Goal: Task Accomplishment & Management: Manage account settings

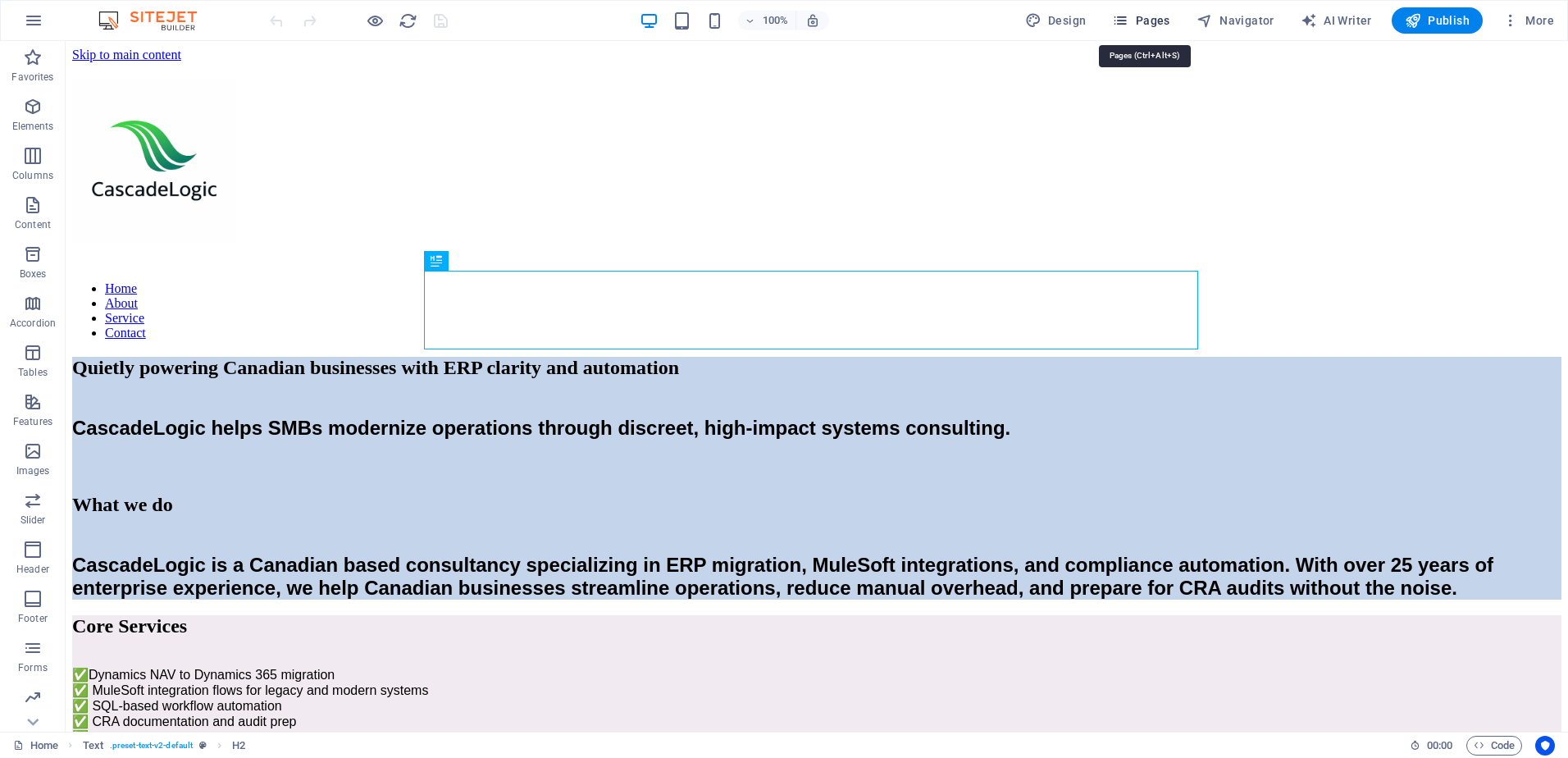
click at [1149, 21] on span "Pages" at bounding box center [1140, 20] width 57 height 16
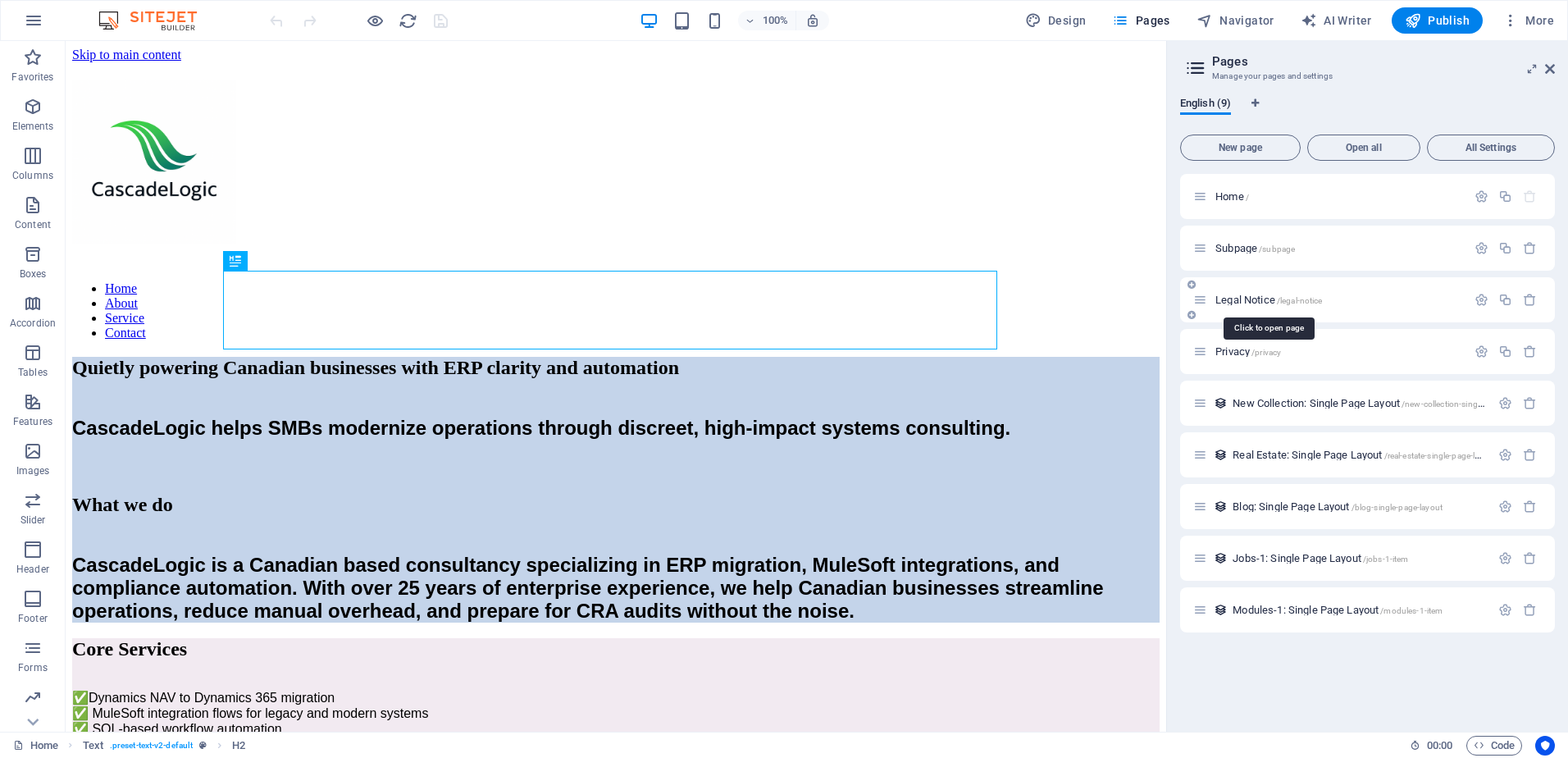
click at [1263, 300] on span "Legal Notice /legal-notice" at bounding box center [1269, 299] width 106 height 13
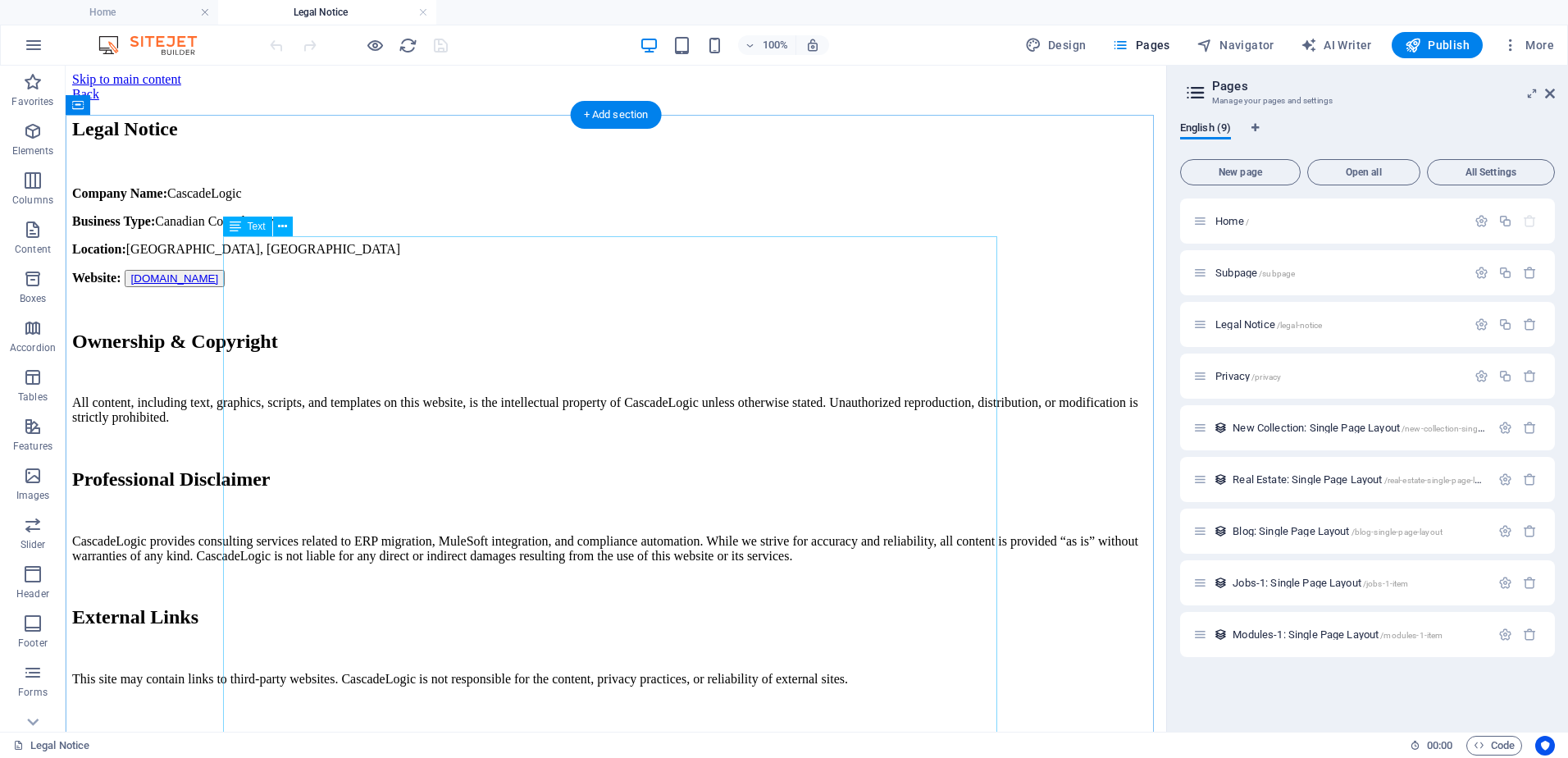
click at [559, 357] on div "Company Name: CascadeLogic Business Type: Canadian Consultancy Location: Britis…" at bounding box center [616, 519] width 1087 height 667
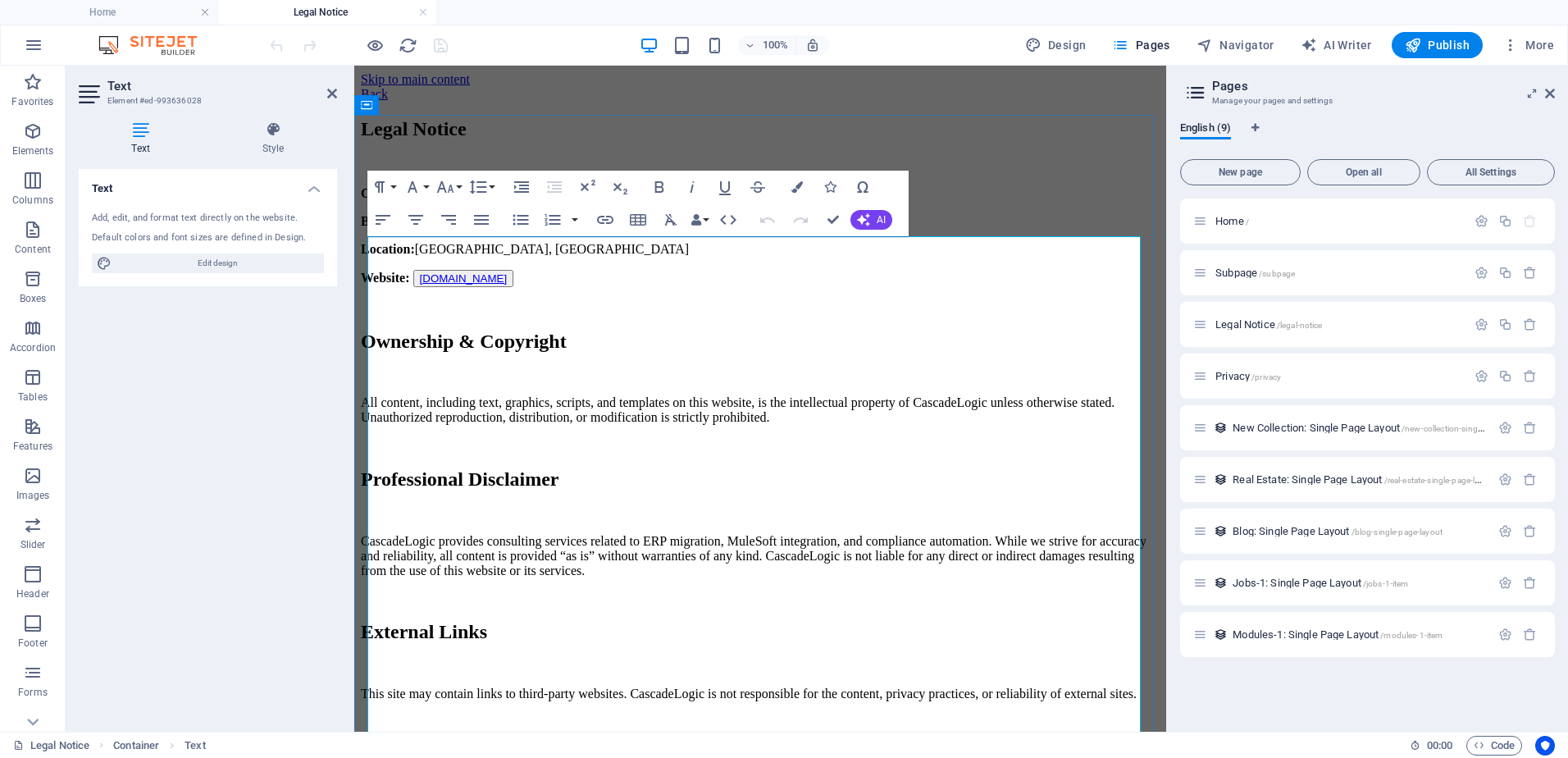
click at [568, 395] on p "All content, including text, graphics, scripts, and templates on this website, …" at bounding box center [760, 409] width 798 height 30
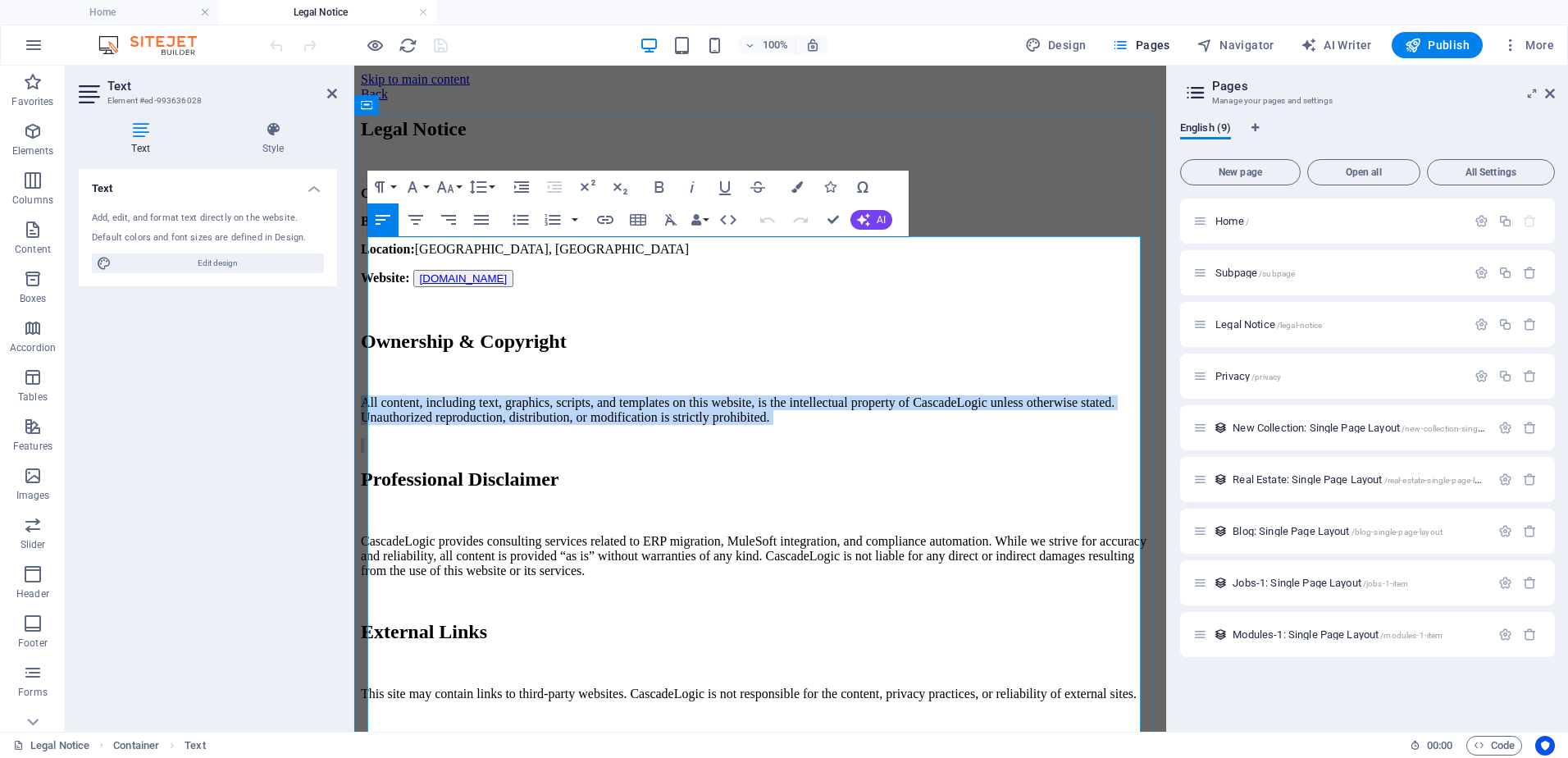
click at [568, 395] on p "All content, including text, graphics, scripts, and templates on this website, …" at bounding box center [760, 409] width 798 height 30
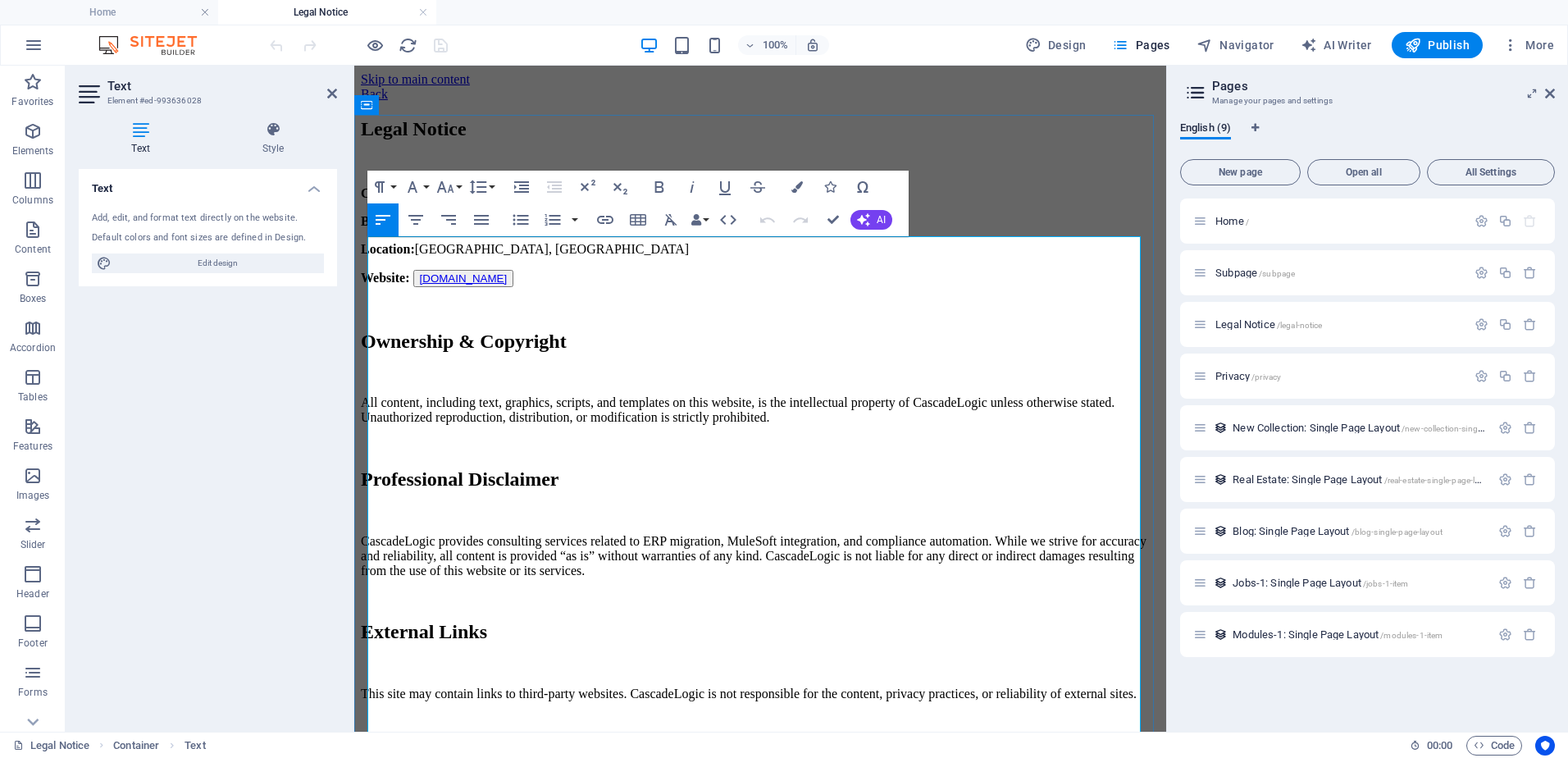
click at [590, 315] on p at bounding box center [760, 307] width 798 height 14
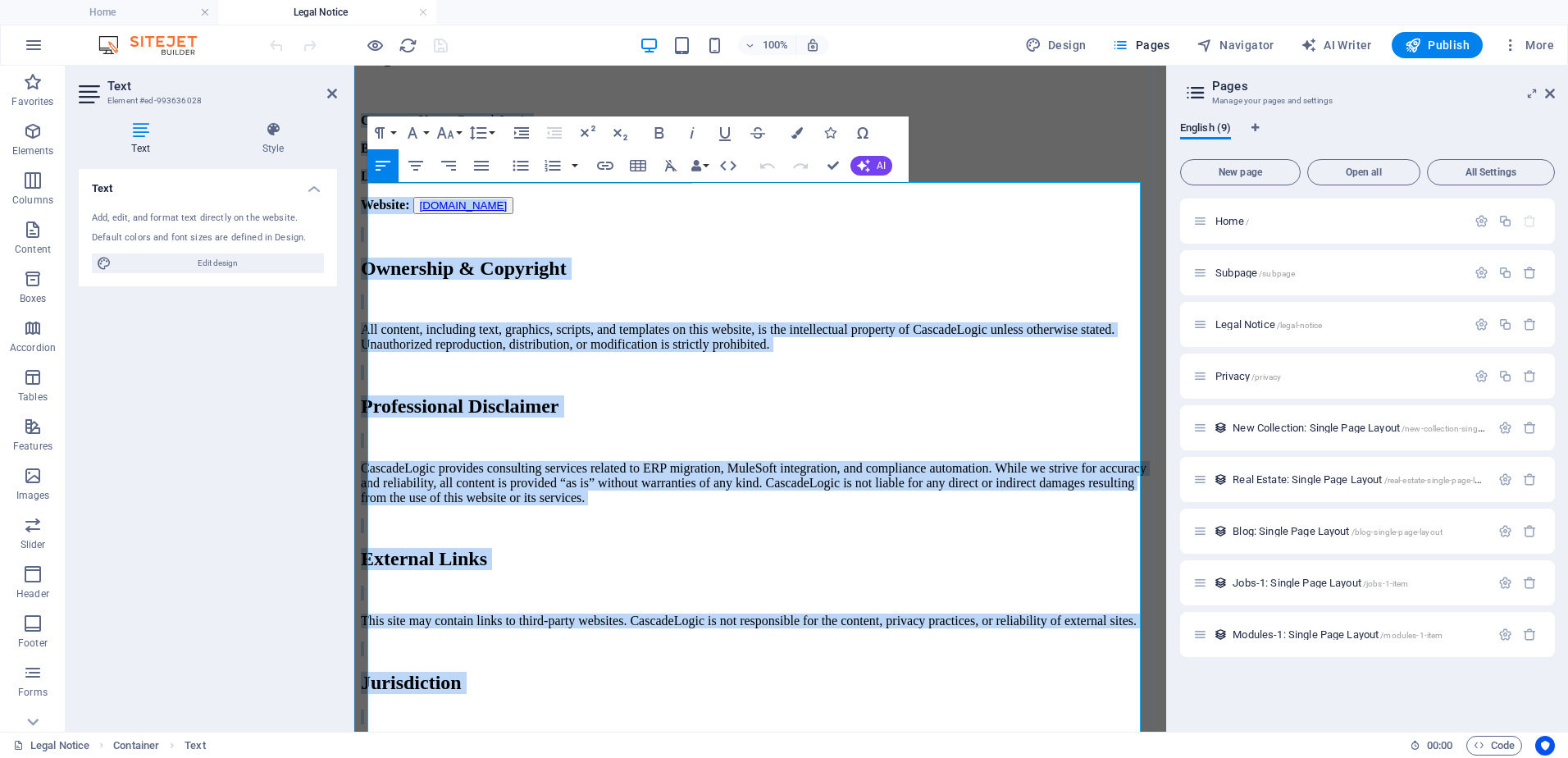
scroll to position [156, 0]
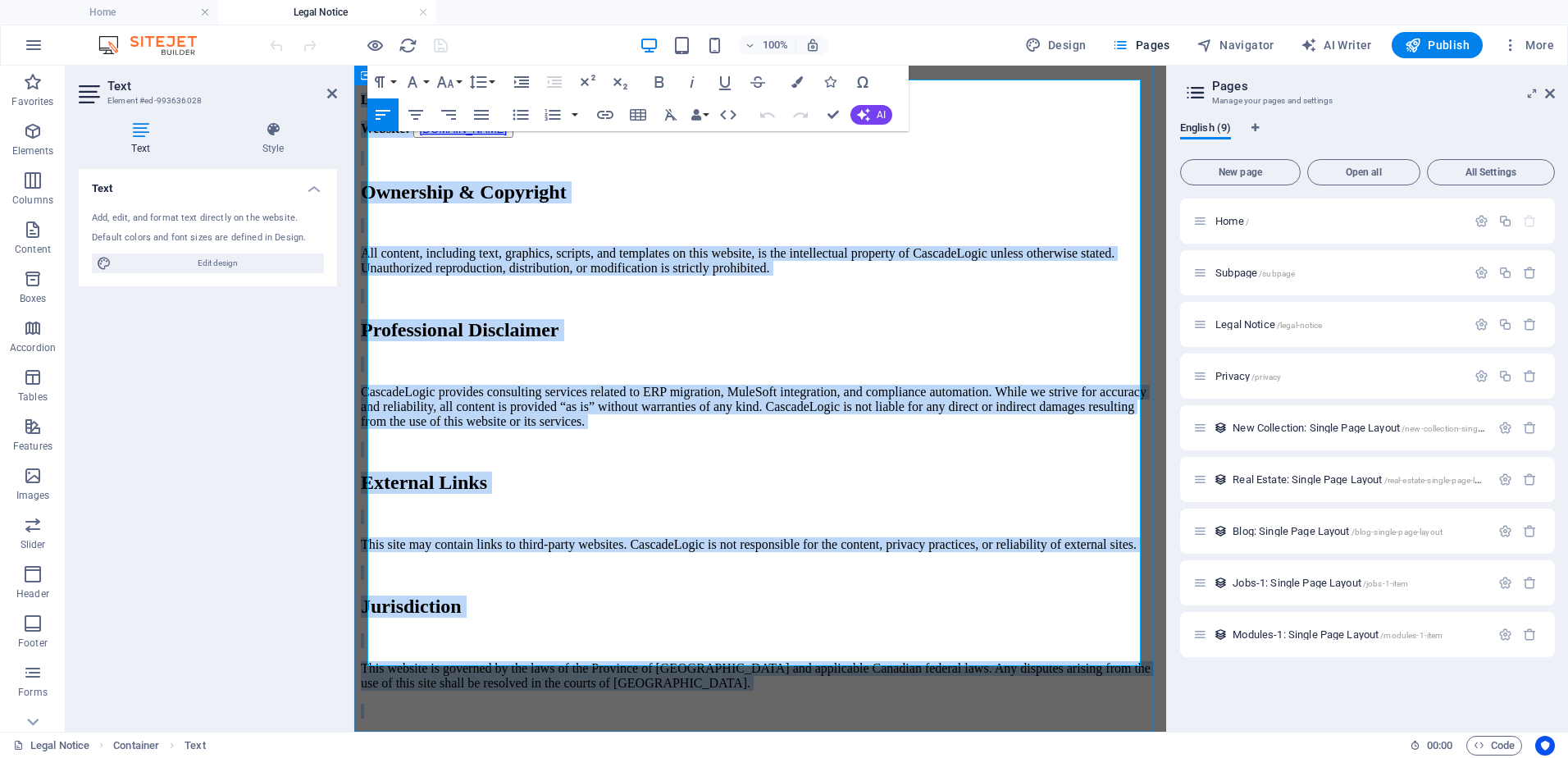
drag, startPoint x: 371, startPoint y: 242, endPoint x: 853, endPoint y: 658, distance: 636.7
click at [853, 658] on div "Company Name: CascadeLogic Business Type: Canadian Consultancy Location: Britis…" at bounding box center [760, 378] width 798 height 682
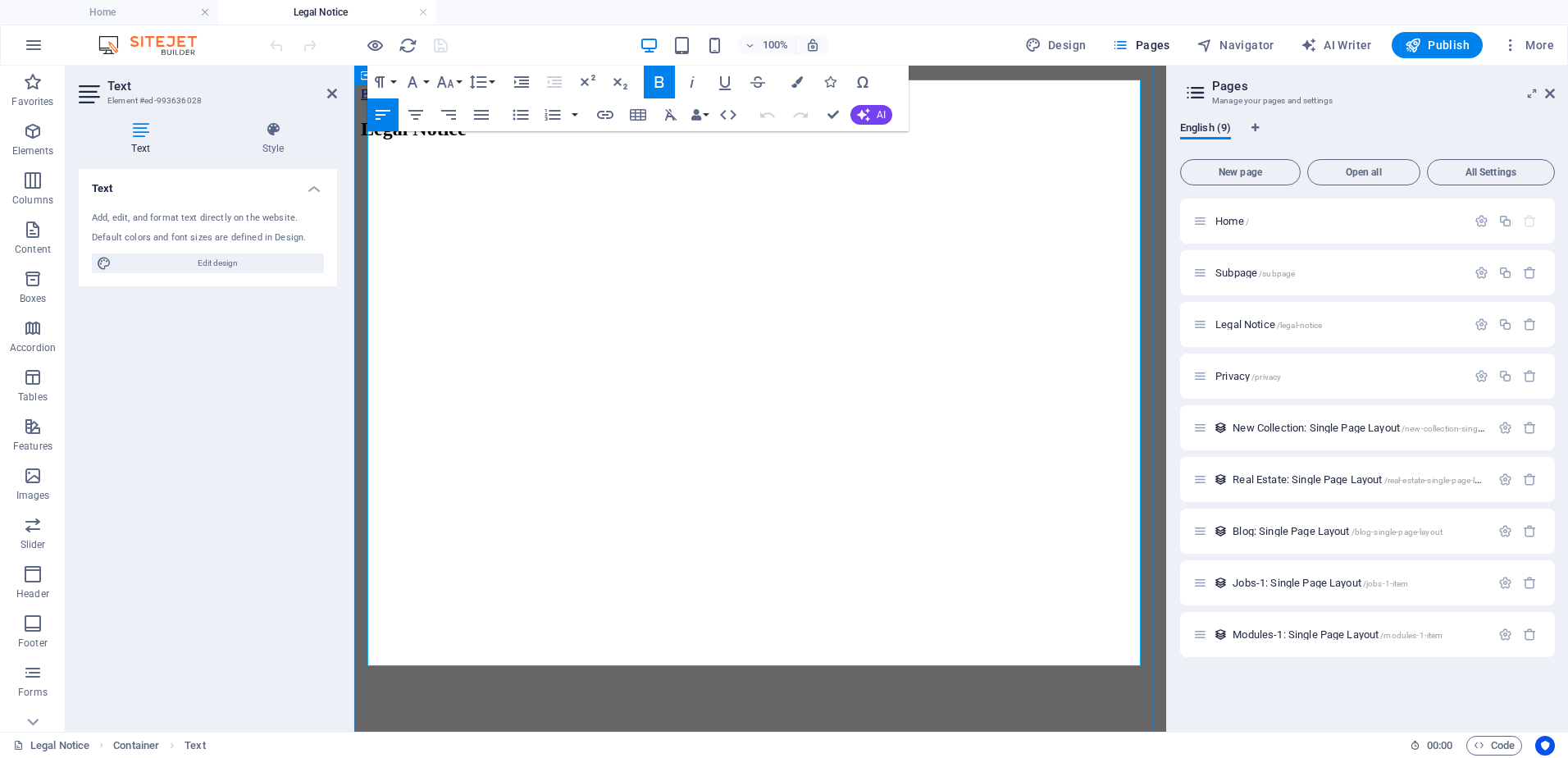
scroll to position [0, 0]
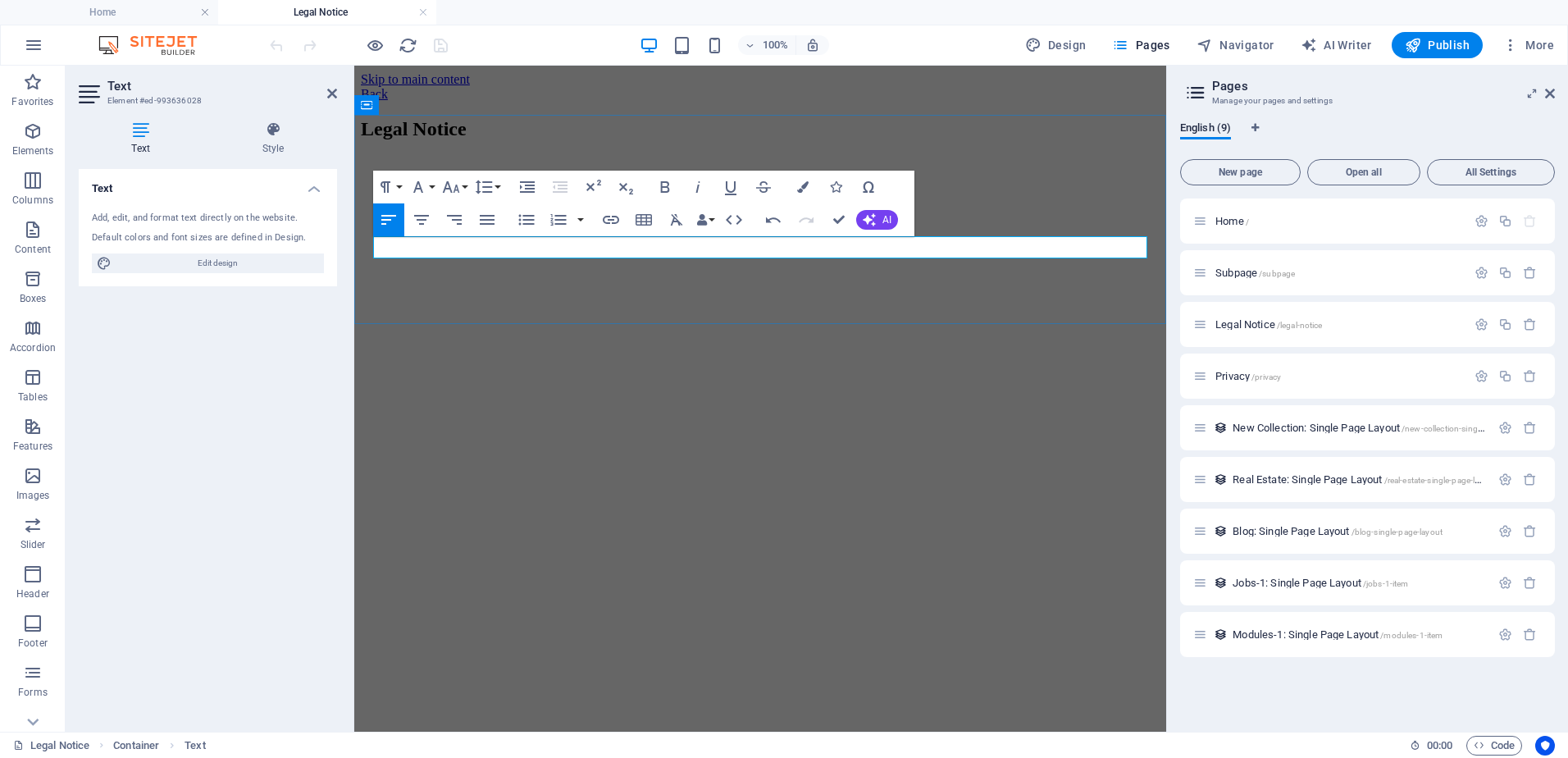
click at [406, 201] on p at bounding box center [760, 193] width 798 height 14
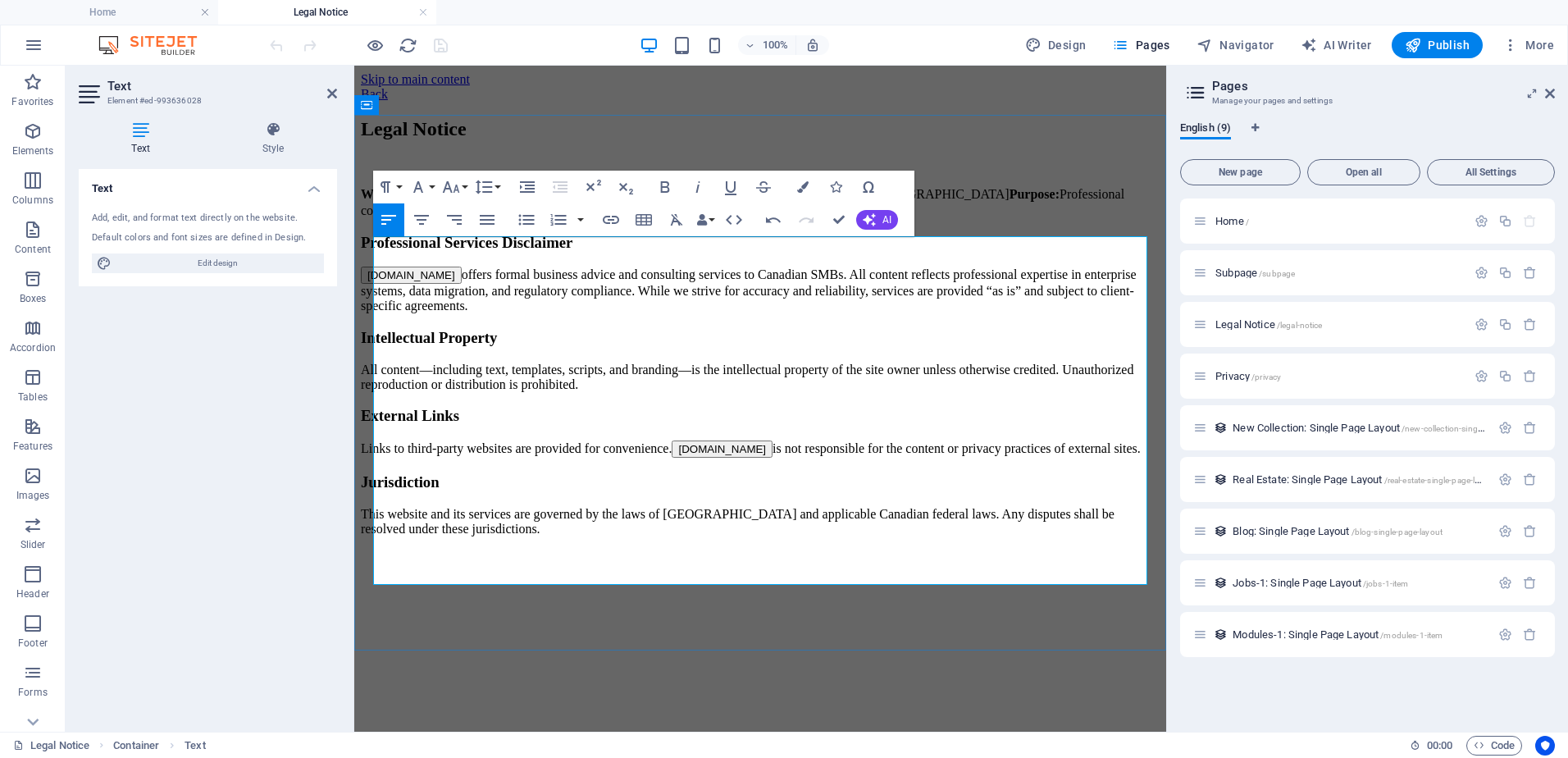
click at [558, 201] on strong "Owner:" at bounding box center [542, 194] width 42 height 14
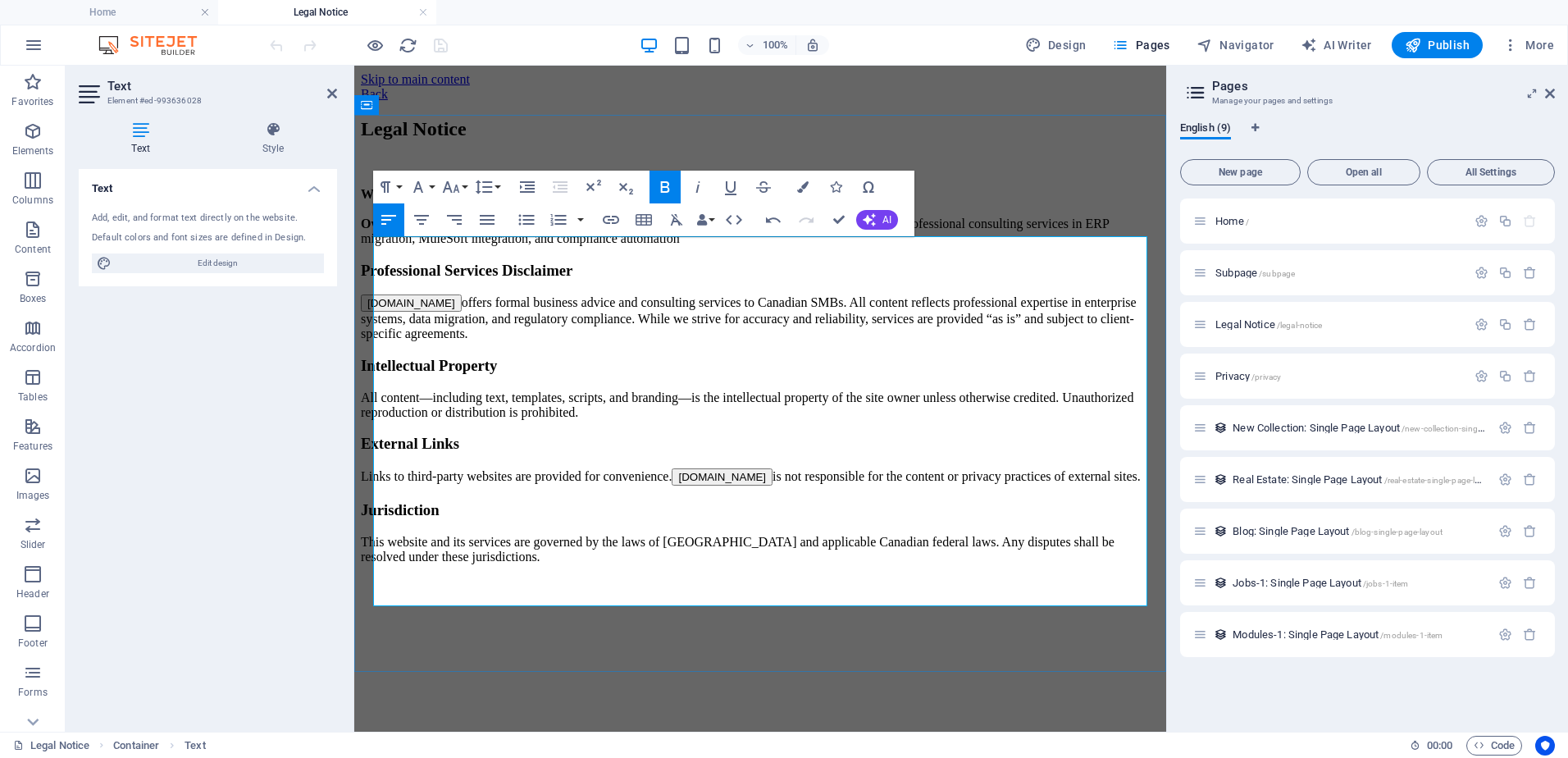
click at [850, 231] on strong "Purpose:" at bounding box center [875, 223] width 50 height 14
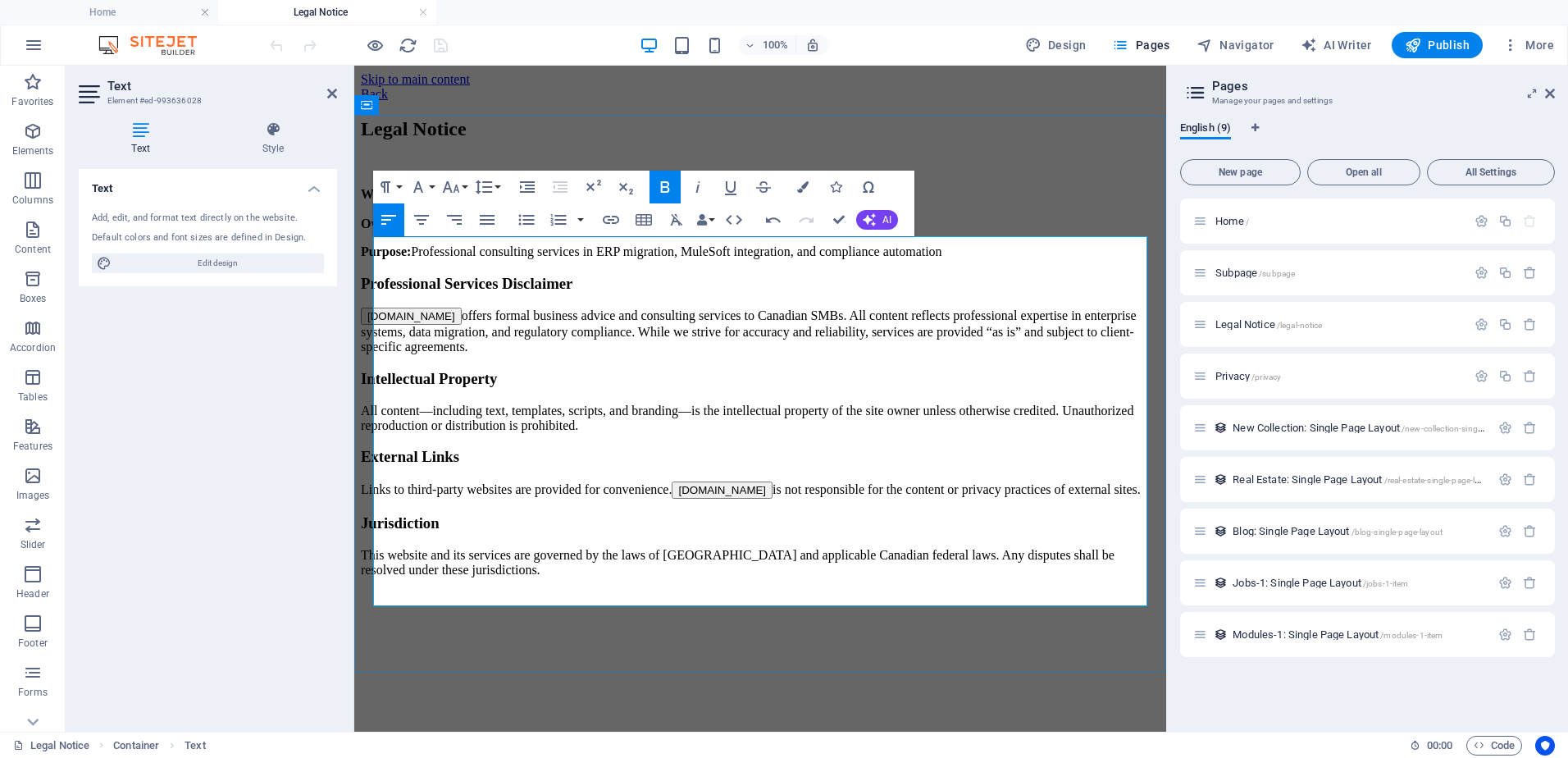
click at [373, 293] on h3 "Professional Services Disclaimer" at bounding box center [760, 284] width 798 height 18
click at [375, 293] on h3 "Professional Services Disclaimer" at bounding box center [760, 284] width 798 height 18
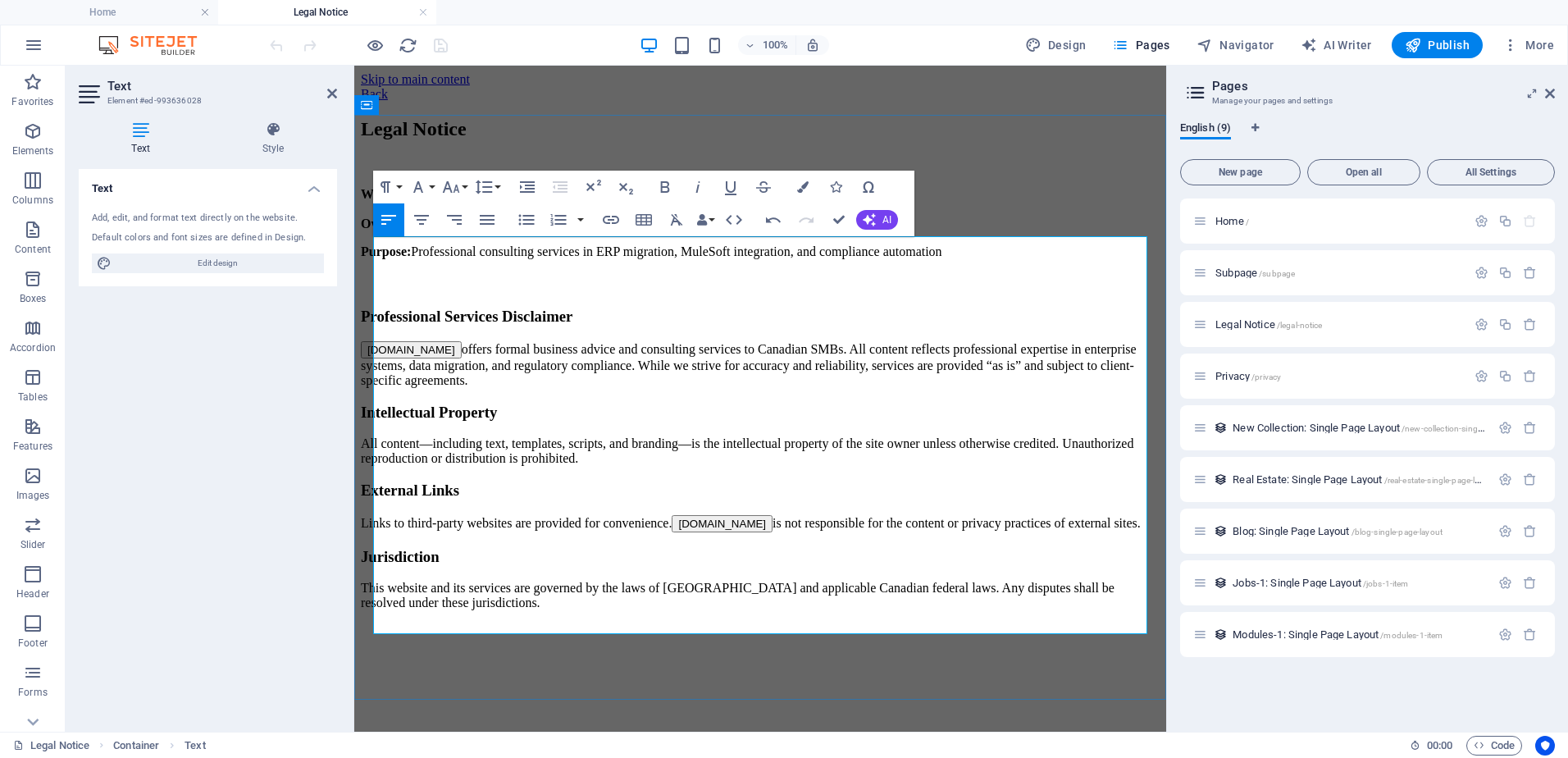
click at [375, 422] on h3 "Intellectual Property" at bounding box center [760, 412] width 798 height 18
click at [374, 422] on h3 "Intellectual Property" at bounding box center [760, 412] width 798 height 18
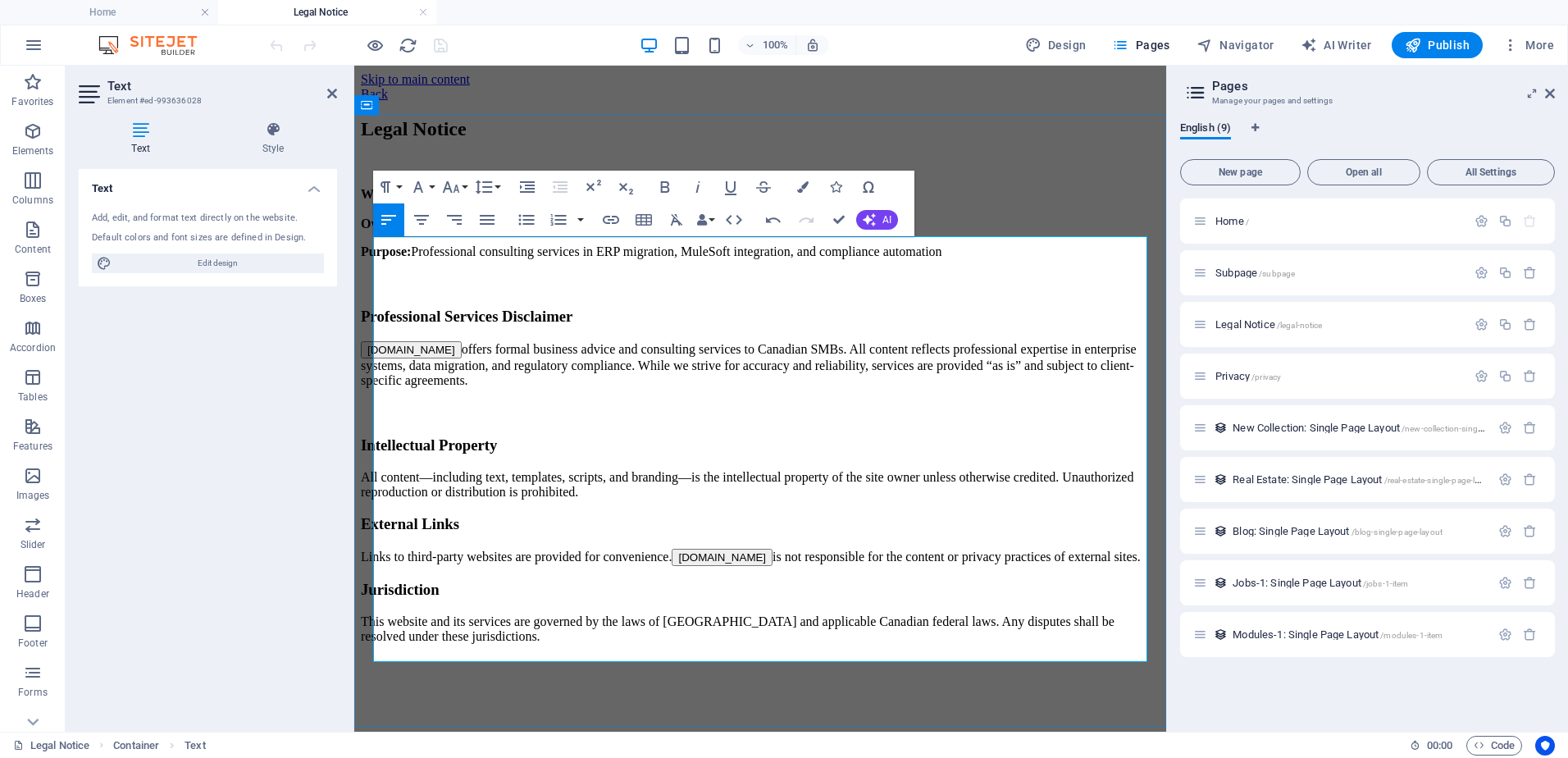
click at [373, 533] on h3 "External Links" at bounding box center [760, 523] width 798 height 18
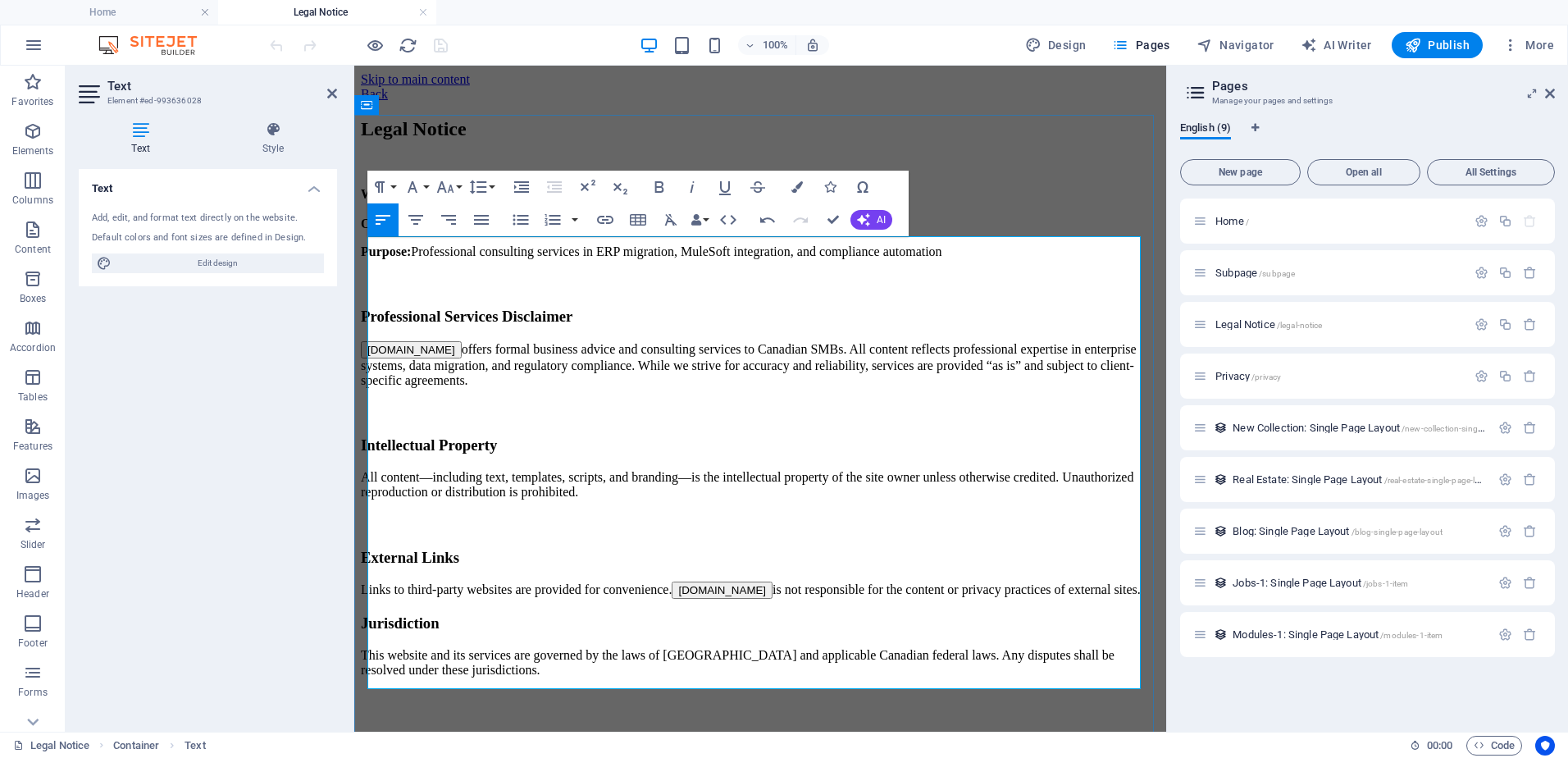
click at [375, 632] on h3 "Jurisdiction" at bounding box center [760, 623] width 798 height 18
click at [373, 632] on h3 "Jurisdiction" at bounding box center [760, 623] width 798 height 18
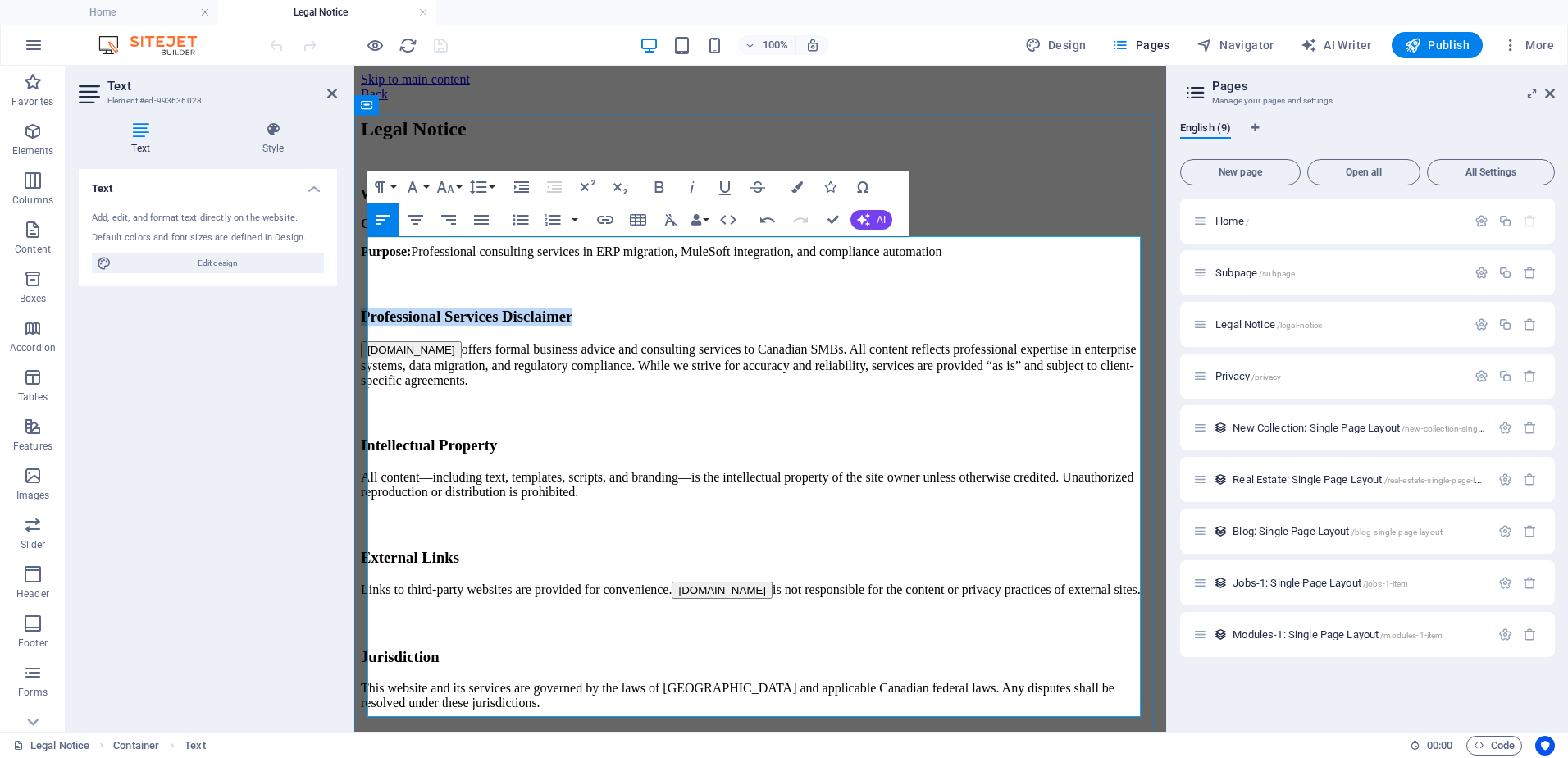
drag, startPoint x: 724, startPoint y: 345, endPoint x: 368, endPoint y: 343, distance: 356.0
click at [368, 325] on h3 "Professional Services Disclaimer" at bounding box center [760, 317] width 798 height 18
click at [457, 186] on button "Font Size" at bounding box center [449, 187] width 31 height 33
click at [443, 339] on link "14" at bounding box center [462, 341] width 59 height 24
click at [455, 182] on icon "button" at bounding box center [445, 186] width 19 height 19
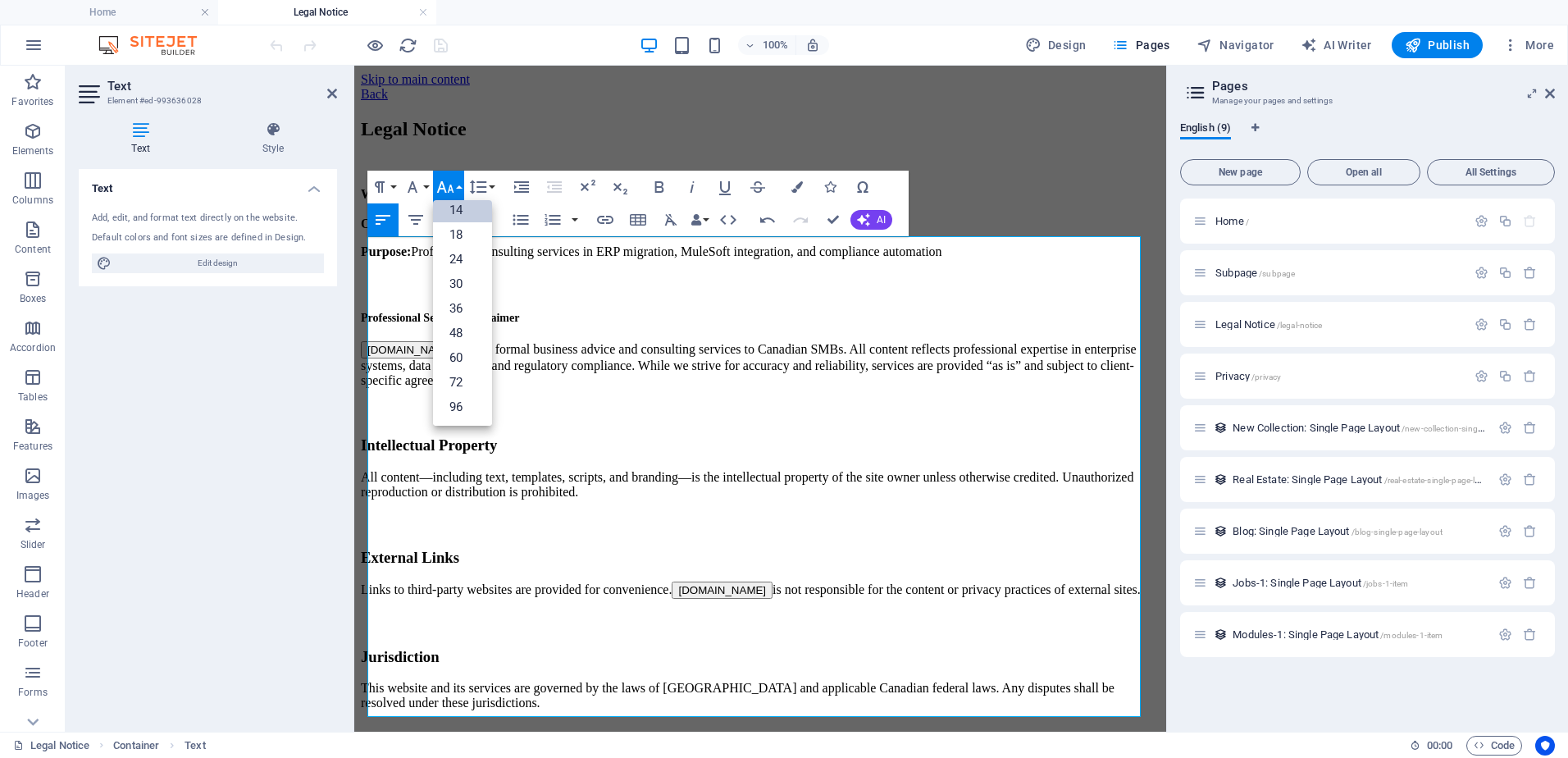
scroll to position [132, 0]
click at [454, 255] on link "24" at bounding box center [462, 259] width 59 height 24
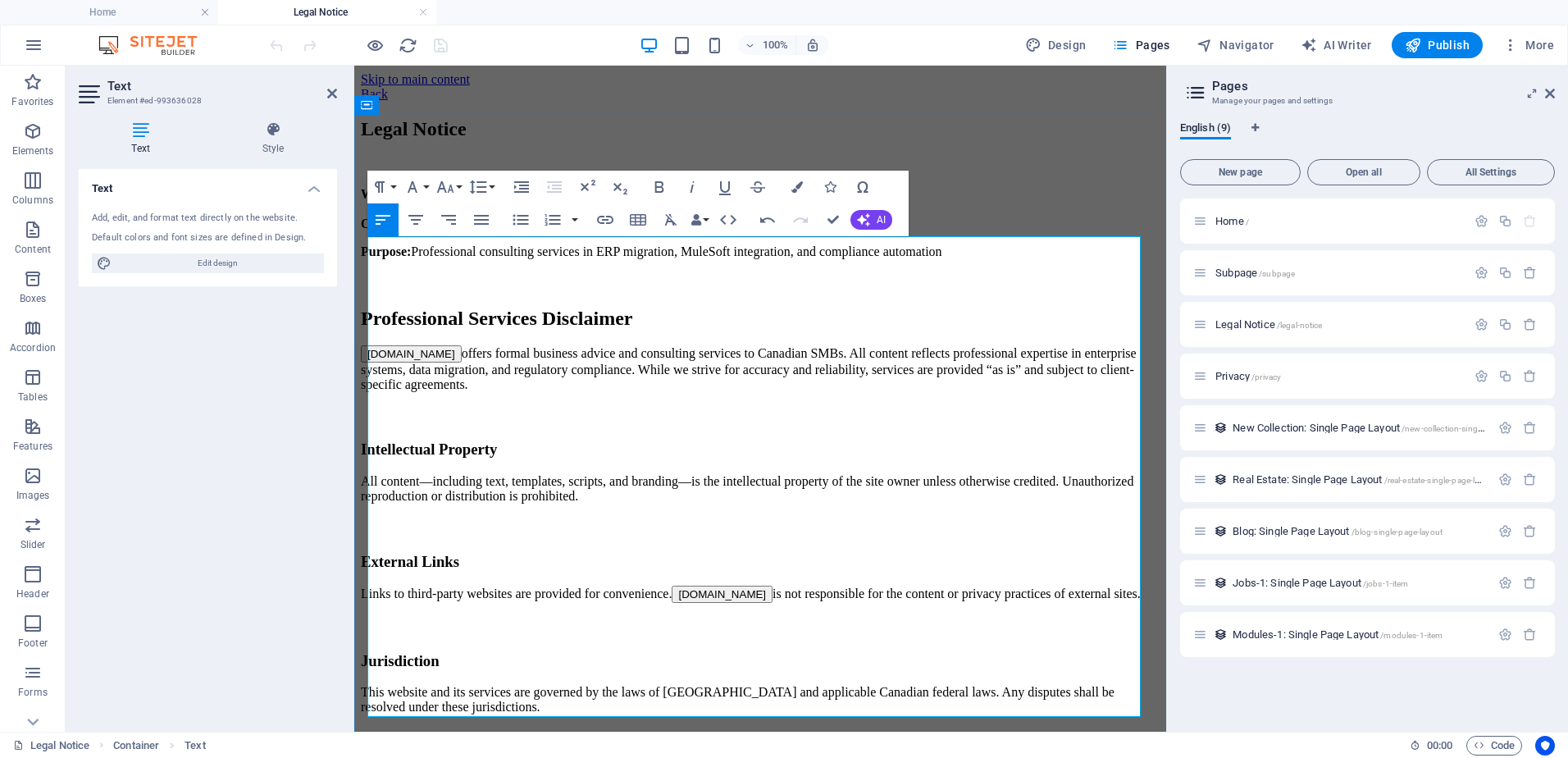
click at [567, 491] on p "All content—including text, templates, scripts, and branding—is the intellectua…" at bounding box center [760, 489] width 798 height 30
drag, startPoint x: 591, startPoint y: 468, endPoint x: 366, endPoint y: 469, distance: 225.0
click at [366, 469] on div "Legal Notice Website: www.cascadelogic.ca Owner: Independent consultant based i…" at bounding box center [760, 416] width 798 height 597
click at [456, 181] on button "Font Size" at bounding box center [449, 187] width 31 height 33
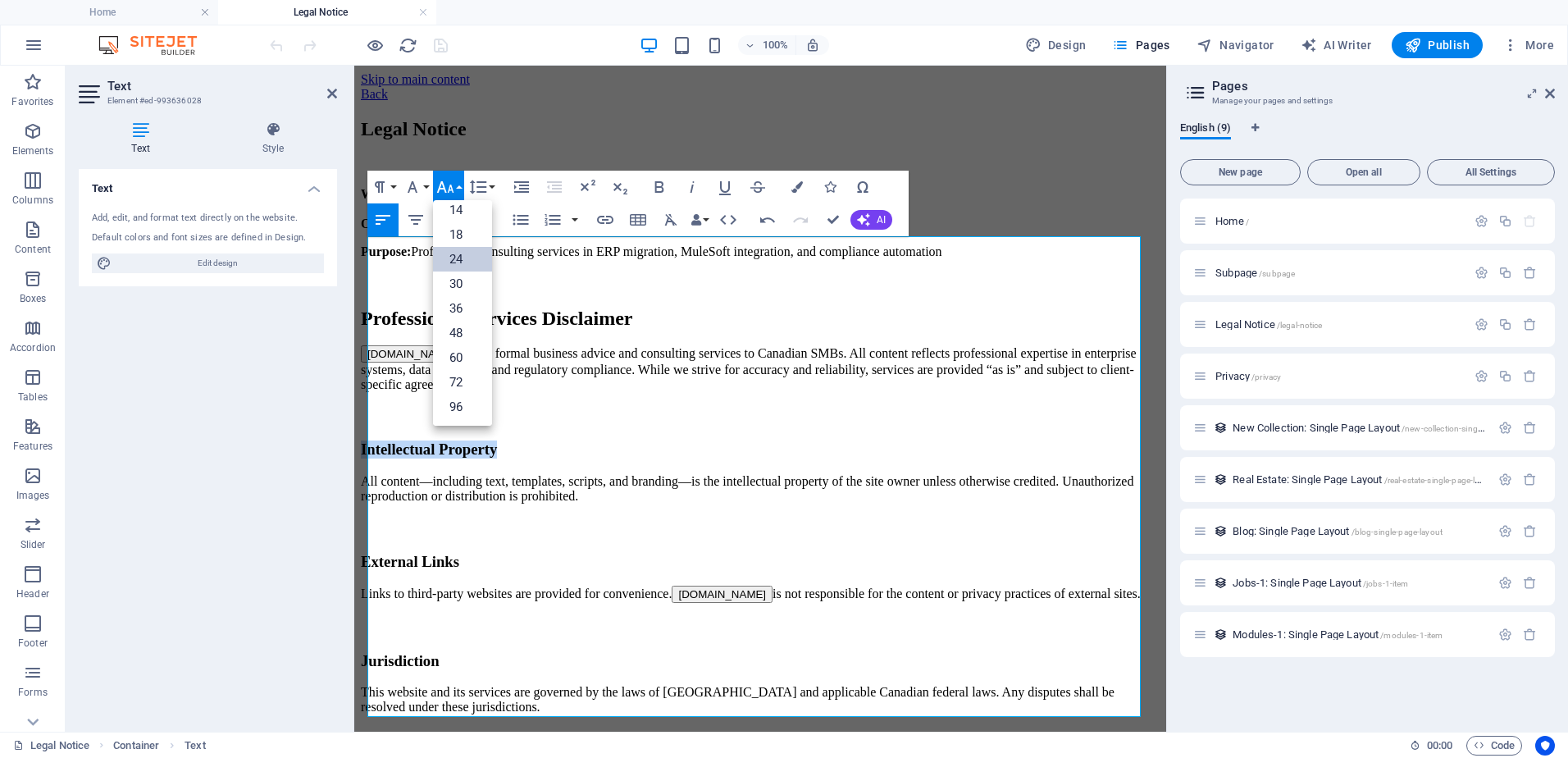
click at [452, 259] on link "24" at bounding box center [462, 259] width 59 height 24
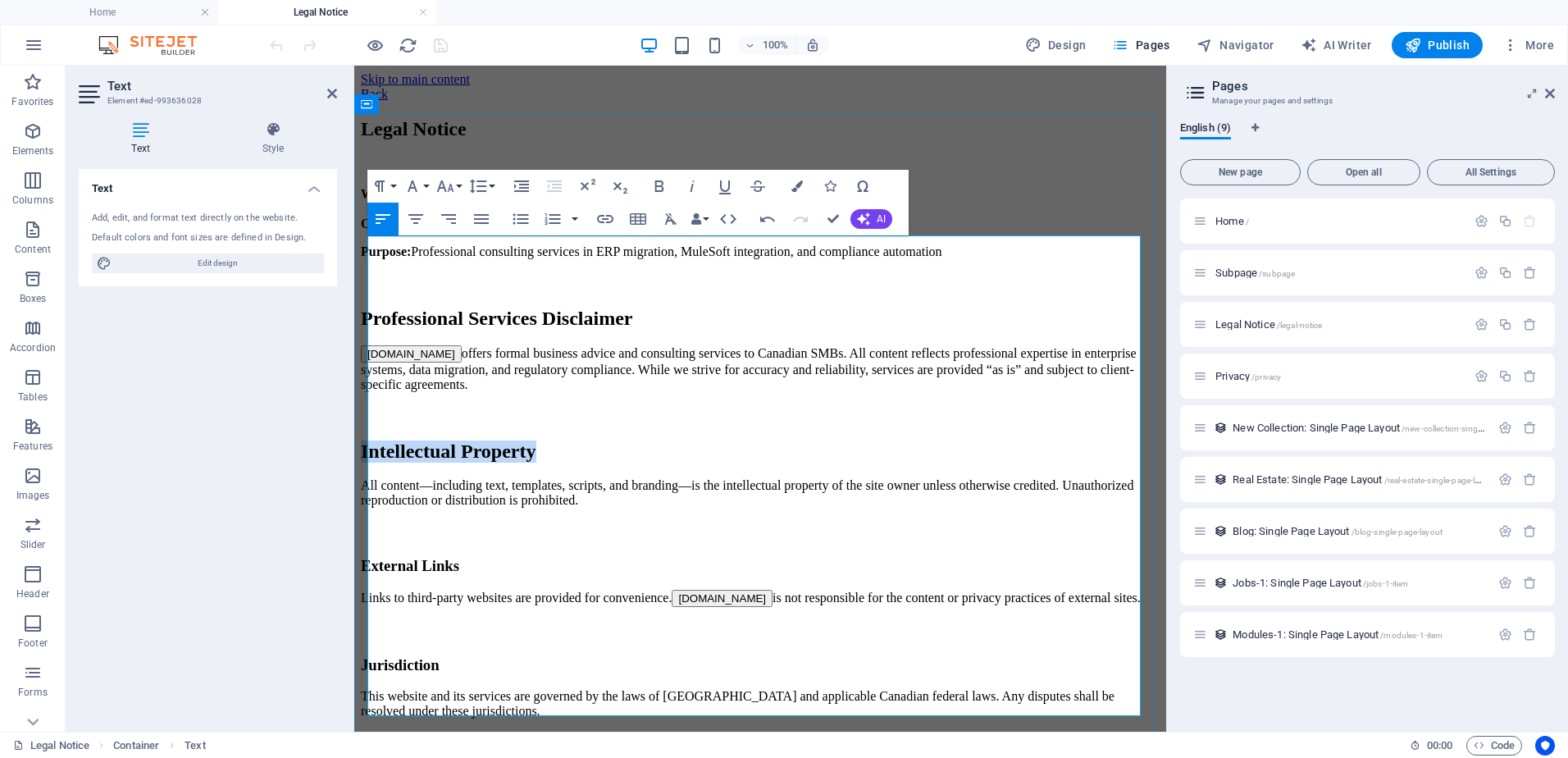
scroll to position [51, 0]
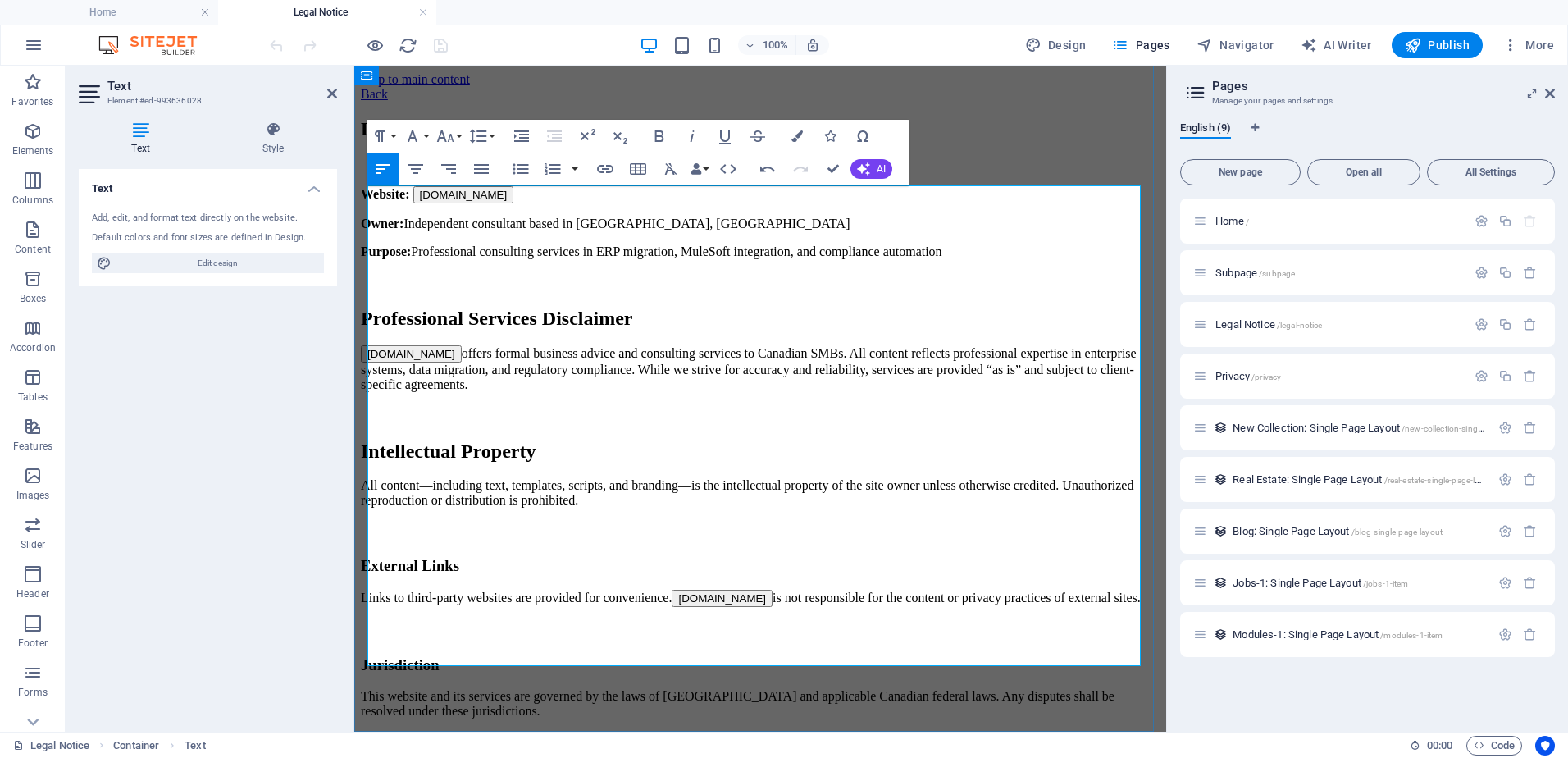
click at [531, 557] on h3 "External Links" at bounding box center [760, 566] width 798 height 18
drag, startPoint x: 520, startPoint y: 513, endPoint x: 368, endPoint y: 518, distance: 152.1
click at [368, 557] on h3 "External Links" at bounding box center [760, 566] width 798 height 18
click at [455, 133] on icon "button" at bounding box center [445, 136] width 19 height 19
click at [456, 207] on link "24" at bounding box center [462, 208] width 59 height 24
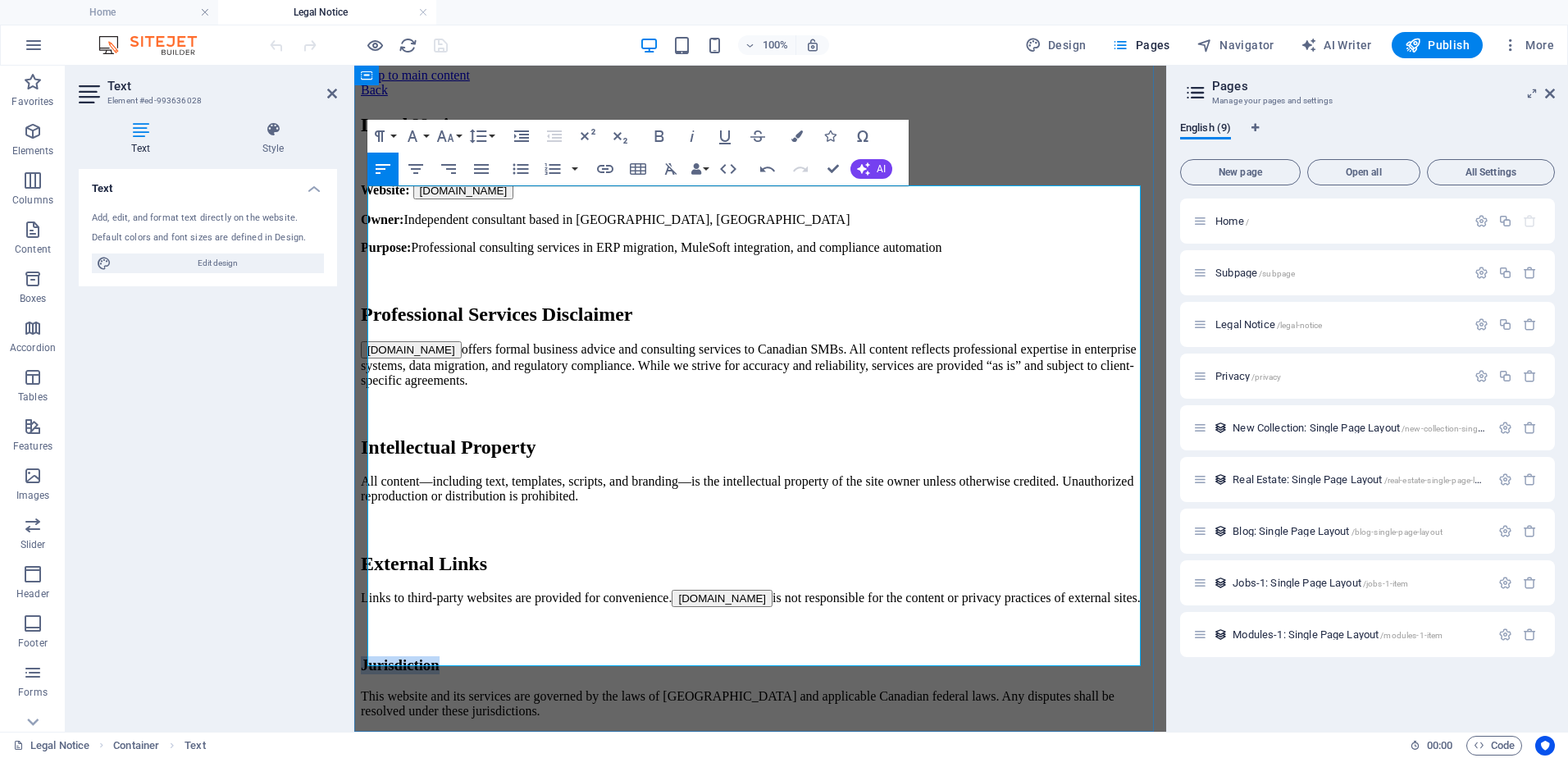
drag, startPoint x: 479, startPoint y: 607, endPoint x: 369, endPoint y: 613, distance: 110.2
click at [369, 657] on h3 "Jurisdiction" at bounding box center [760, 665] width 798 height 18
click at [457, 139] on button "Font Size" at bounding box center [449, 136] width 31 height 33
click at [467, 211] on link "24" at bounding box center [462, 208] width 59 height 24
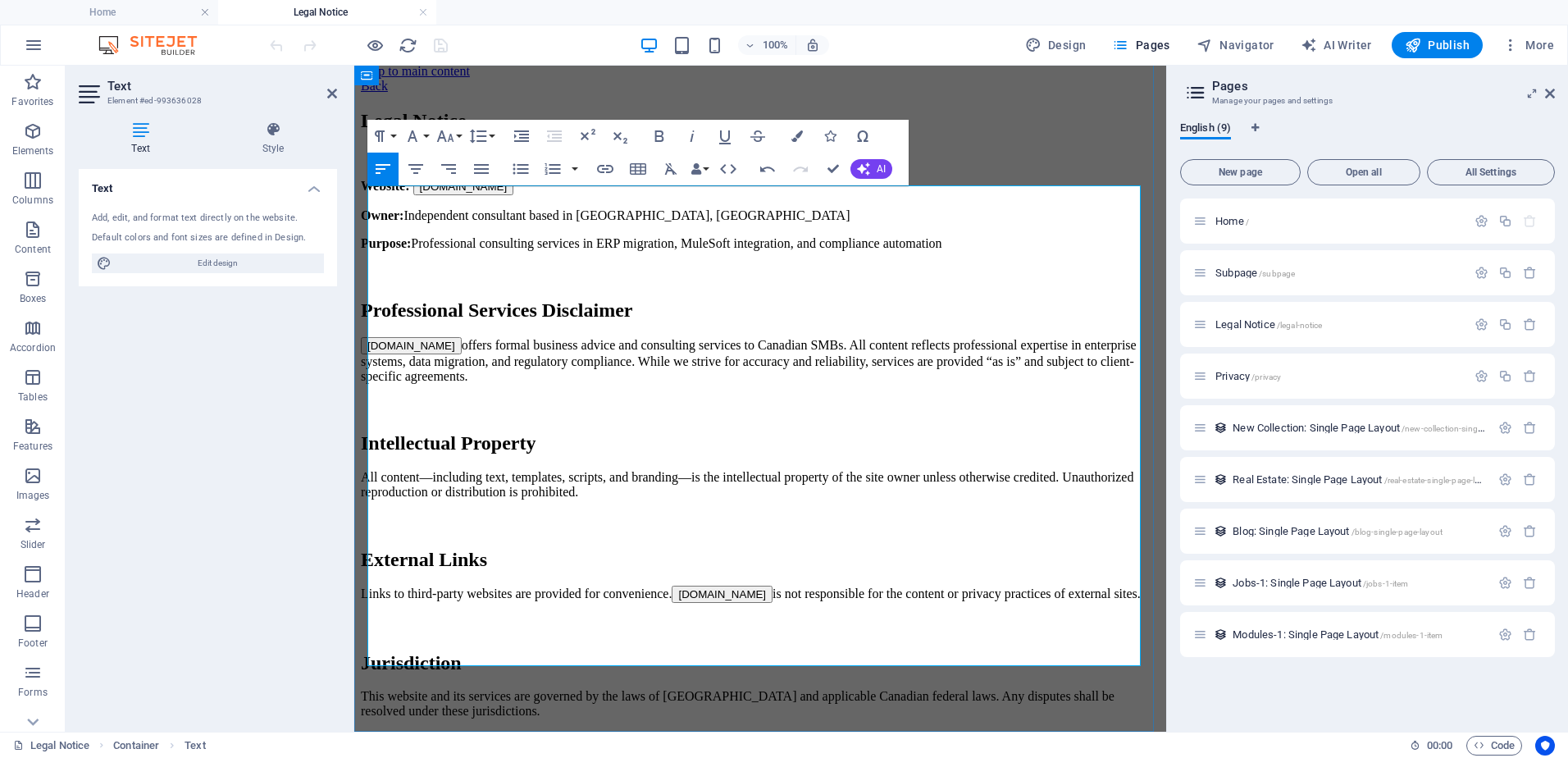
click at [619, 400] on h3 at bounding box center [760, 408] width 798 height 18
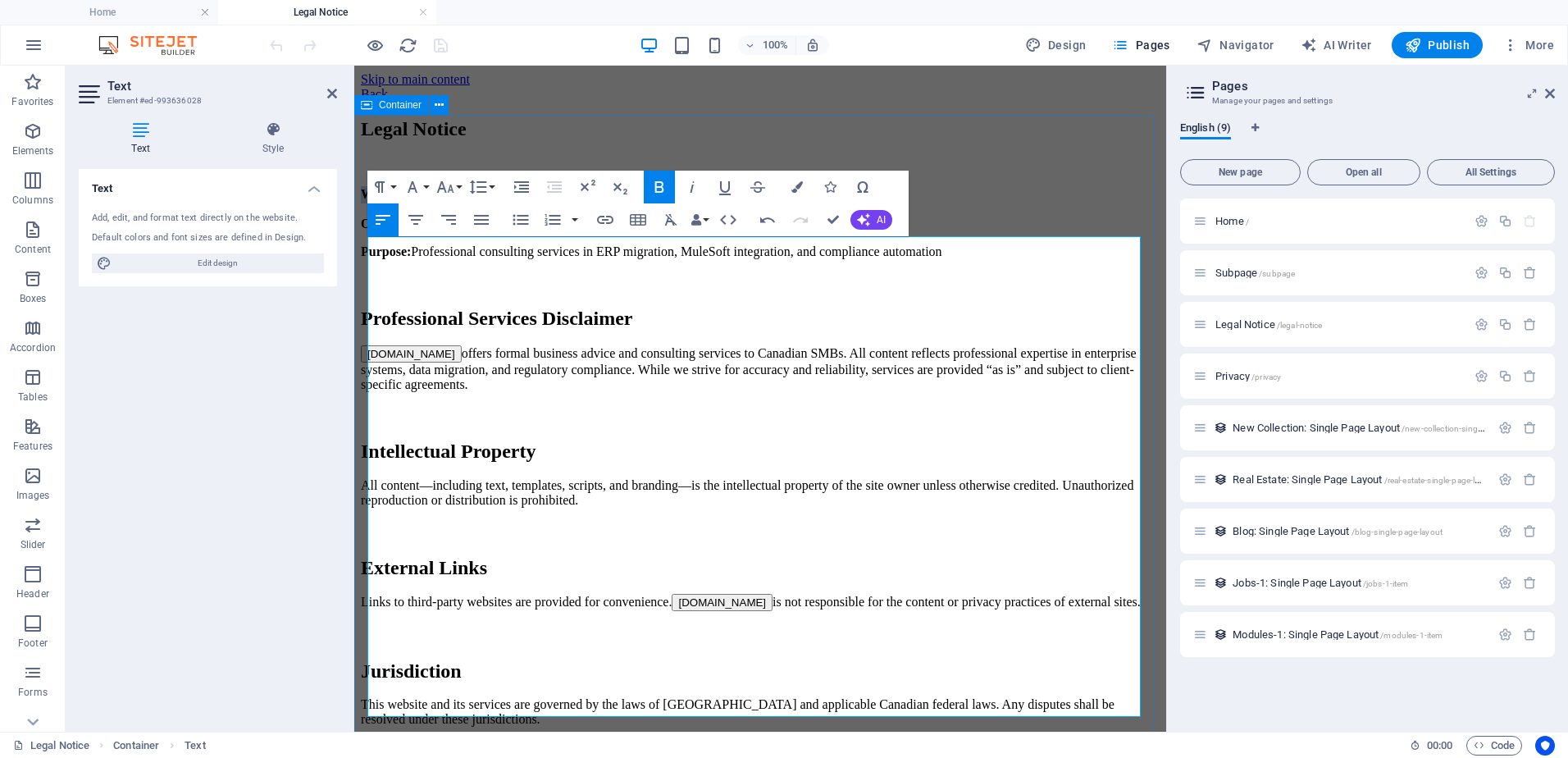
drag, startPoint x: 413, startPoint y: 245, endPoint x: 365, endPoint y: 248, distance: 48.1
click at [365, 248] on div "Legal Notice Website: www.cascadelogic.ca Owner: Independent consultant based i…" at bounding box center [760, 422] width 798 height 609
click at [663, 183] on icon "button" at bounding box center [659, 186] width 19 height 19
click at [662, 182] on icon "button" at bounding box center [659, 187] width 9 height 12
click at [342, 295] on div "Text Style Text Add, edit, and format text directly on the website. Default col…" at bounding box center [208, 420] width 285 height 624
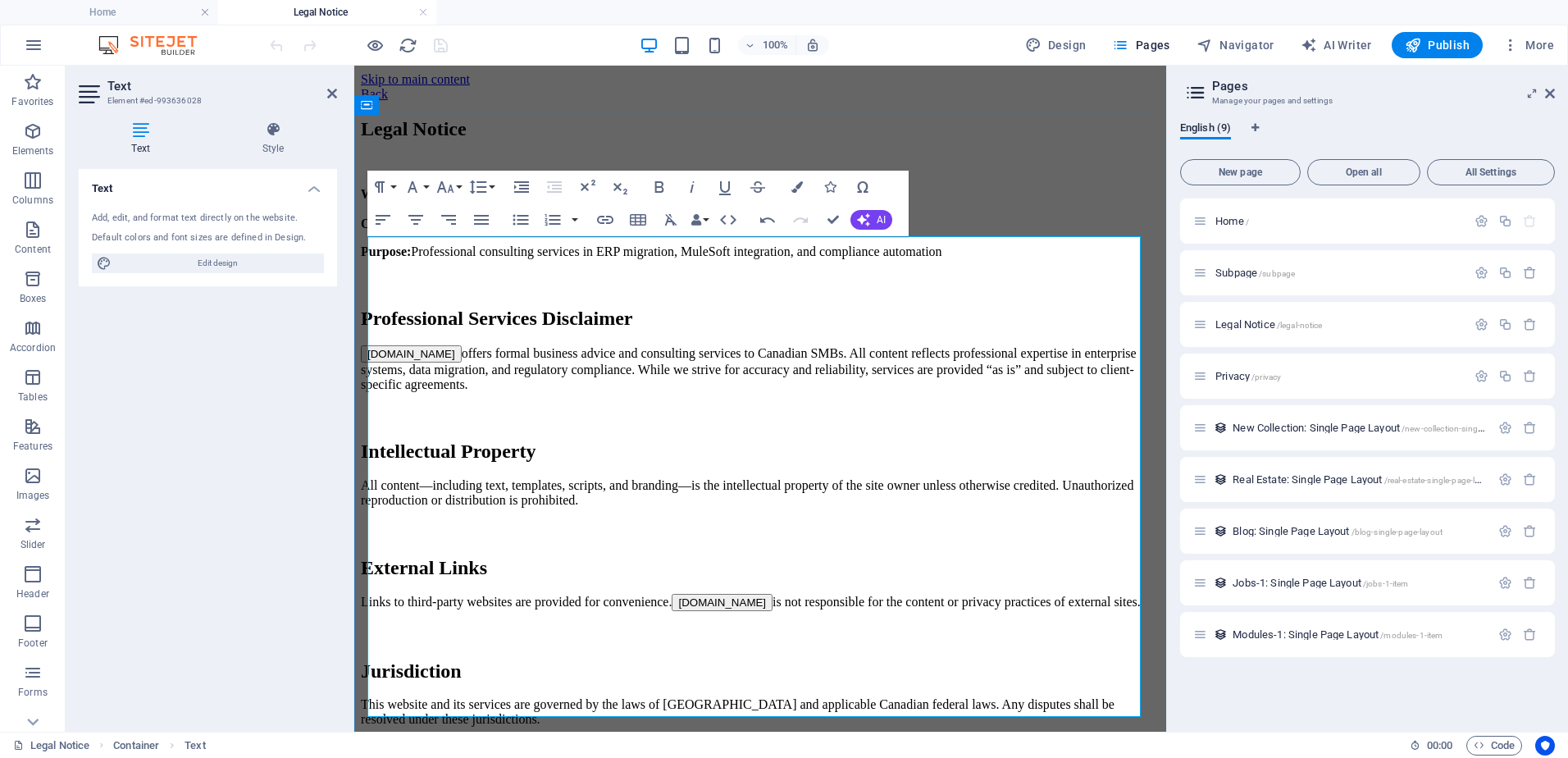
click at [419, 259] on p "Purpose: Professional consulting services in ERP migration, MuleSoft integratio…" at bounding box center [760, 251] width 798 height 14
drag, startPoint x: 467, startPoint y: 368, endPoint x: 368, endPoint y: 369, distance: 99.0
click at [368, 362] on button "CascadeLogic.ca" at bounding box center [411, 354] width 100 height 17
click at [451, 392] on p "CascadeLogic.ca offers formal business advice and consulting services to Canadi…" at bounding box center [760, 369] width 798 height 46
click at [390, 201] on strong "Website" at bounding box center [383, 194] width 44 height 14
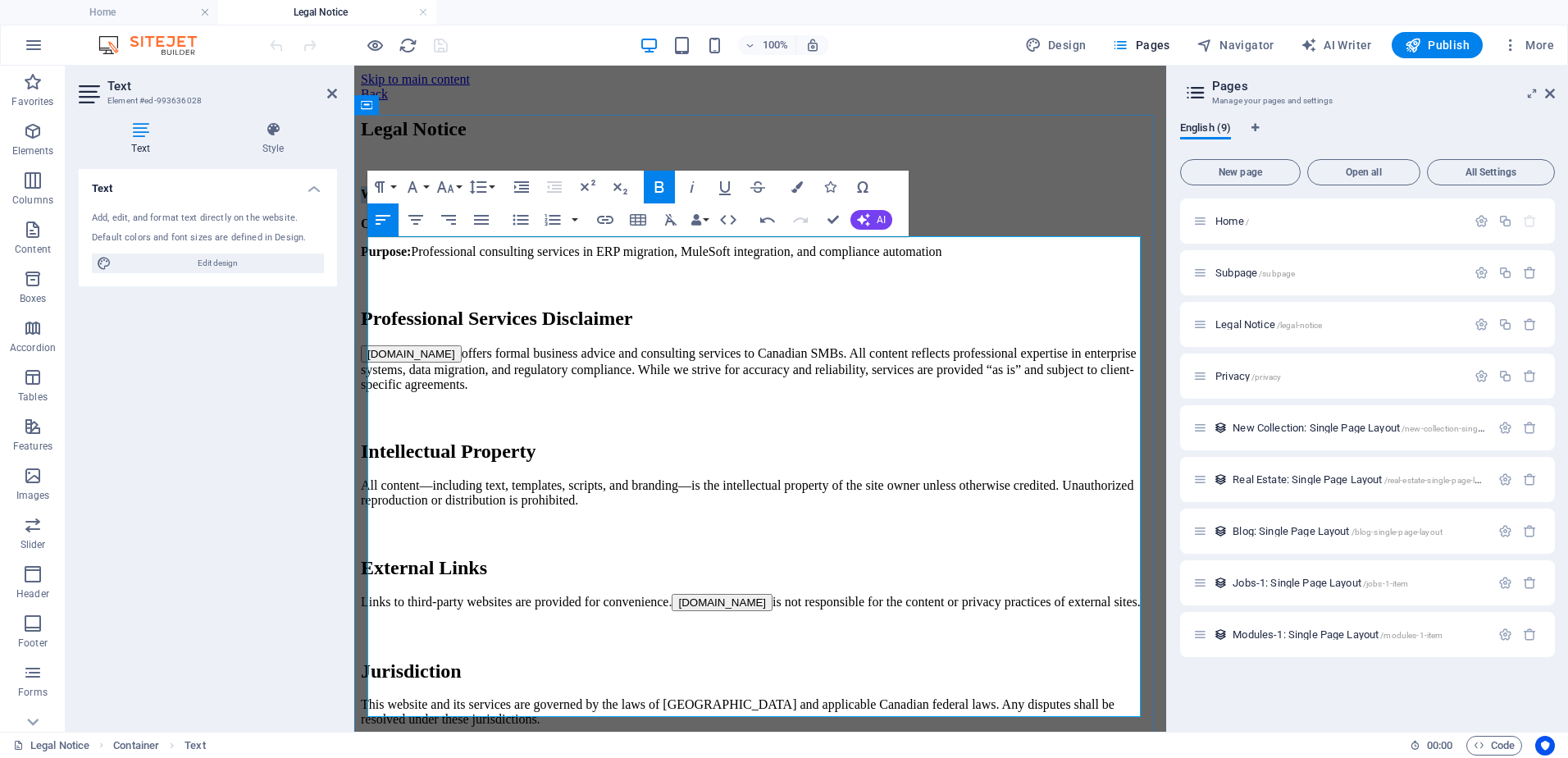
click at [390, 201] on strong "Website" at bounding box center [383, 194] width 44 height 14
click at [383, 231] on strong "Owner:" at bounding box center [382, 223] width 42 height 14
click at [385, 259] on strong "Purpose:" at bounding box center [386, 251] width 50 height 14
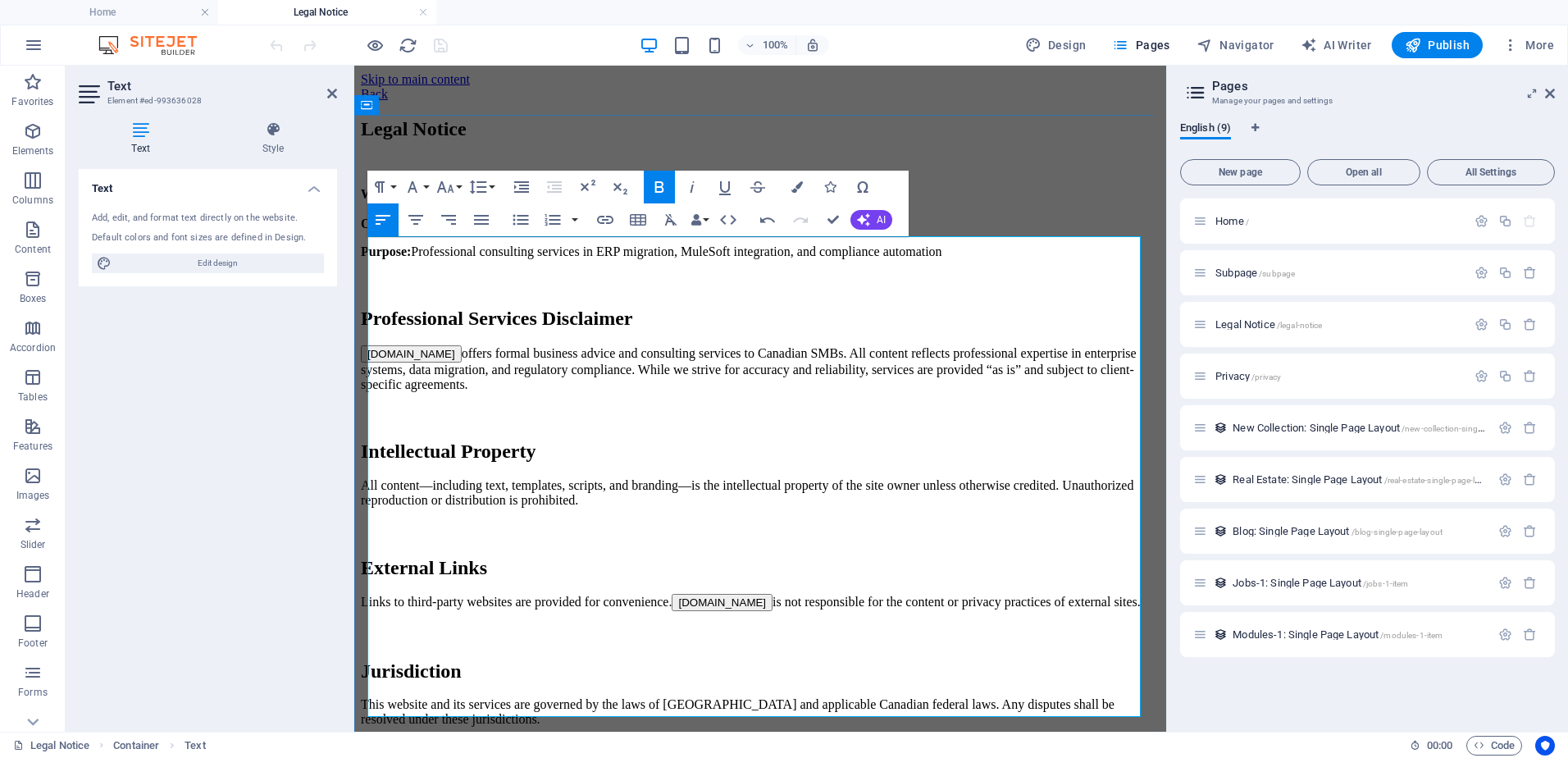
click at [385, 462] on span "Intellectual Property" at bounding box center [449, 451] width 176 height 21
click at [565, 463] on h3 "Intellectual Property" at bounding box center [760, 451] width 798 height 22
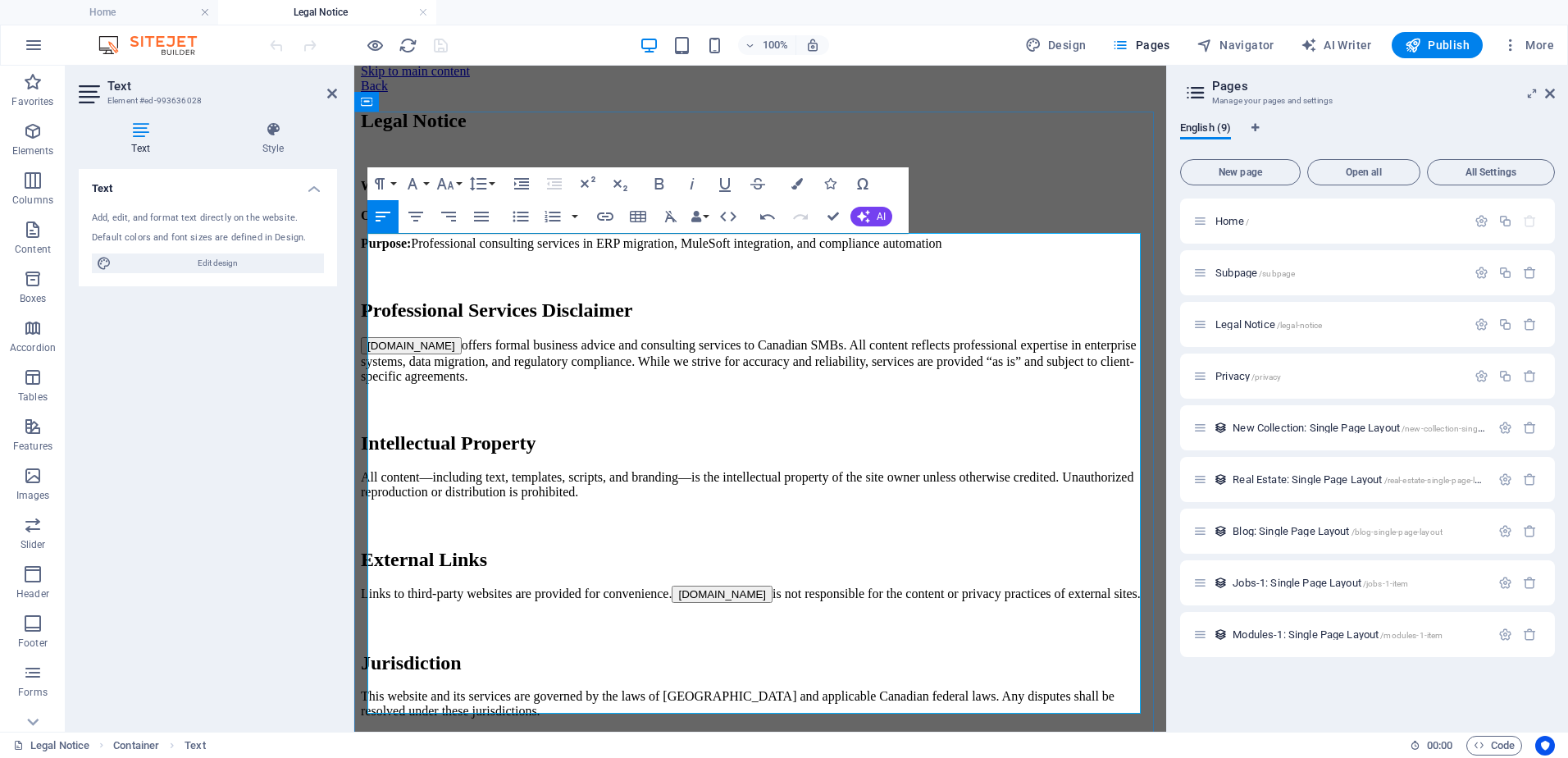
scroll to position [51, 0]
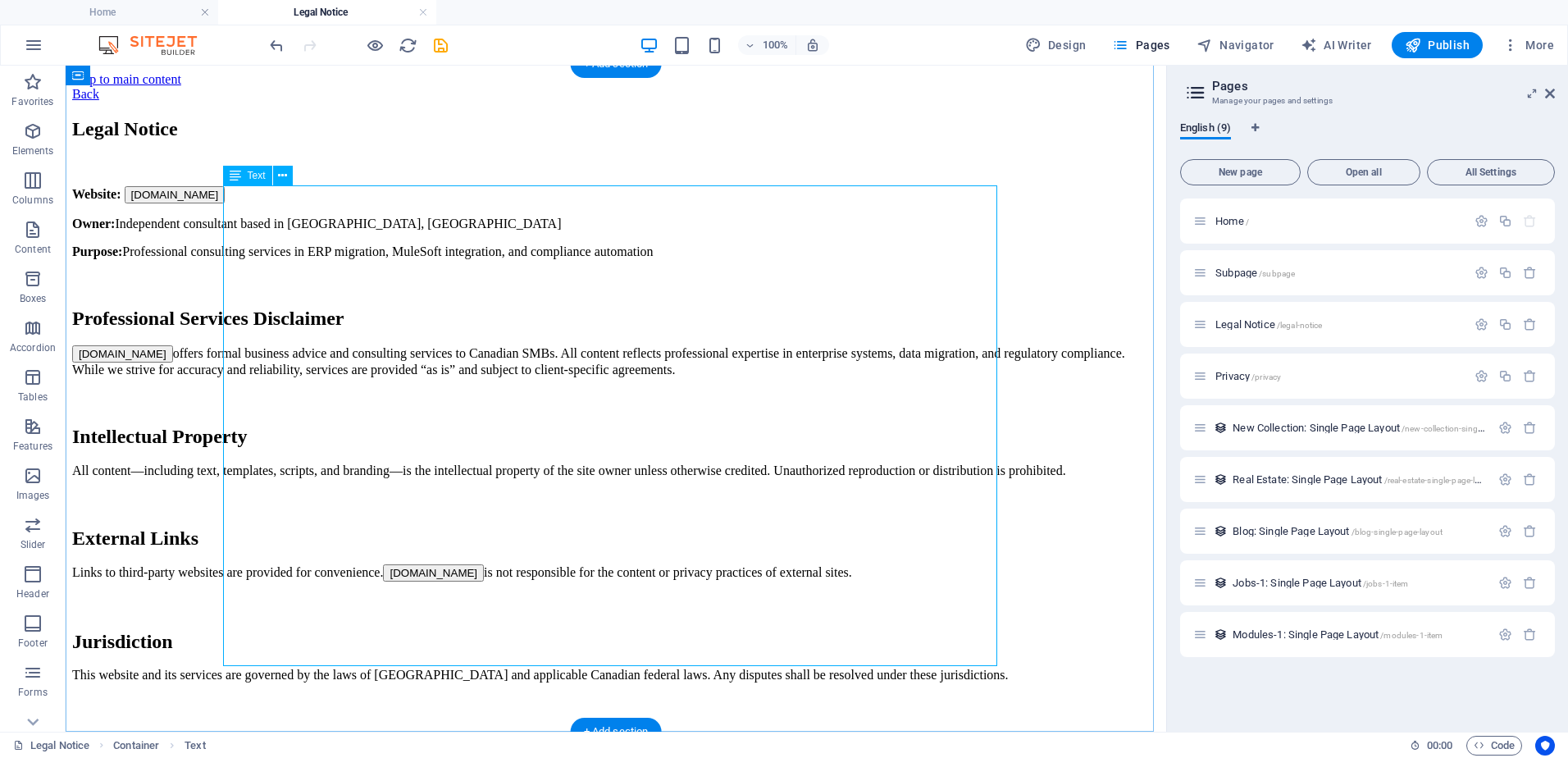
click at [271, 254] on div "Website : www.cascadelogic.ca Owner: Independent consultant based in British Co…" at bounding box center [616, 435] width 1087 height 497
click at [227, 194] on div "Website : www.cascadelogic.ca Owner: Independent consultant based in British Co…" at bounding box center [616, 435] width 1087 height 497
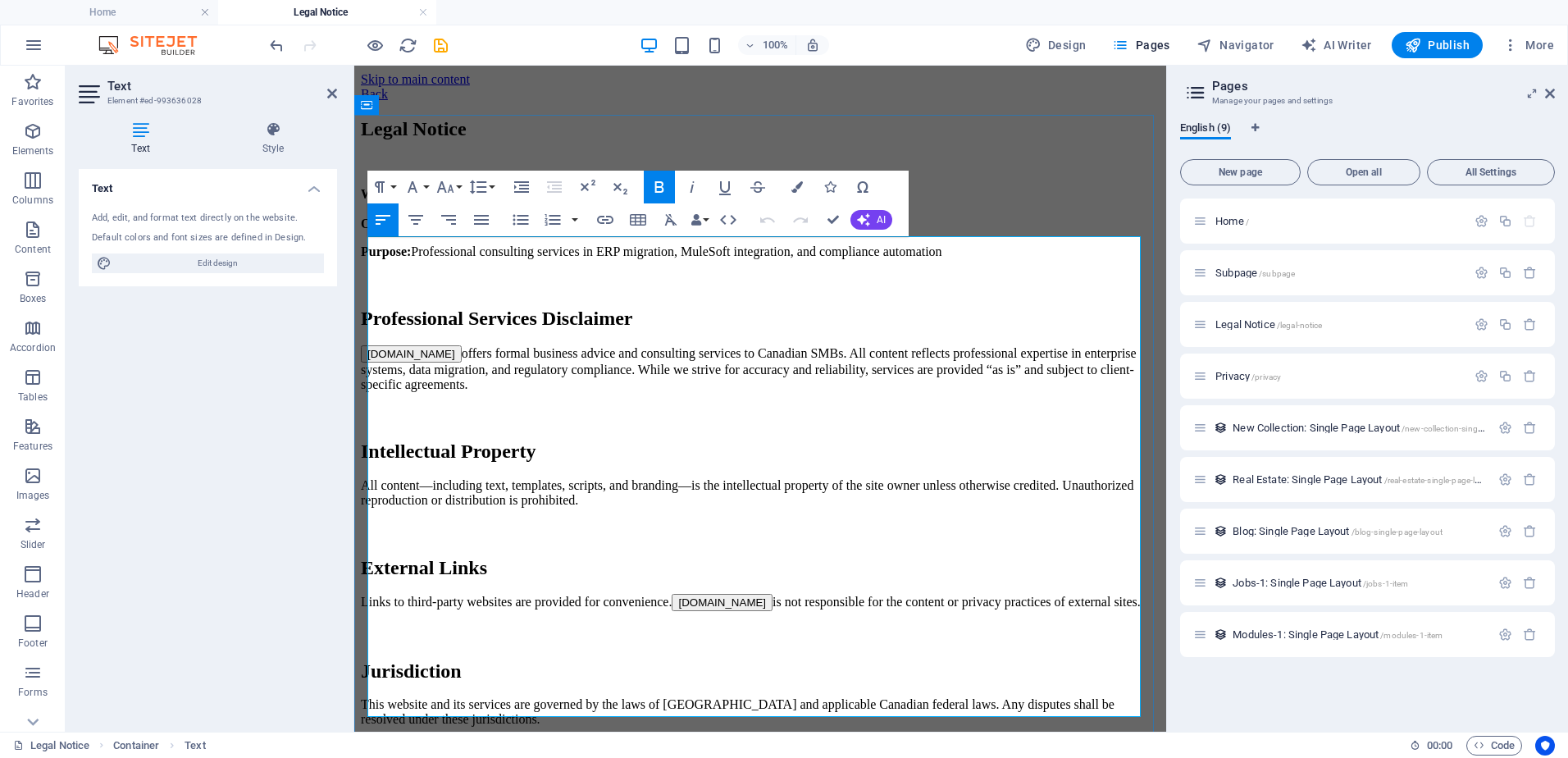
click at [544, 259] on p "Purpose: Professional consulting services in ERP migration, MuleSoft integratio…" at bounding box center [760, 251] width 798 height 14
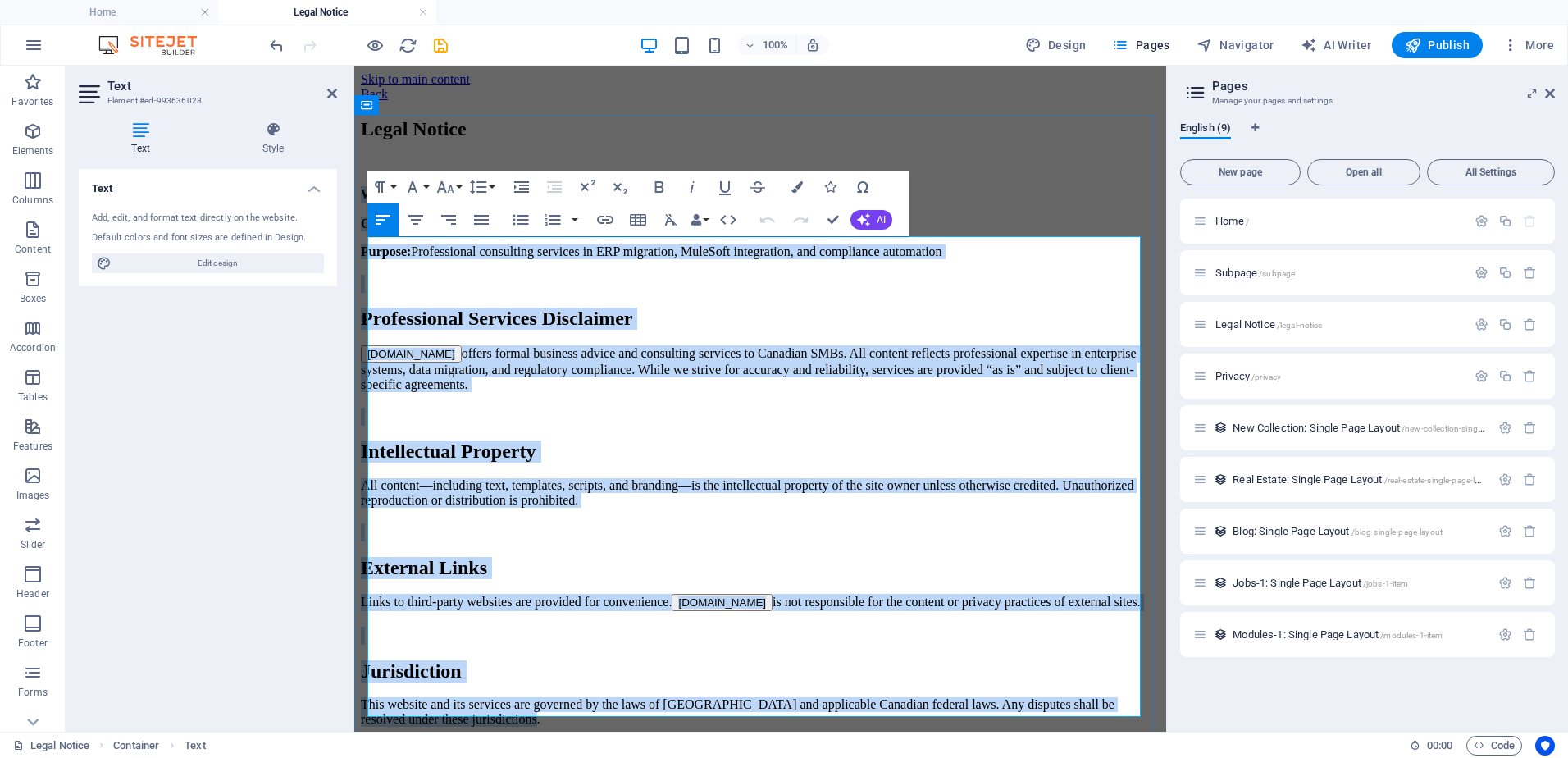
drag, startPoint x: 369, startPoint y: 246, endPoint x: 585, endPoint y: 716, distance: 517.3
click at [585, 716] on div "Website : www.cascadelogic.ca Owner: Independent consultant based in British Co…" at bounding box center [760, 457] width 798 height 542
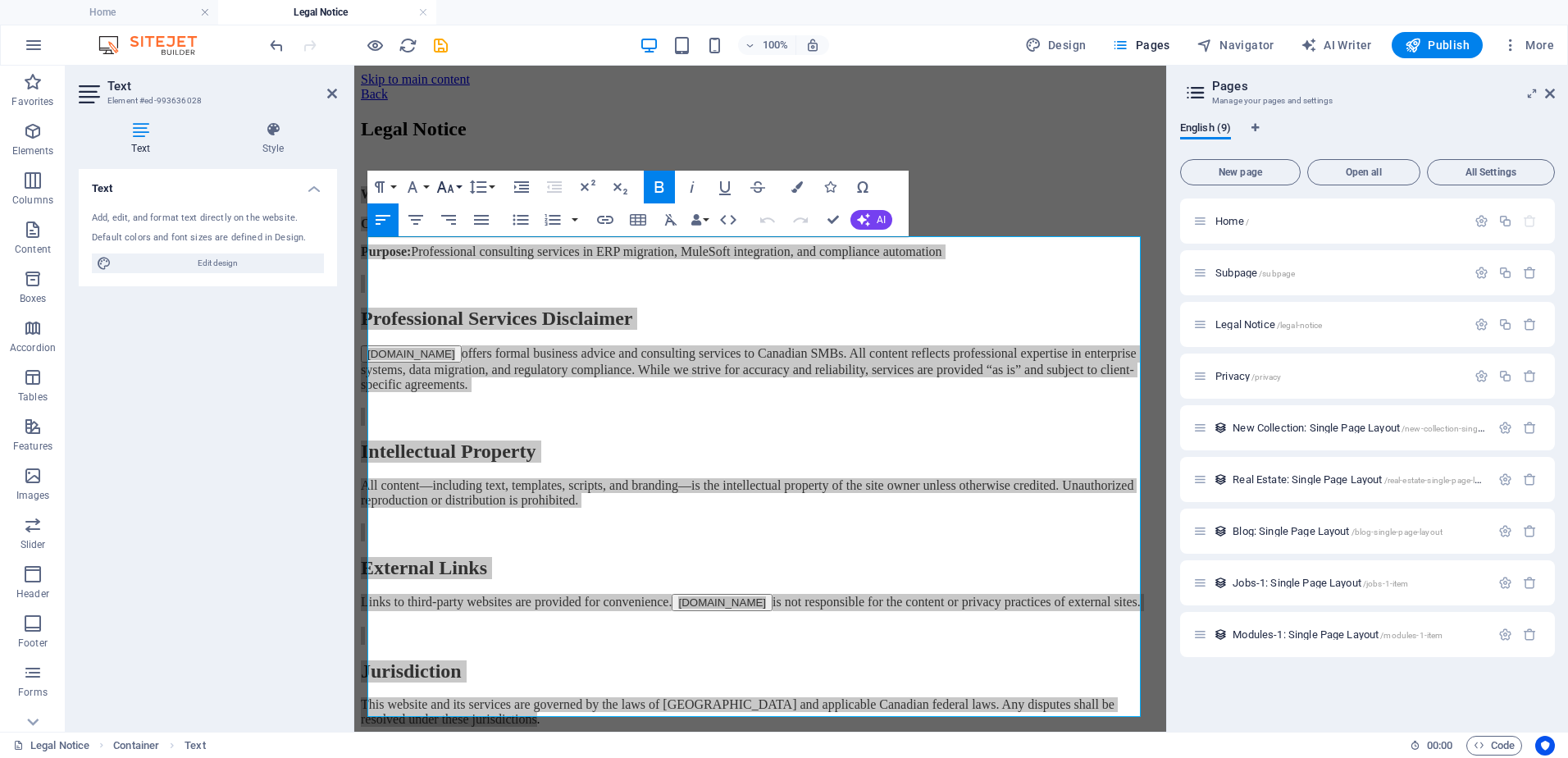
click at [461, 183] on button "Font Size" at bounding box center [449, 187] width 31 height 33
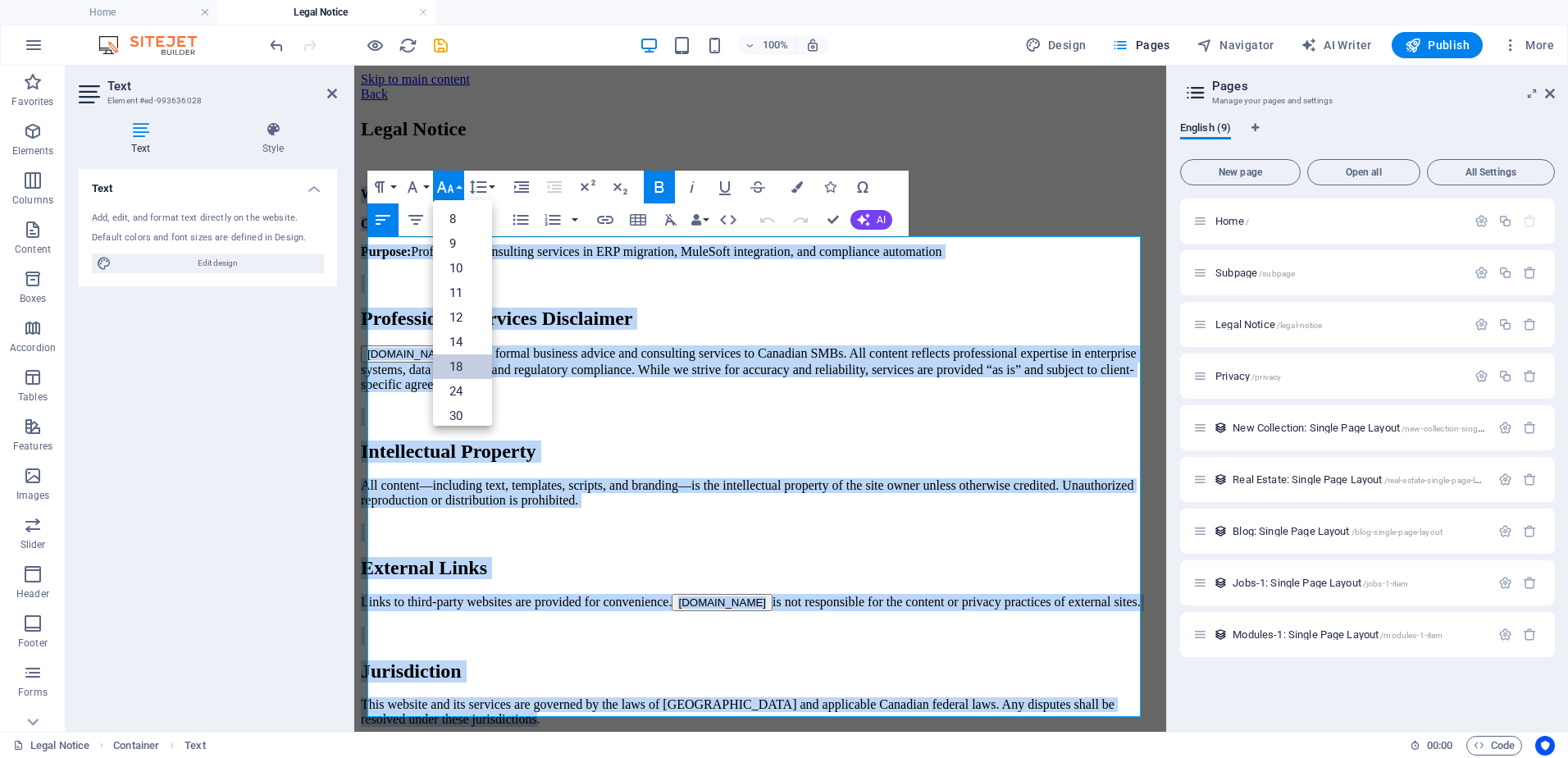
click at [464, 366] on link "18" at bounding box center [462, 366] width 59 height 24
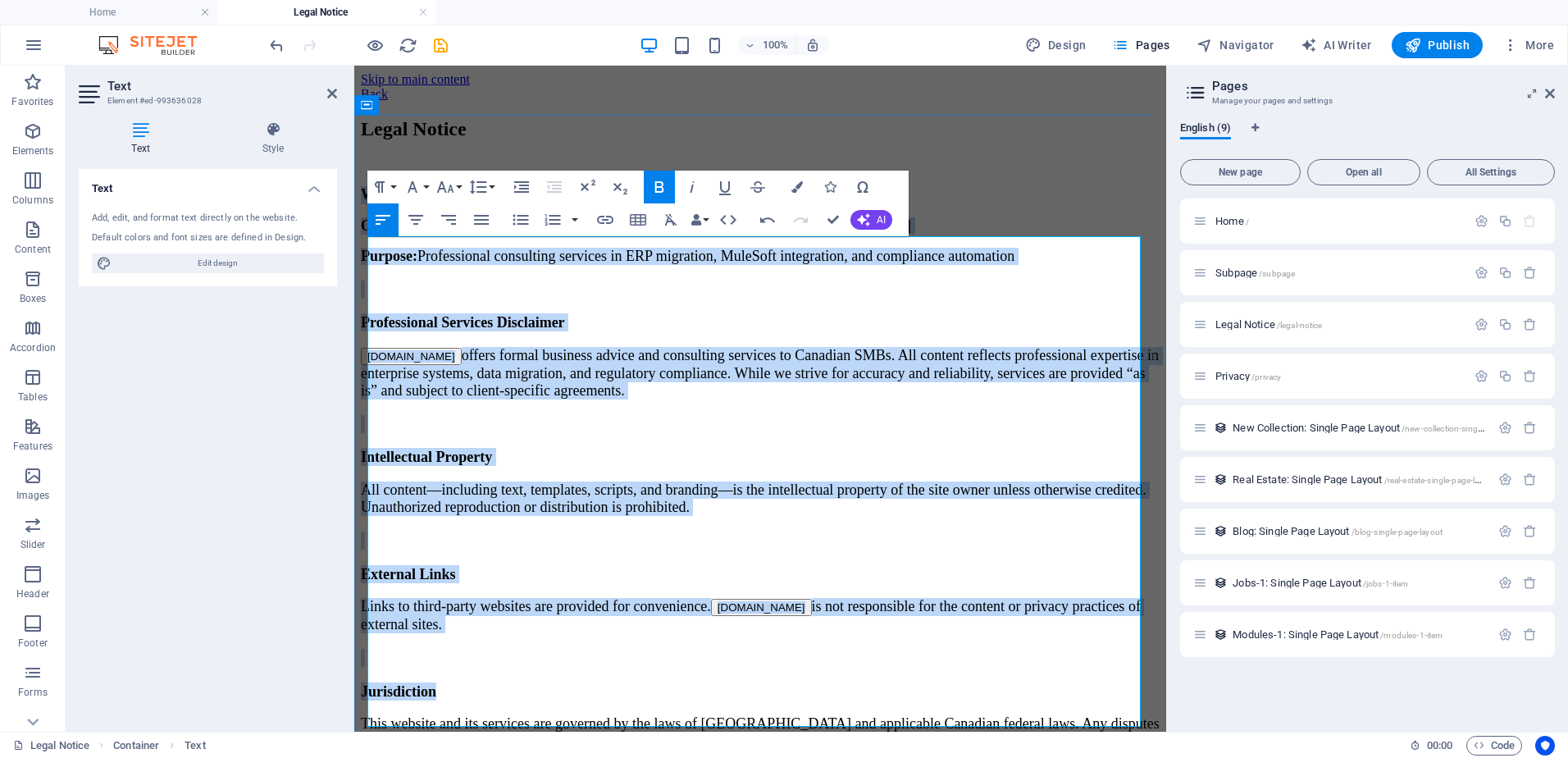
click at [691, 298] on h3 at bounding box center [760, 290] width 798 height 18
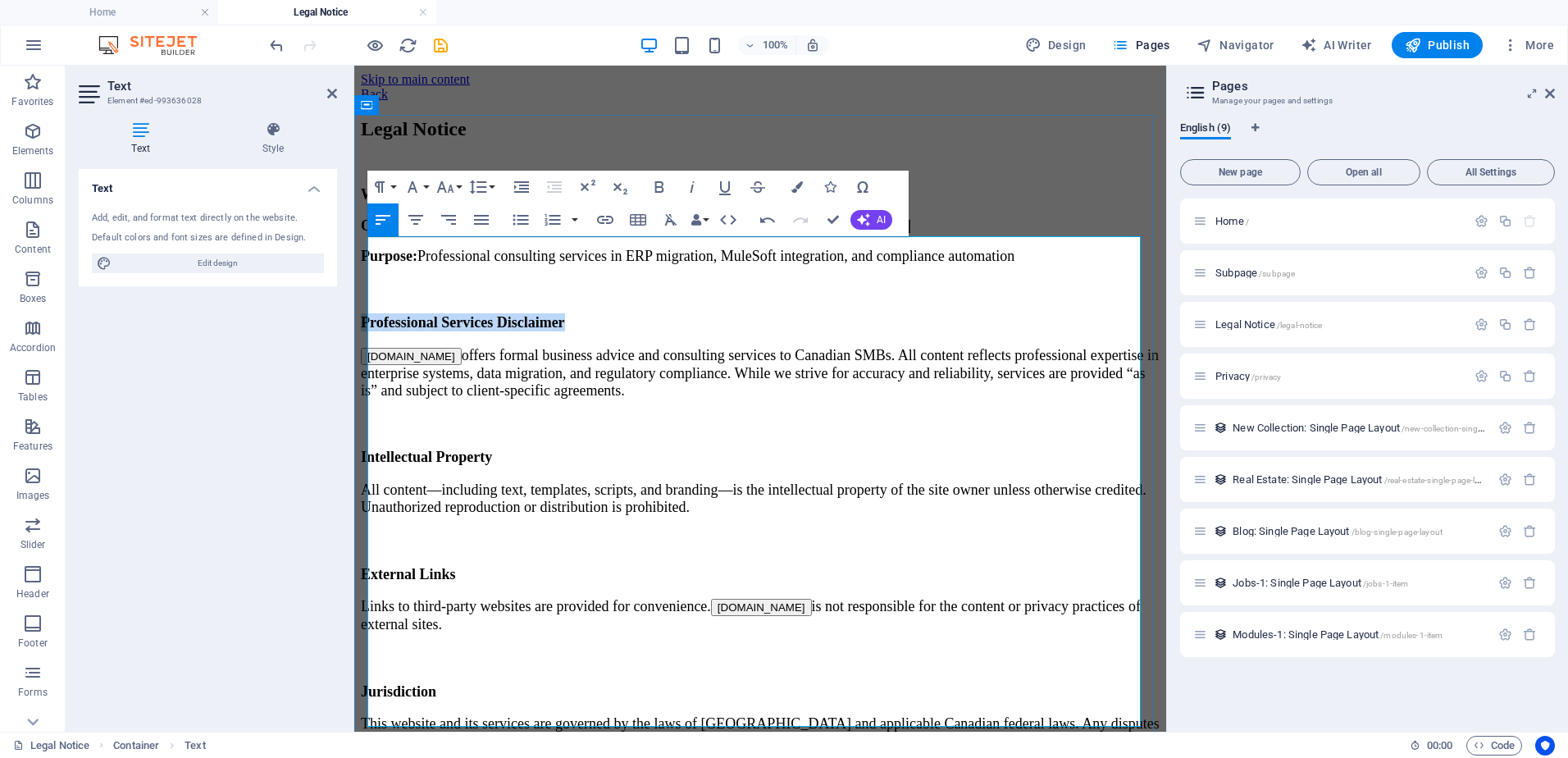
drag, startPoint x: 618, startPoint y: 351, endPoint x: 371, endPoint y: 350, distance: 247.0
click at [371, 331] on h3 "Professional Services Disclaimer" at bounding box center [760, 322] width 798 height 18
click at [686, 298] on h3 at bounding box center [760, 290] width 798 height 18
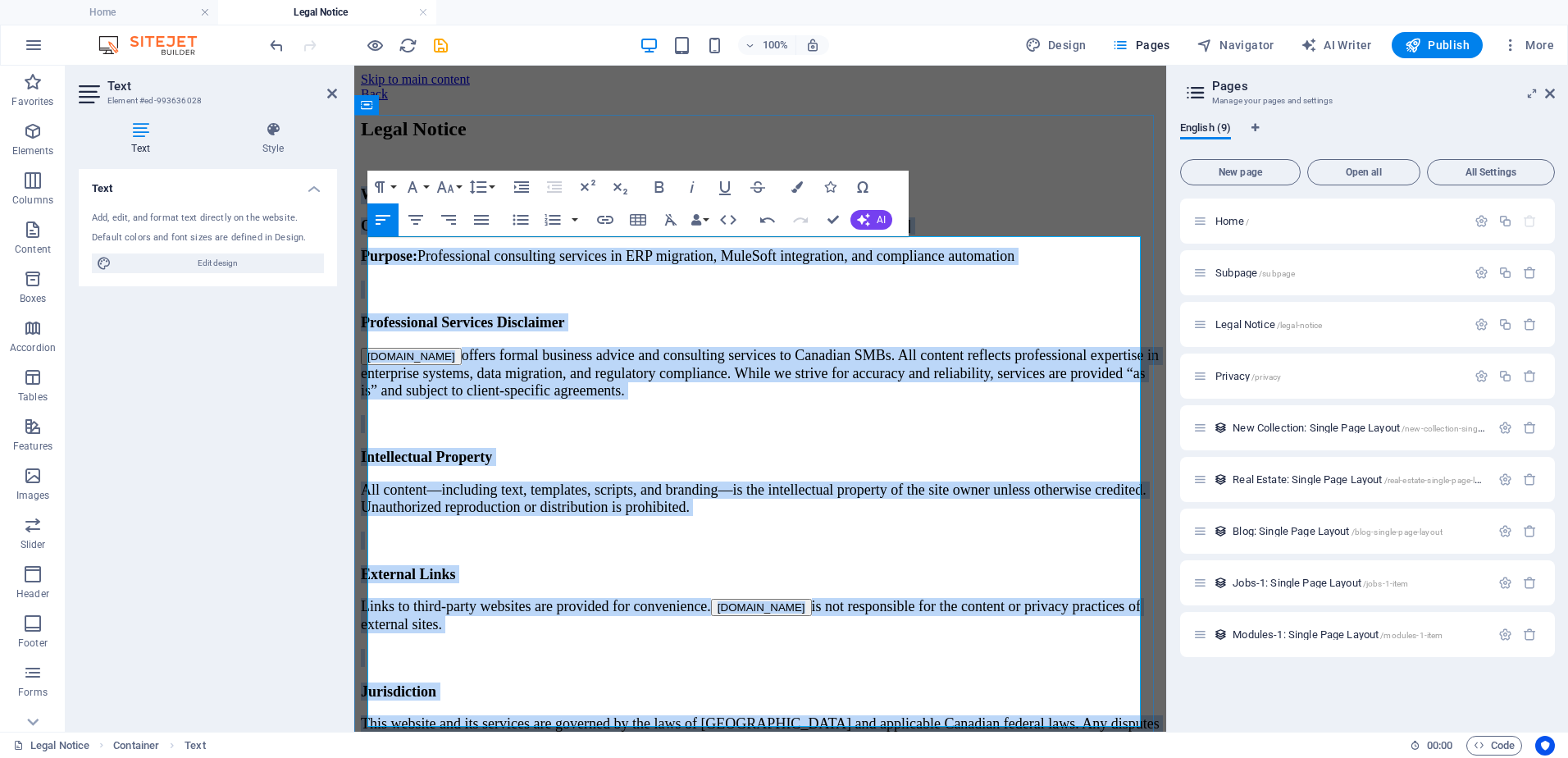
scroll to position [61, 0]
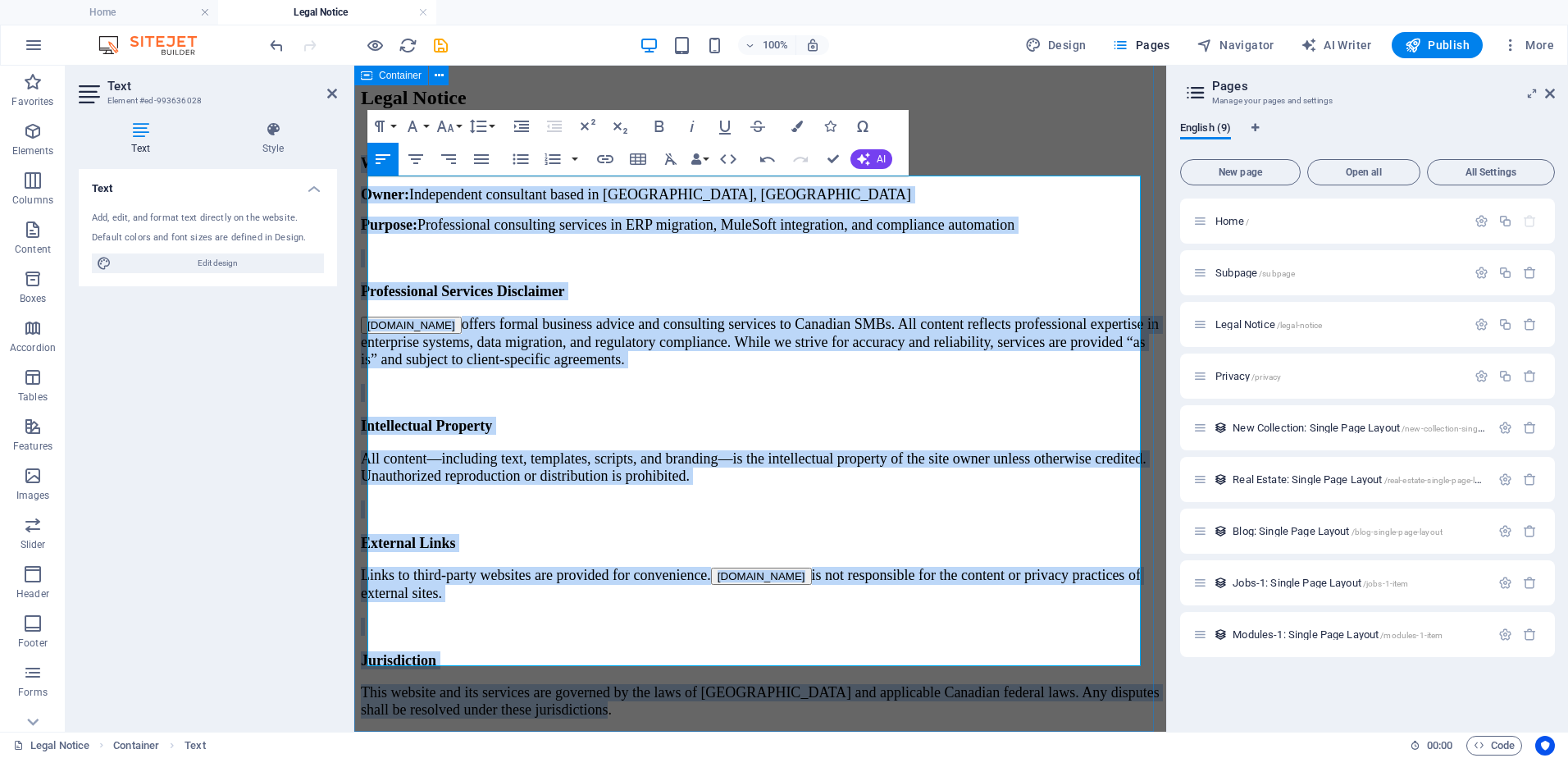
drag, startPoint x: 369, startPoint y: 244, endPoint x: 646, endPoint y: 719, distance: 549.9
click at [646, 719] on div "Legal Notice Website : www.cascadelogic.ca Owner: Independent consultant based …" at bounding box center [760, 403] width 798 height 632
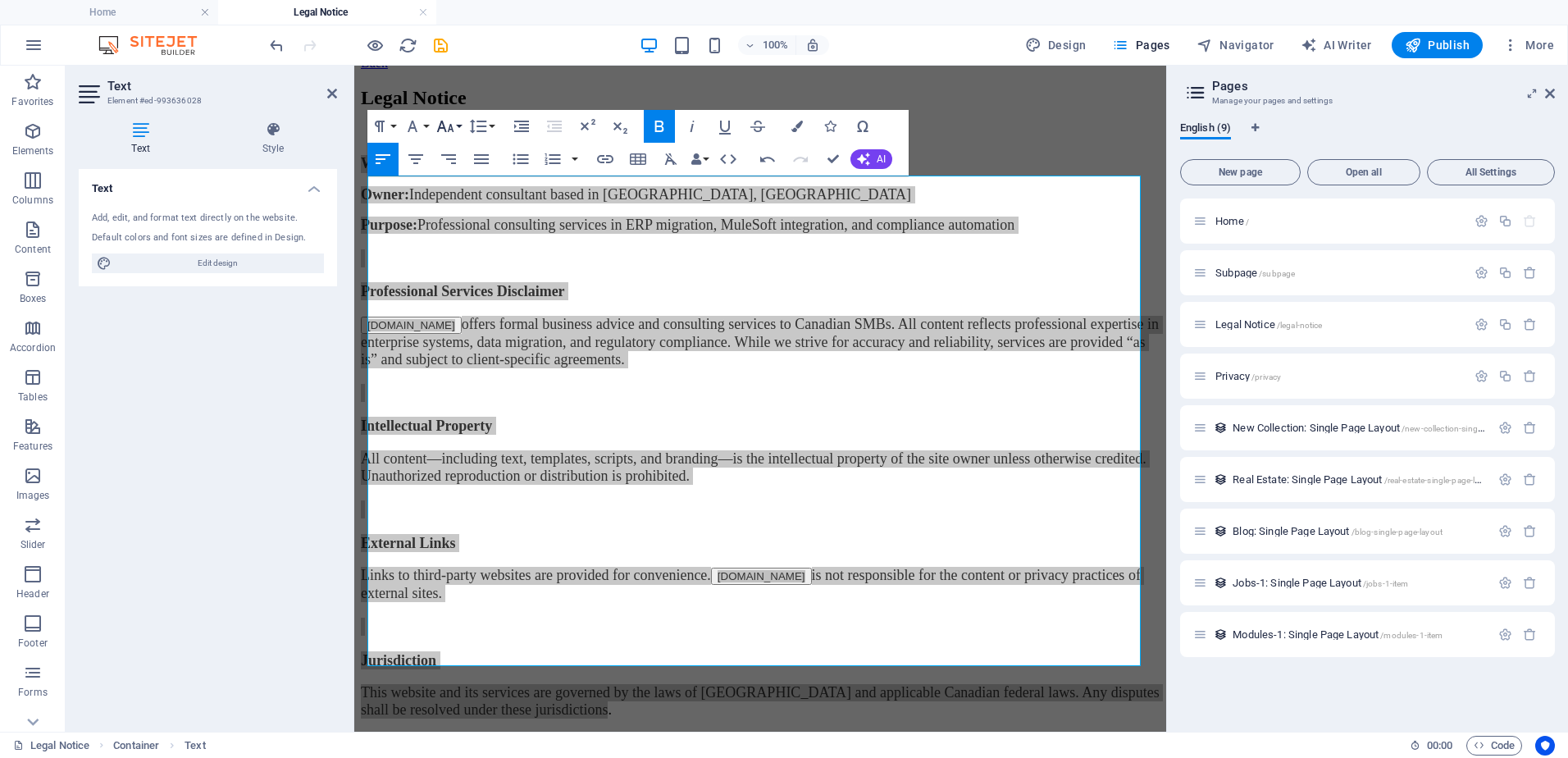
click at [459, 123] on button "Font Size" at bounding box center [449, 126] width 31 height 33
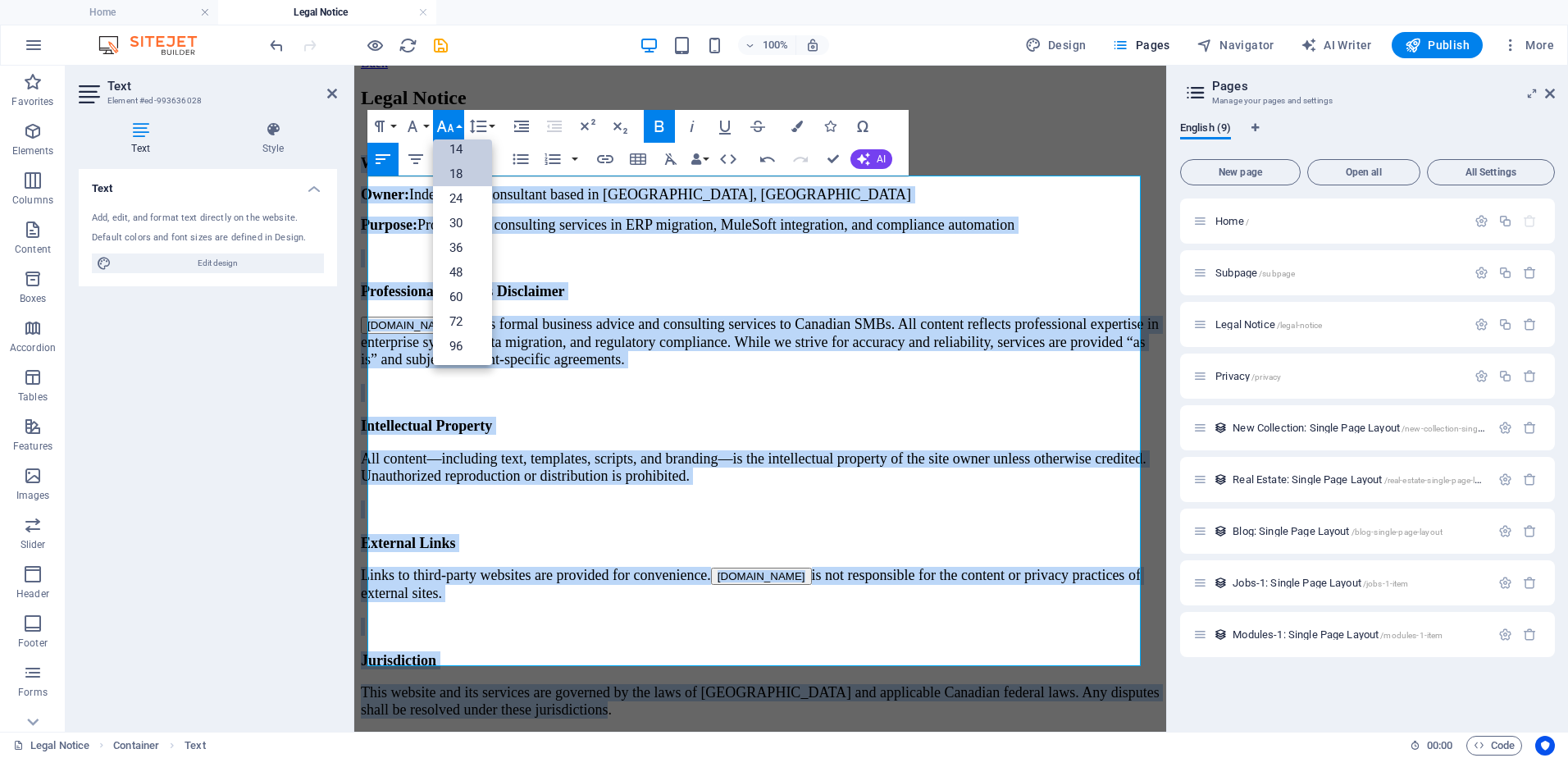
click at [461, 148] on link "14" at bounding box center [462, 149] width 59 height 24
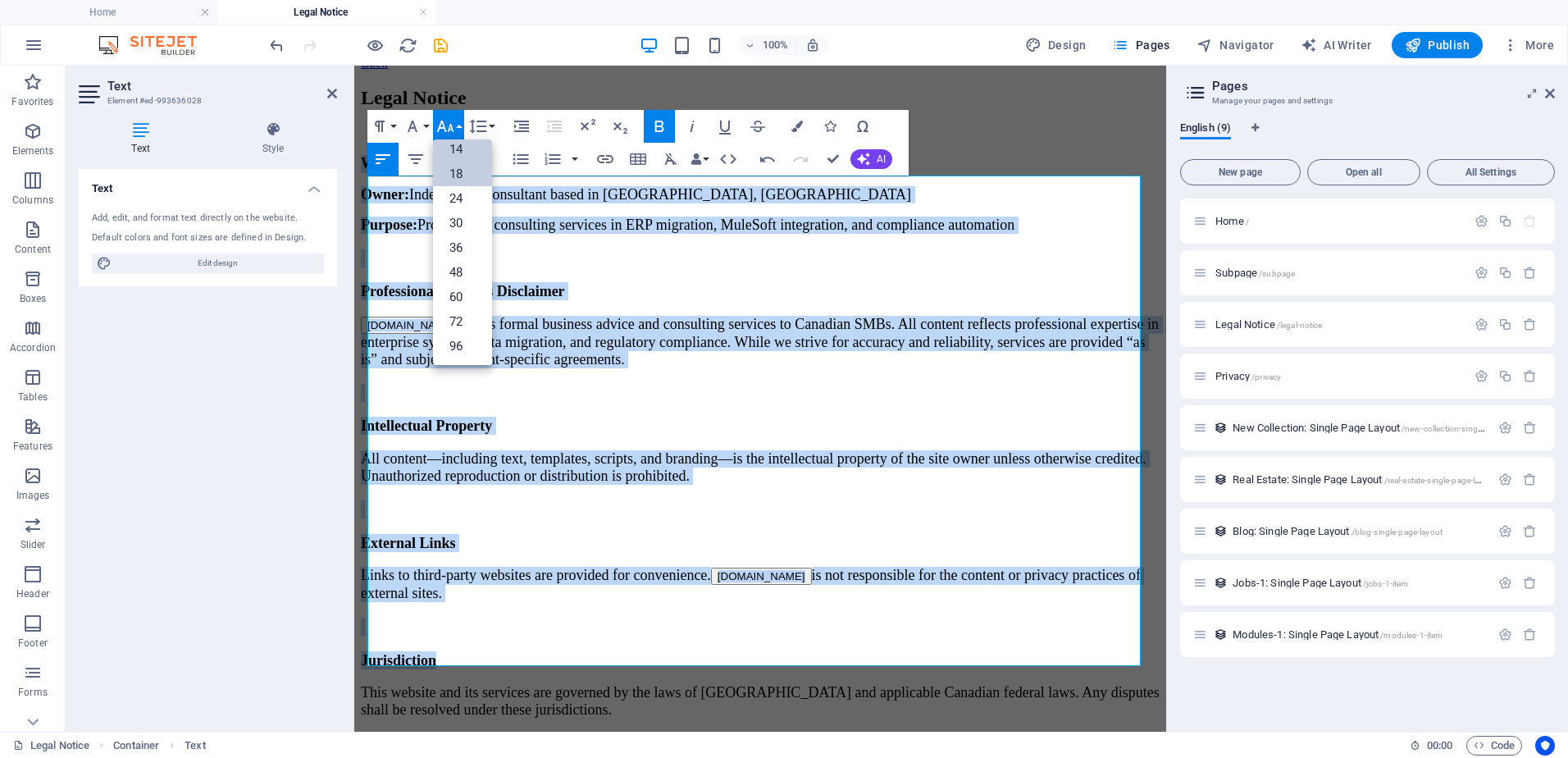
scroll to position [0, 0]
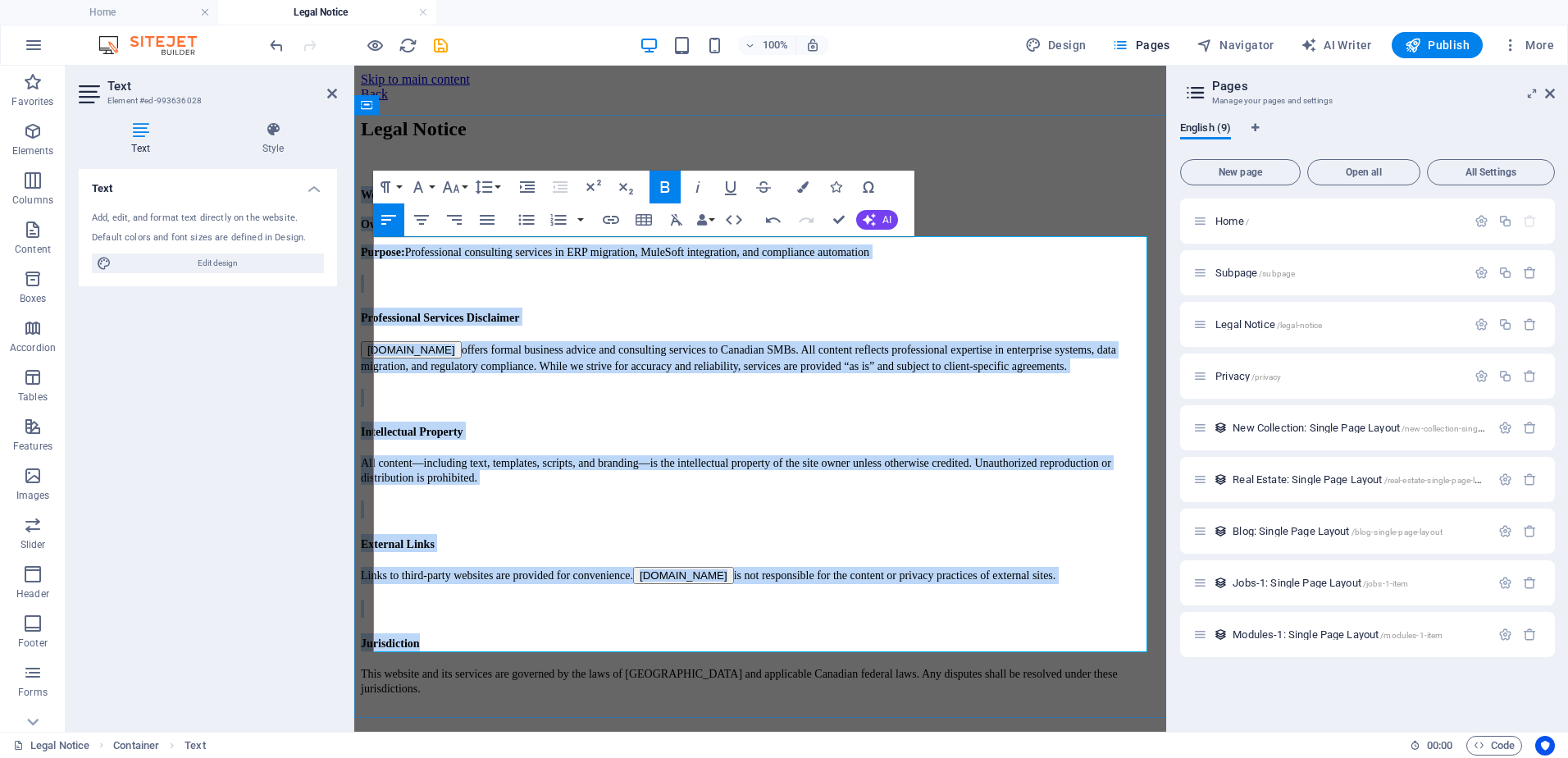
click at [625, 293] on h3 at bounding box center [760, 284] width 798 height 18
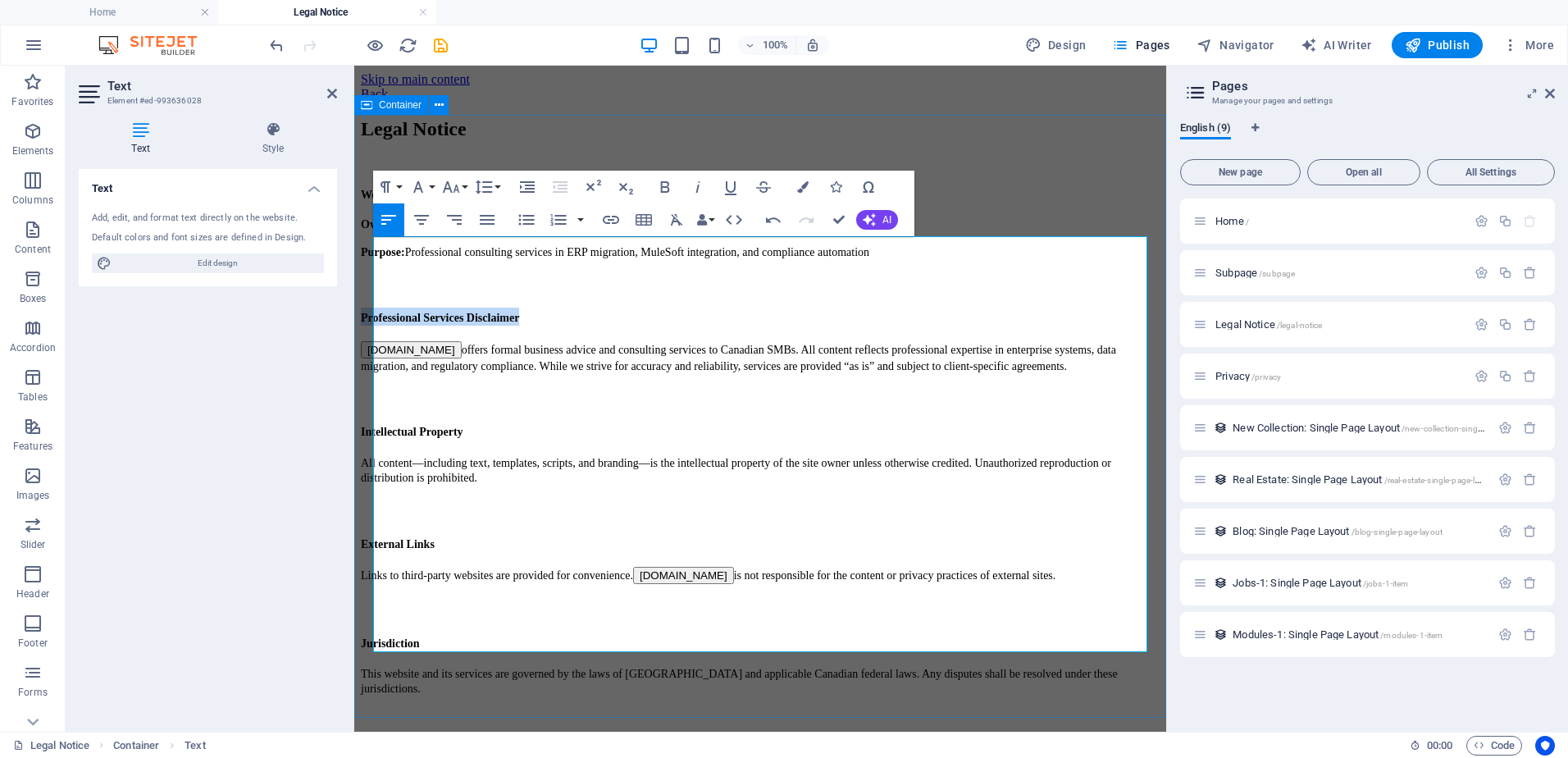
drag, startPoint x: 574, startPoint y: 351, endPoint x: 370, endPoint y: 351, distance: 204.0
click at [370, 351] on div "Legal Notice Website : www.cascadelogic.ca Owner: Independent consultant based …" at bounding box center [760, 407] width 798 height 578
click at [463, 185] on button "Font Size" at bounding box center [454, 187] width 31 height 33
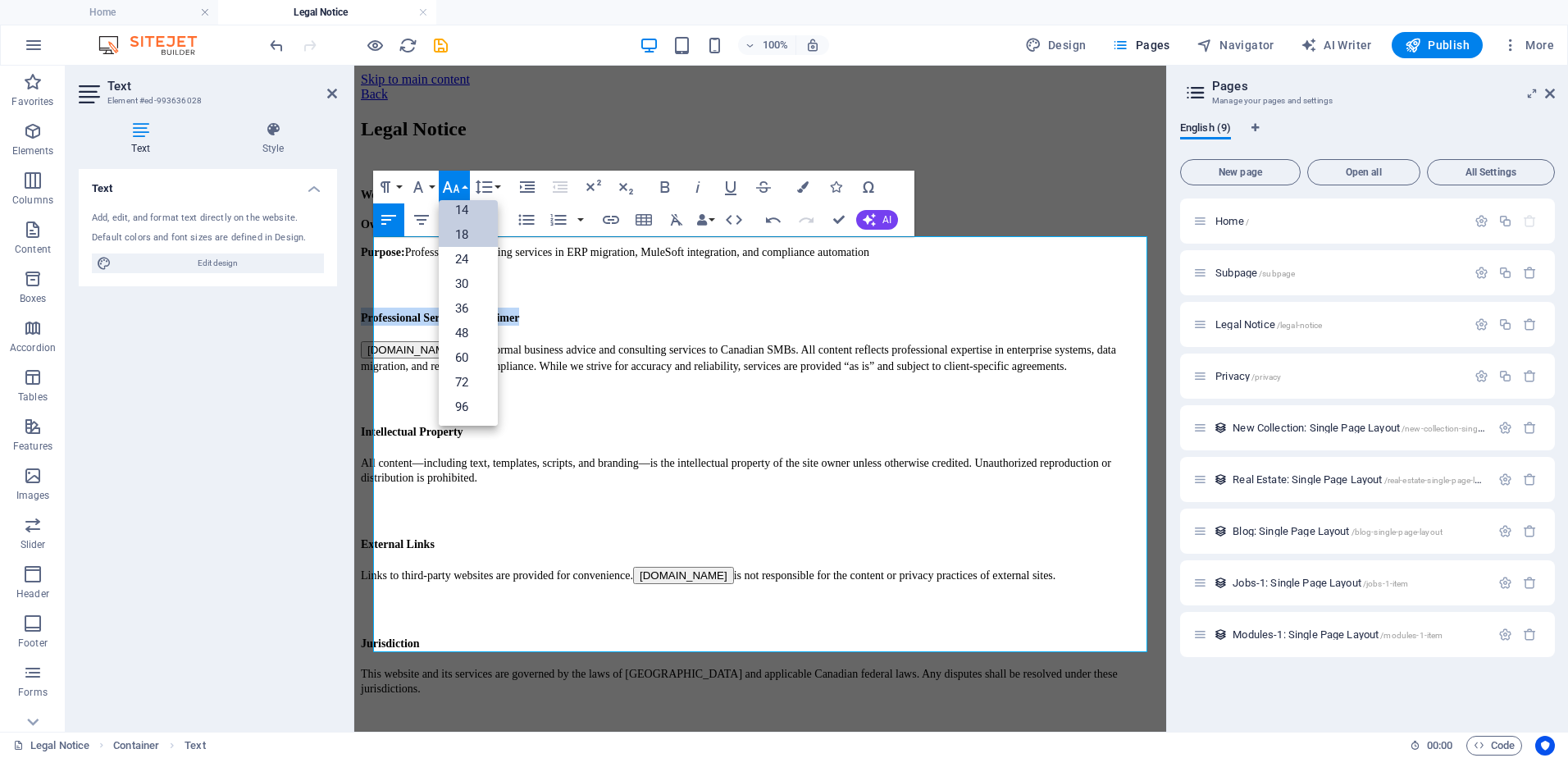
click at [459, 232] on link "18" at bounding box center [467, 234] width 59 height 24
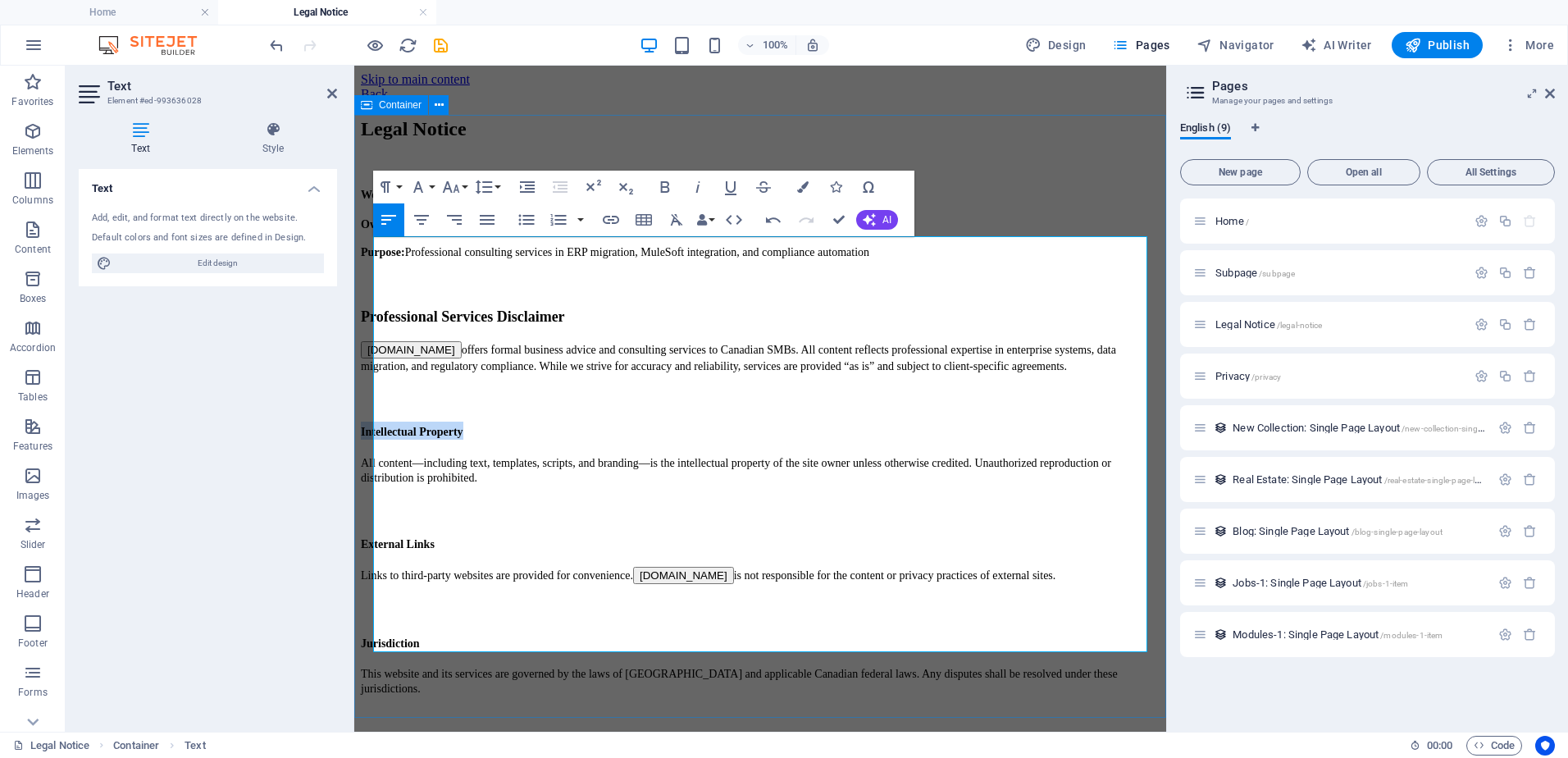
drag, startPoint x: 505, startPoint y: 444, endPoint x: 372, endPoint y: 449, distance: 133.1
click at [372, 449] on div "Legal Notice Website : www.cascadelogic.ca Owner: Independent consultant based …" at bounding box center [760, 407] width 798 height 578
click at [462, 184] on button "Font Size" at bounding box center [454, 187] width 31 height 33
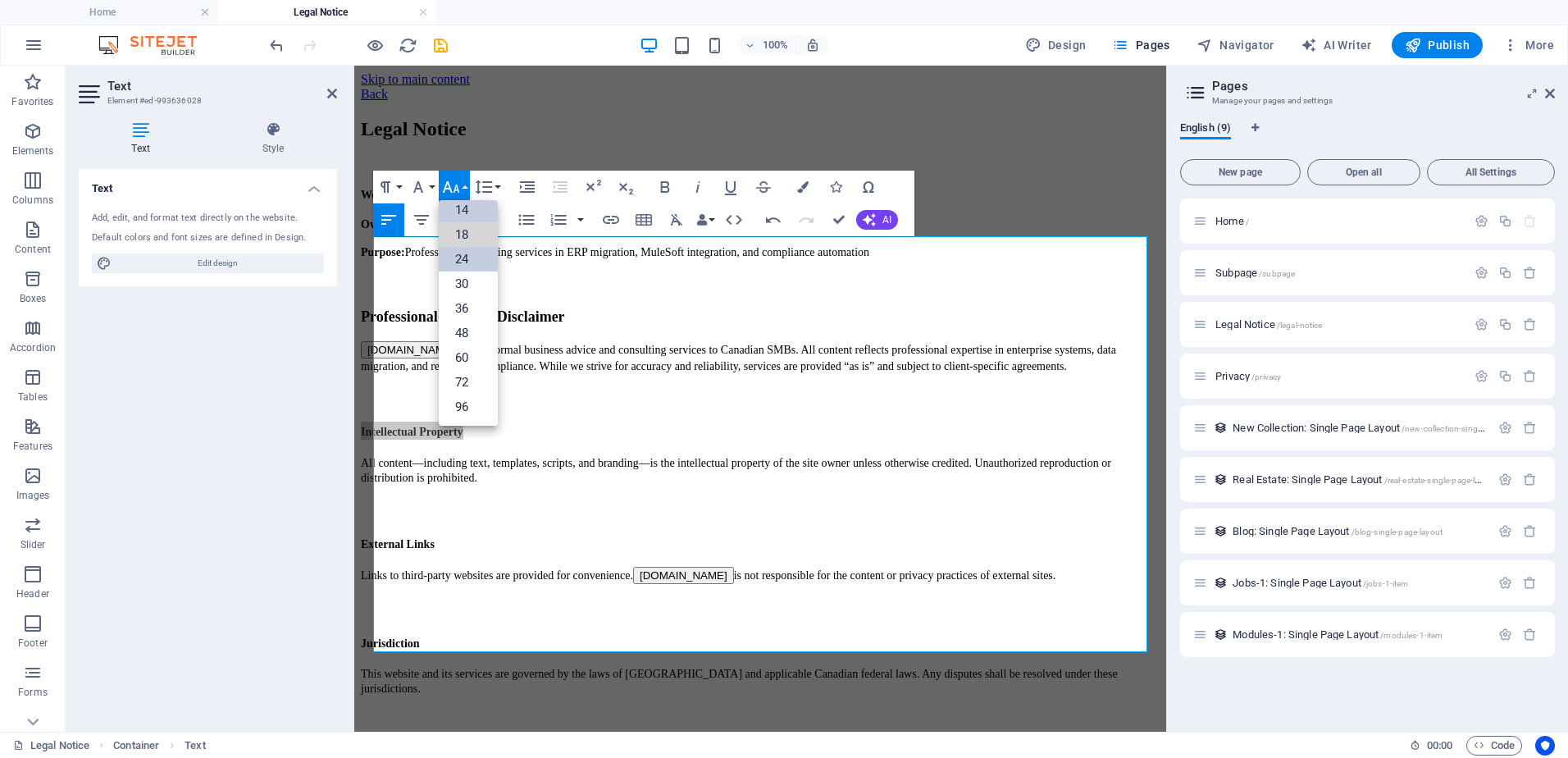
drag, startPoint x: 465, startPoint y: 232, endPoint x: 461, endPoint y: 248, distance: 16.5
click at [465, 232] on link "18" at bounding box center [467, 234] width 59 height 24
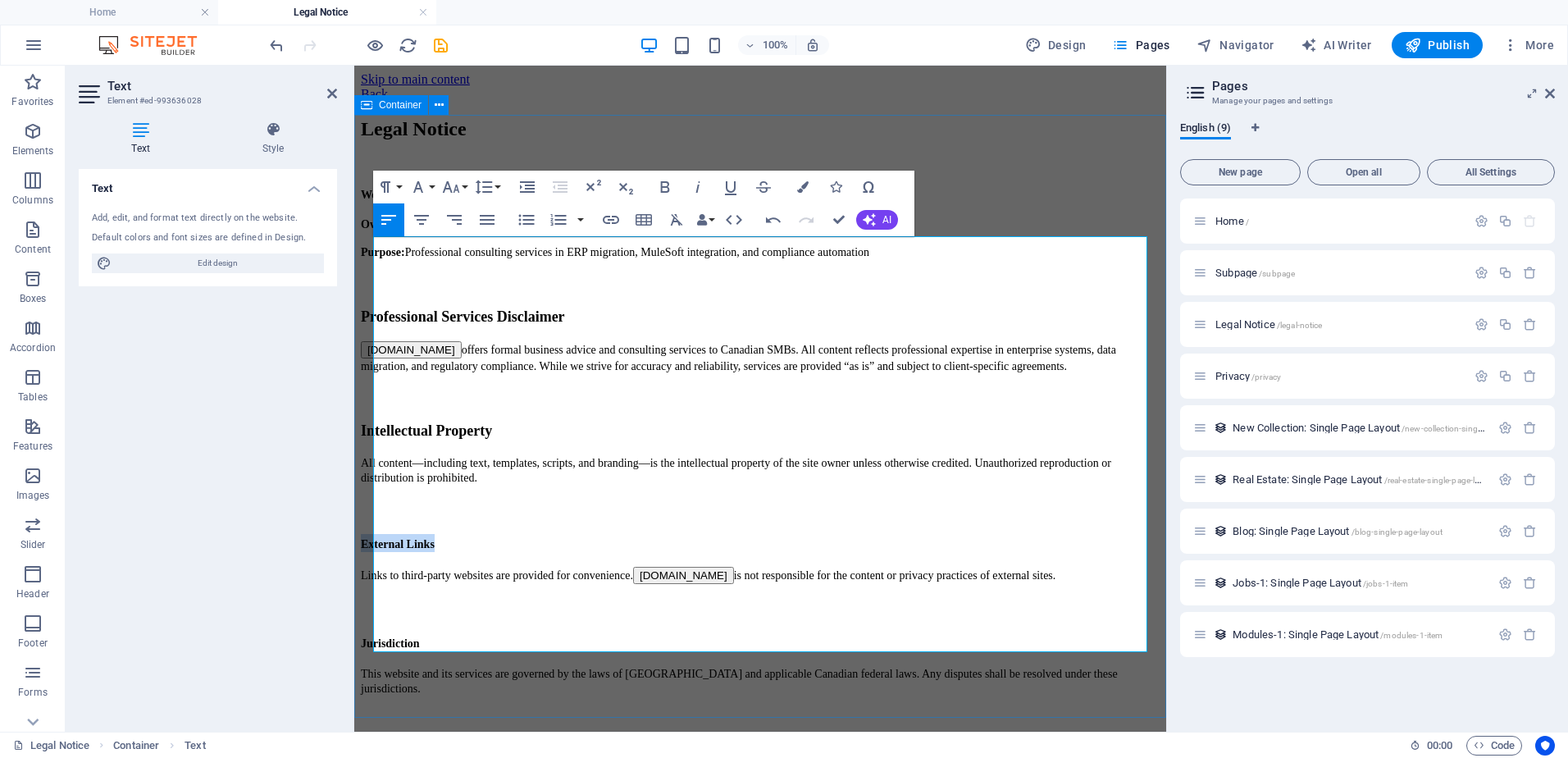
drag, startPoint x: 471, startPoint y: 542, endPoint x: 368, endPoint y: 547, distance: 103.1
click at [368, 547] on div "Legal Notice Website : www.cascadelogic.ca Owner: Independent consultant based …" at bounding box center [760, 407] width 798 height 578
click at [463, 183] on button "Font Size" at bounding box center [454, 187] width 31 height 33
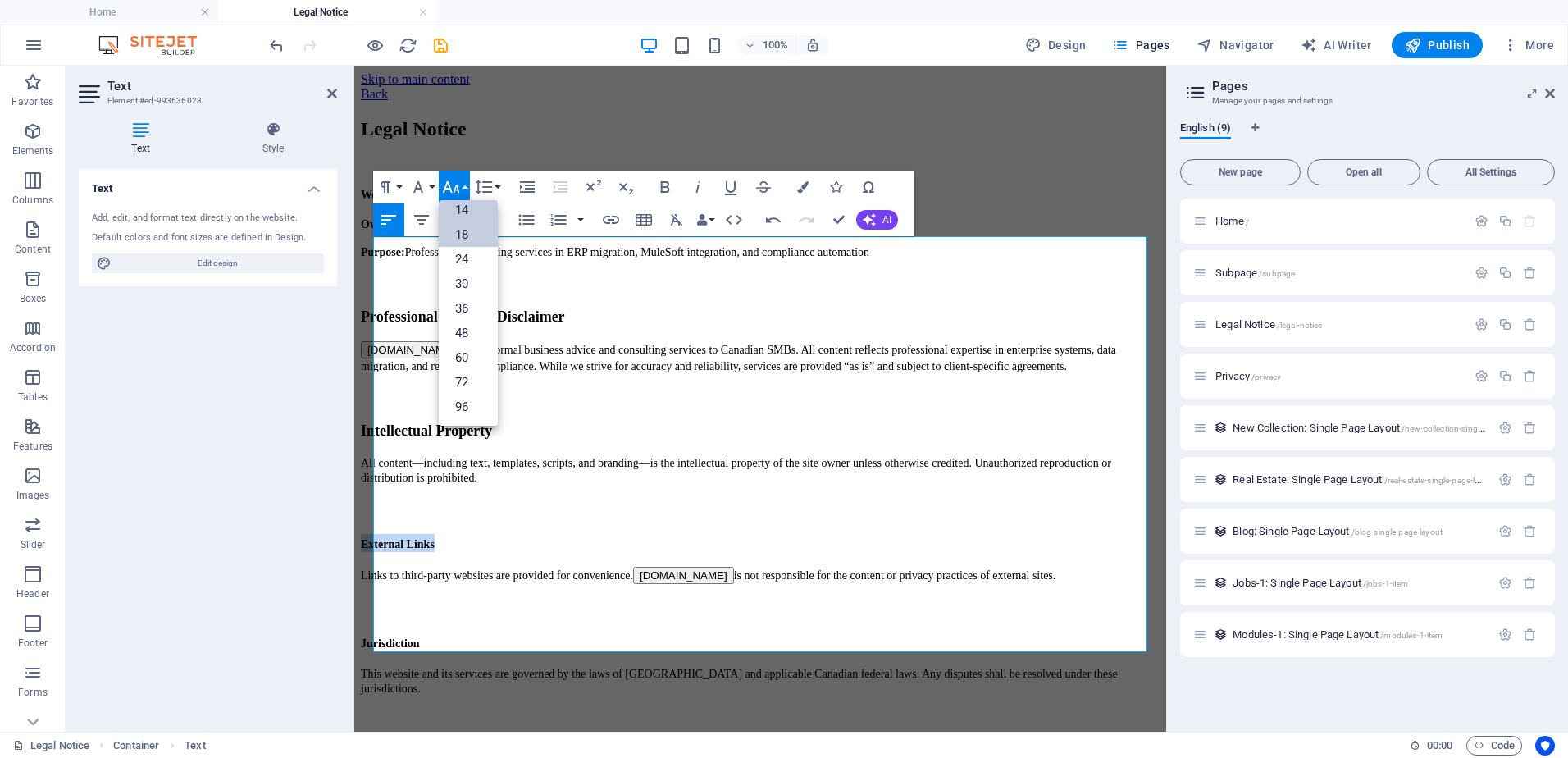
click at [468, 229] on link "18" at bounding box center [467, 234] width 59 height 24
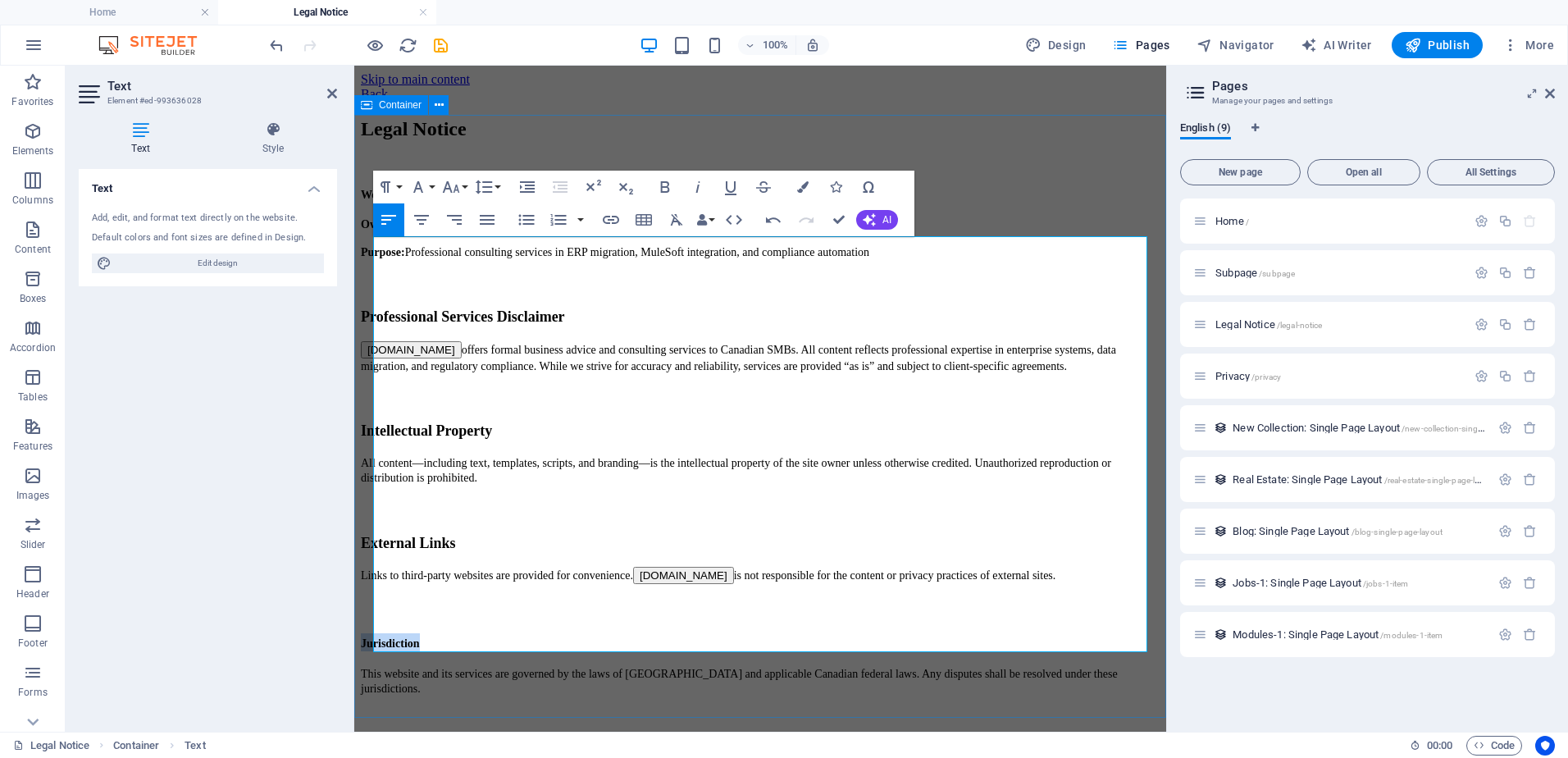
drag, startPoint x: 452, startPoint y: 619, endPoint x: 363, endPoint y: 621, distance: 89.0
click at [363, 621] on div "Legal Notice Website : www.cascadelogic.ca Owner: Independent consultant based …" at bounding box center [760, 407] width 798 height 578
click at [462, 183] on button "Font Size" at bounding box center [454, 187] width 31 height 33
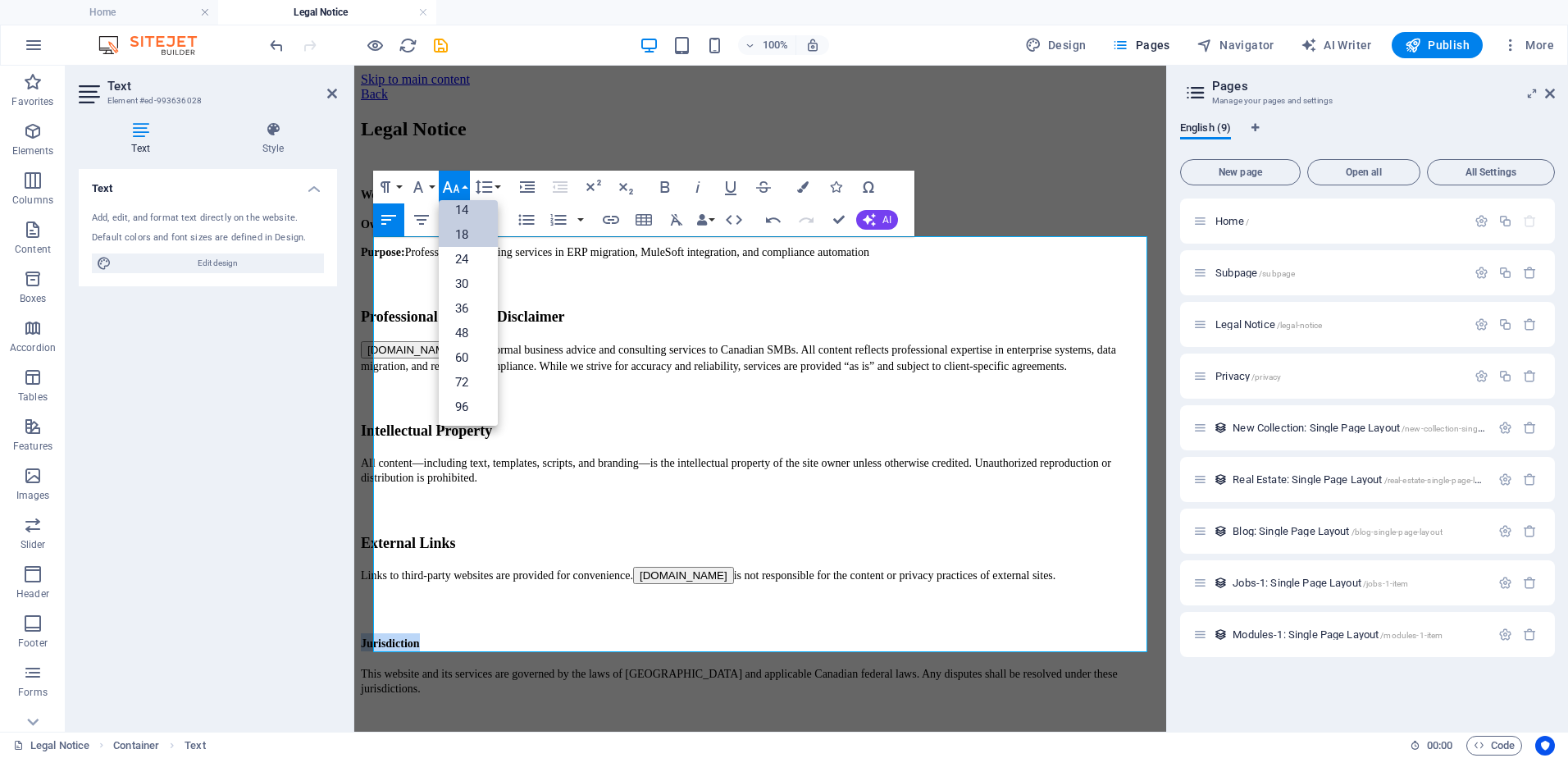
click at [467, 234] on link "18" at bounding box center [467, 234] width 59 height 24
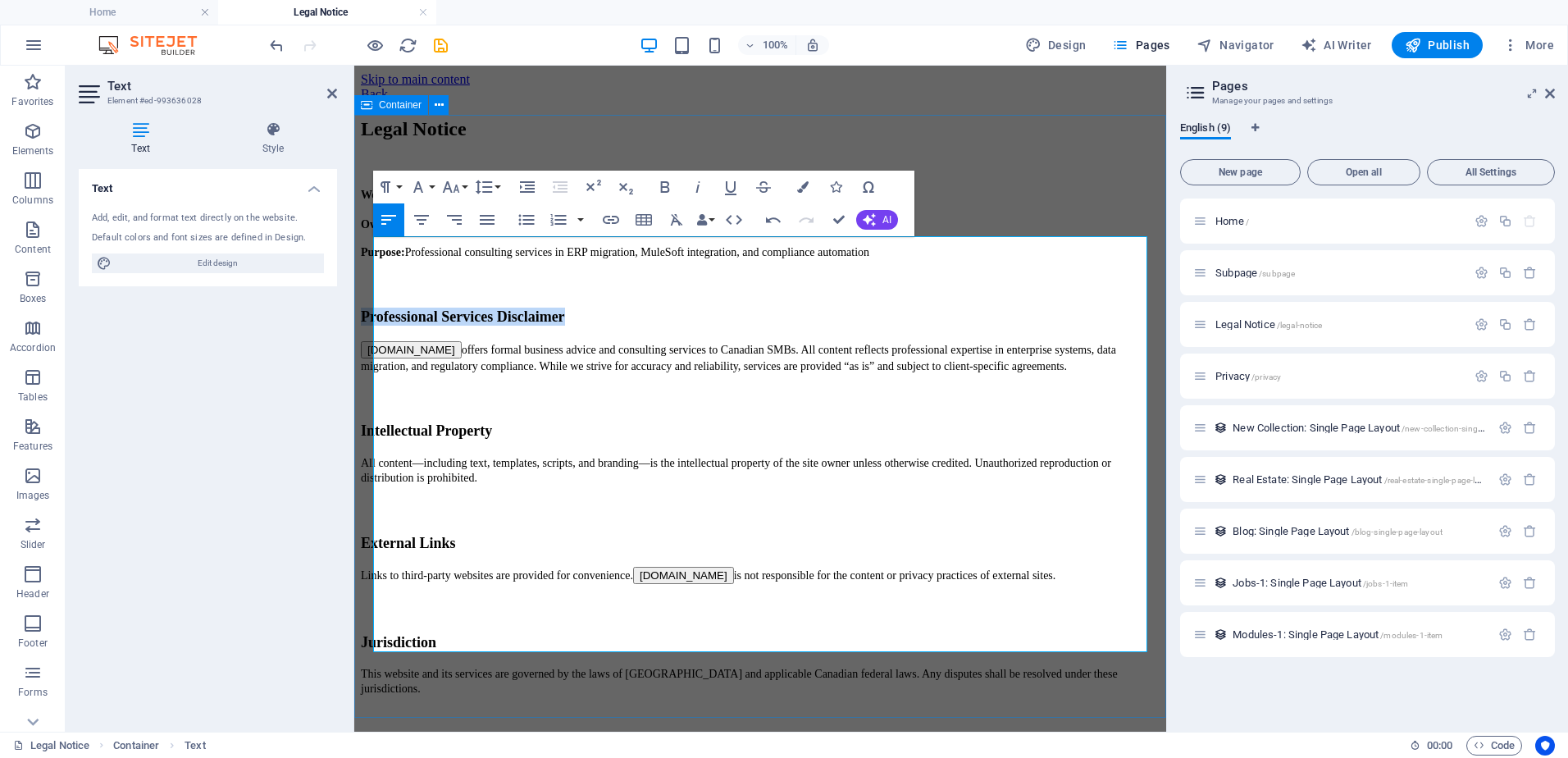
drag, startPoint x: 620, startPoint y: 348, endPoint x: 363, endPoint y: 344, distance: 257.0
click at [363, 344] on div "Legal Notice Website : www.cascadelogic.ca Owner: Independent consultant based …" at bounding box center [760, 407] width 798 height 578
click at [465, 182] on button "Font Size" at bounding box center [454, 187] width 31 height 33
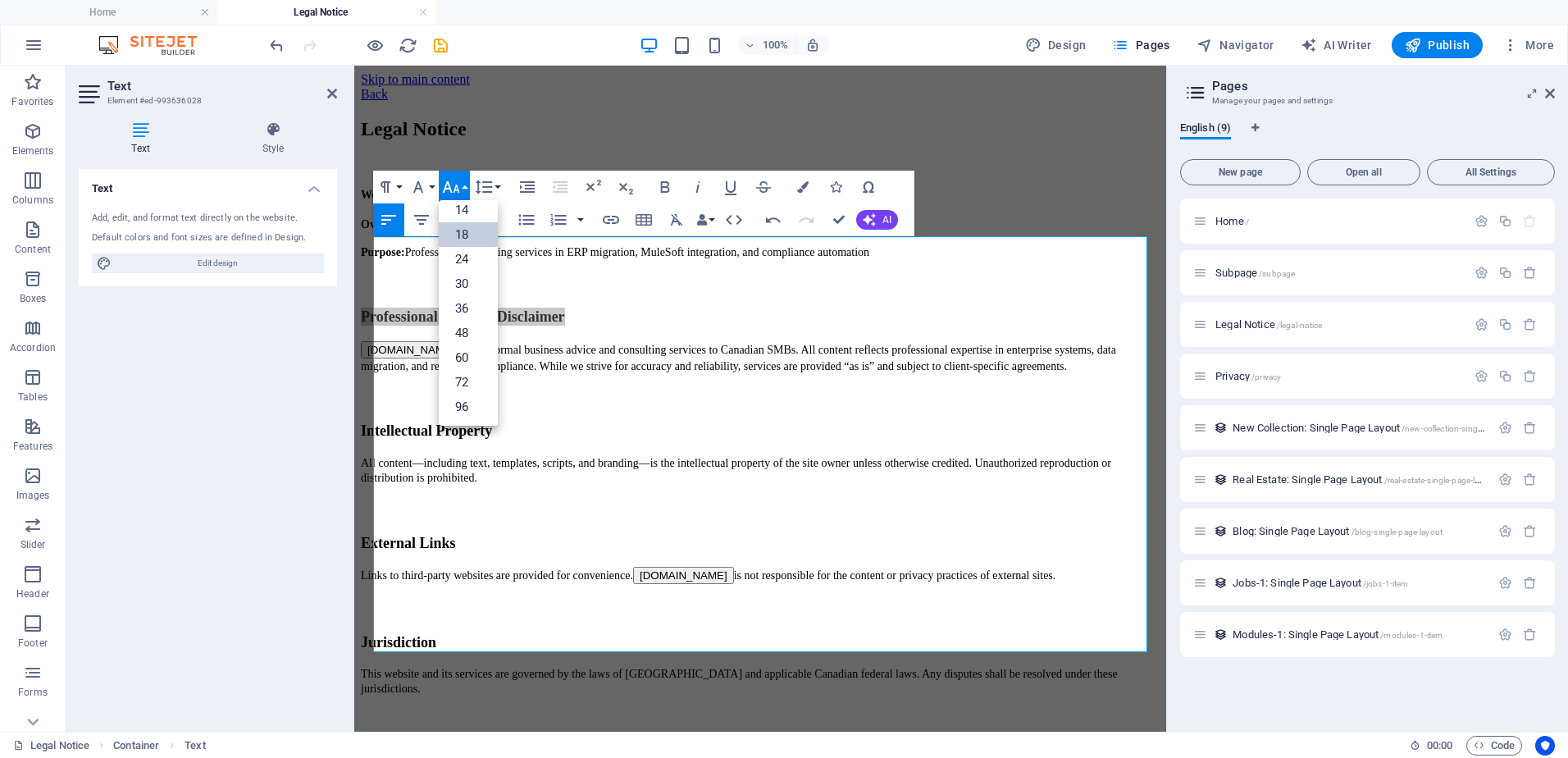
scroll to position [132, 0]
click at [462, 234] on link "18" at bounding box center [467, 234] width 59 height 24
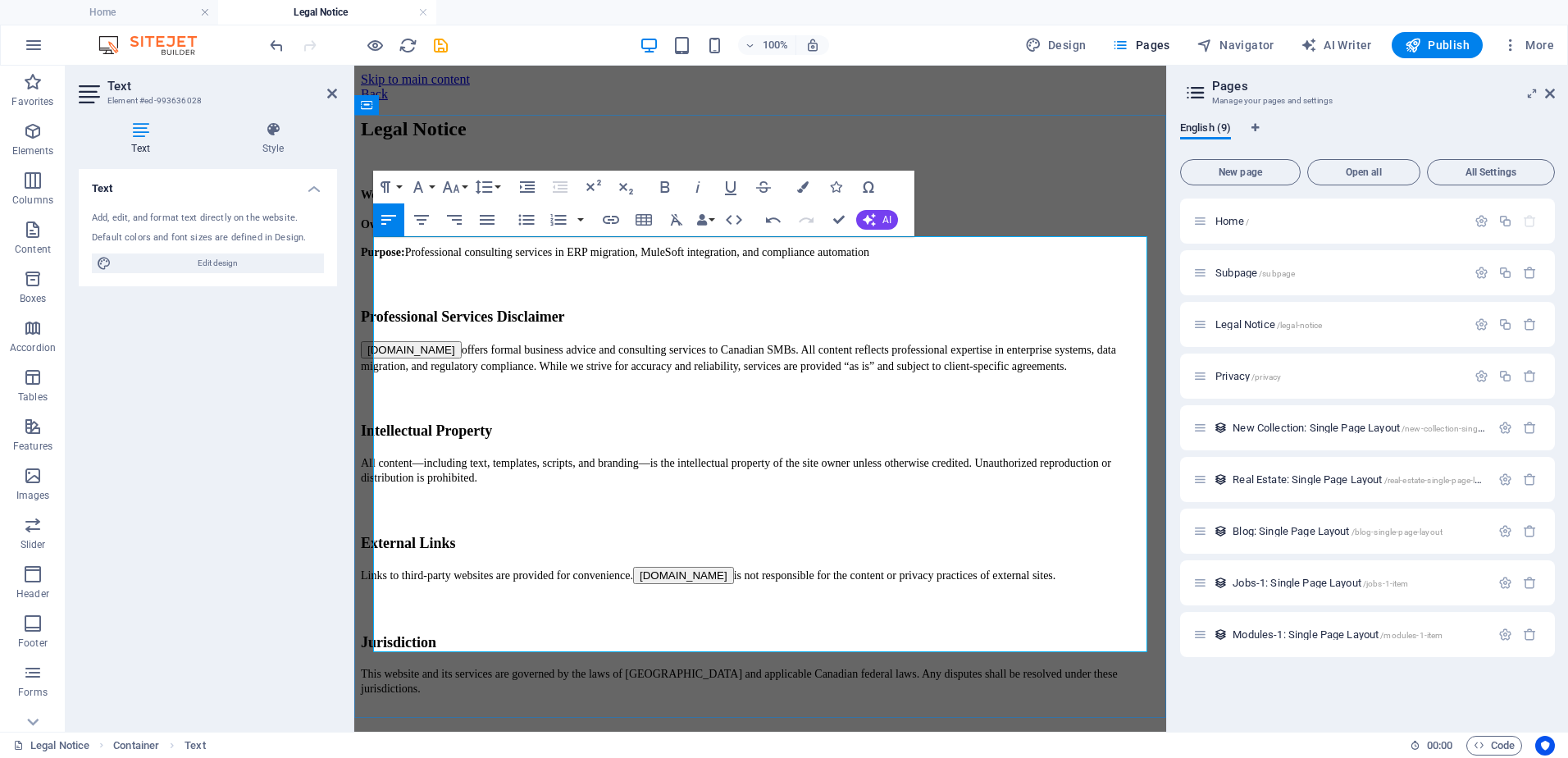
click at [642, 325] on h3 "Professional Services Disclaimer" at bounding box center [760, 317] width 798 height 18
drag, startPoint x: 602, startPoint y: 349, endPoint x: 376, endPoint y: 351, distance: 226.0
click at [376, 325] on h3 "Professional Services Disclaimer" at bounding box center [760, 317] width 798 height 18
click at [666, 182] on icon "button" at bounding box center [665, 187] width 9 height 12
click at [488, 461] on span "All content—including text, templates, scripts, and branding—is the intellectua…" at bounding box center [736, 470] width 750 height 27
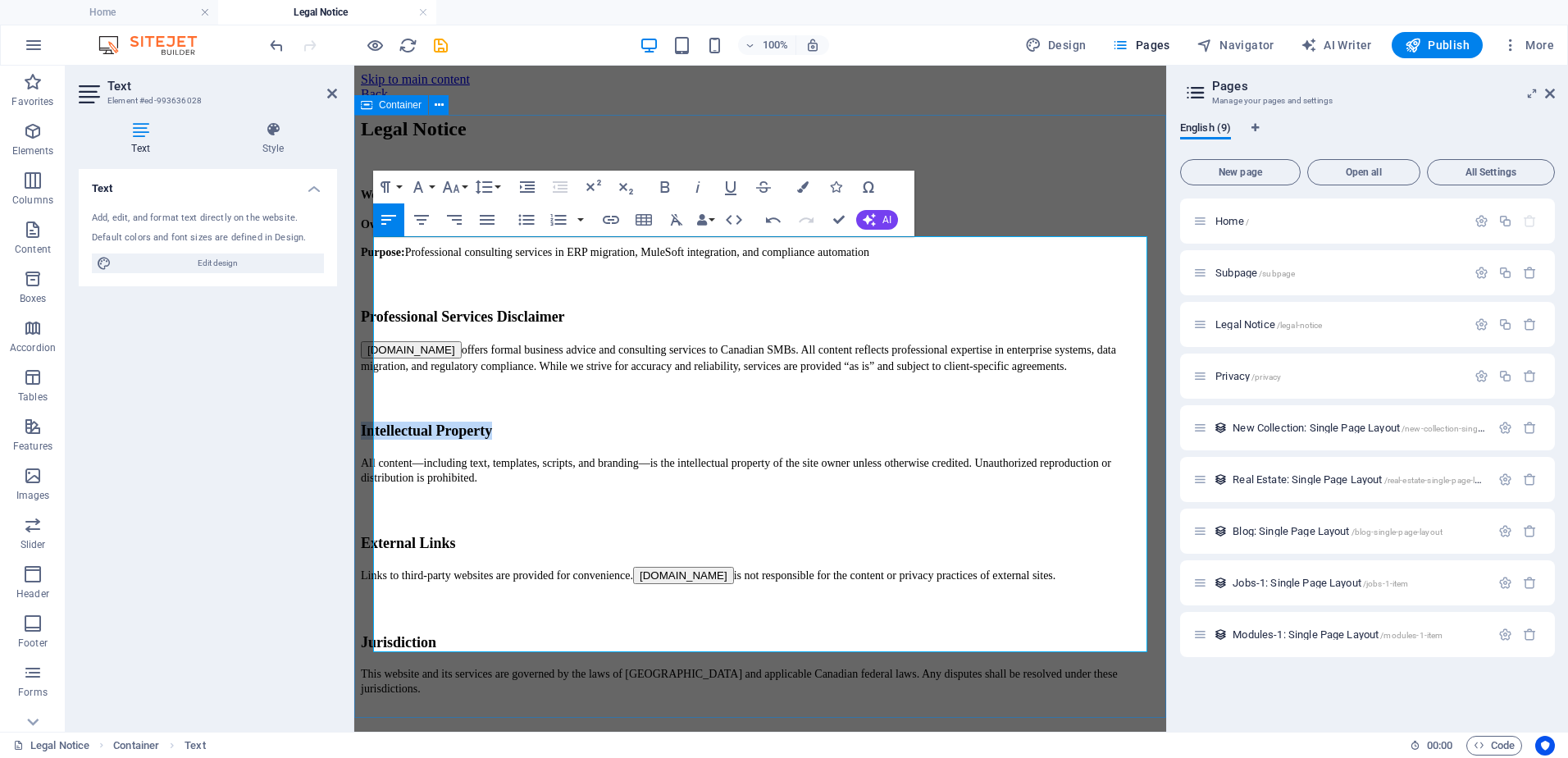
drag, startPoint x: 537, startPoint y: 443, endPoint x: 373, endPoint y: 454, distance: 164.4
click at [373, 454] on div "Legal Notice Website : www.cascadelogic.ca Owner: Independent consultant based …" at bounding box center [760, 407] width 798 height 578
click at [665, 184] on icon "button" at bounding box center [665, 186] width 19 height 19
drag, startPoint x: 479, startPoint y: 544, endPoint x: 373, endPoint y: 547, distance: 106.0
click at [373, 547] on h3 "External Links" at bounding box center [760, 543] width 798 height 18
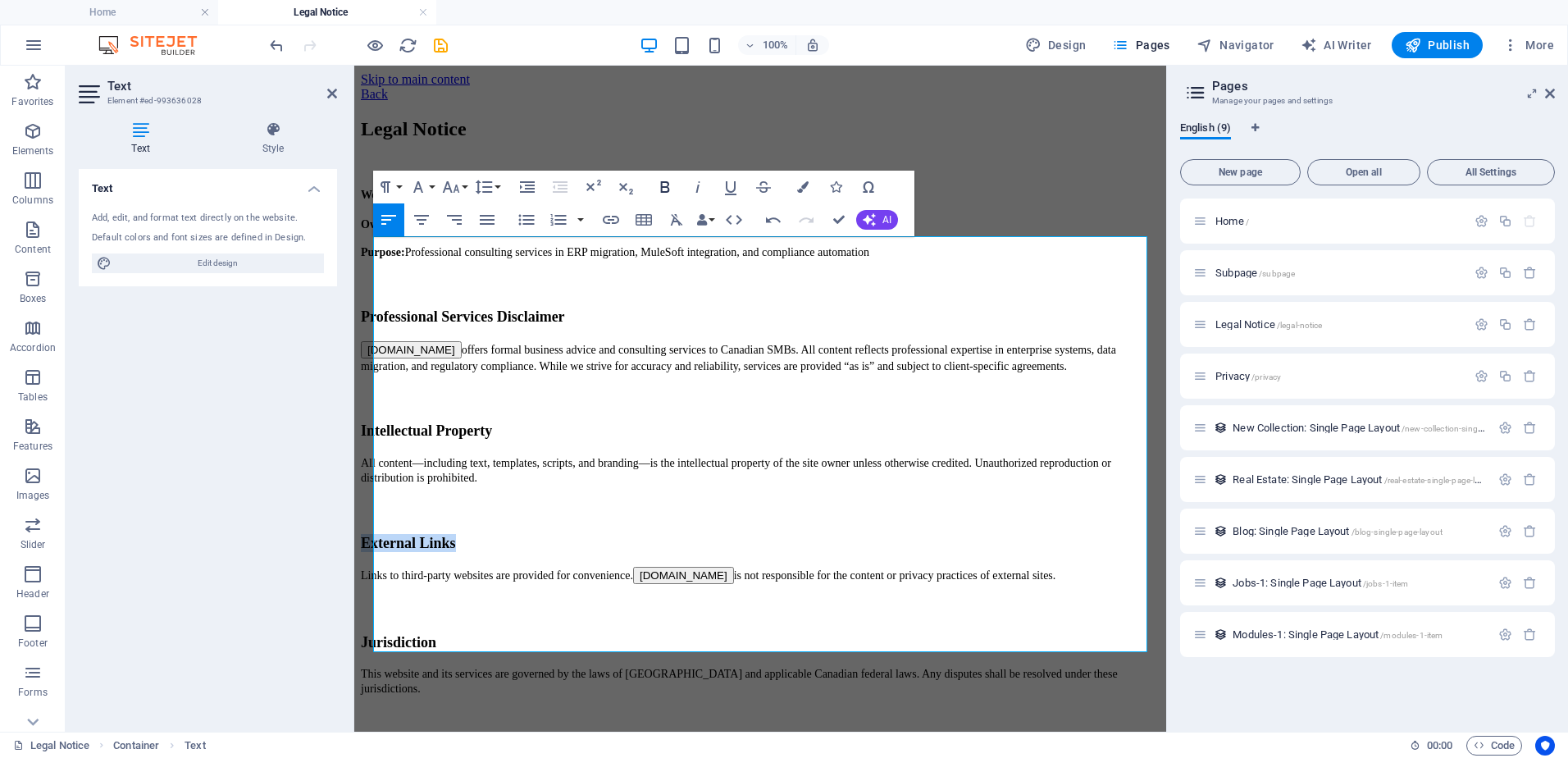
click at [666, 182] on icon "button" at bounding box center [665, 187] width 9 height 12
drag, startPoint x: 465, startPoint y: 620, endPoint x: 373, endPoint y: 626, distance: 92.2
click at [373, 626] on div "Legal Notice Website : www.cascadelogic.ca Owner: Independent consultant based …" at bounding box center [760, 407] width 798 height 578
click at [663, 183] on icon "button" at bounding box center [665, 186] width 19 height 19
click at [498, 293] on h3 at bounding box center [760, 284] width 798 height 18
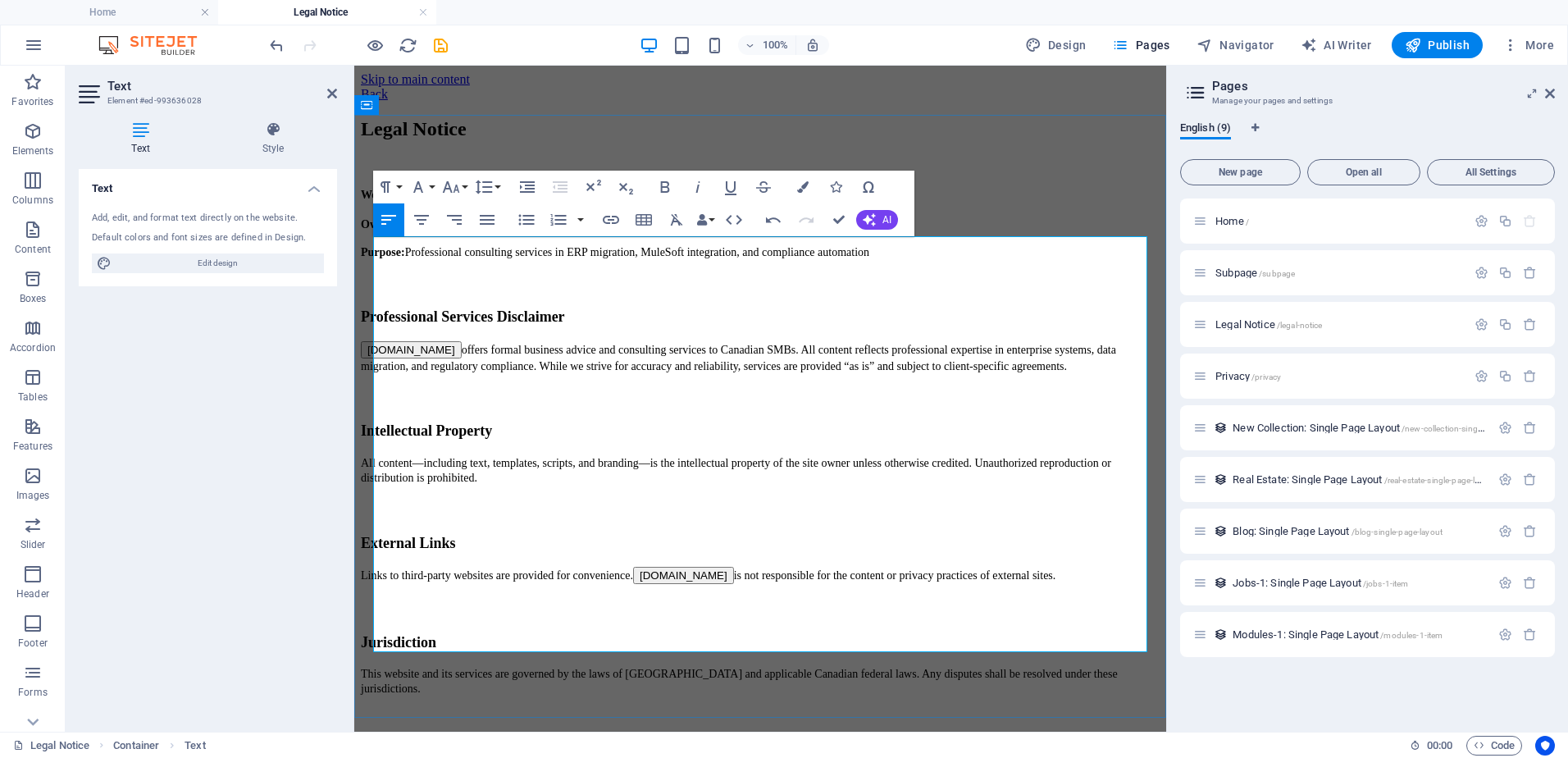
click at [877, 259] on p "Purpose: Professional consulting services in ERP migration, MuleSoft integratio…" at bounding box center [760, 251] width 798 height 14
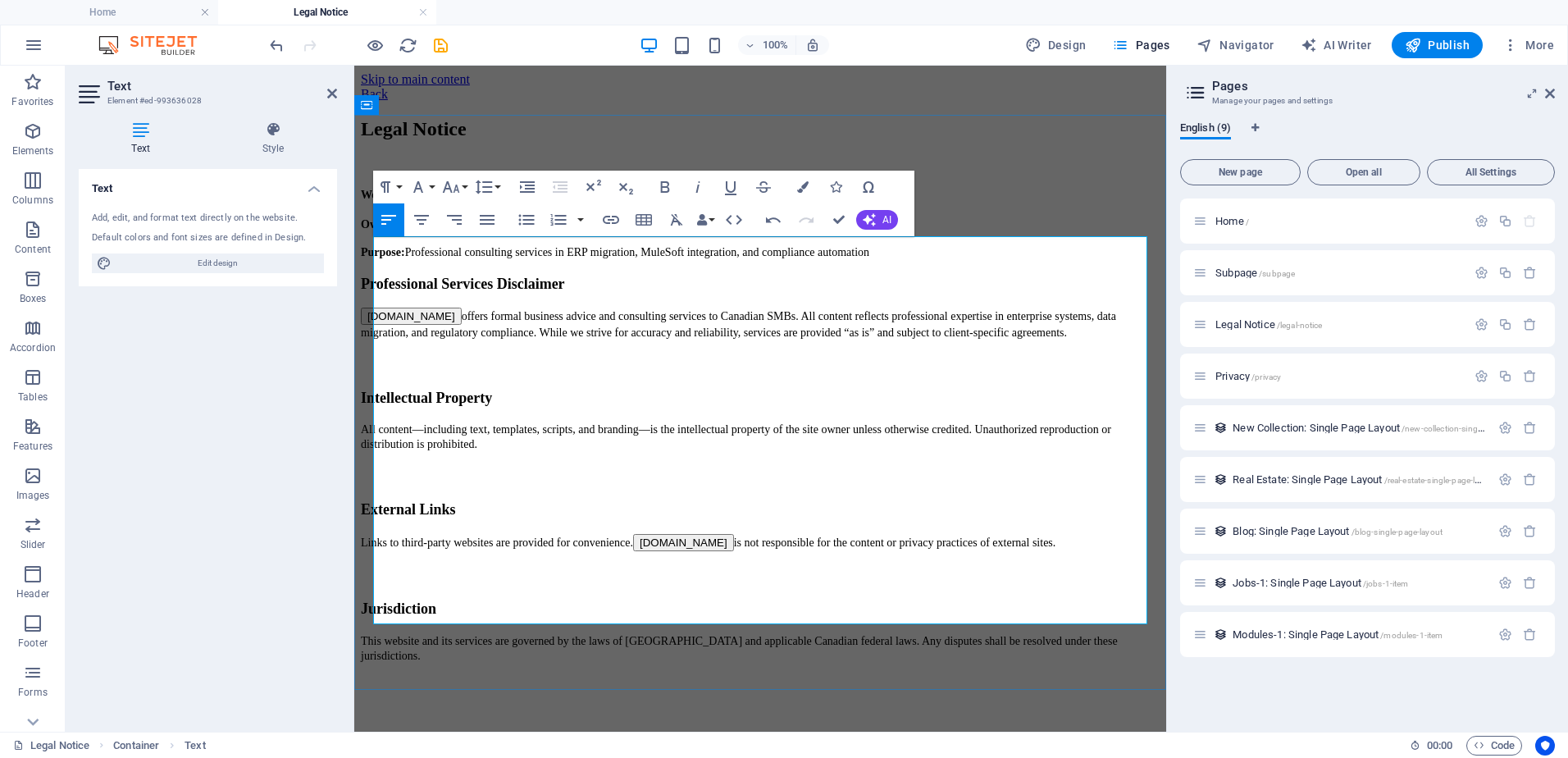
click at [1030, 340] on p "CascadeLogic.ca offers formal business advice and consulting services to Canadi…" at bounding box center [760, 323] width 798 height 32
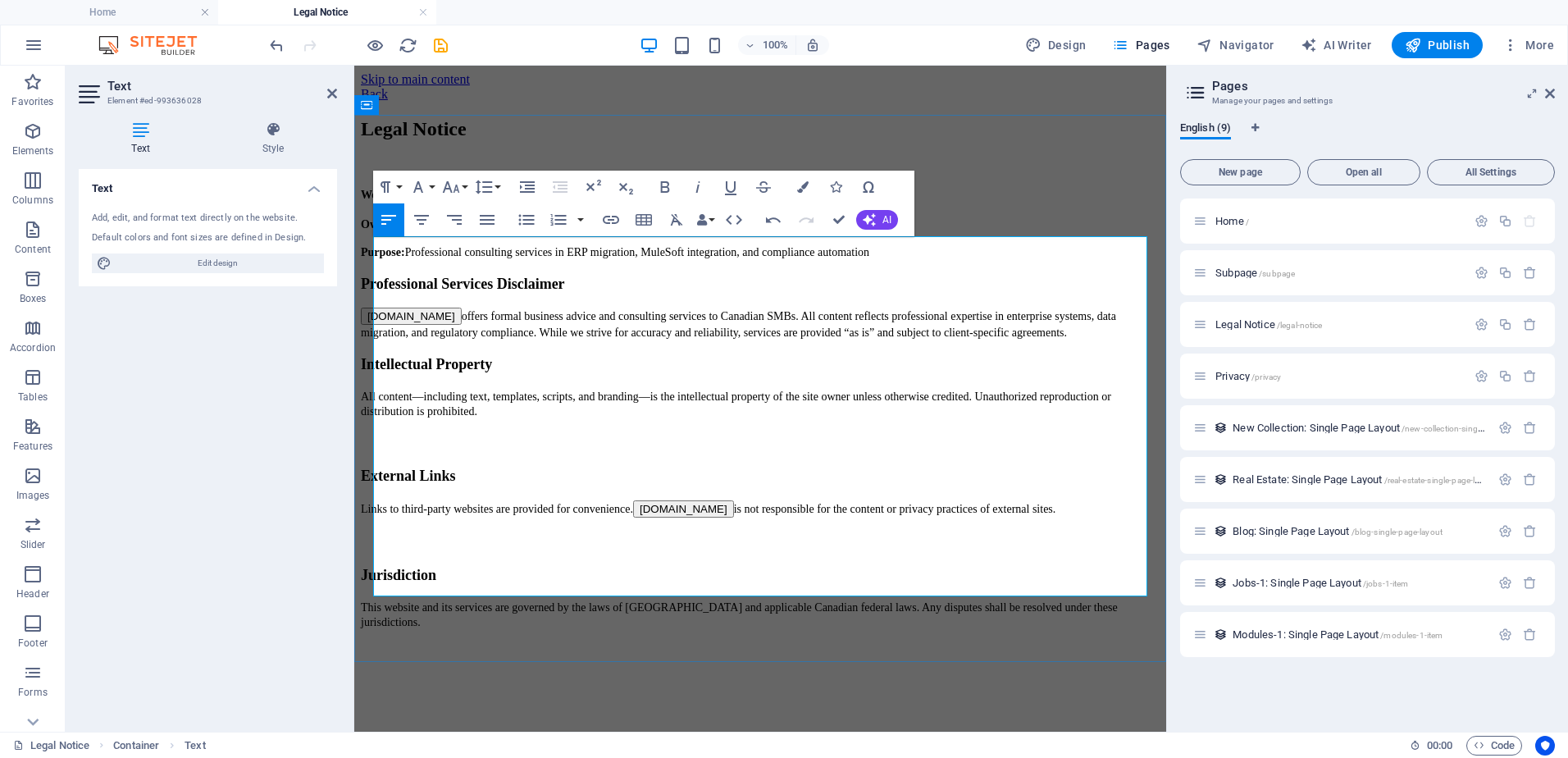
click at [523, 418] on p "All content—including text, templates, scripts, and branding—is the intellectua…" at bounding box center [760, 404] width 798 height 30
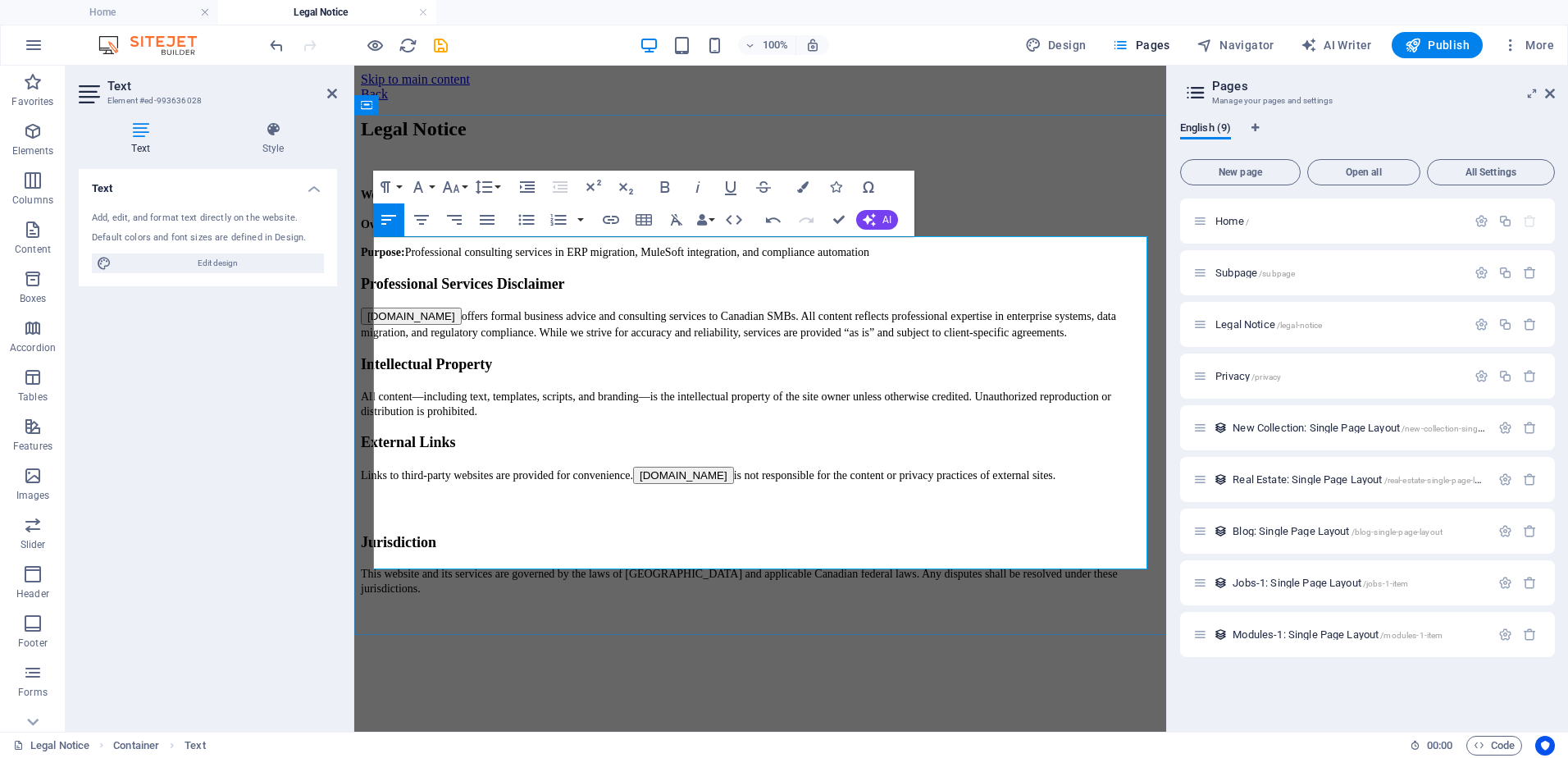
click at [1058, 482] on p "Links to third-party websites are provided for convenience. CascadeLogic.ca is …" at bounding box center [760, 475] width 798 height 17
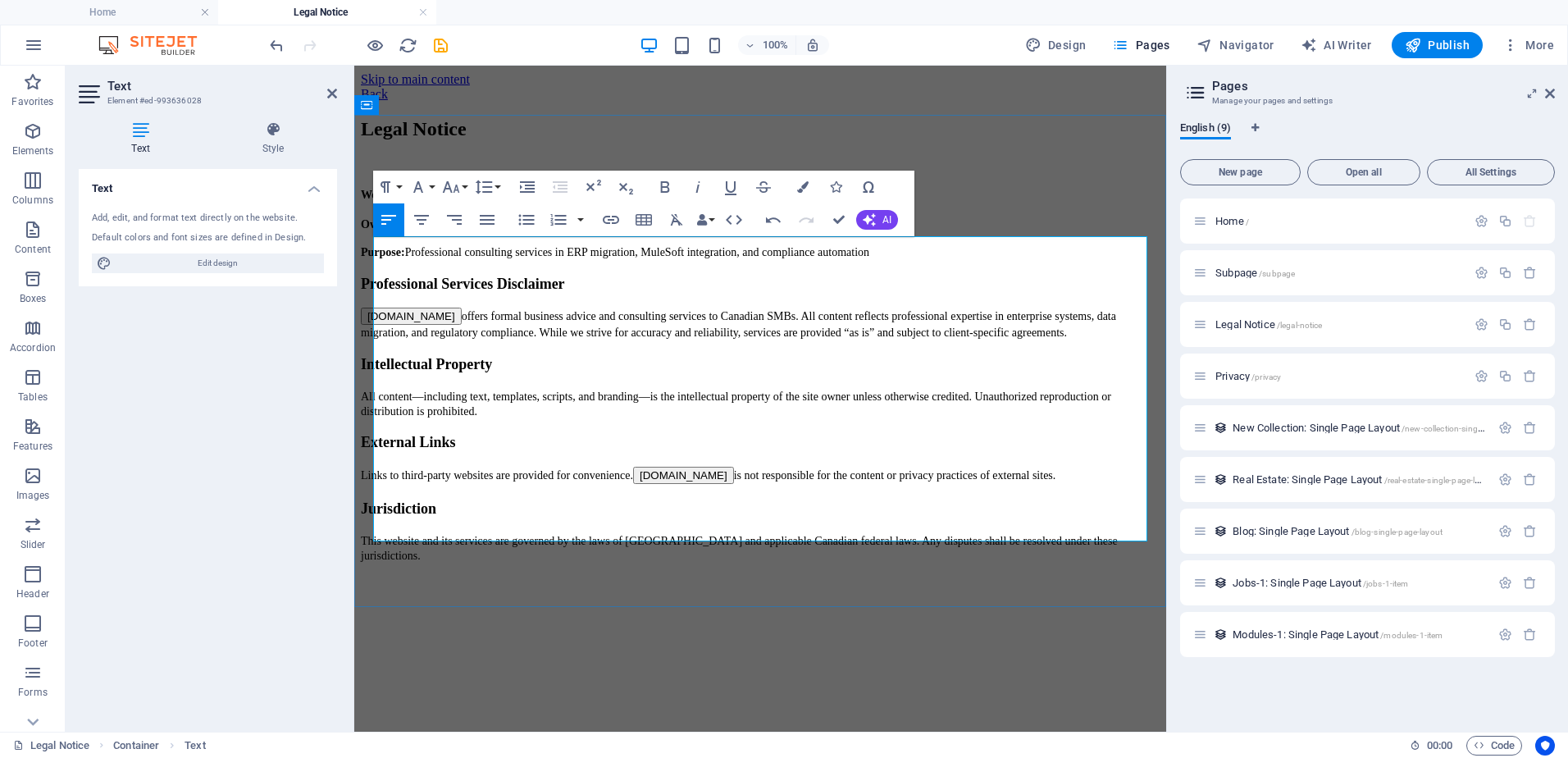
click at [385, 201] on span "Website" at bounding box center [380, 194] width 39 height 13
click at [516, 292] on strong "Professional Services Disclaimer" at bounding box center [463, 283] width 205 height 16
click at [388, 201] on span "Website" at bounding box center [380, 194] width 39 height 13
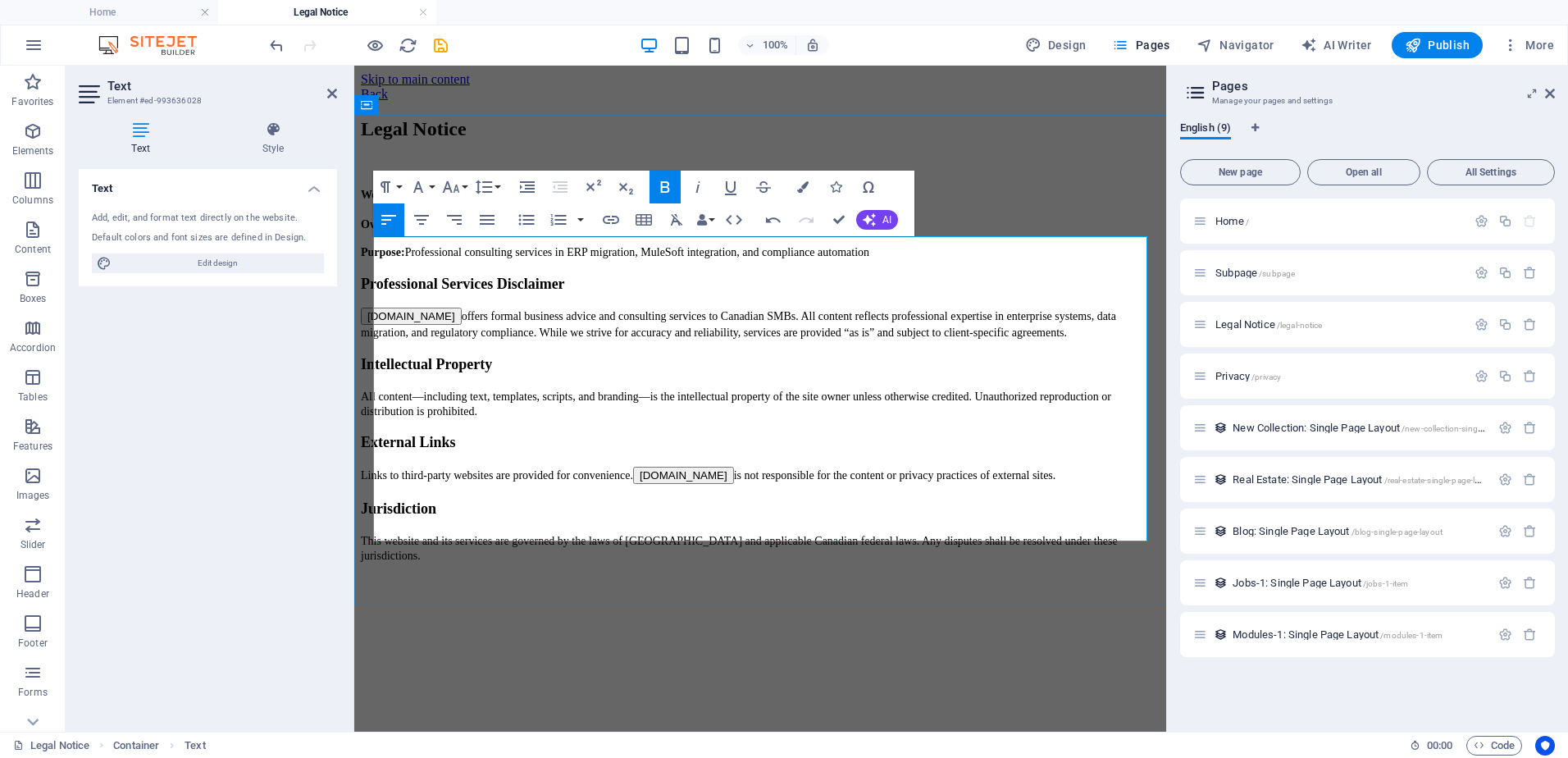
click at [551, 292] on strong "Professional Services Disclaimer" at bounding box center [463, 283] width 205 height 16
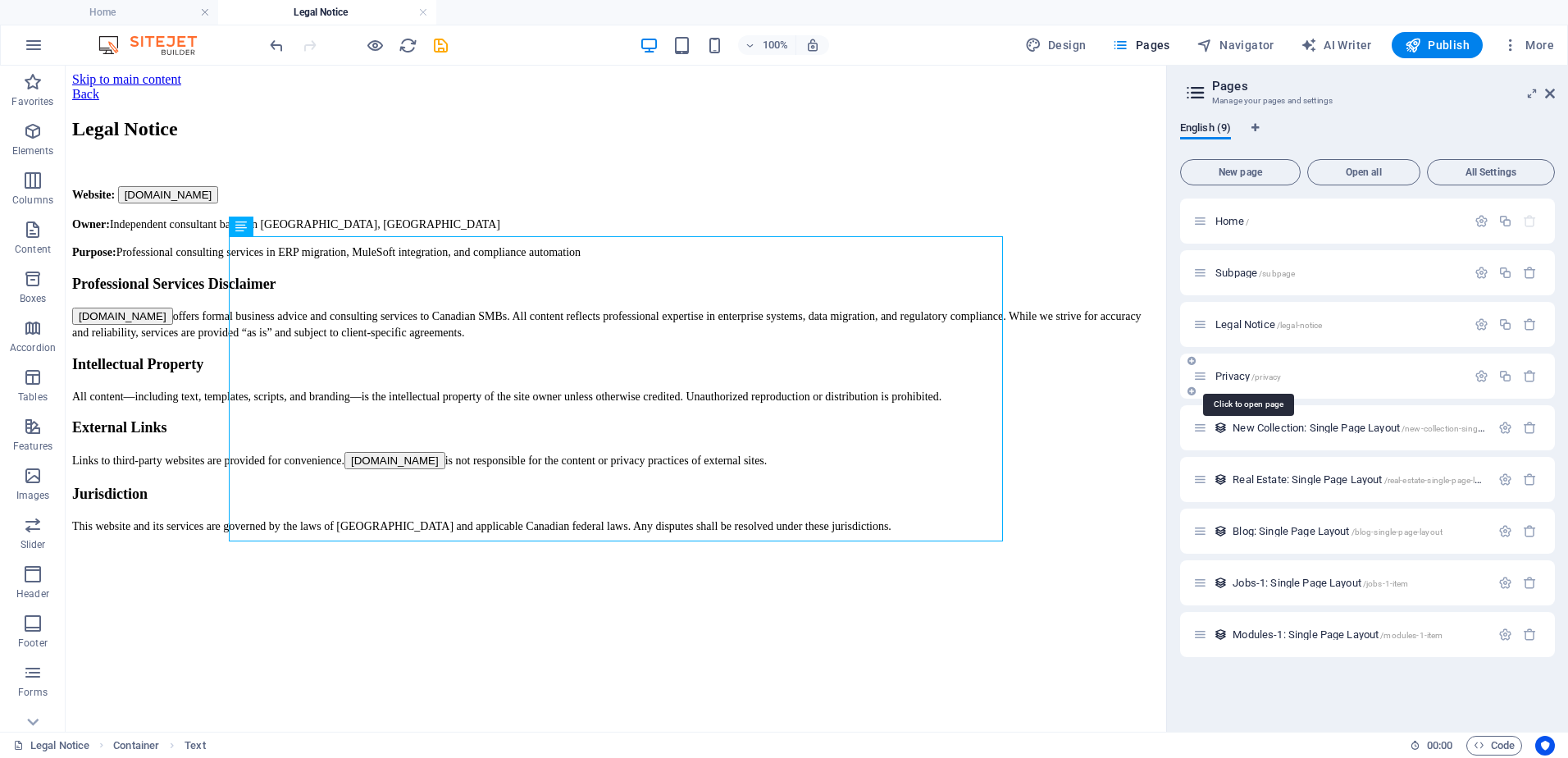
click at [1239, 376] on span "Privacy /privacy" at bounding box center [1248, 376] width 66 height 13
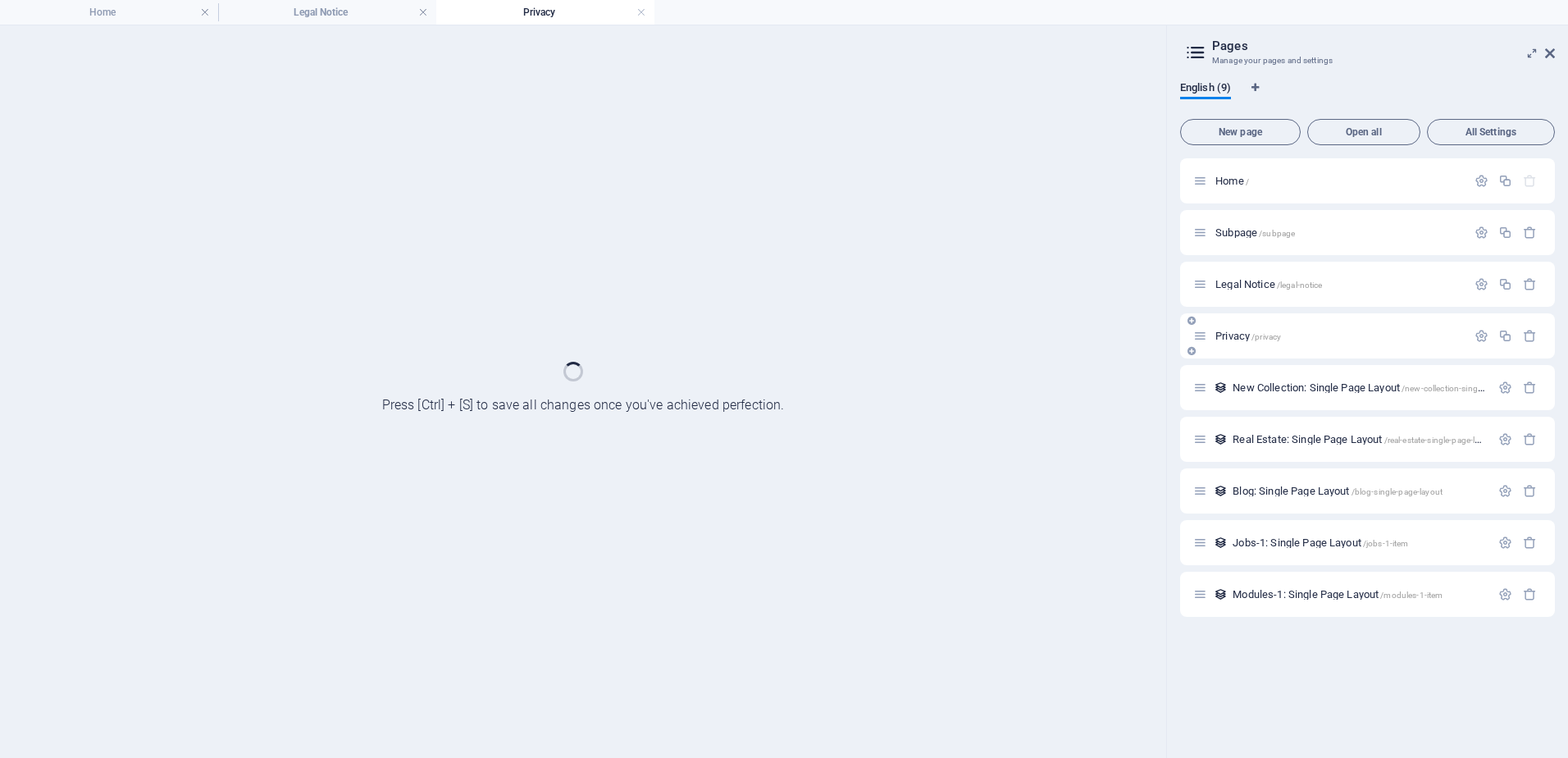
click at [1239, 376] on div "New Collection: Single Page Layout /new-collection-single-page-layout" at bounding box center [1367, 387] width 375 height 45
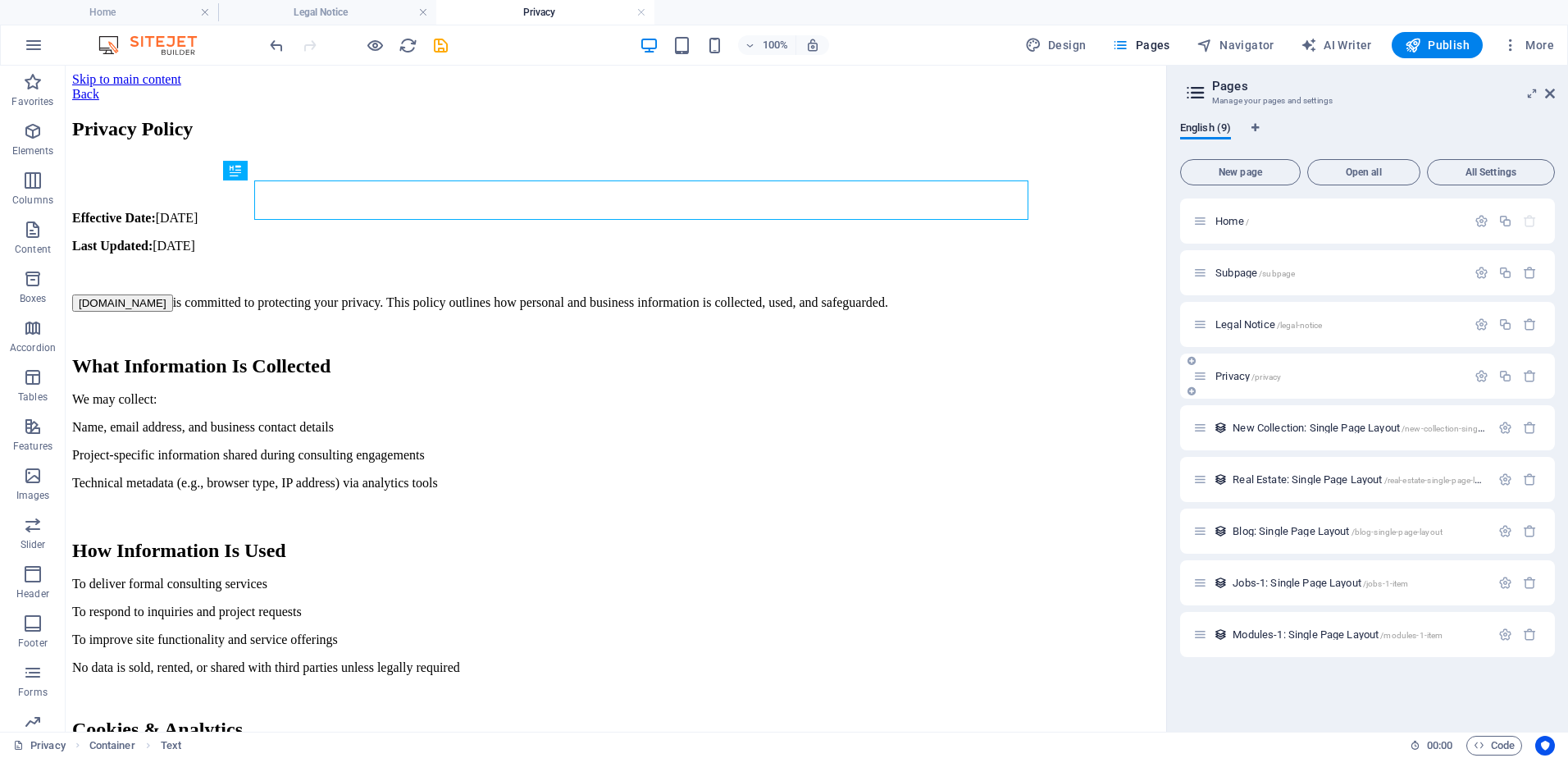
scroll to position [0, 0]
click at [228, 269] on div "Effective Date: October 2, 2025 Last Updated: October 2, 2025 CascadeLogic.ca i…" at bounding box center [616, 633] width 1087 height 847
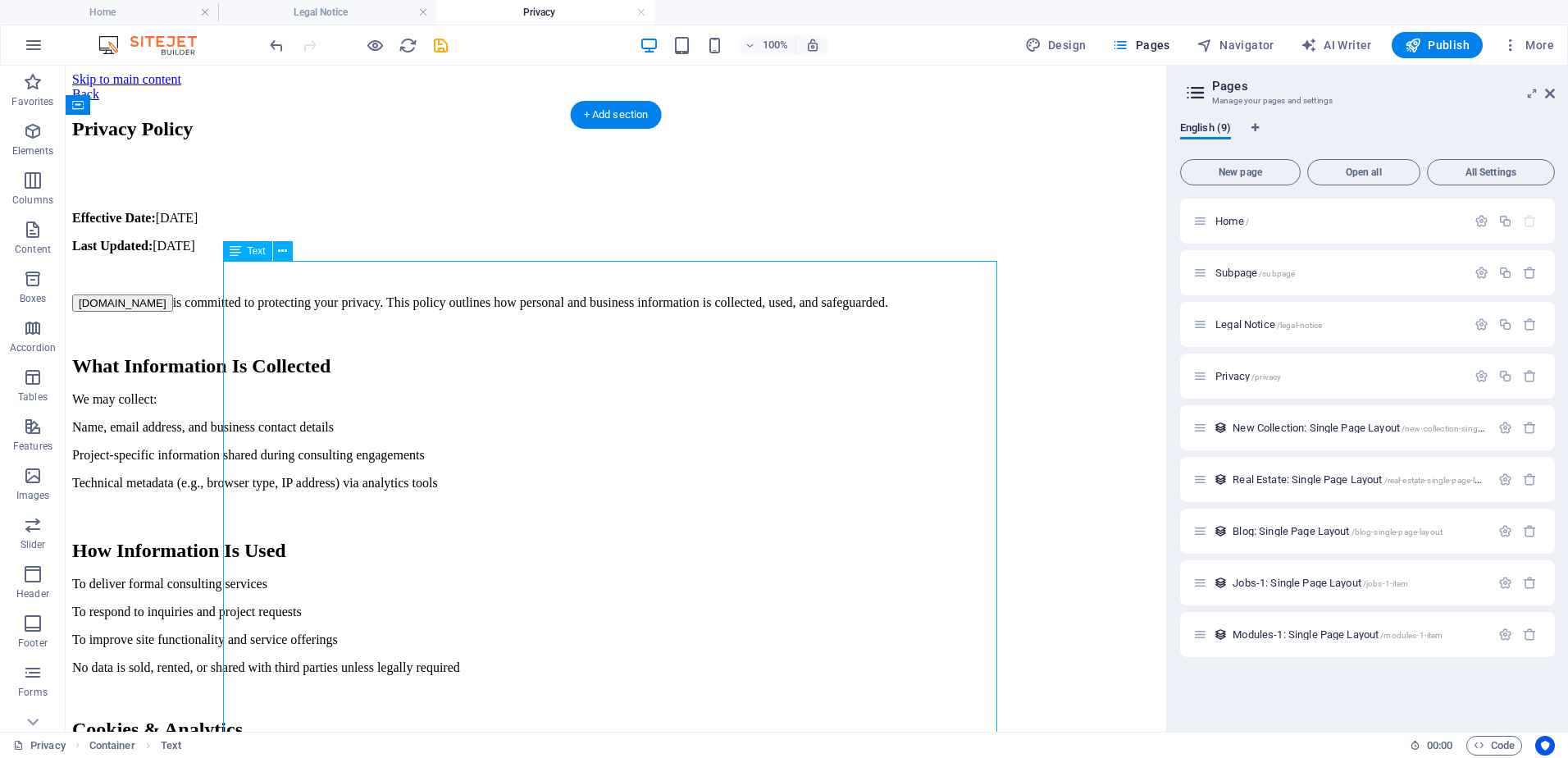
click at [238, 273] on div "Effective Date: October 2, 2025 Last Updated: October 2, 2025 CascadeLogic.ca i…" at bounding box center [616, 633] width 1087 height 847
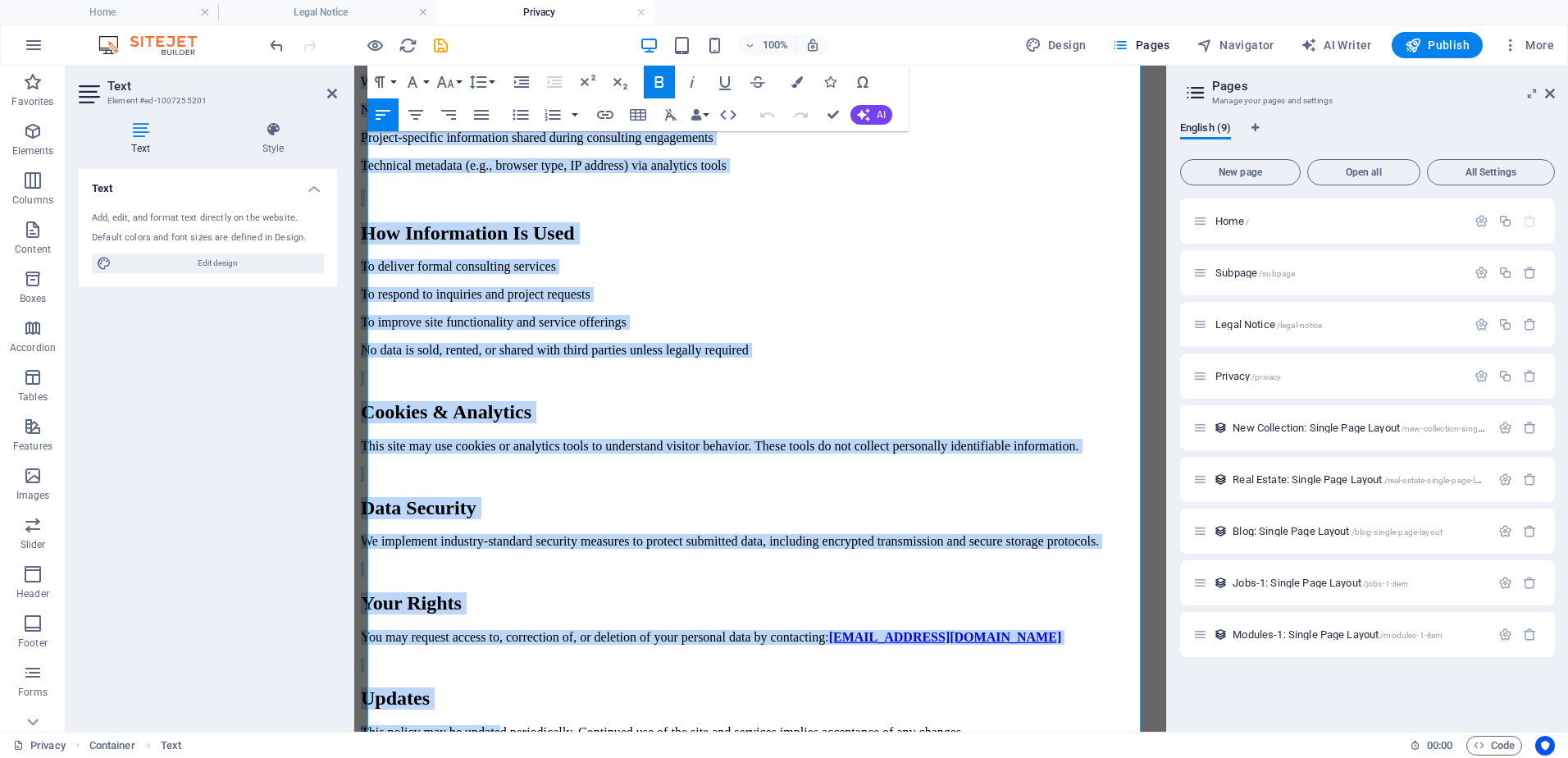
scroll to position [357, 0]
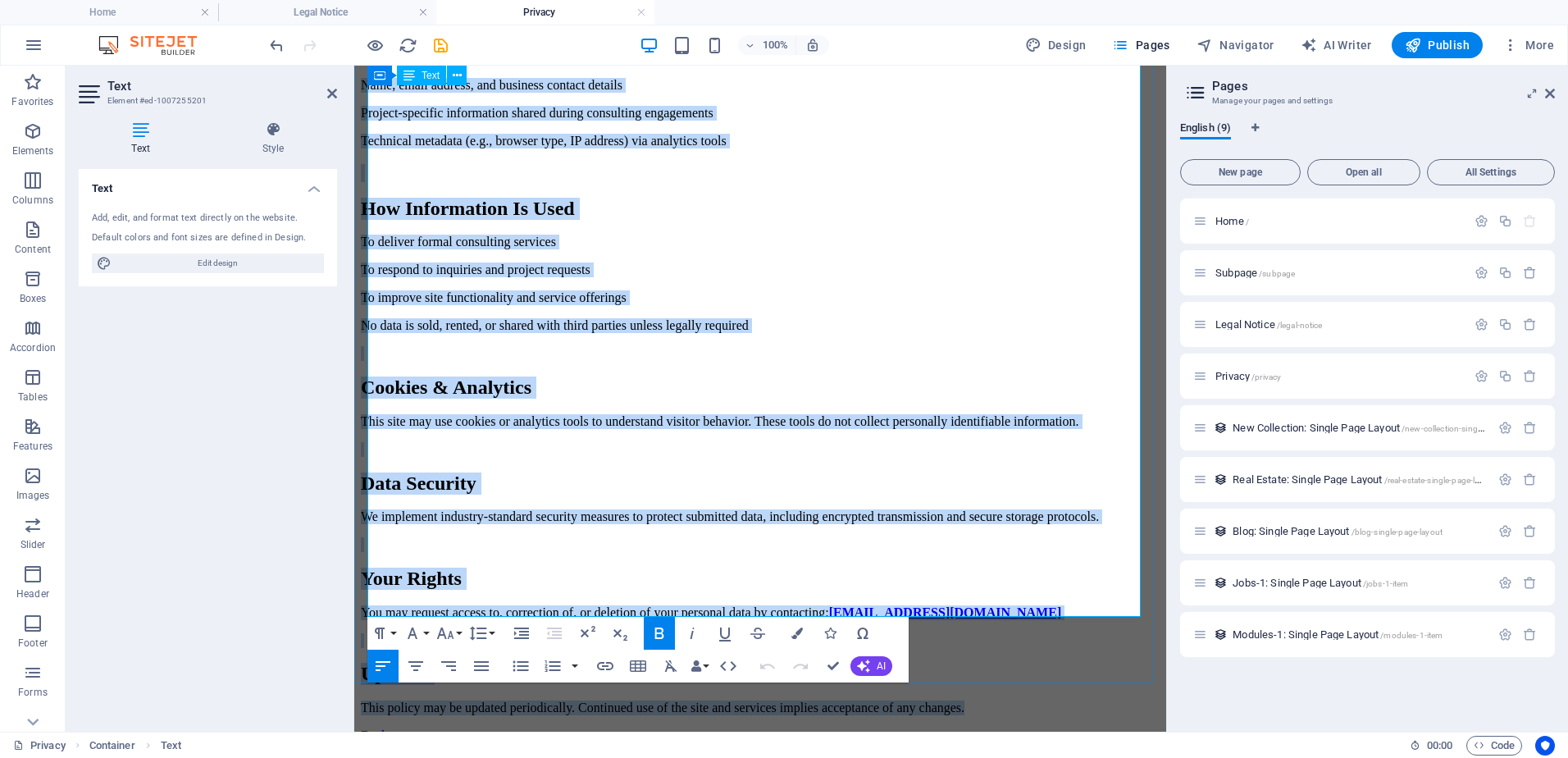
drag, startPoint x: 369, startPoint y: 270, endPoint x: 1030, endPoint y: 601, distance: 739.2
click at [1030, 601] on div "Effective Date: October 2, 2025 Last Updated: October 2, 2025 CascadeLogic.ca i…" at bounding box center [760, 285] width 798 height 861
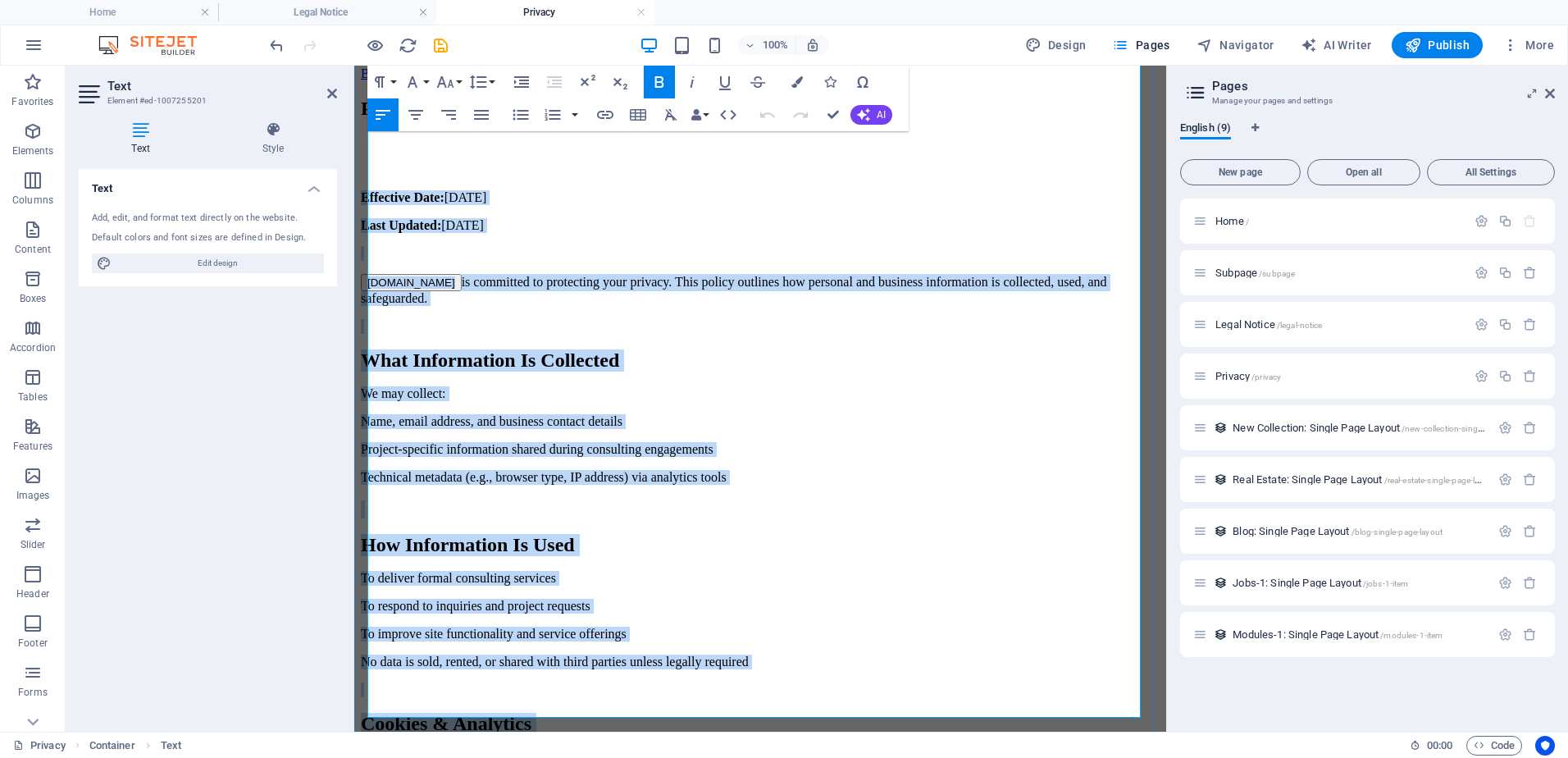
scroll to position [0, 0]
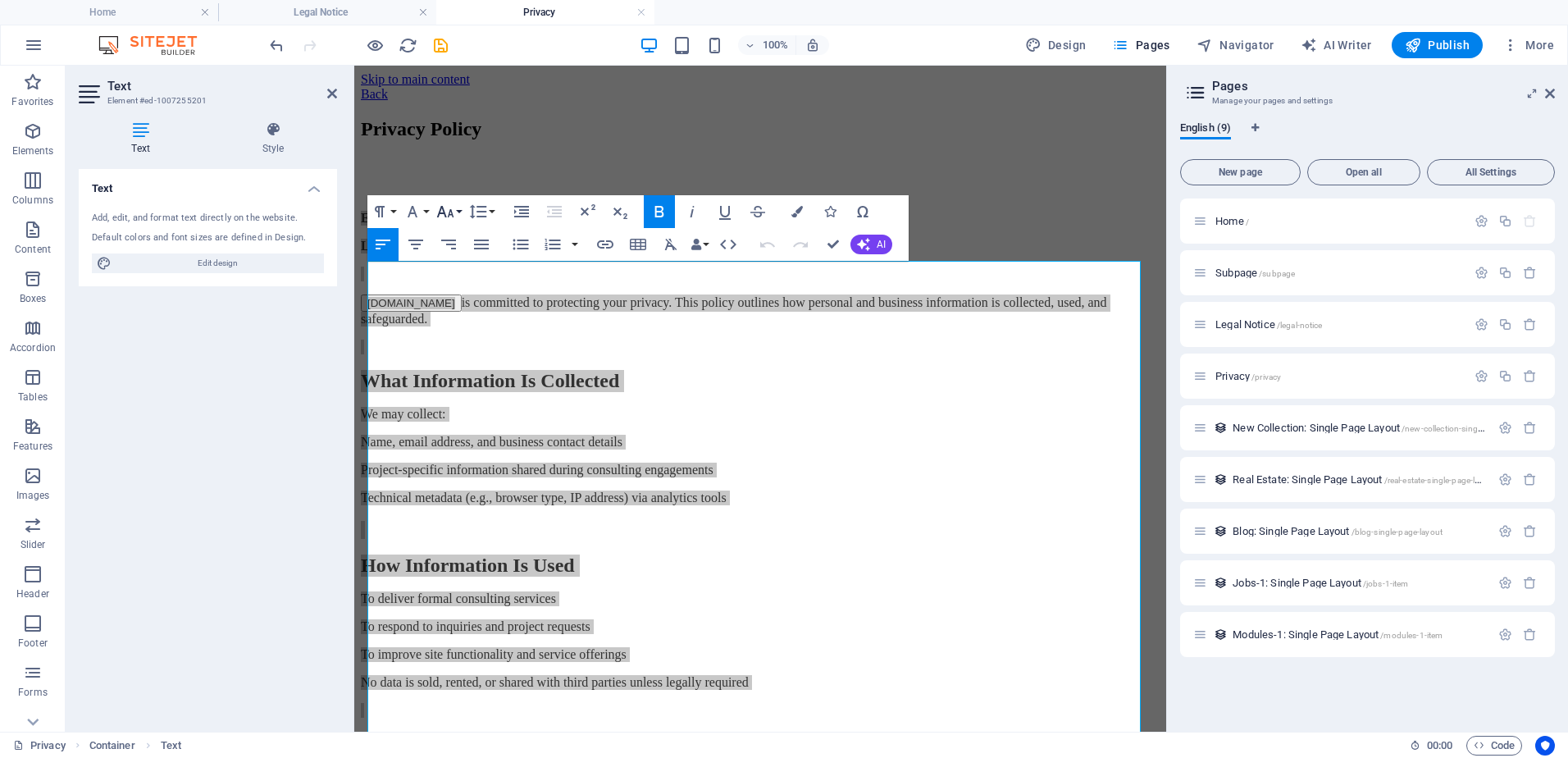
click at [458, 210] on button "Font Size" at bounding box center [449, 211] width 31 height 33
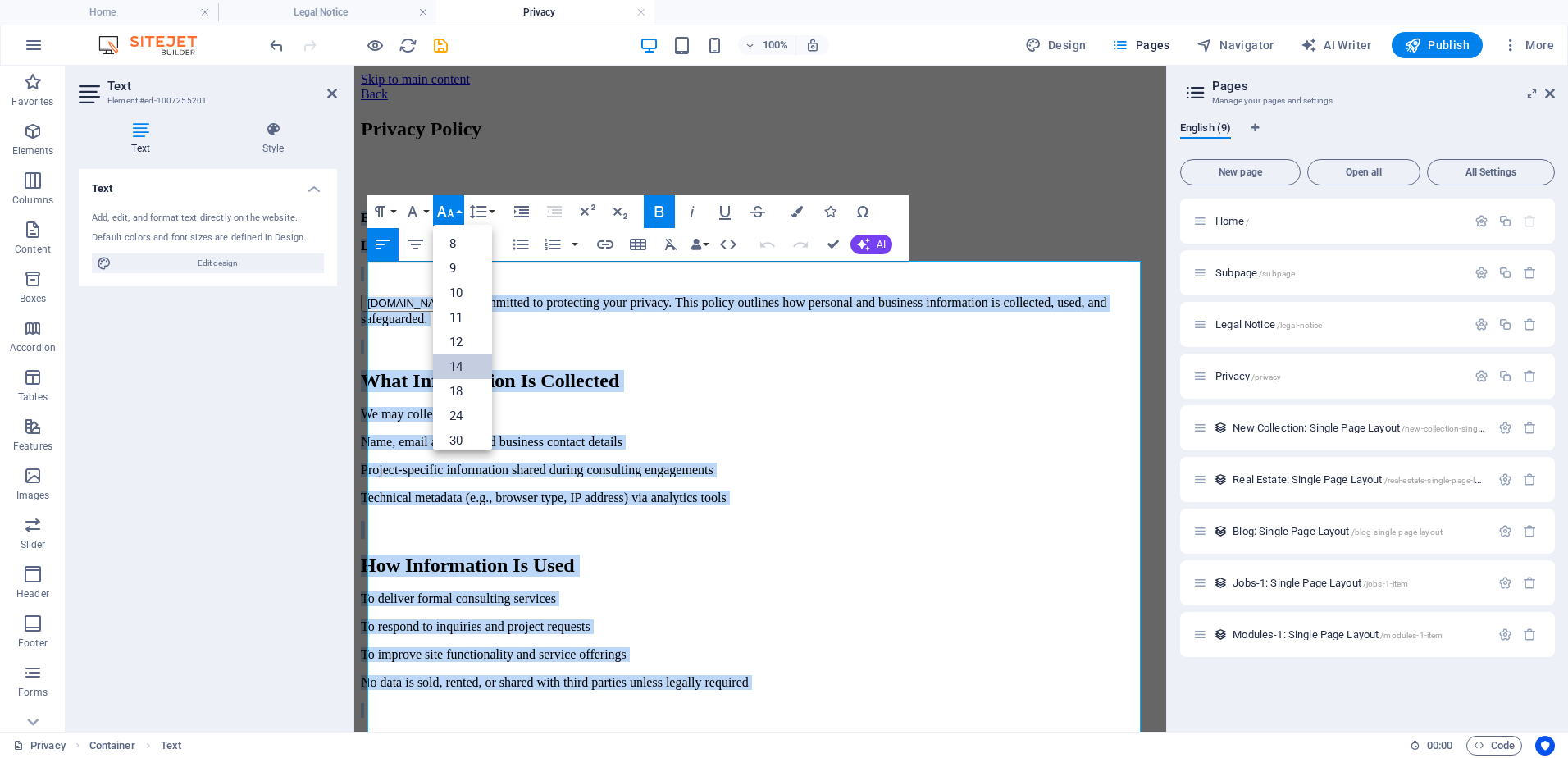
click at [465, 362] on link "14" at bounding box center [462, 366] width 59 height 24
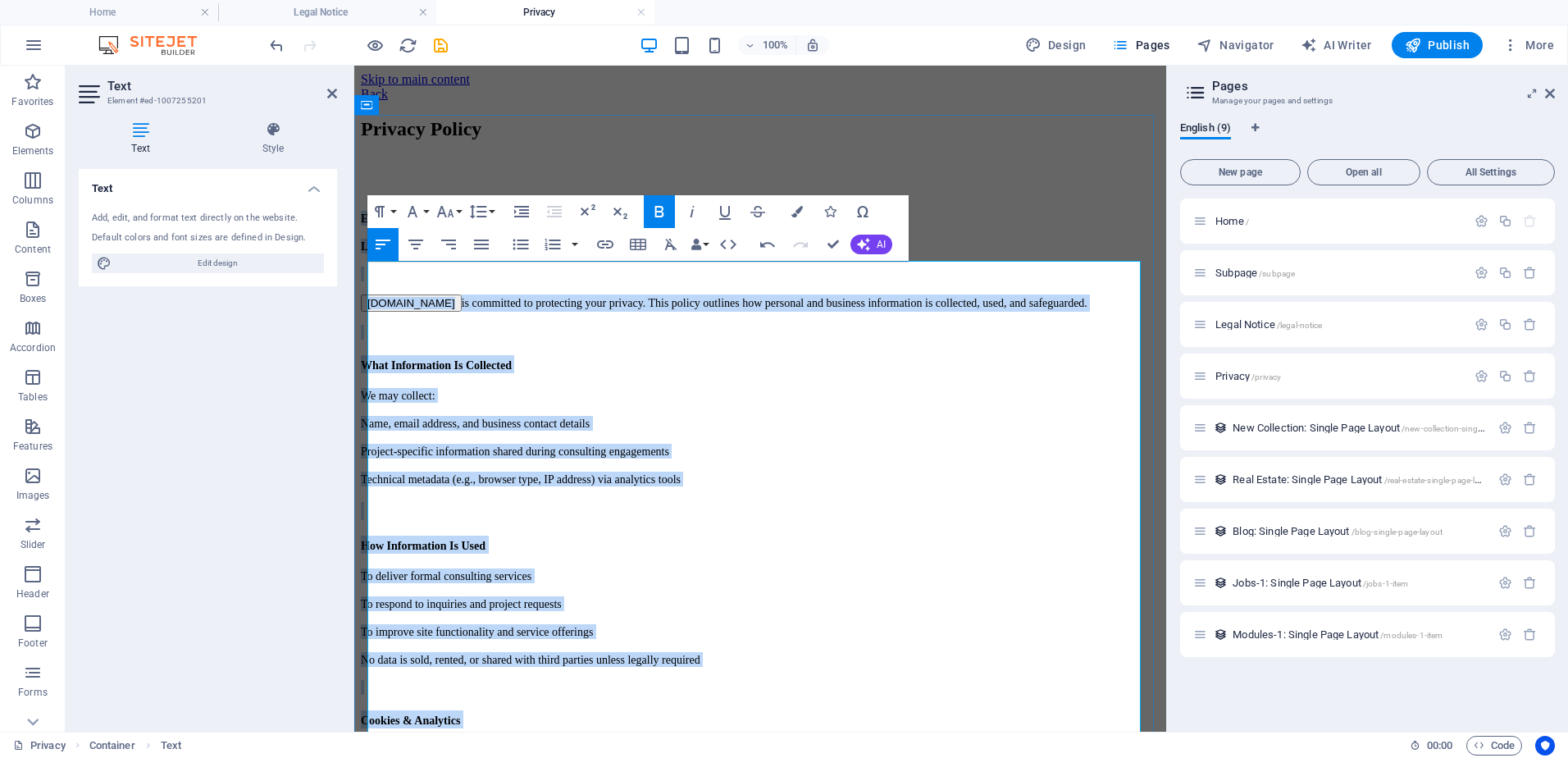
click at [537, 281] on p at bounding box center [760, 273] width 798 height 14
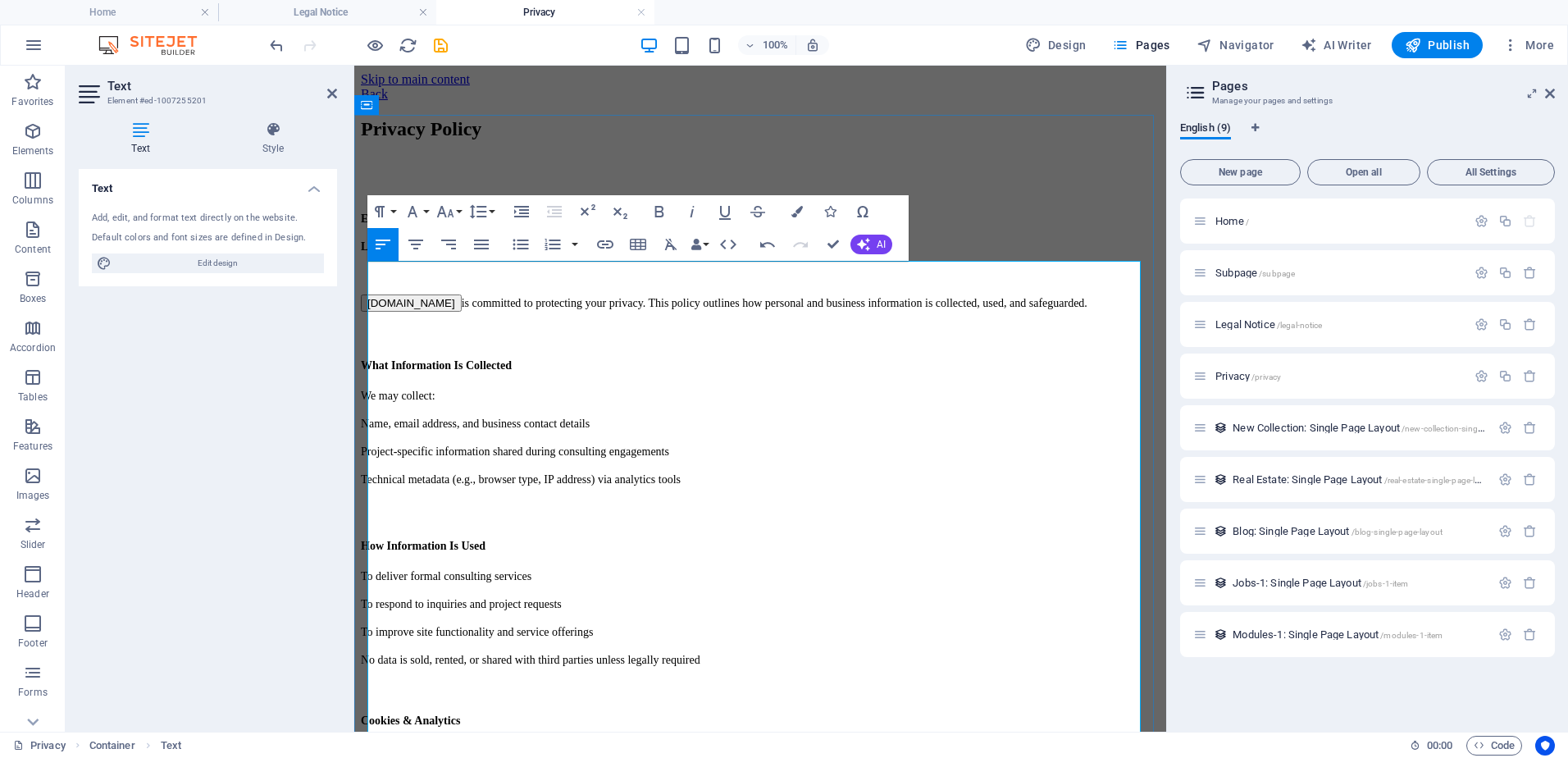
click at [530, 253] on p "Last Updated: October 2, 2025" at bounding box center [760, 245] width 798 height 14
click at [1081, 312] on p "CascadeLogic.ca is committed to protecting your privacy. This policy outlines h…" at bounding box center [760, 303] width 798 height 17
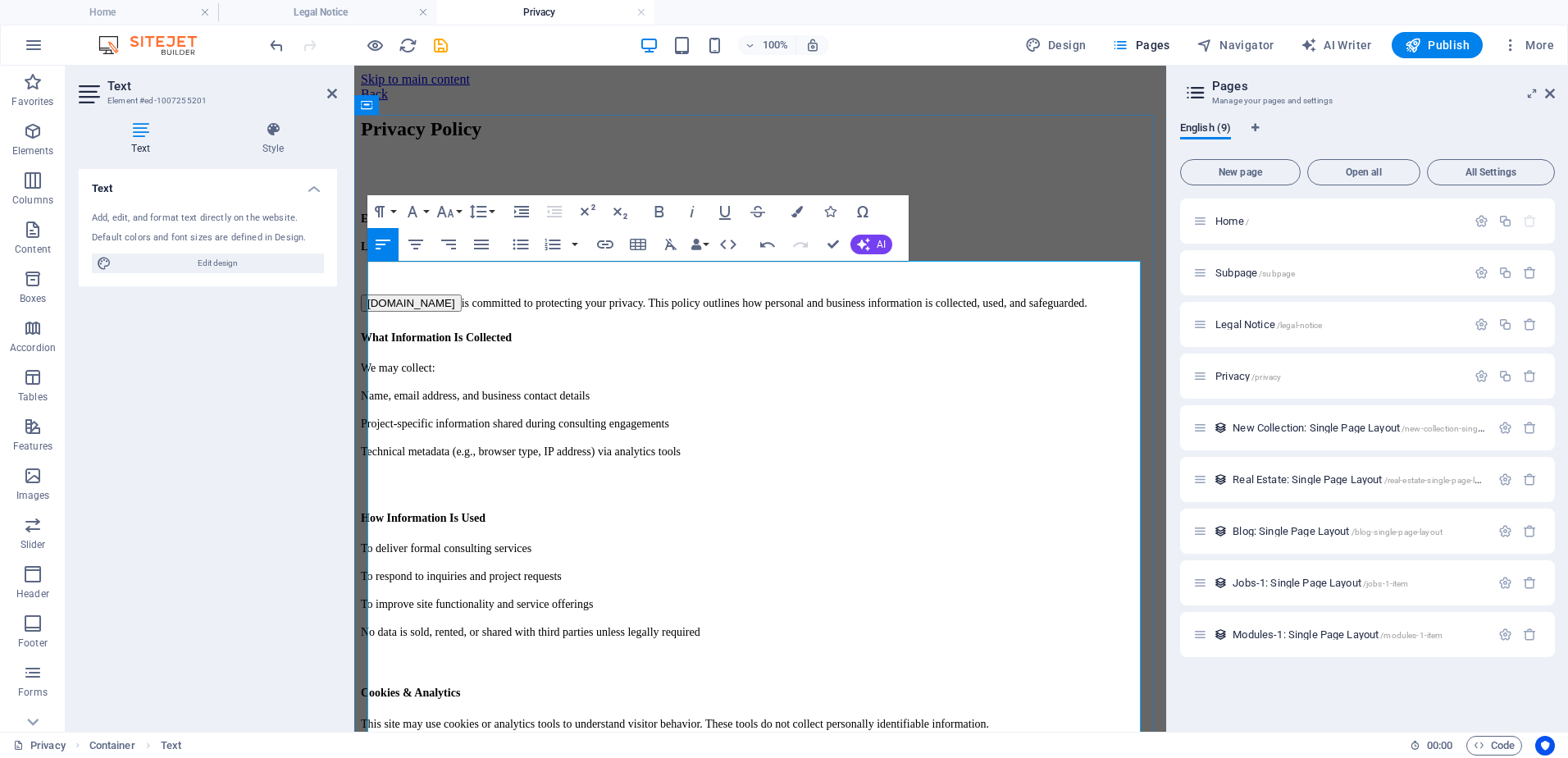
click at [766, 453] on p "Technical metadata (e.g., browser type, IP address) via analytics tools" at bounding box center [760, 451] width 798 height 14
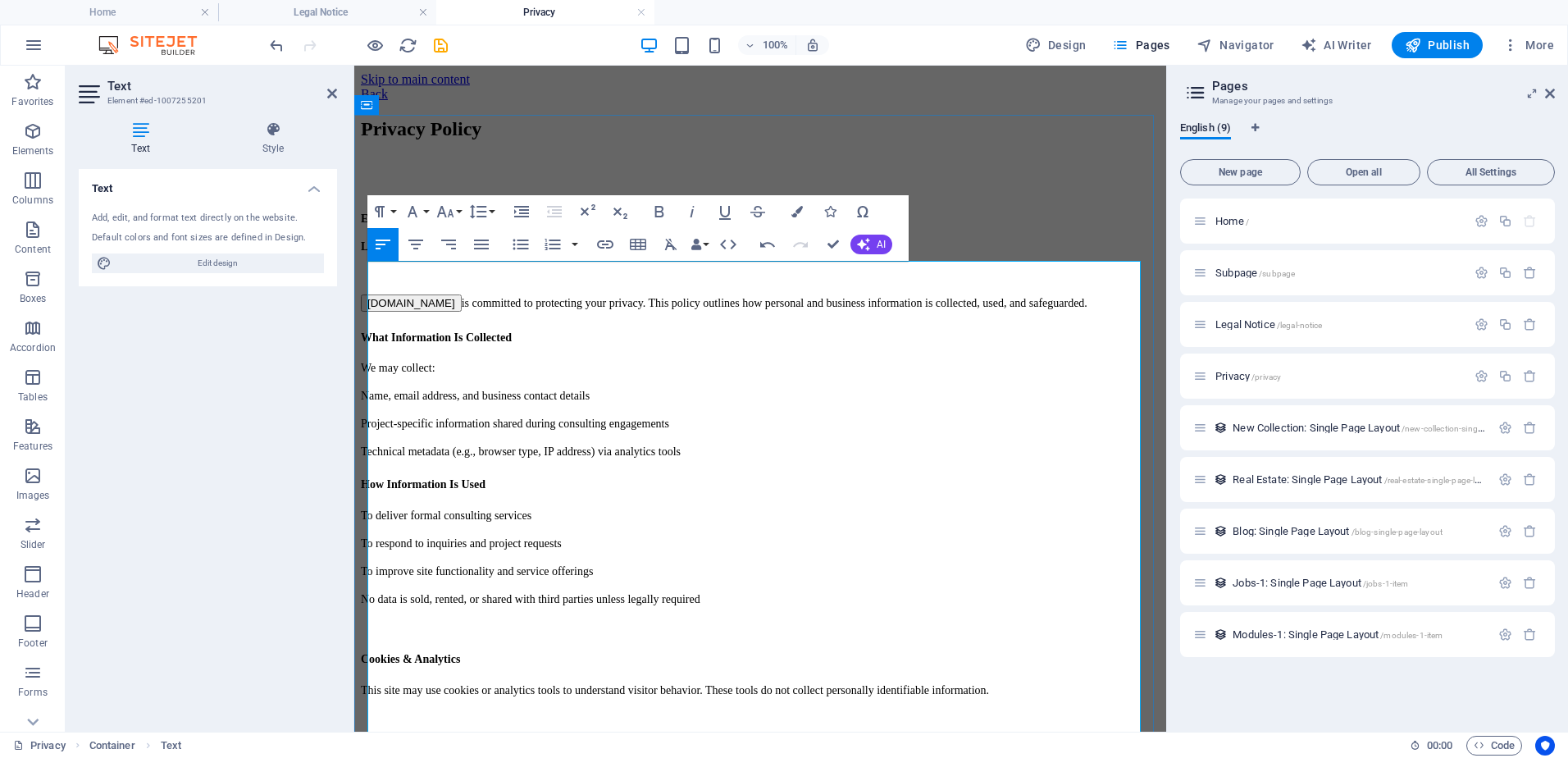
click at [738, 591] on p "No data is sold, rented, or shared with third parties unless legally required" at bounding box center [760, 598] width 798 height 14
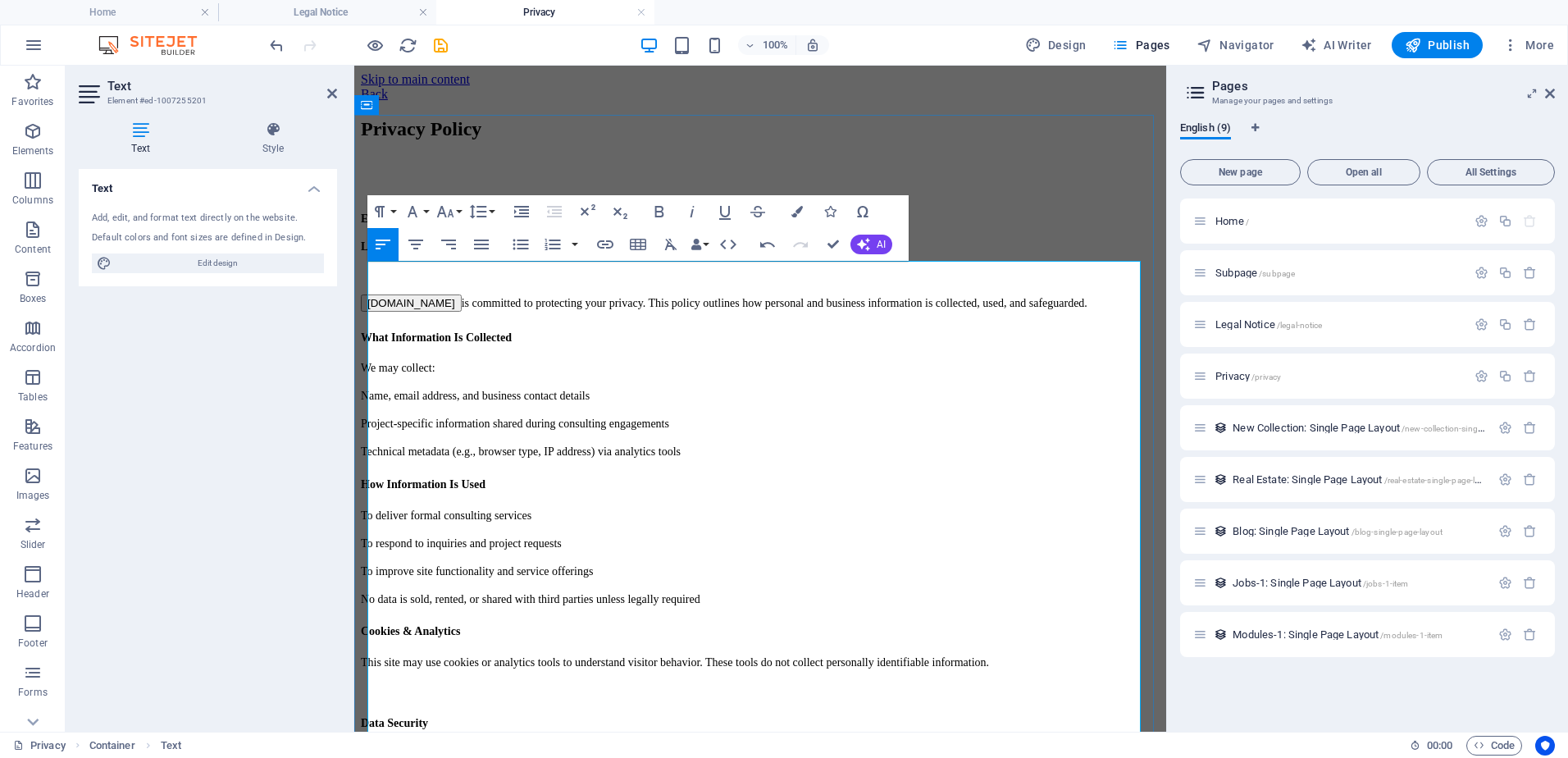
click at [1021, 655] on p "This site may use cookies or analytics tools to understand visitor behavior. Th…" at bounding box center [760, 661] width 798 height 14
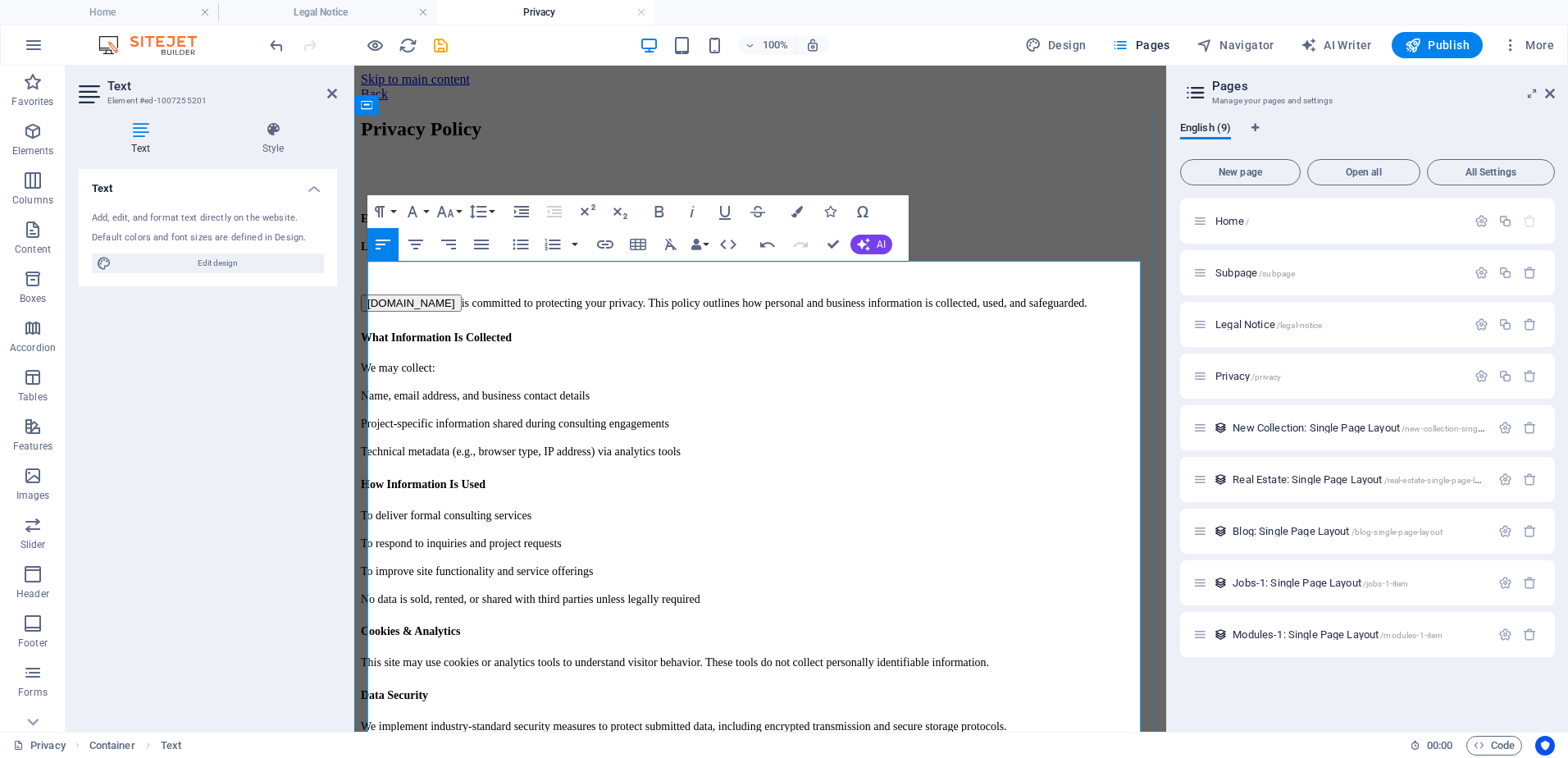
click at [1037, 718] on p "We implement industry-standard security measures to protect submitted data, inc…" at bounding box center [760, 725] width 798 height 14
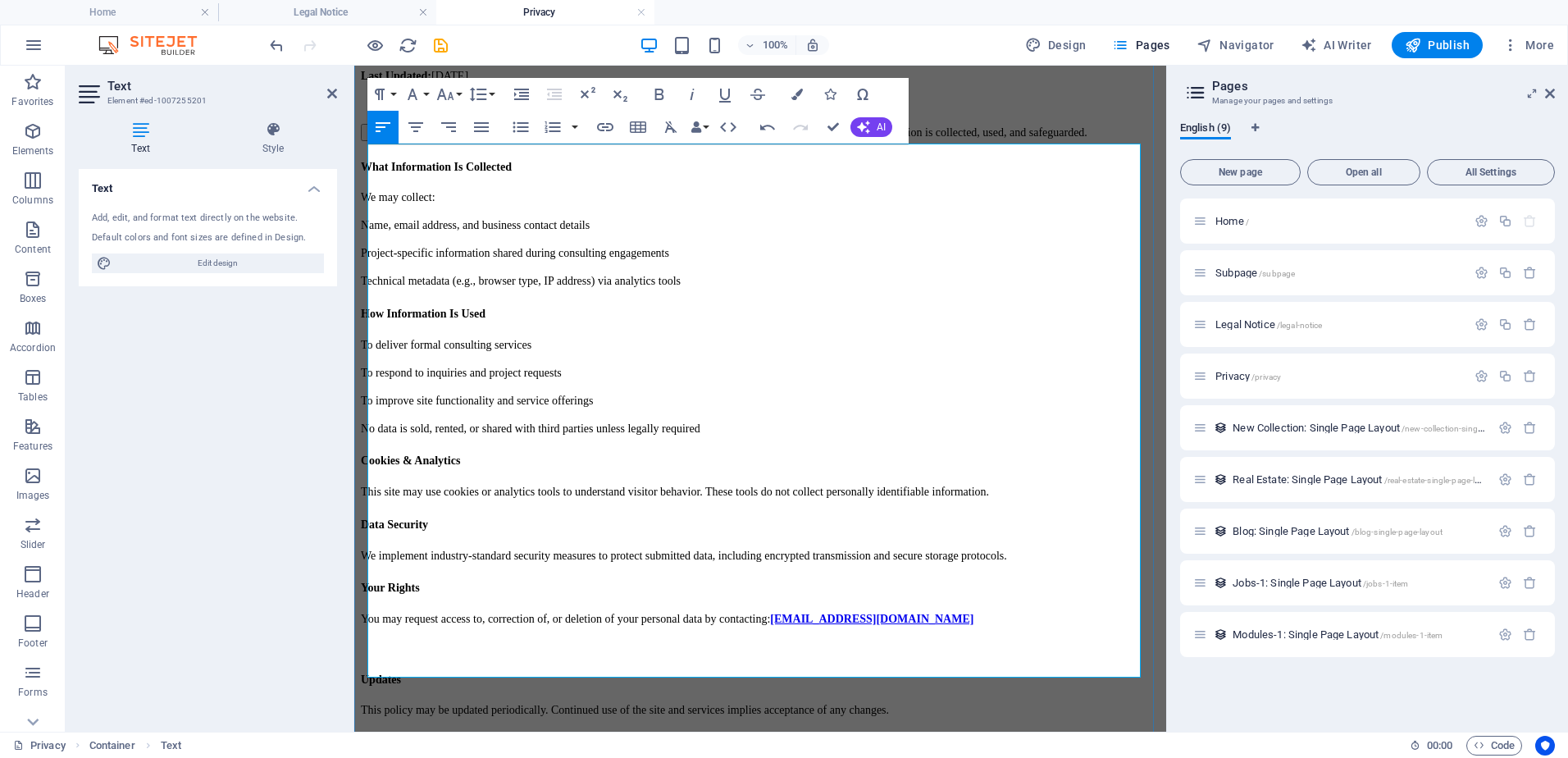
scroll to position [178, 0]
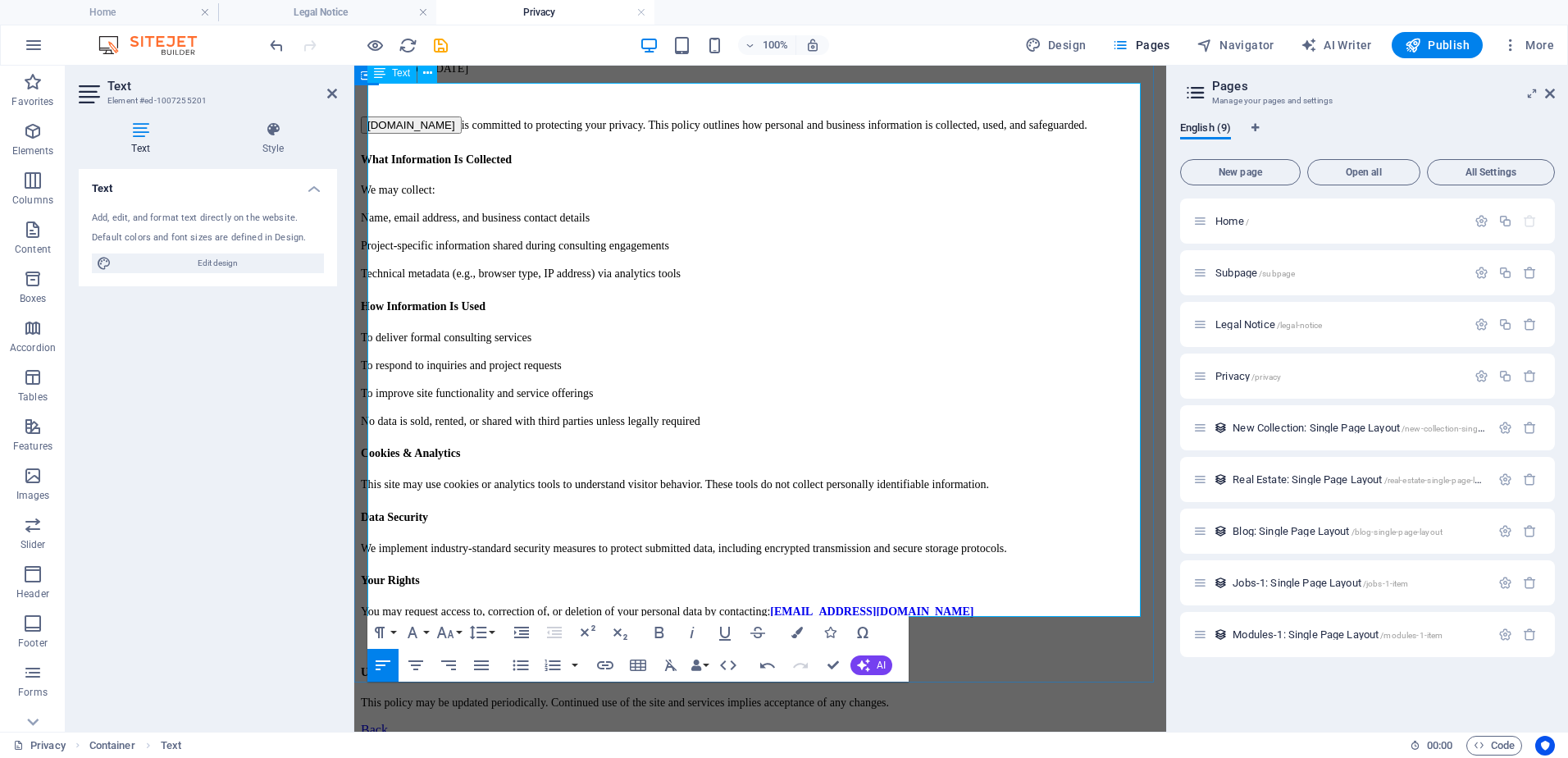
click at [945, 604] on p "You may request access to, correction of, or deletion of your personal data by …" at bounding box center [760, 610] width 798 height 14
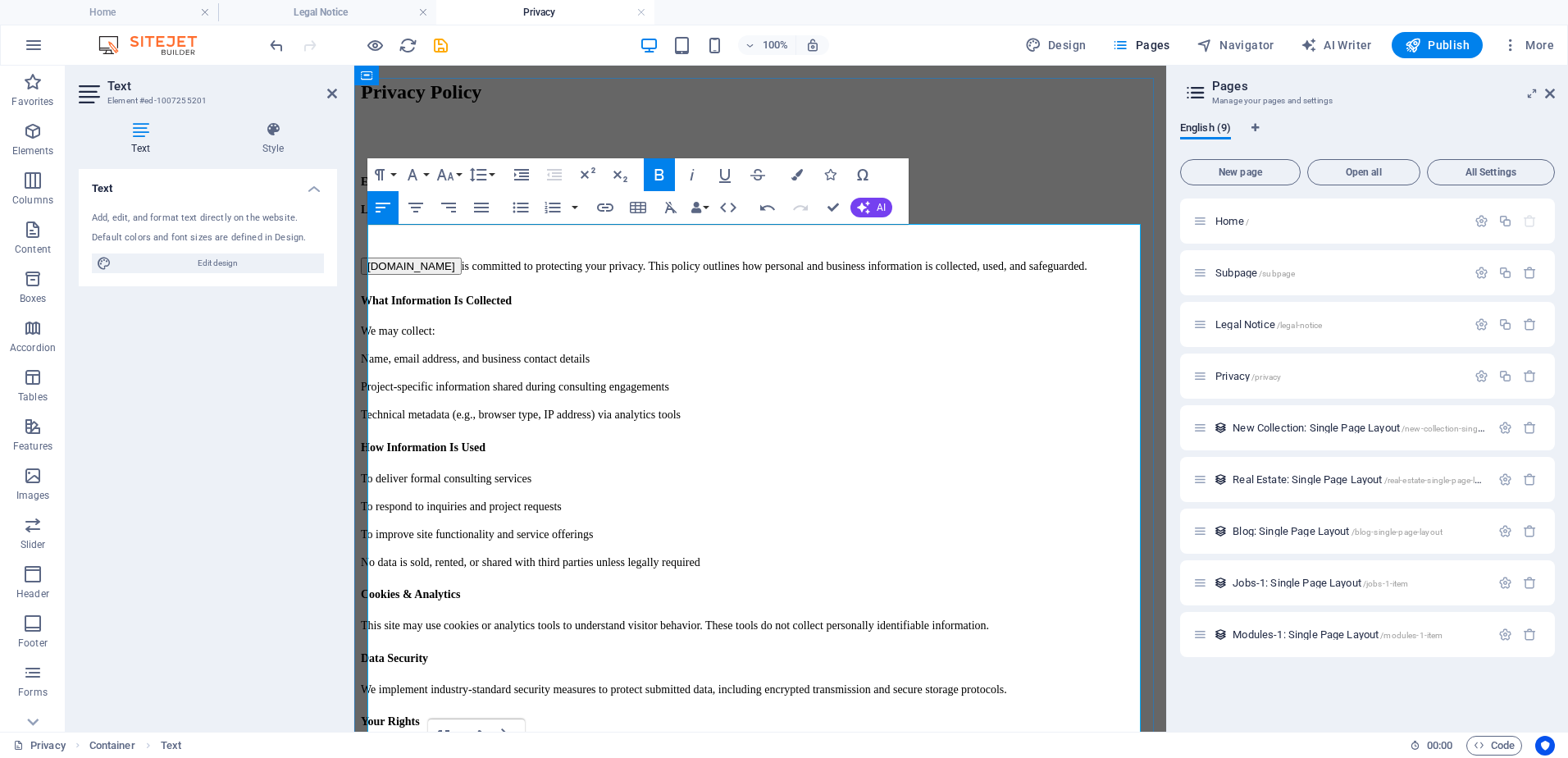
scroll to position [0, 0]
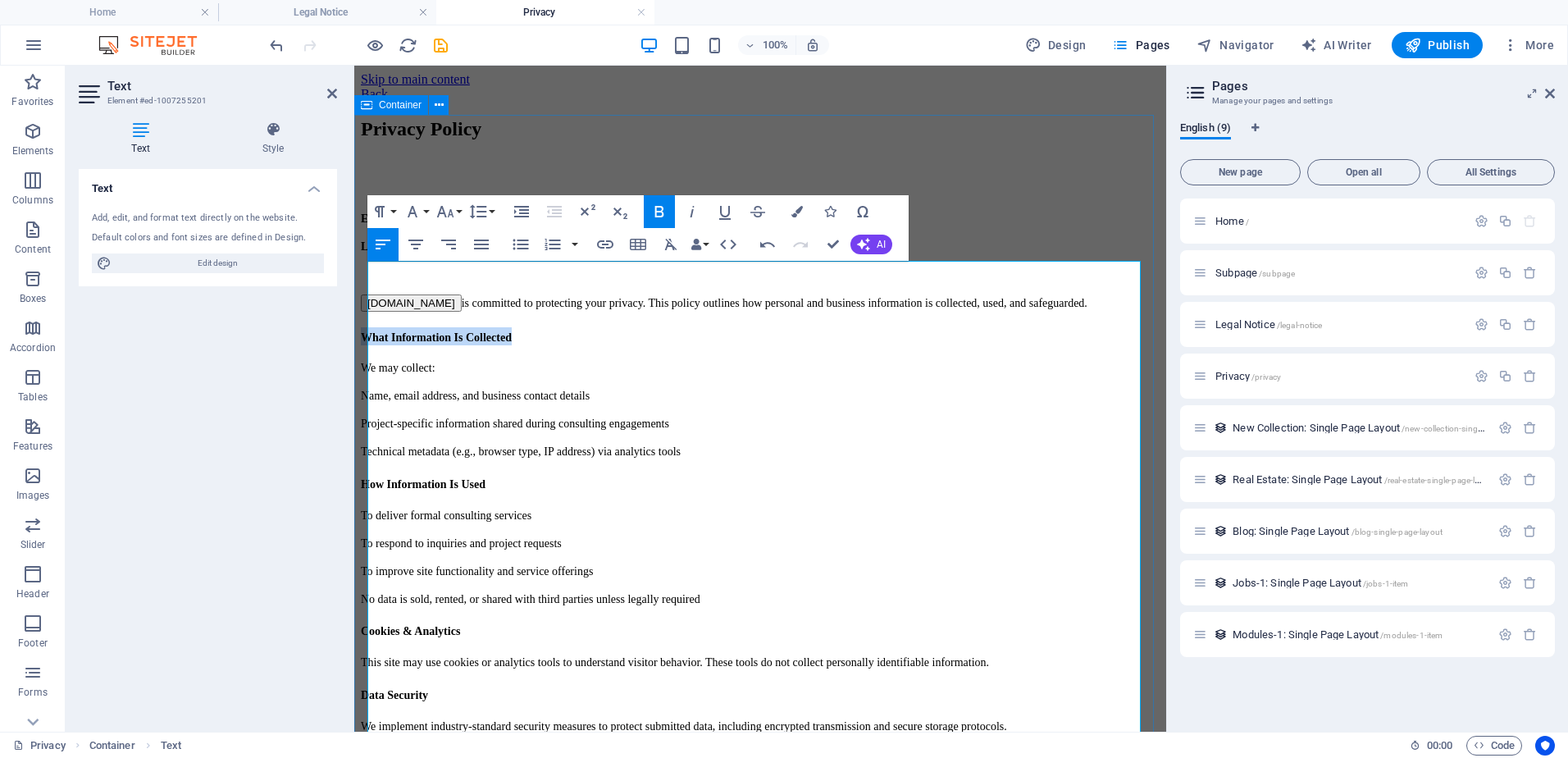
drag, startPoint x: 558, startPoint y: 365, endPoint x: 364, endPoint y: 369, distance: 194.0
click at [364, 369] on div "Privacy Policy Effective Date: October 2, 2025 Last Updated: October 2, 2025 Ca…" at bounding box center [760, 489] width 798 height 743
click at [459, 211] on button "Font Size" at bounding box center [449, 211] width 31 height 33
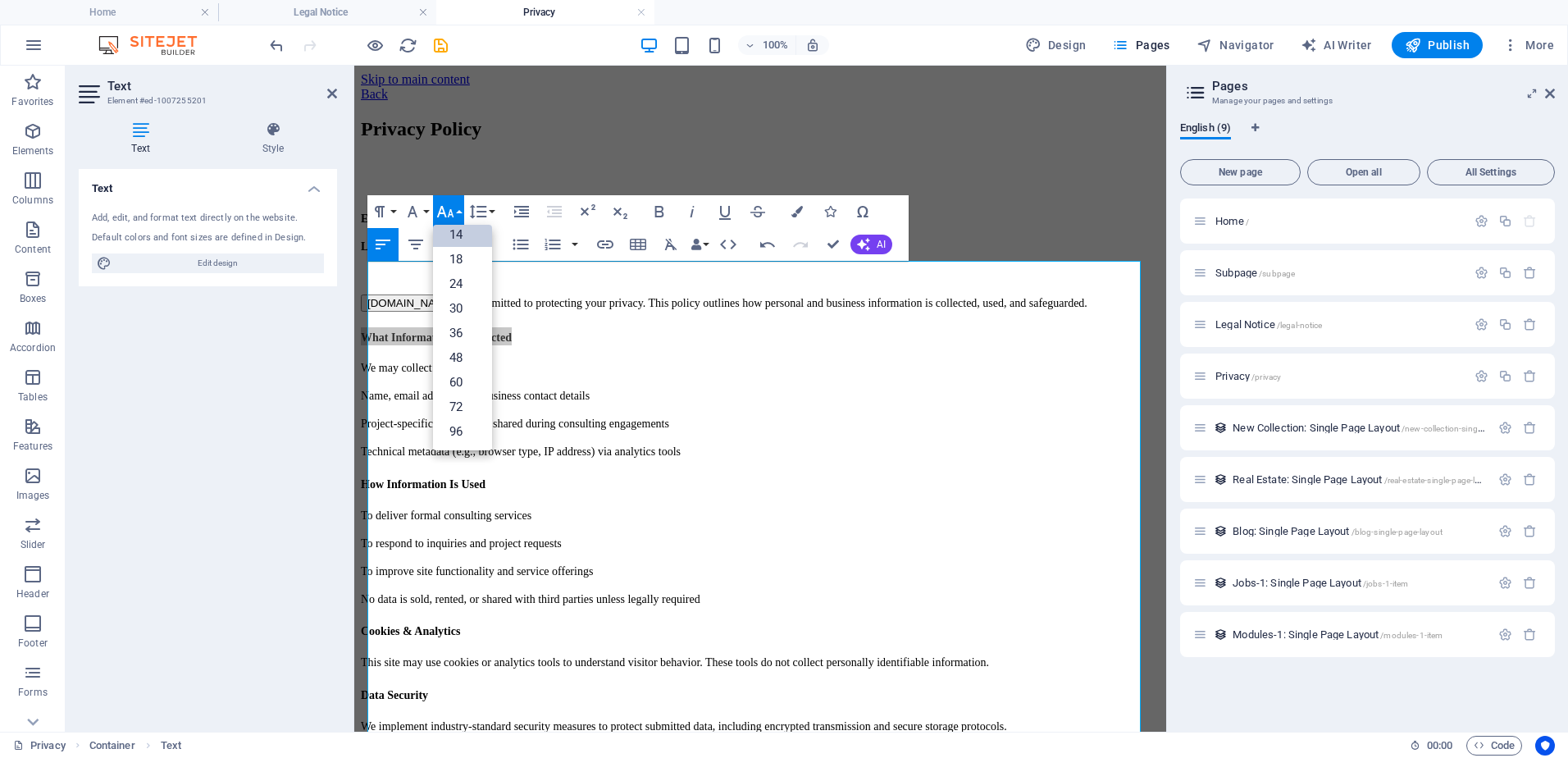
scroll to position [132, 0]
click at [454, 253] on link "18" at bounding box center [462, 259] width 59 height 24
click at [540, 430] on span "Project-specific information shared during consulting engagements" at bounding box center [515, 423] width 308 height 13
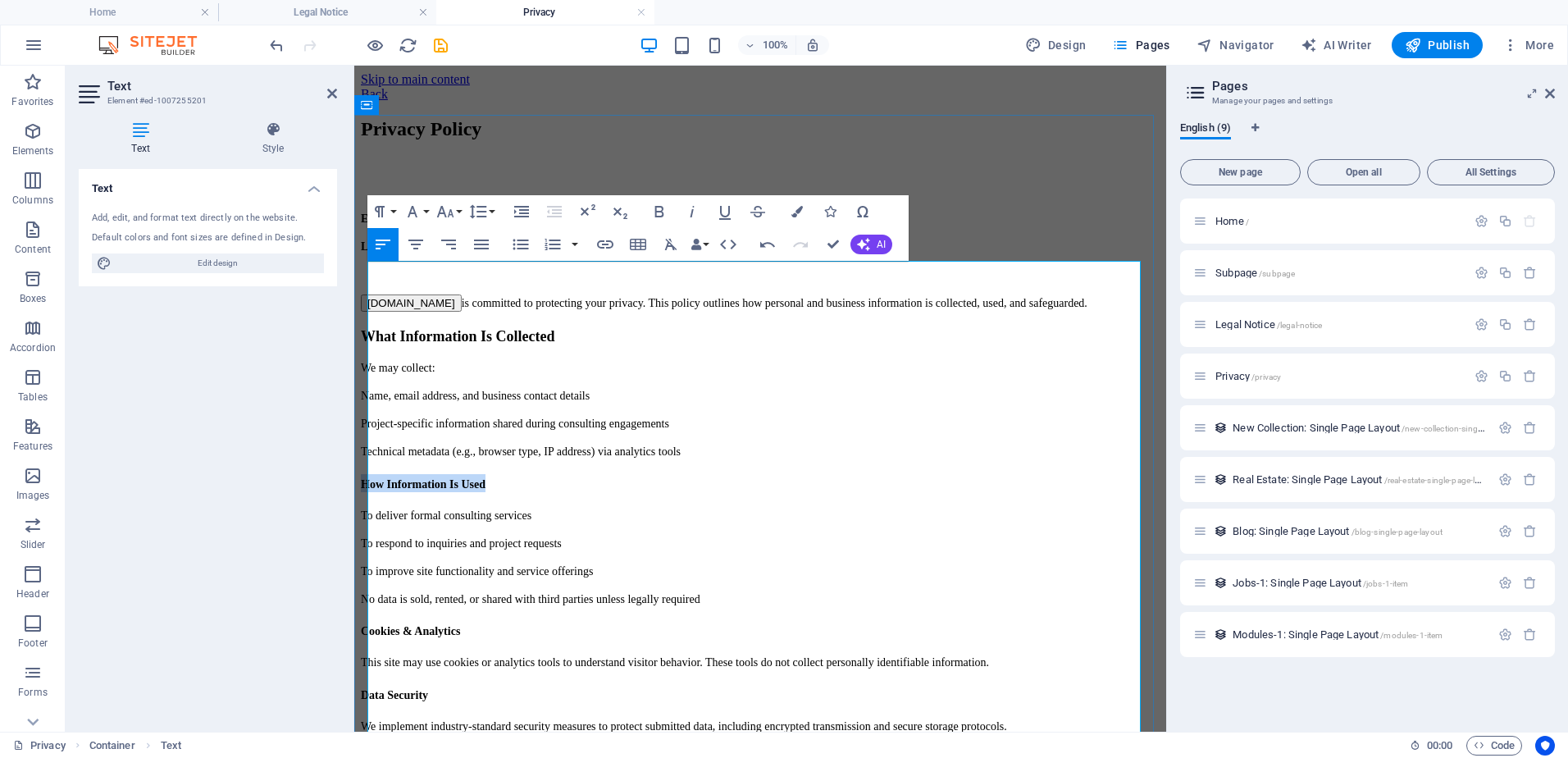
drag, startPoint x: 525, startPoint y: 481, endPoint x: 369, endPoint y: 485, distance: 156.1
click at [369, 485] on h3 "How Information Is Used" at bounding box center [760, 483] width 798 height 18
click at [456, 211] on button "Font Size" at bounding box center [449, 211] width 31 height 33
click at [455, 261] on link "18" at bounding box center [462, 259] width 59 height 24
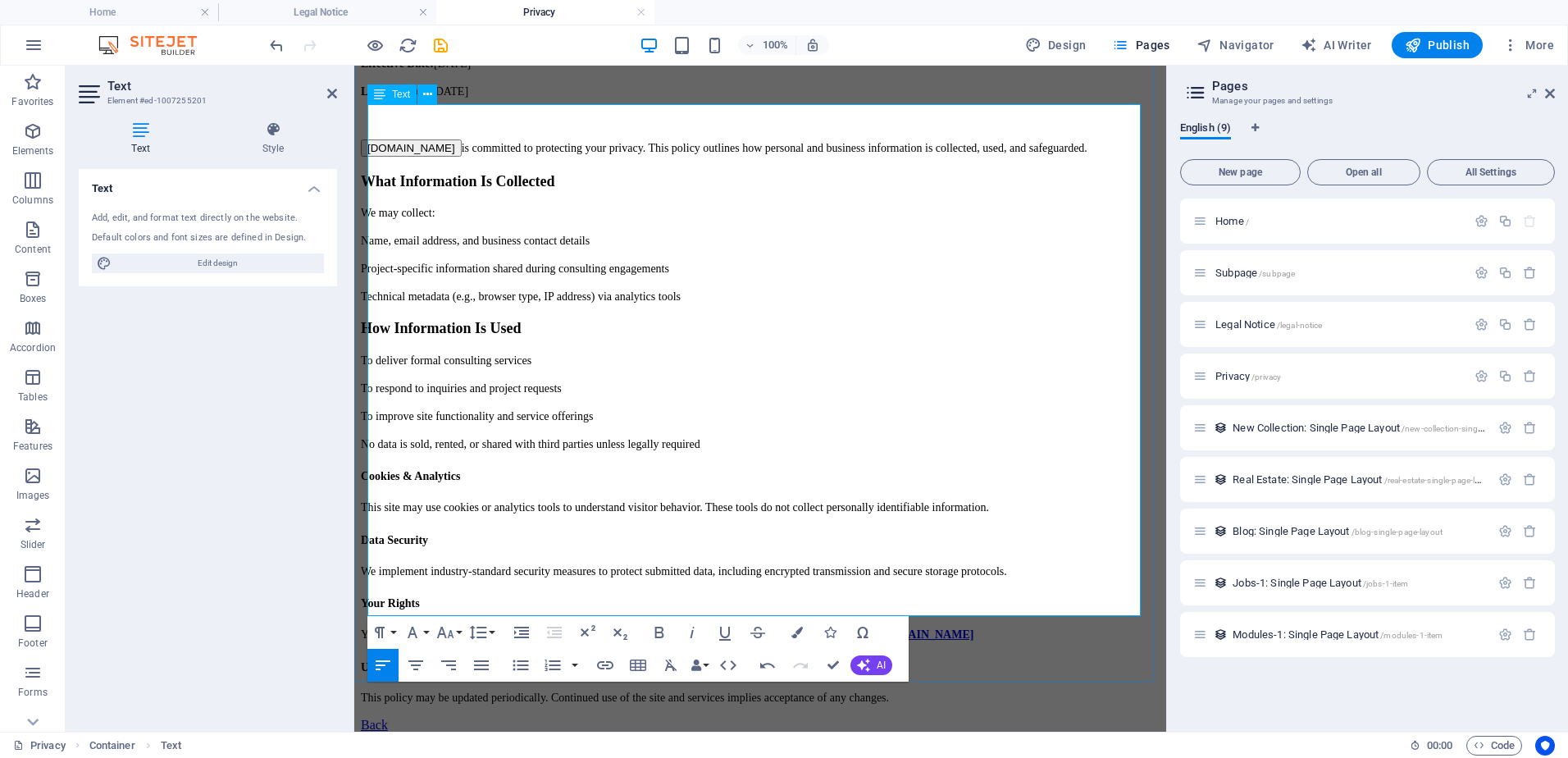
scroll to position [156, 0]
click at [547, 564] on span "We implement industry-standard security measures to protect submitted data, inc…" at bounding box center [684, 570] width 646 height 13
drag, startPoint x: 497, startPoint y: 437, endPoint x: 362, endPoint y: 438, distance: 135.0
click at [362, 438] on div "Privacy Policy Effective Date: October 2, 2025 Last Updated: October 2, 2025 Ca…" at bounding box center [760, 332] width 798 height 743
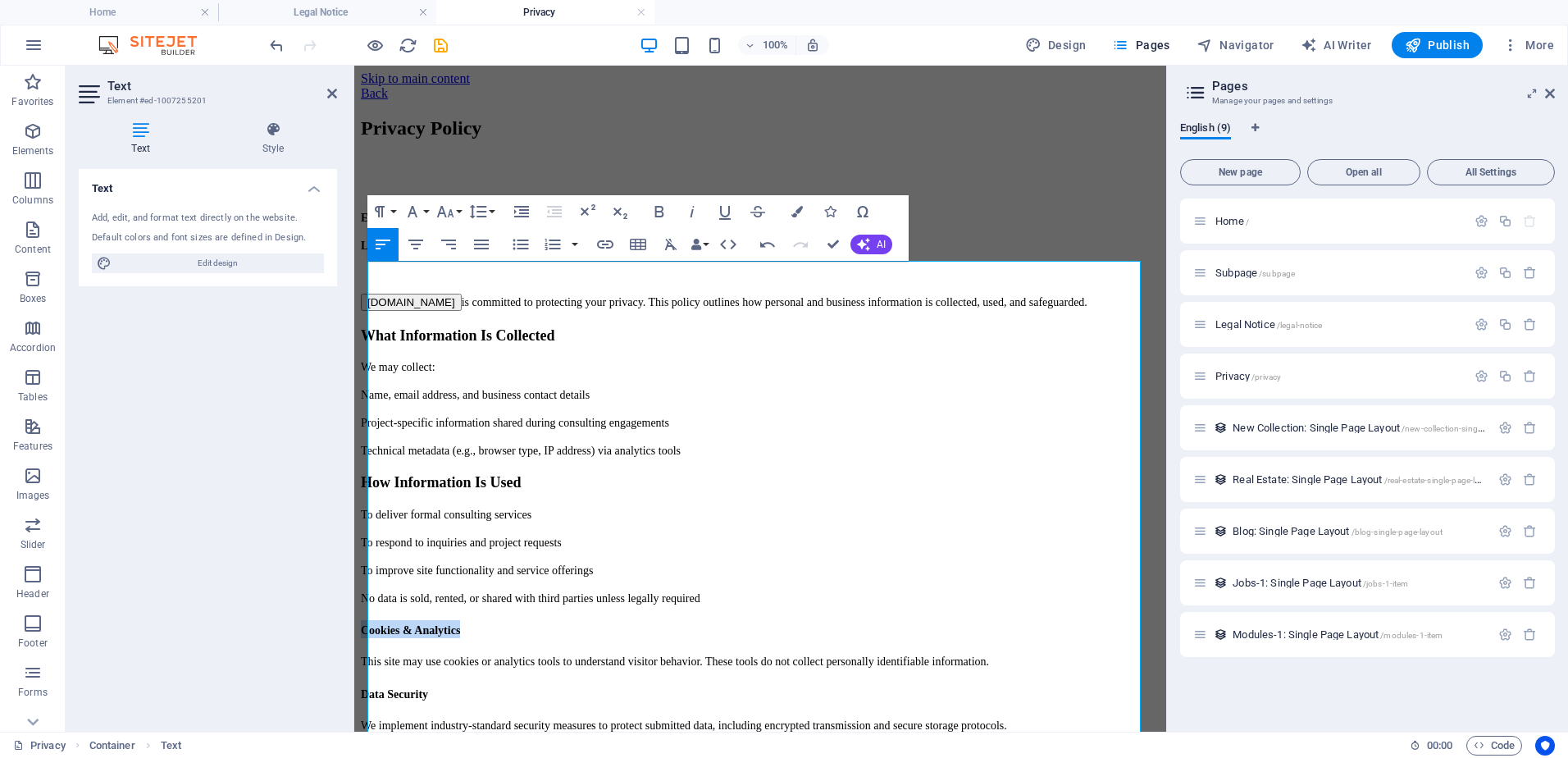
scroll to position [0, 0]
click at [458, 210] on button "Font Size" at bounding box center [449, 211] width 31 height 33
click at [459, 253] on link "18" at bounding box center [462, 259] width 59 height 24
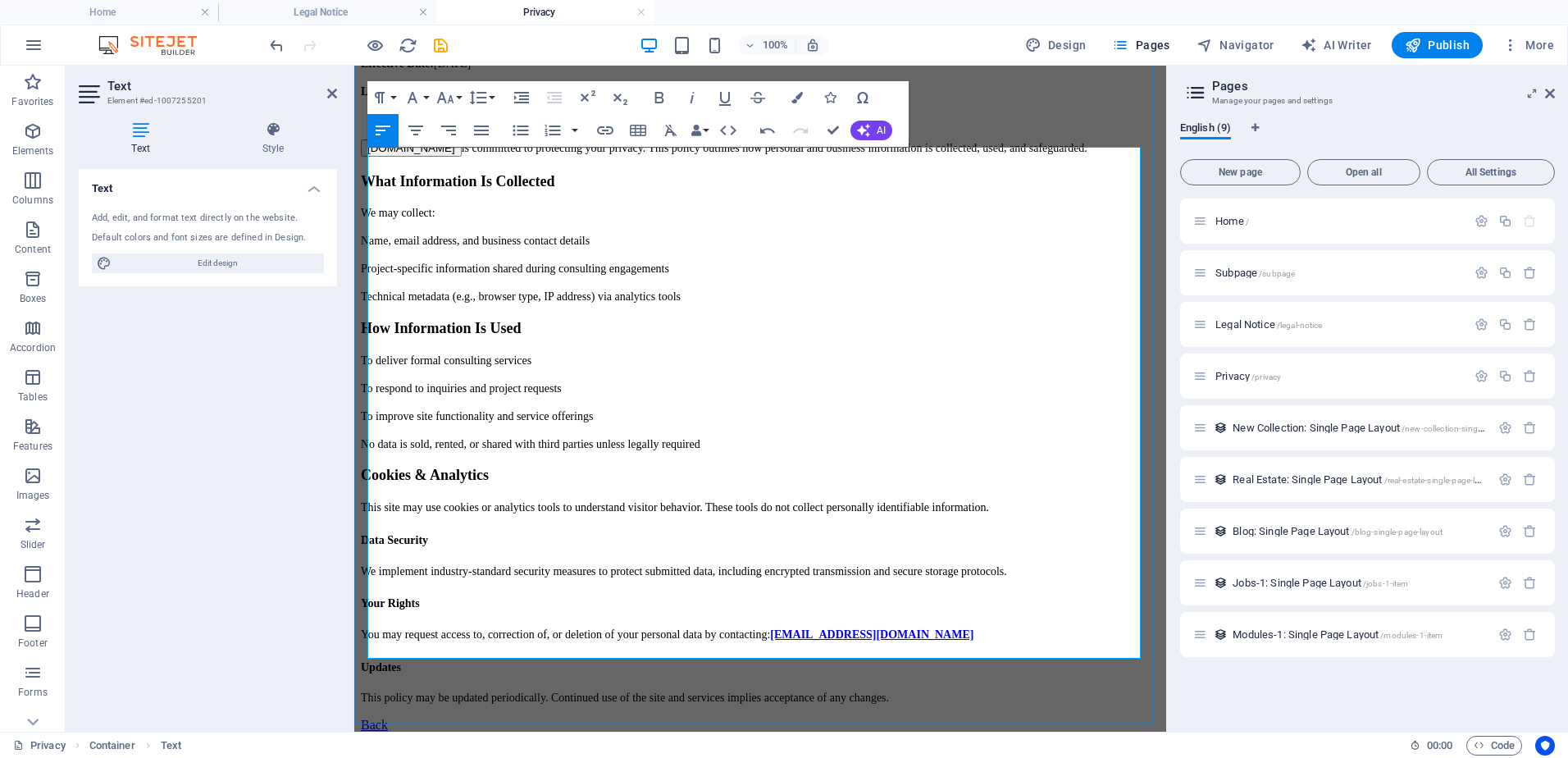
scroll to position [156, 0]
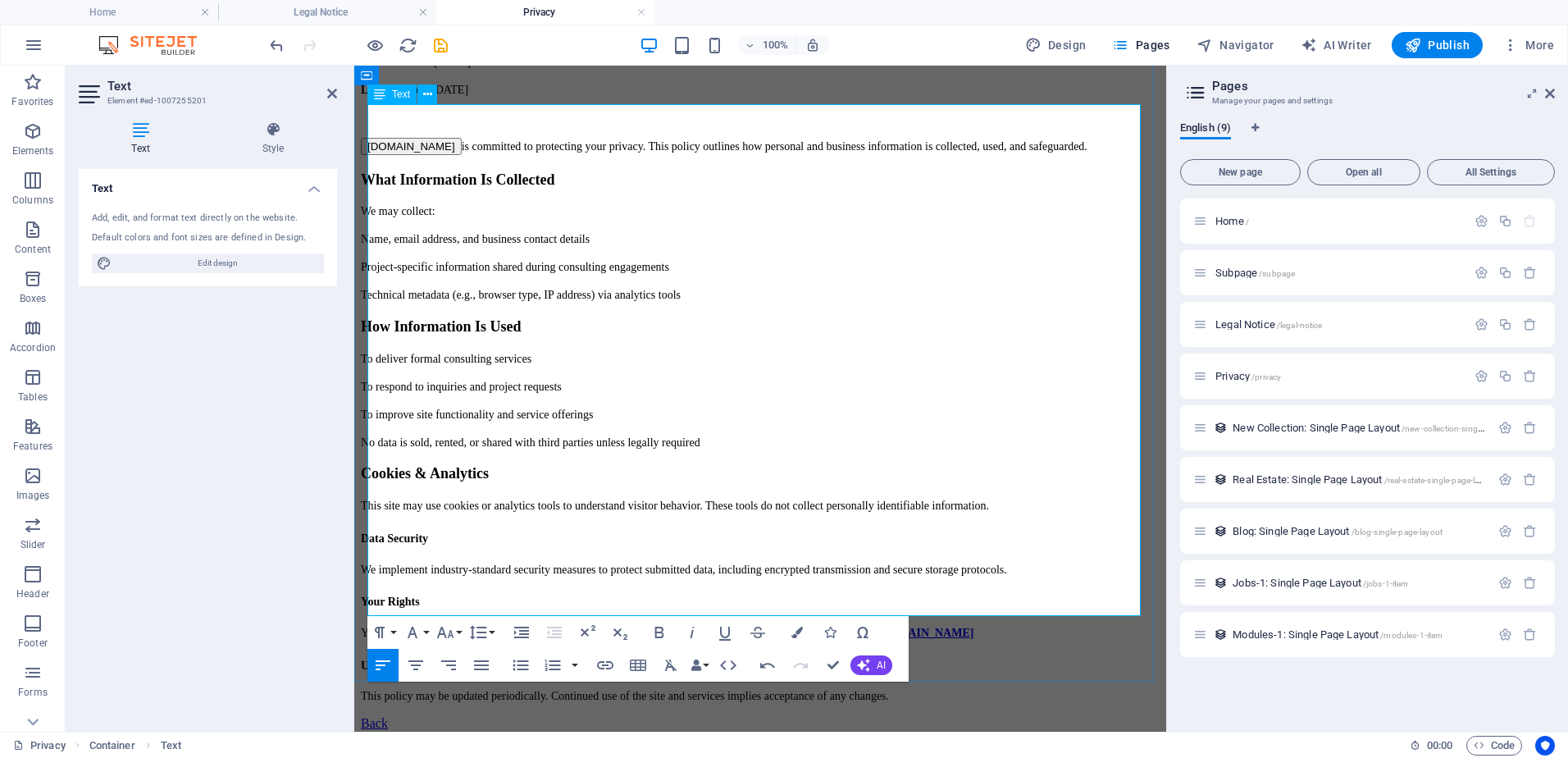
click at [616, 528] on h3 "Data Security" at bounding box center [760, 537] width 798 height 18
drag, startPoint x: 458, startPoint y: 487, endPoint x: 363, endPoint y: 491, distance: 95.1
click at [363, 491] on div "Privacy Policy Effective Date: October 2, 2025 Last Updated: October 2, 2025 Ca…" at bounding box center [760, 332] width 798 height 743
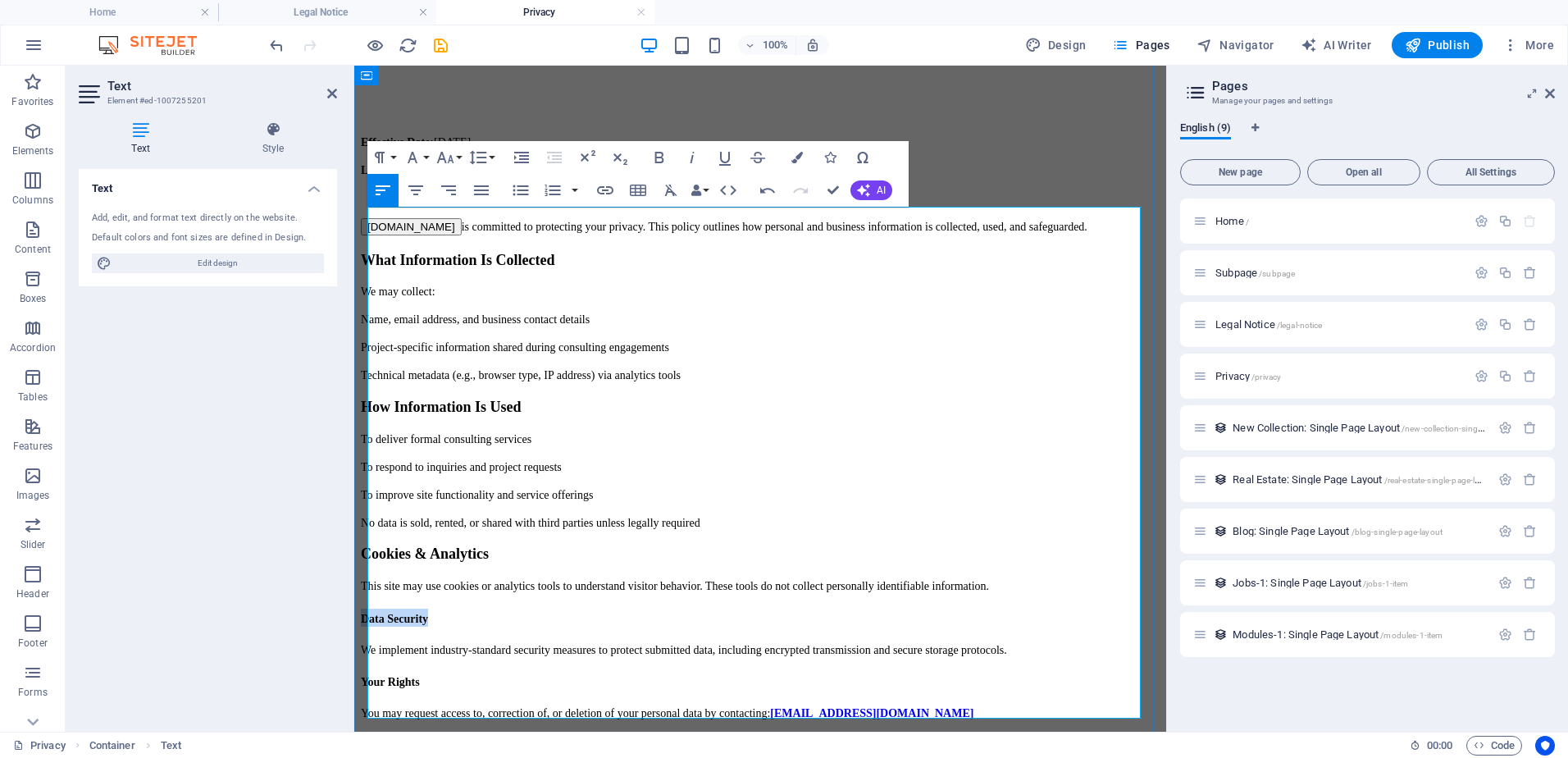
scroll to position [0, 0]
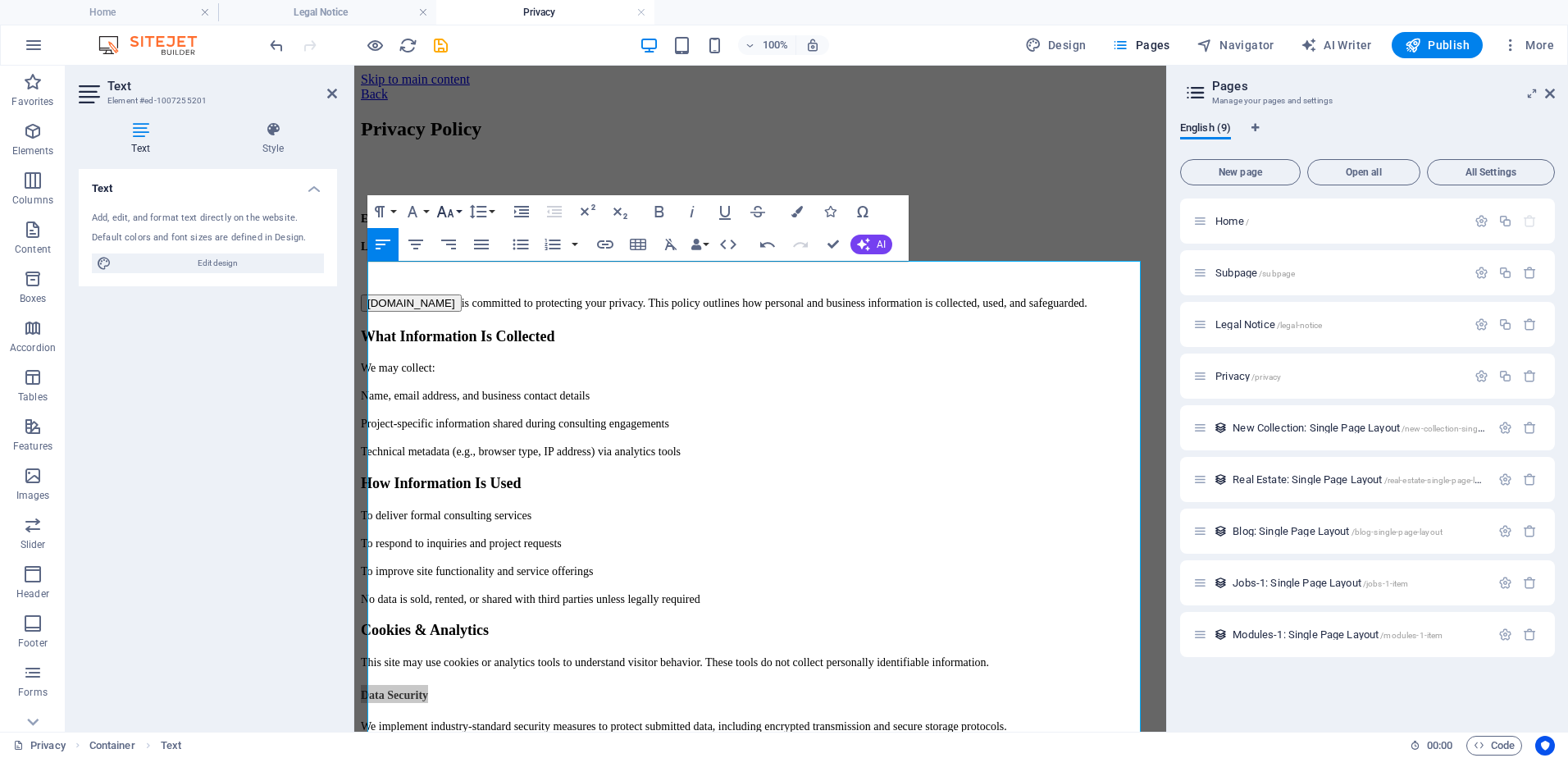
click at [461, 200] on button "Font Size" at bounding box center [449, 211] width 31 height 33
click at [461, 256] on link "18" at bounding box center [462, 259] width 59 height 24
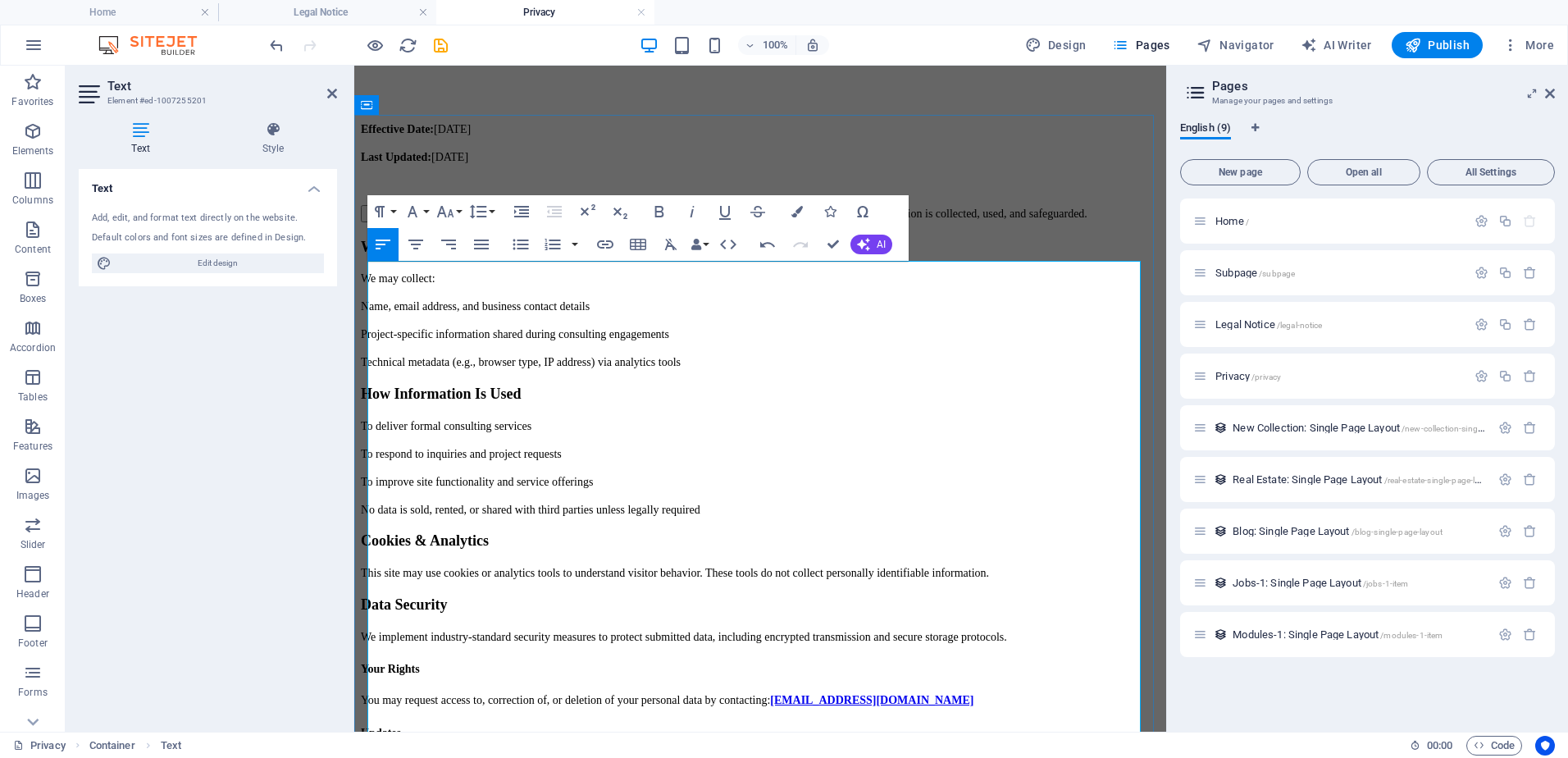
scroll to position [156, 0]
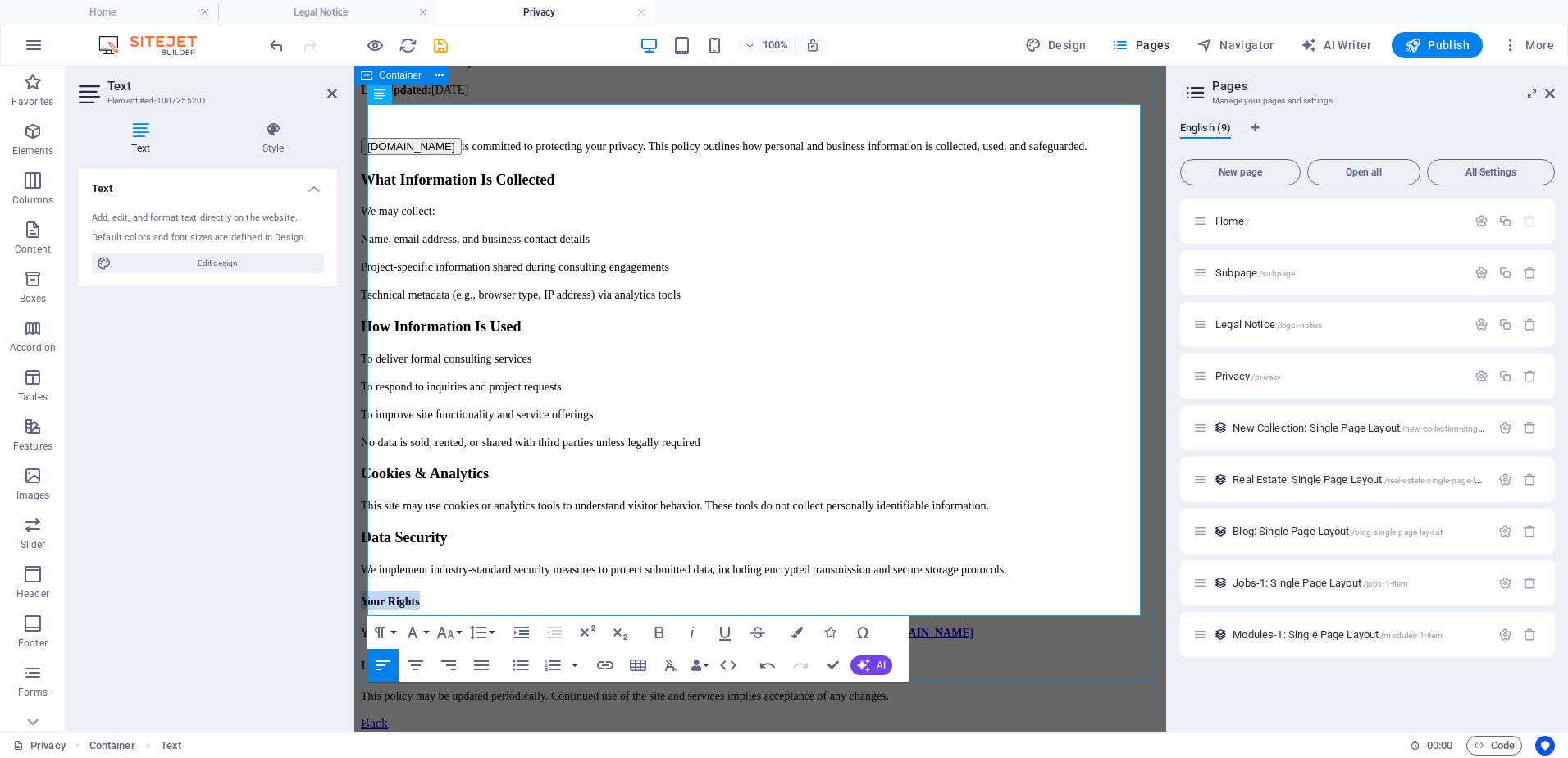
drag, startPoint x: 439, startPoint y: 537, endPoint x: 362, endPoint y: 535, distance: 77.0
click at [362, 535] on div "Privacy Policy Effective Date: October 2, 2025 Last Updated: October 2, 2025 Ca…" at bounding box center [760, 332] width 798 height 743
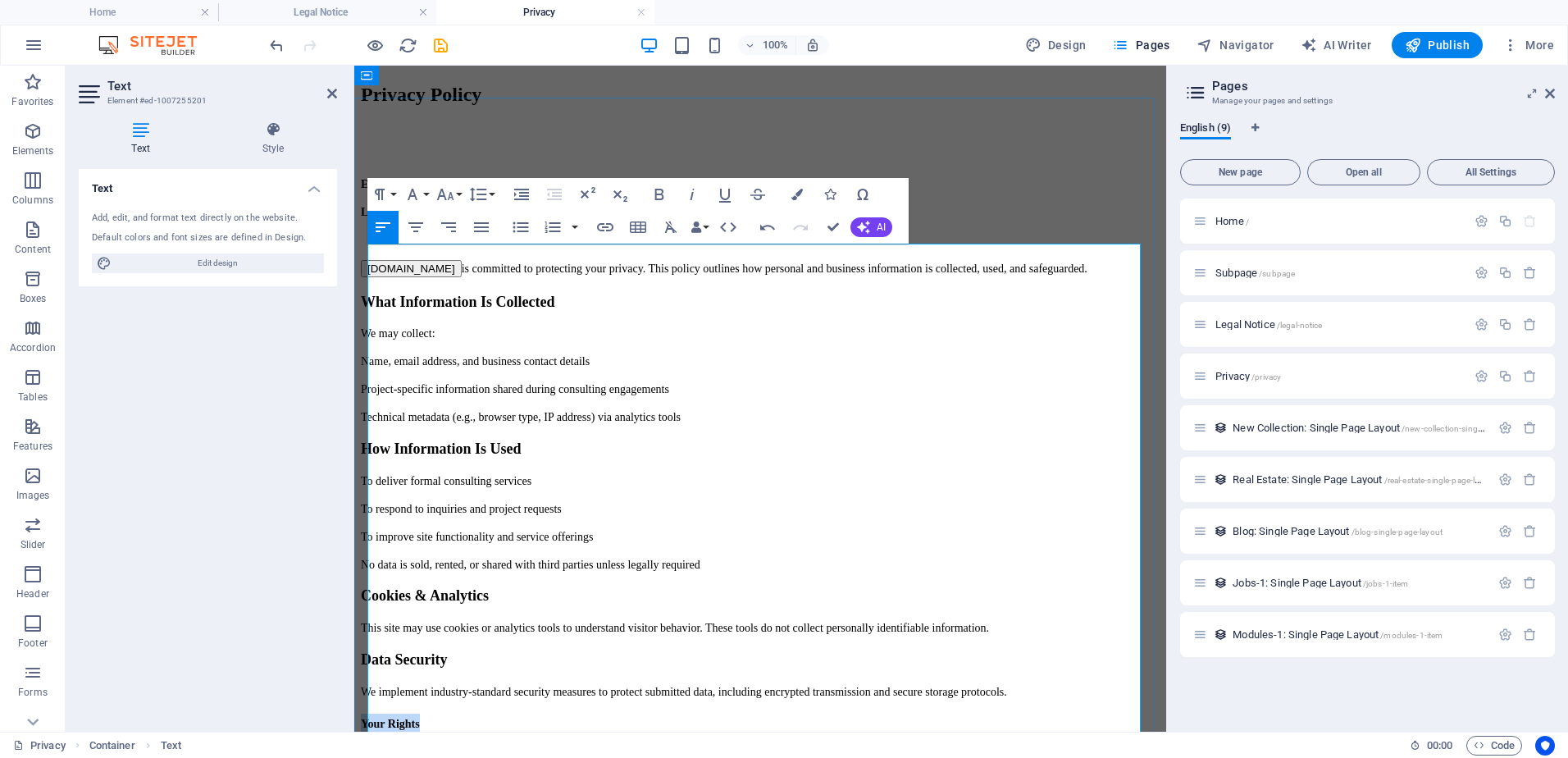
scroll to position [0, 0]
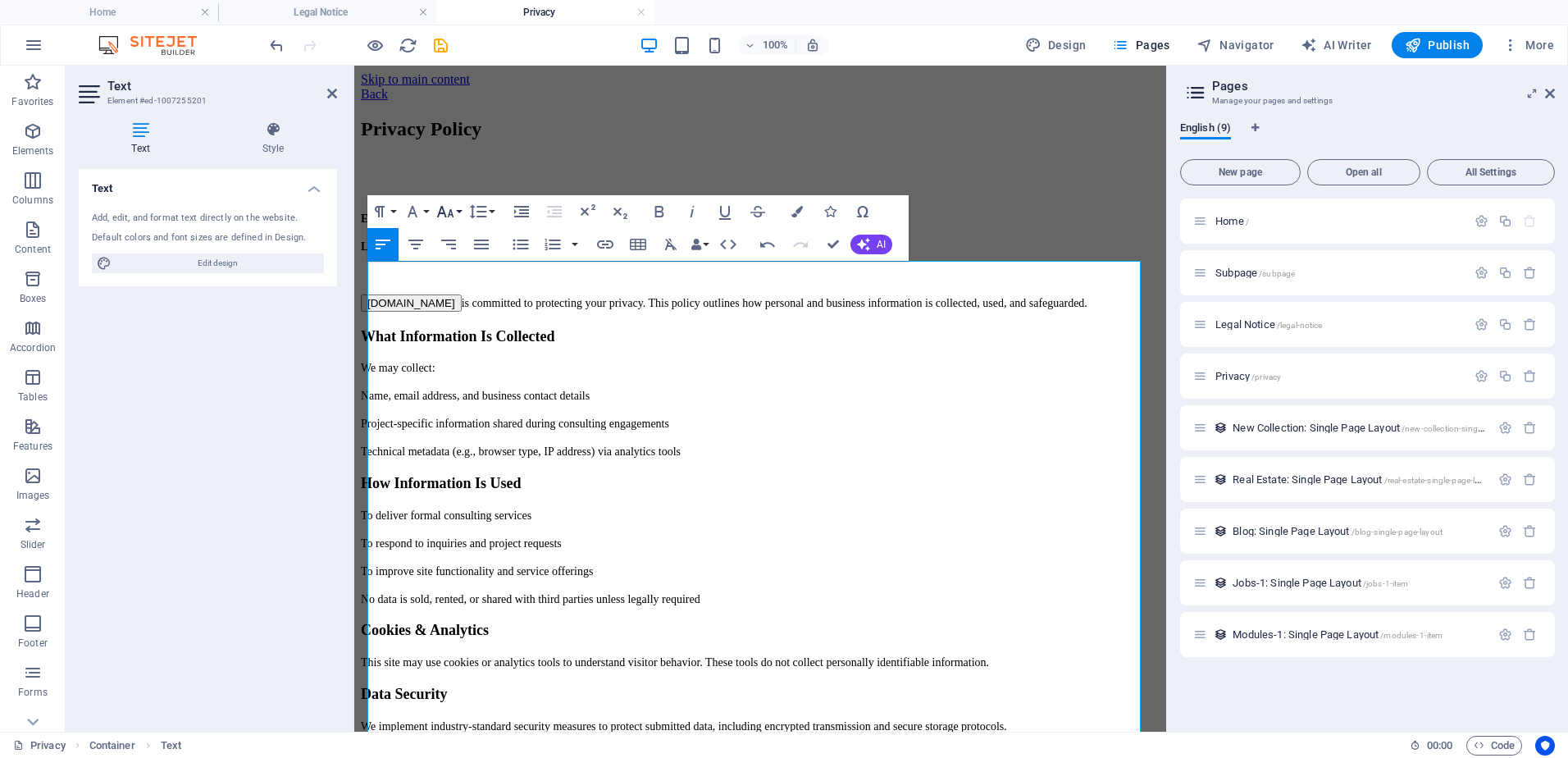
click at [453, 211] on icon "button" at bounding box center [445, 211] width 19 height 19
click at [450, 252] on link "18" at bounding box center [462, 259] width 59 height 24
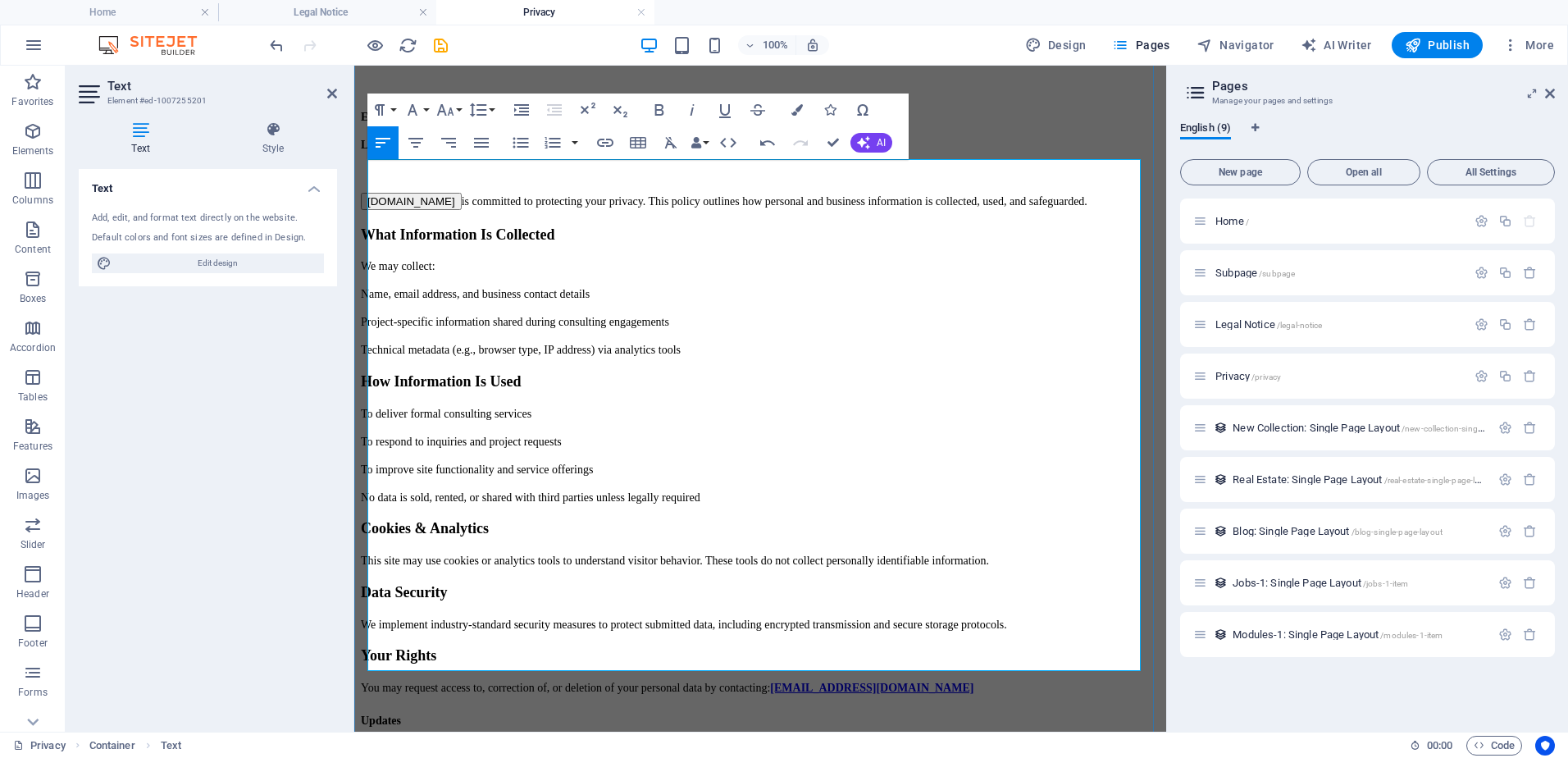
scroll to position [156, 0]
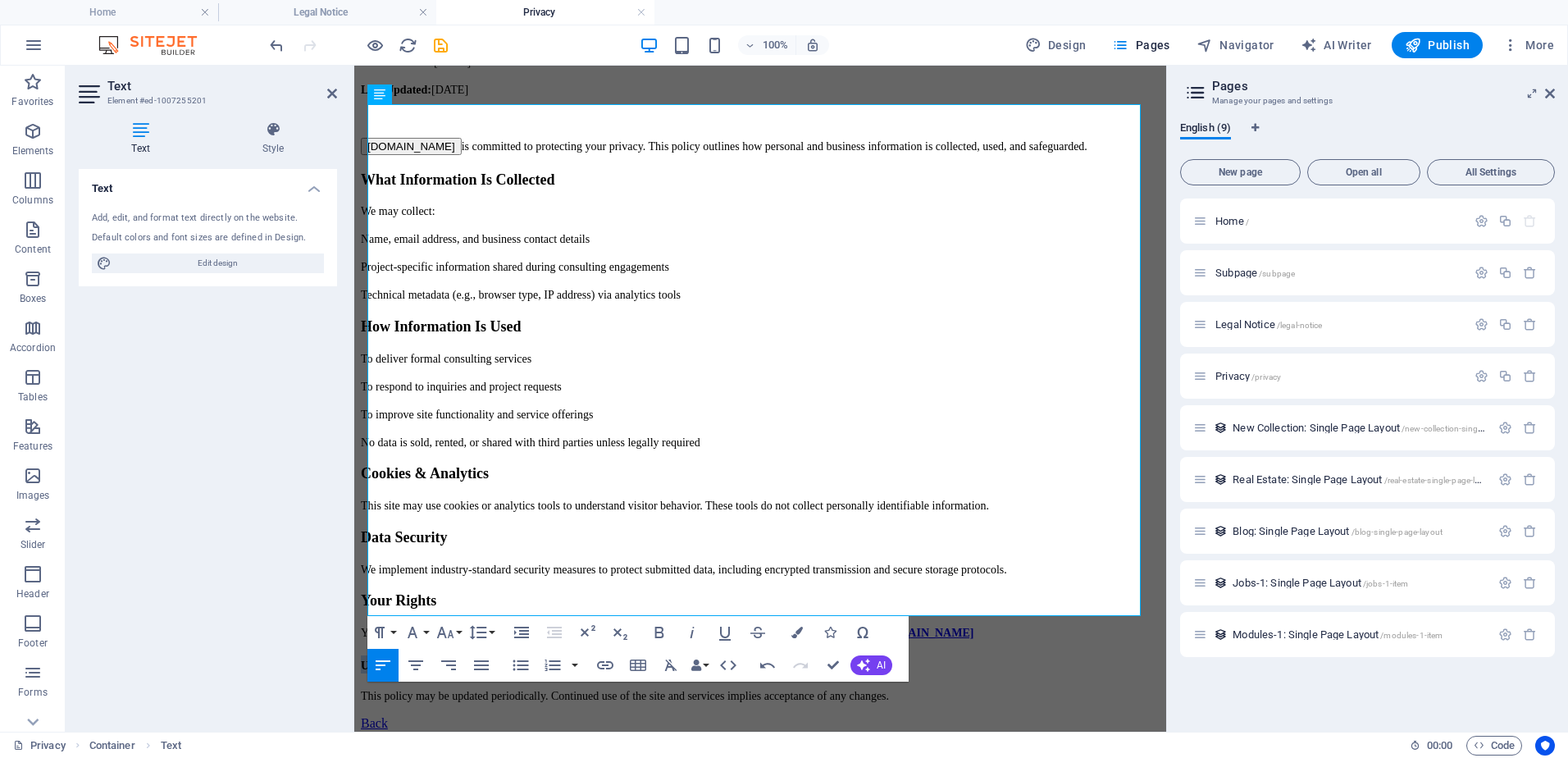
drag, startPoint x: 434, startPoint y: 586, endPoint x: 706, endPoint y: 654, distance: 280.4
click at [354, 589] on html "Skip to main content Back Privacy Policy Effective Date: October 2, 2025 Last U…" at bounding box center [760, 323] width 812 height 828
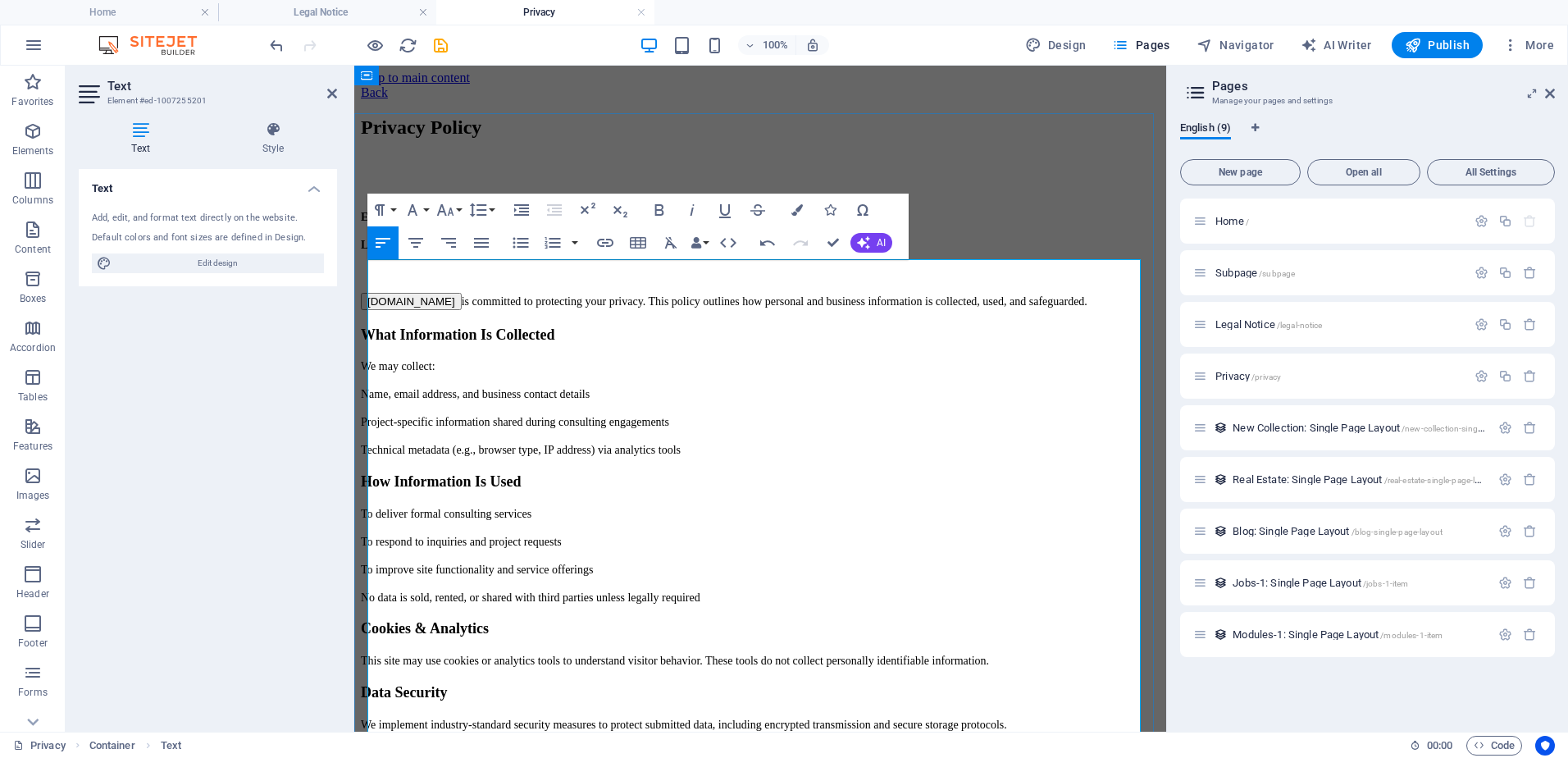
scroll to position [0, 0]
click at [456, 206] on button "Font Size" at bounding box center [449, 211] width 31 height 33
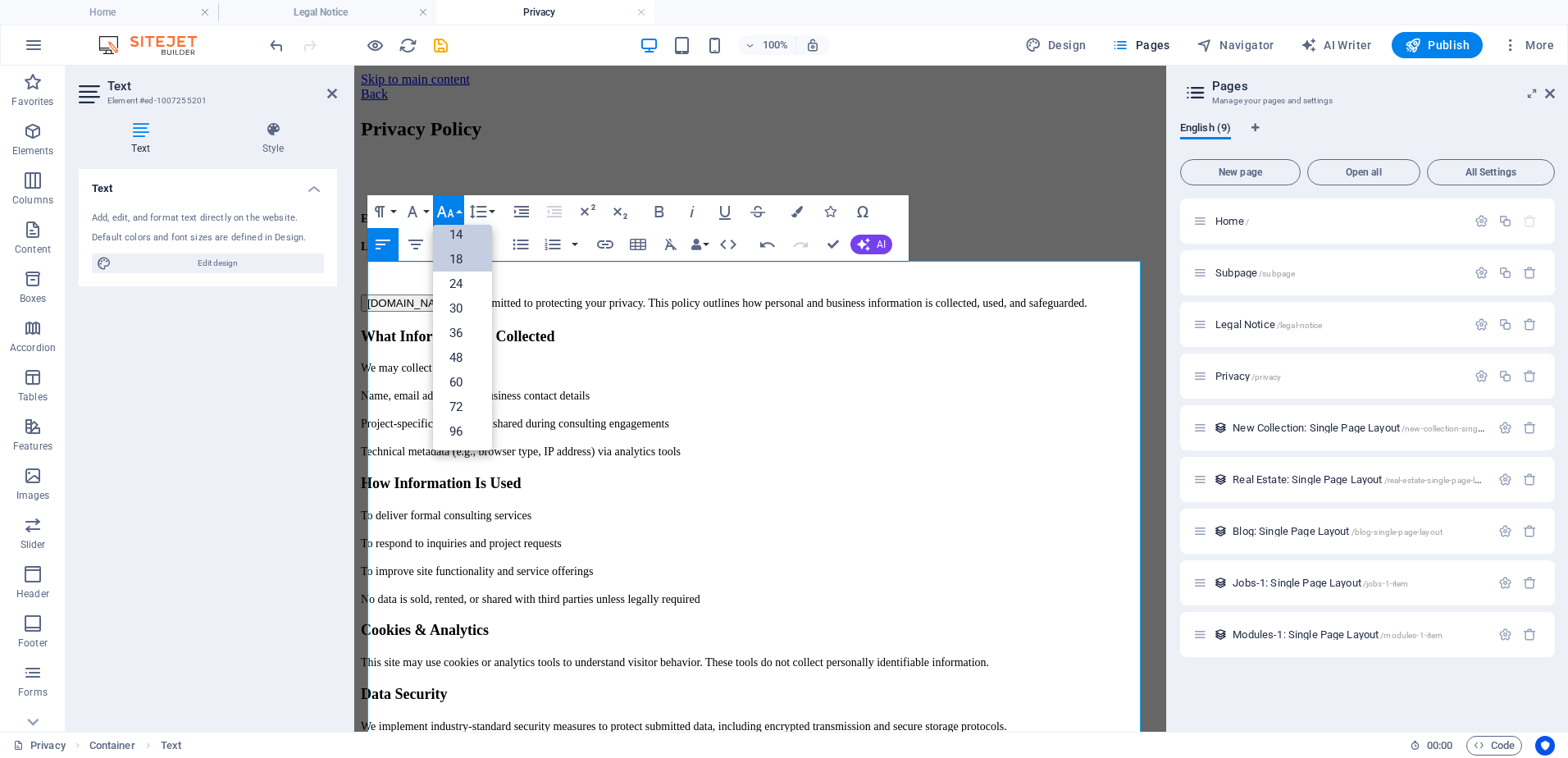
click at [465, 256] on link "18" at bounding box center [462, 259] width 59 height 24
click at [546, 400] on p "Name, email address, and business contact details" at bounding box center [760, 395] width 798 height 14
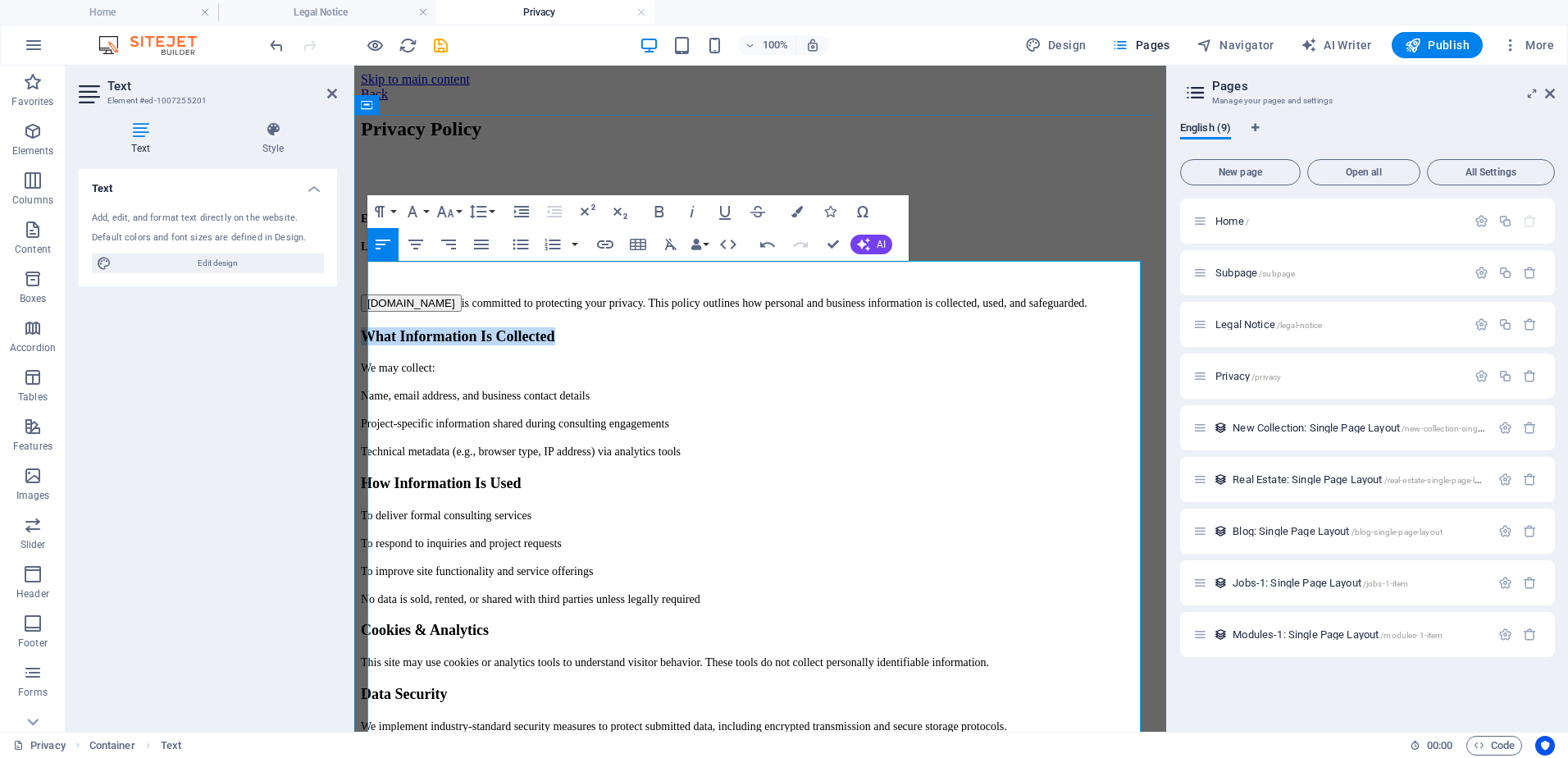
drag, startPoint x: 589, startPoint y: 363, endPoint x: 373, endPoint y: 373, distance: 216.2
click at [373, 346] on h3 "What Information Is Collected" at bounding box center [760, 336] width 798 height 18
click at [662, 210] on icon "button" at bounding box center [659, 211] width 9 height 12
click at [623, 430] on span "Project-specific information shared during consulting engagements" at bounding box center [515, 423] width 308 height 13
drag, startPoint x: 556, startPoint y: 482, endPoint x: 364, endPoint y: 477, distance: 192.1
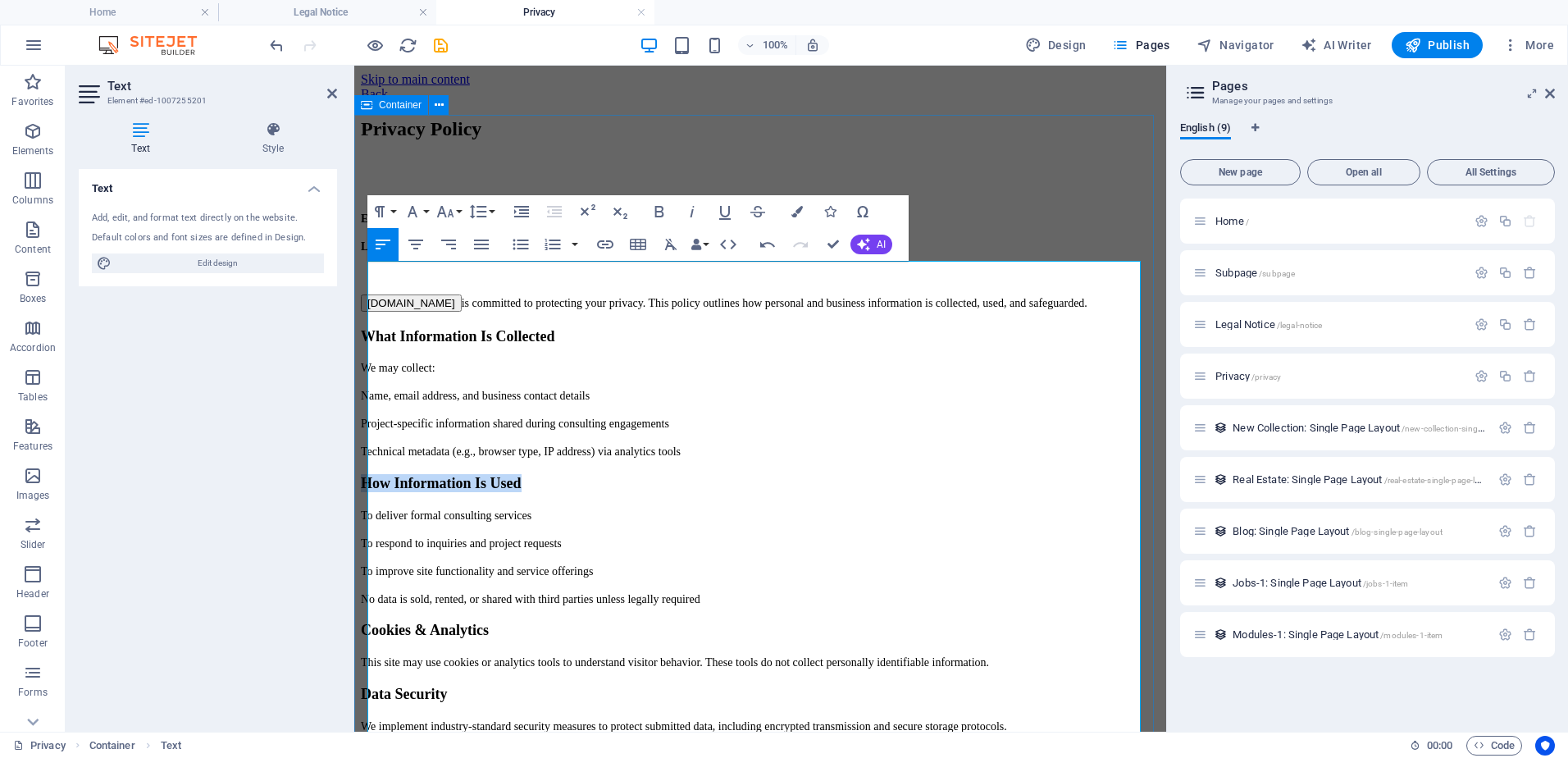
click at [364, 477] on div "Privacy Policy Effective Date: October 2, 2025 Last Updated: October 2, 2025 Ca…" at bounding box center [760, 489] width 798 height 743
click at [660, 208] on icon "button" at bounding box center [659, 211] width 9 height 12
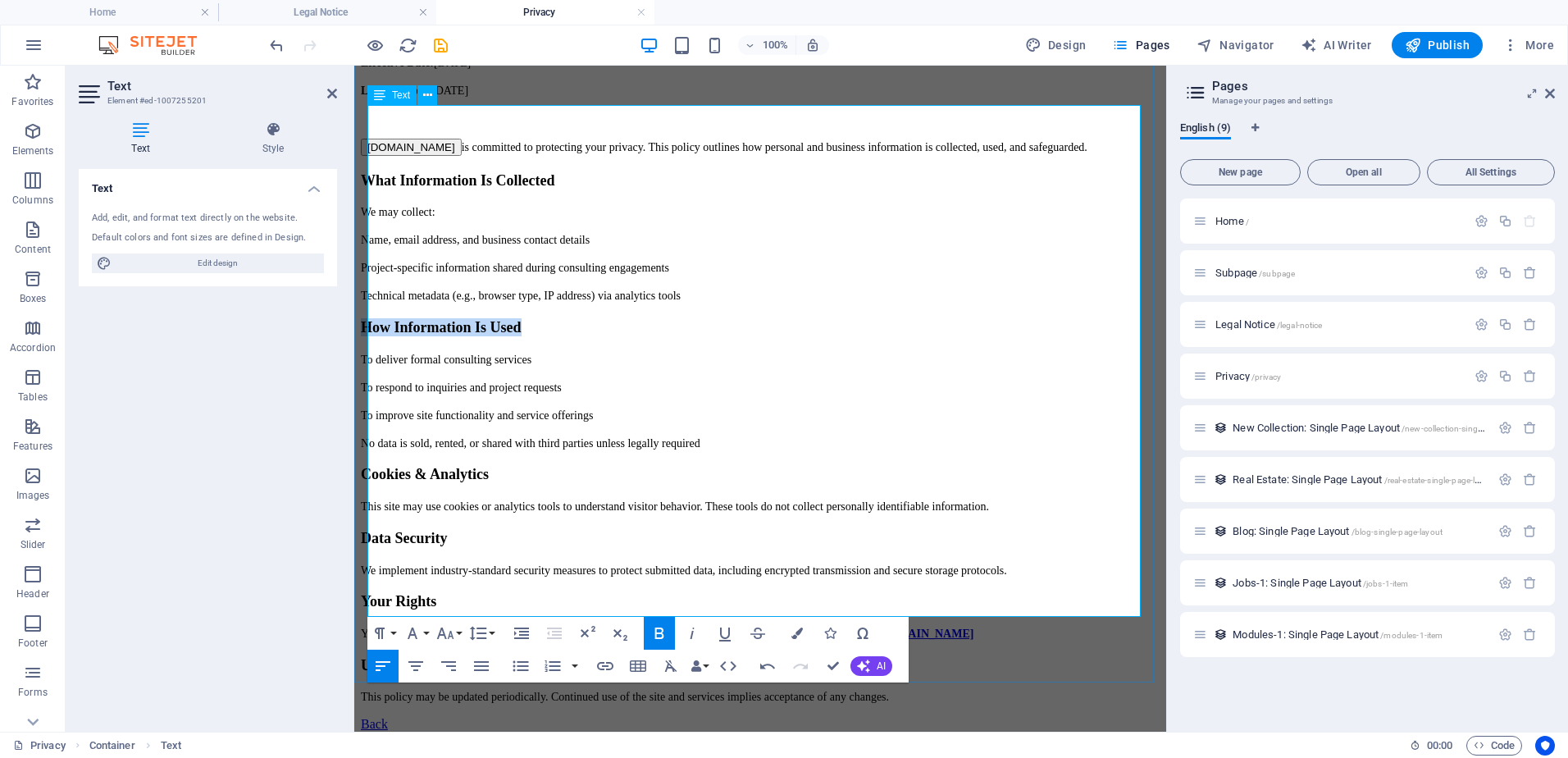
scroll to position [156, 0]
drag, startPoint x: 534, startPoint y: 436, endPoint x: 362, endPoint y: 443, distance: 172.1
click at [362, 443] on div "Privacy Policy Effective Date: October 2, 2025 Last Updated: October 2, 2025 Ca…" at bounding box center [760, 332] width 798 height 743
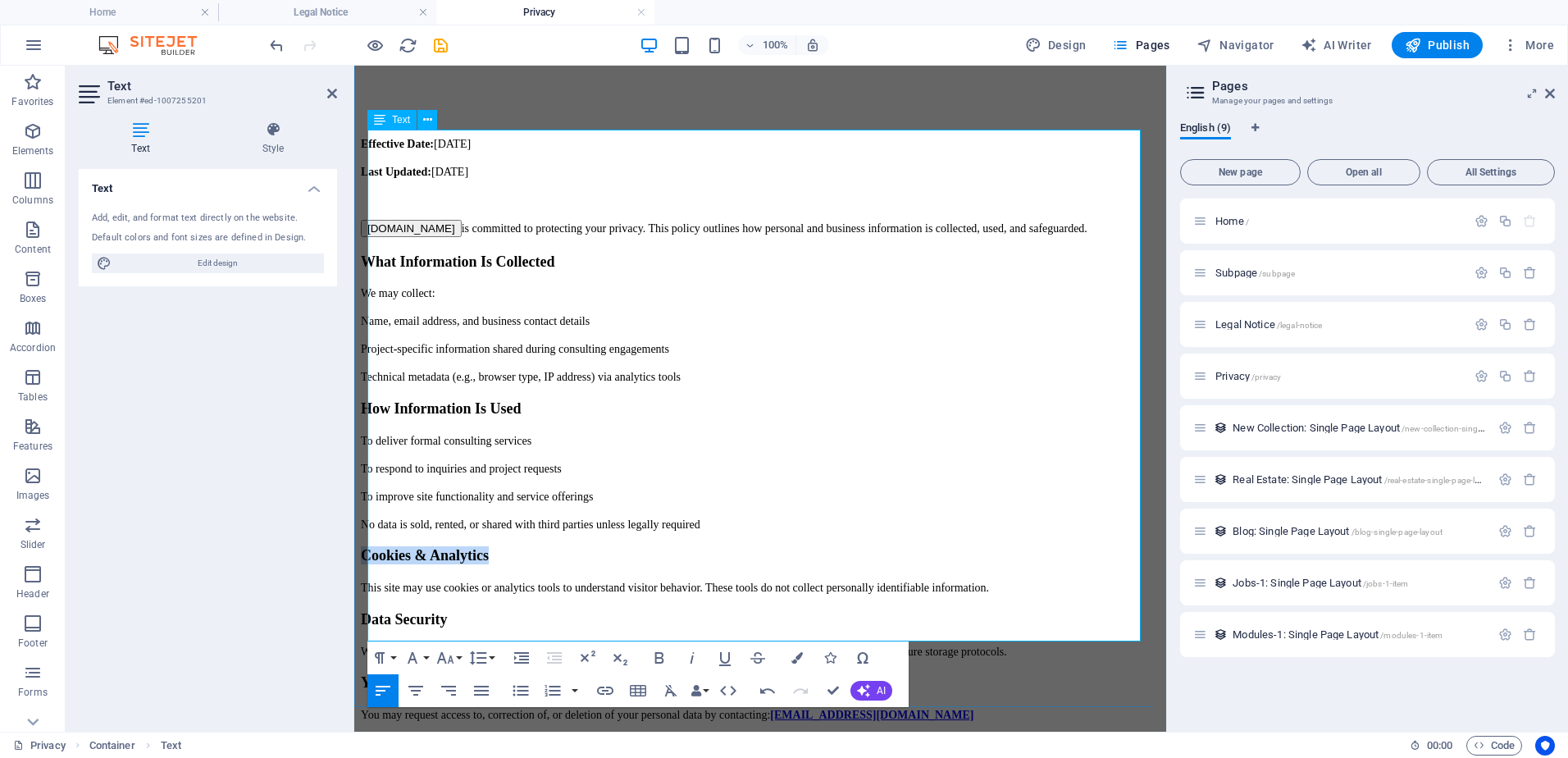
scroll to position [0, 0]
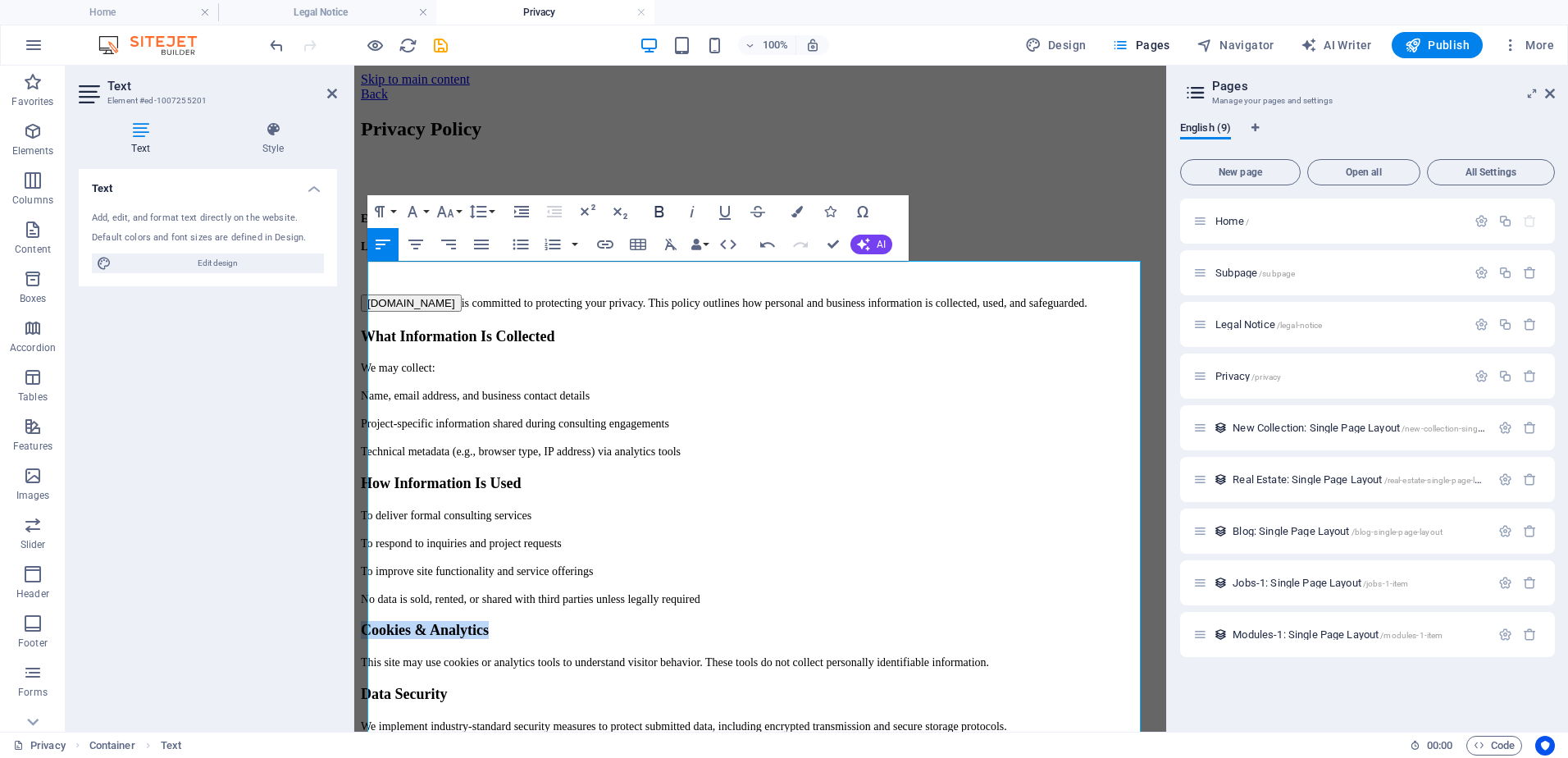
click at [658, 208] on icon "button" at bounding box center [659, 211] width 9 height 12
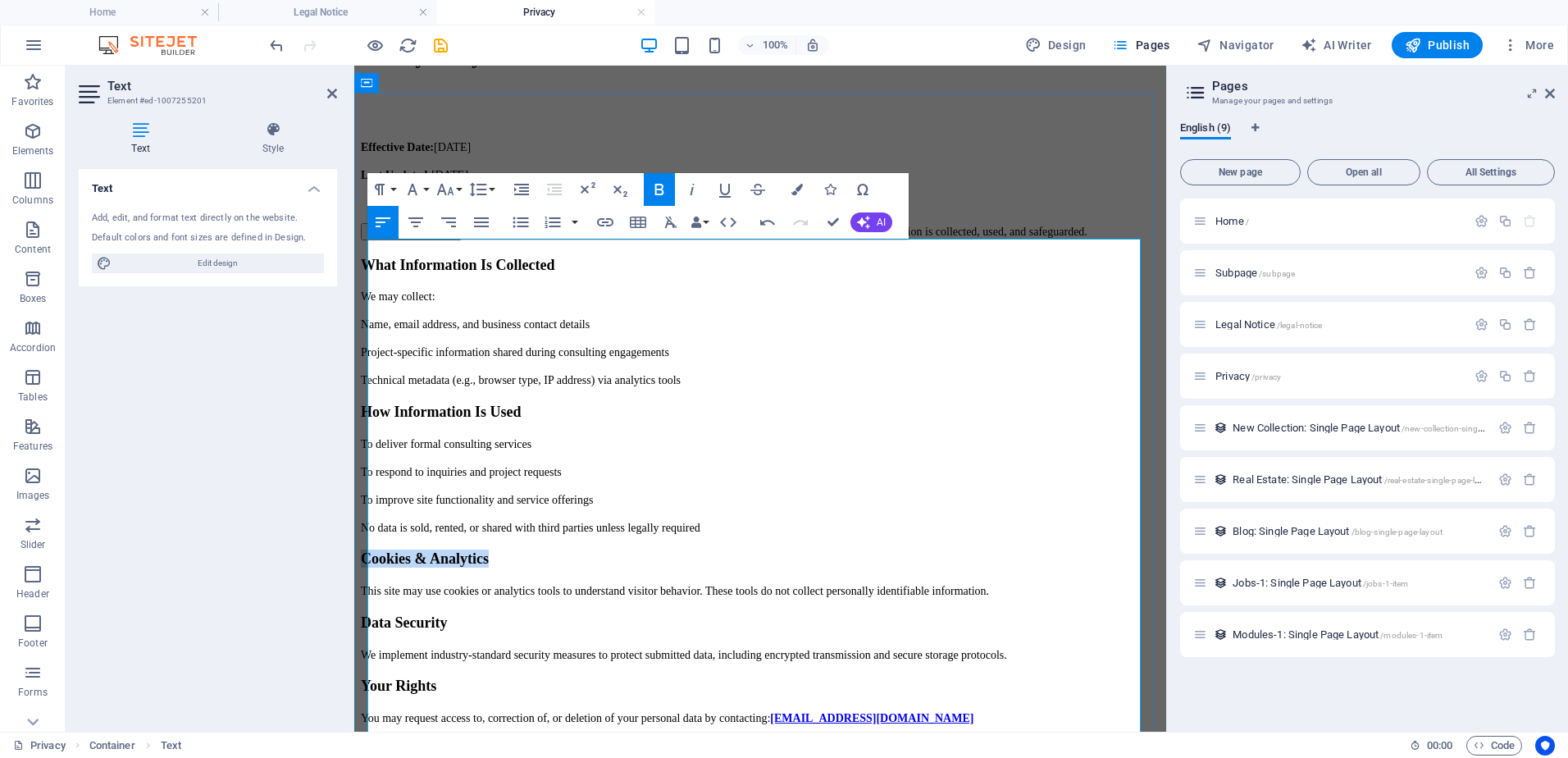
scroll to position [156, 0]
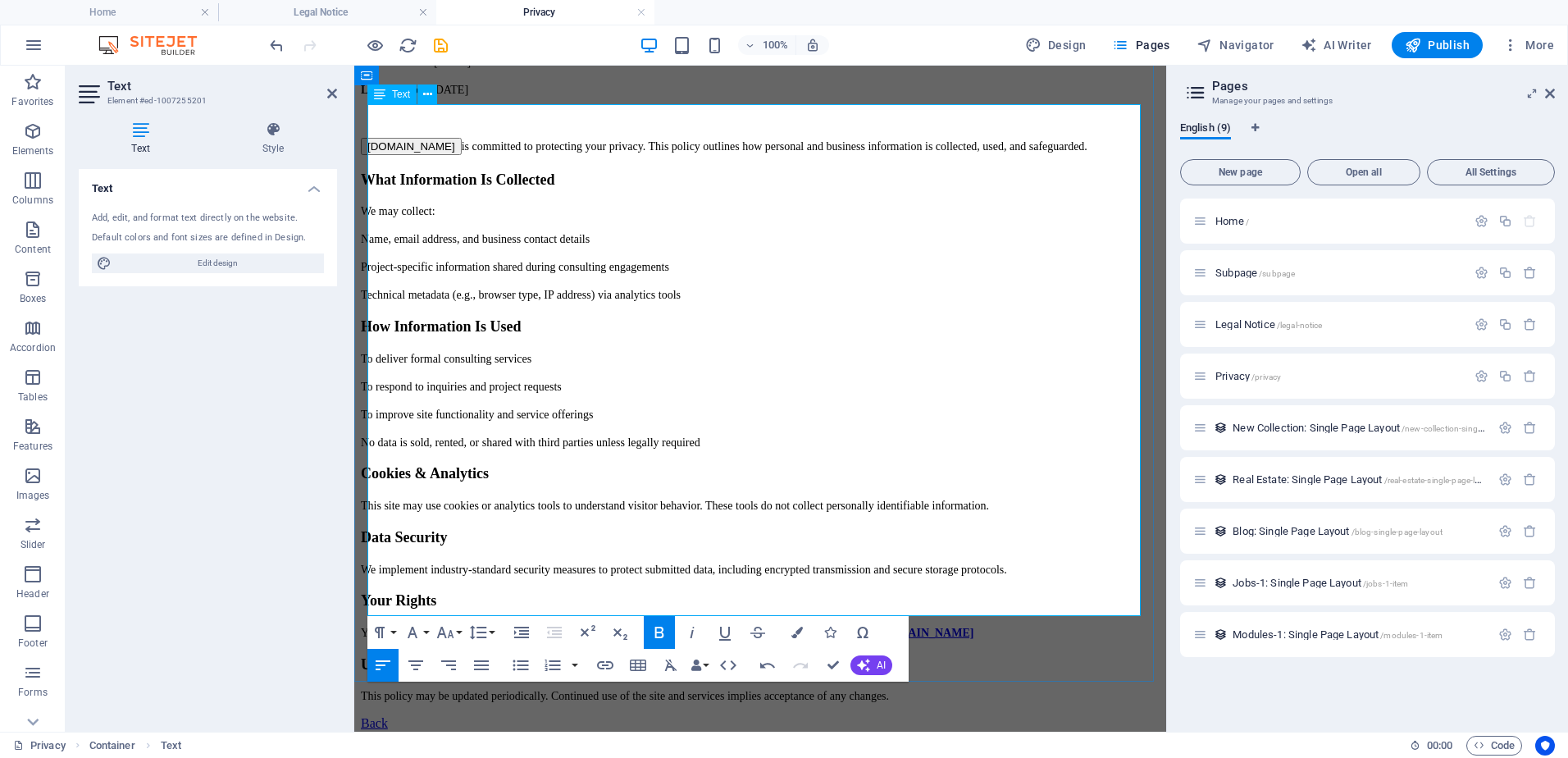
click at [667, 407] on p "To improve site functionality and service offerings" at bounding box center [760, 413] width 798 height 14
drag, startPoint x: 468, startPoint y: 484, endPoint x: 368, endPoint y: 487, distance: 100.0
click at [368, 528] on h3 "Data Security" at bounding box center [760, 537] width 798 height 18
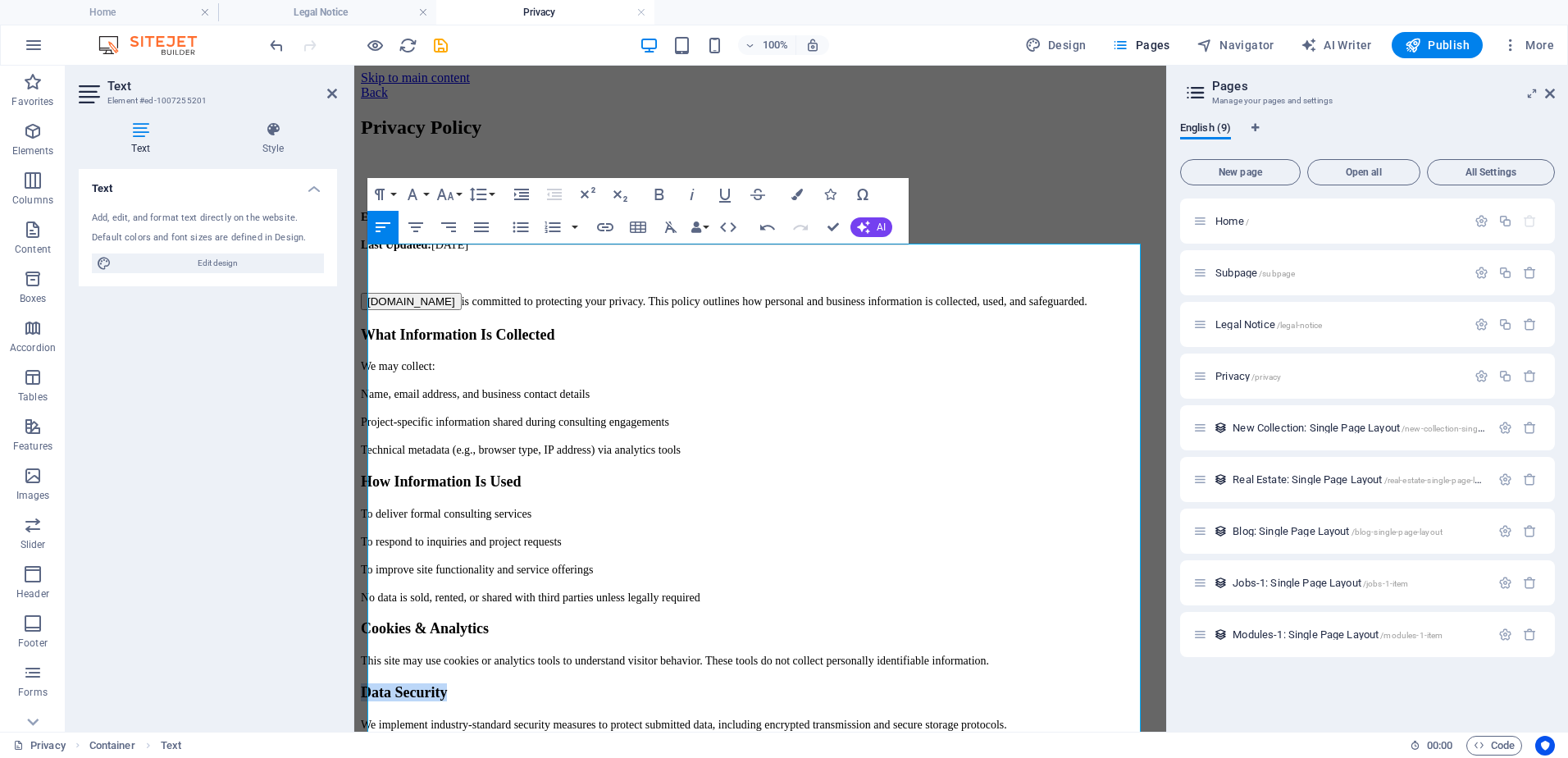
scroll to position [0, 0]
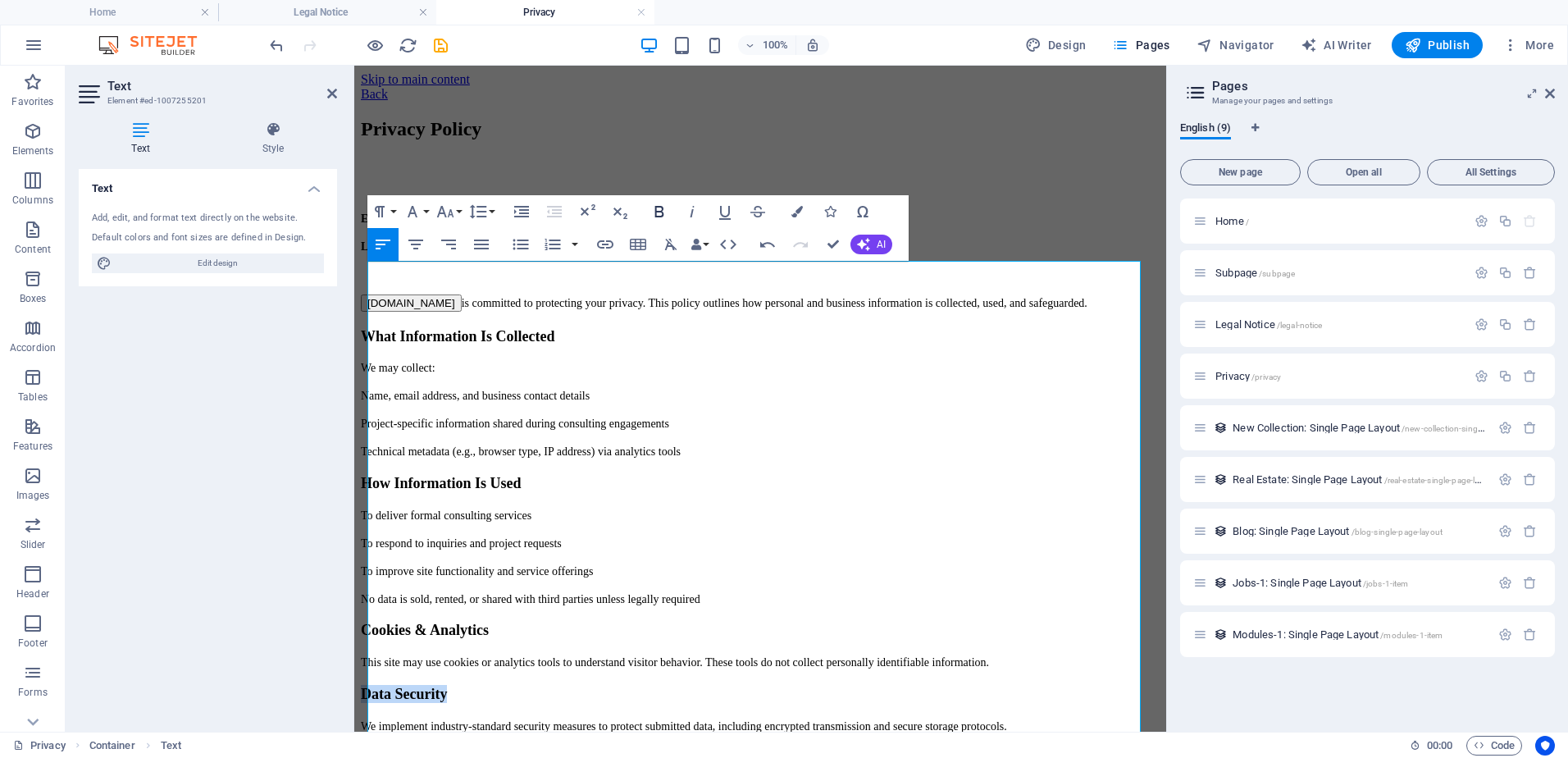
click at [655, 206] on icon "button" at bounding box center [659, 211] width 19 height 19
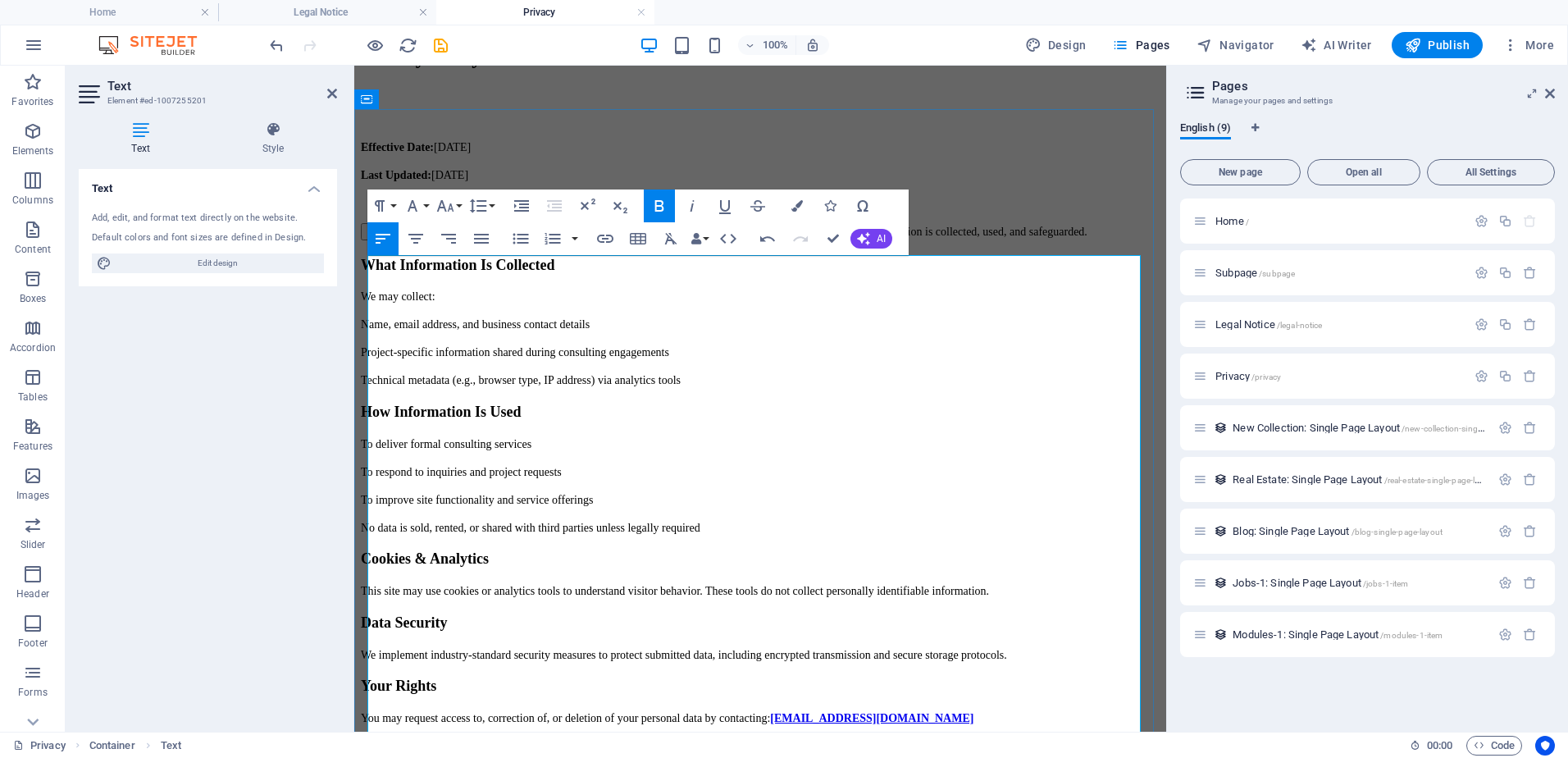
scroll to position [156, 0]
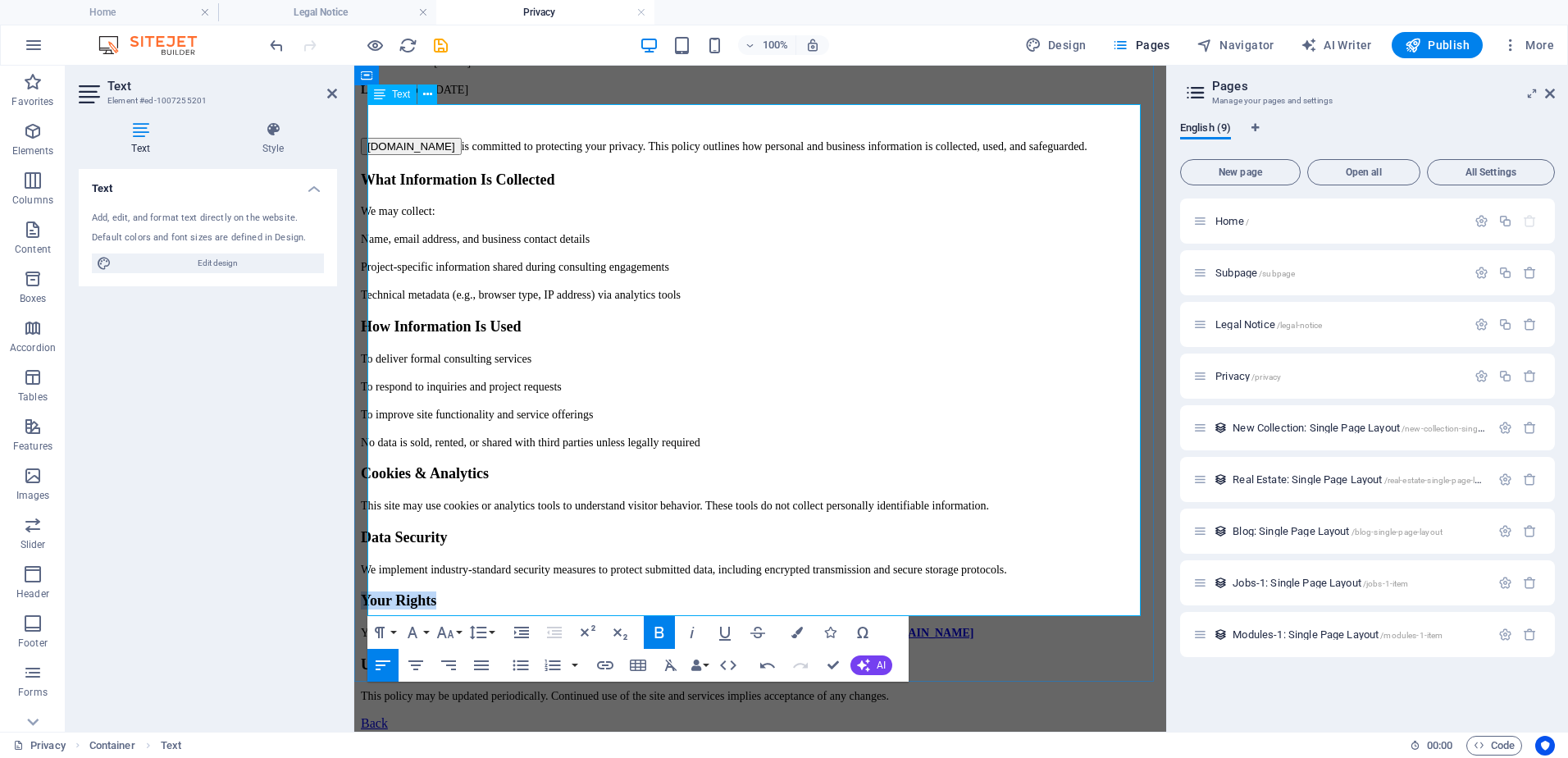
drag, startPoint x: 468, startPoint y: 533, endPoint x: 370, endPoint y: 536, distance: 98.0
click at [370, 591] on h3 "Your Rights" at bounding box center [760, 600] width 798 height 18
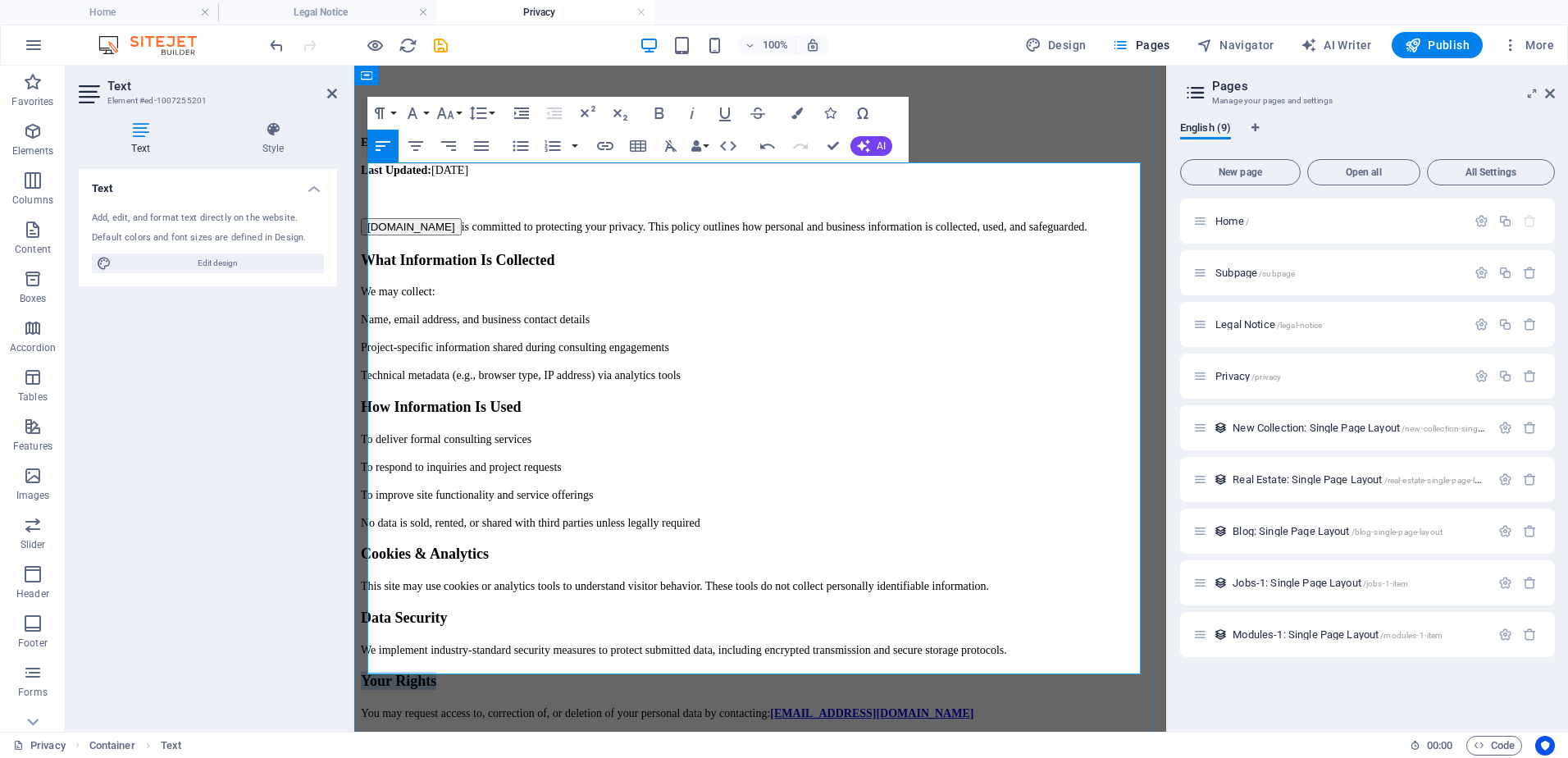
scroll to position [0, 0]
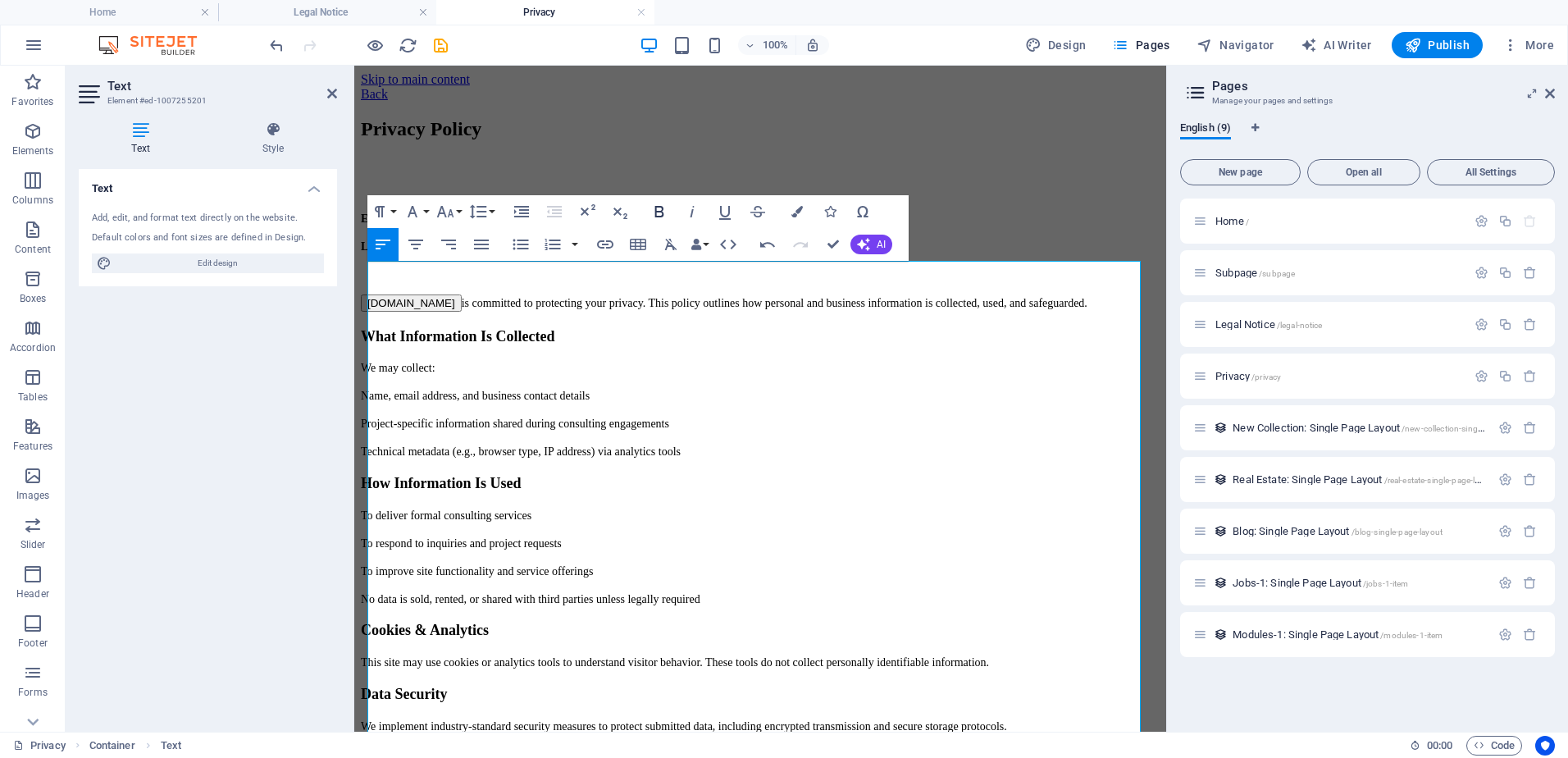
click at [661, 210] on icon "button" at bounding box center [659, 211] width 19 height 19
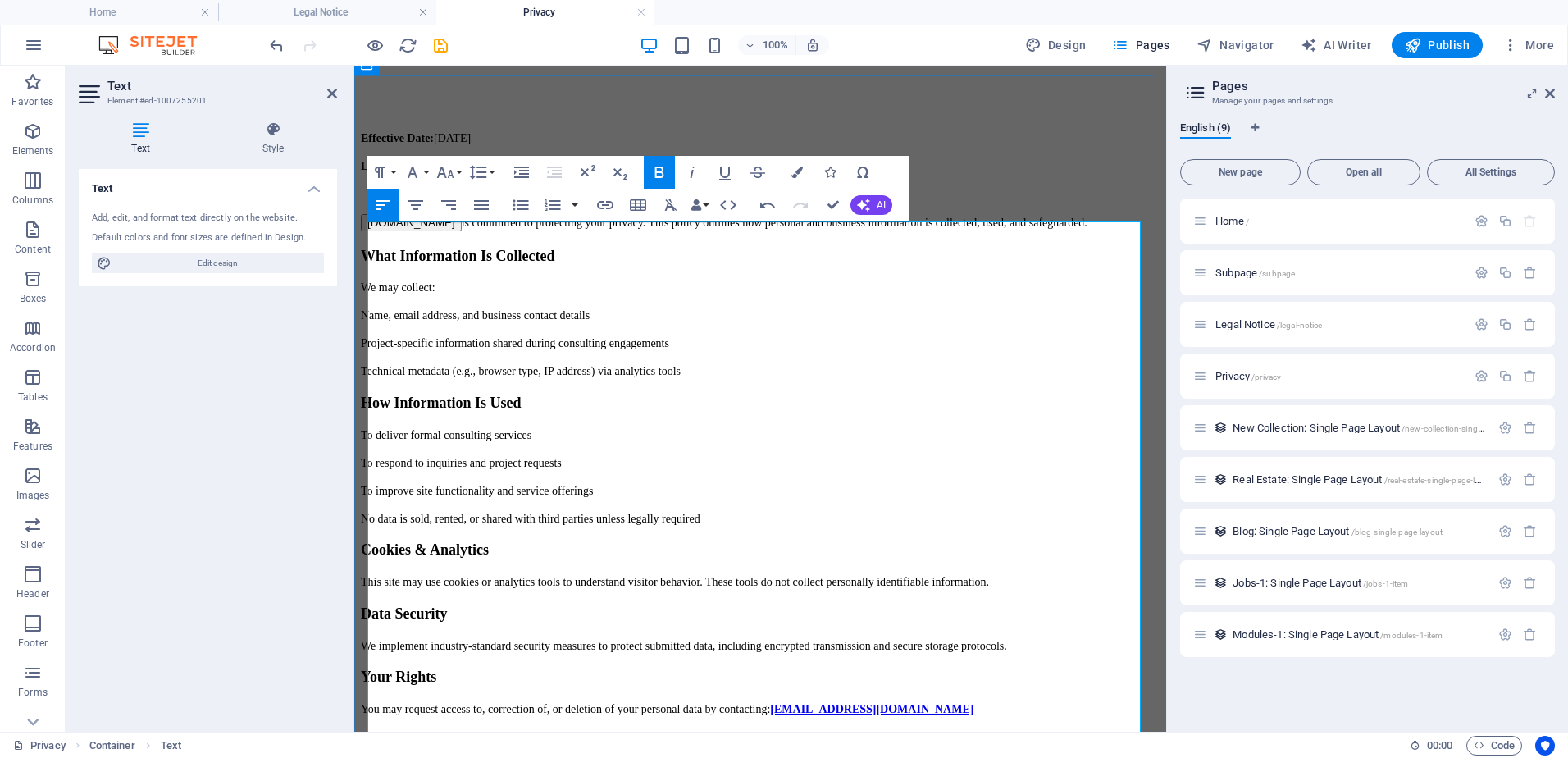
scroll to position [156, 0]
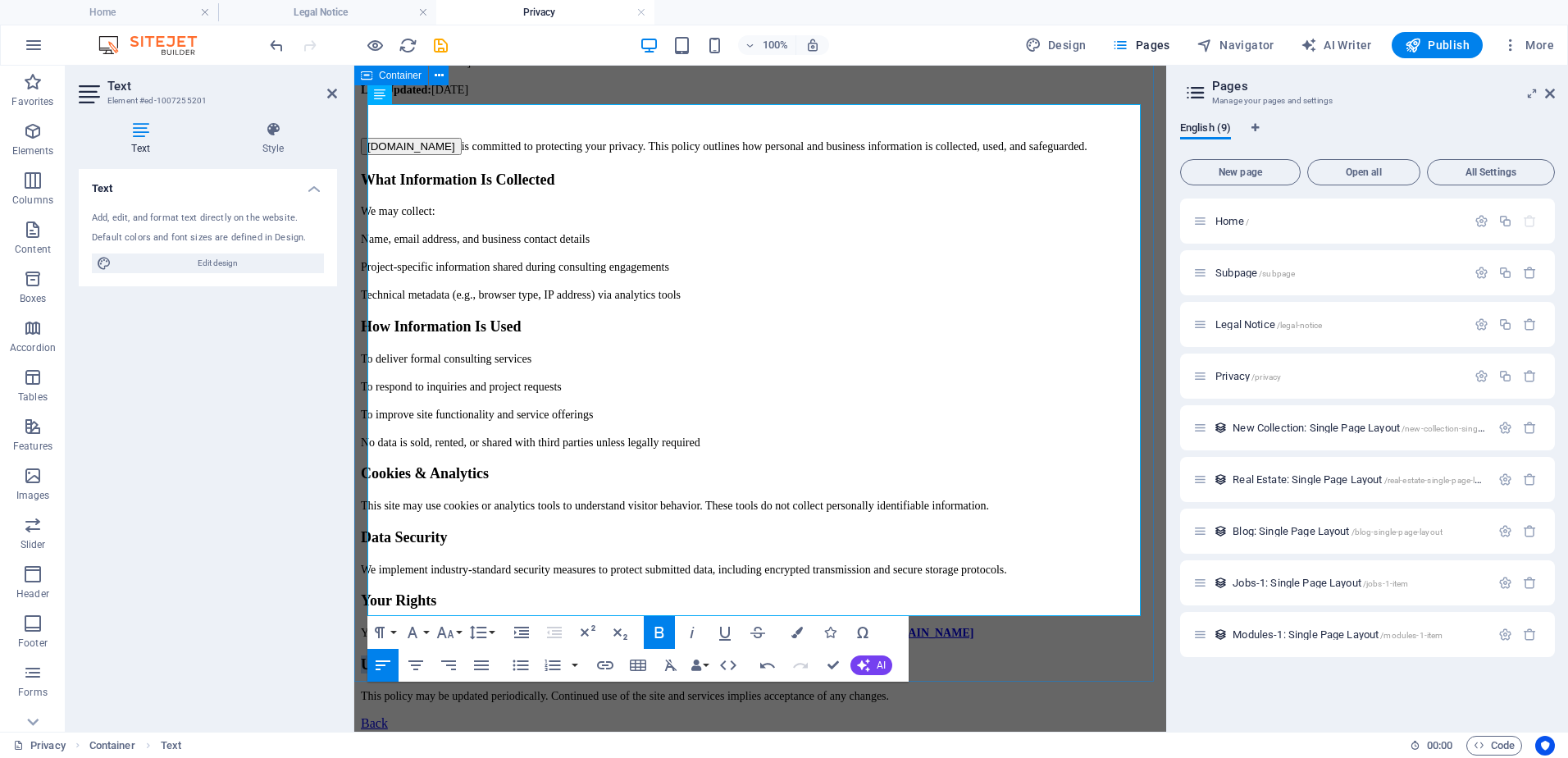
drag, startPoint x: 428, startPoint y: 588, endPoint x: 356, endPoint y: 582, distance: 72.2
click at [361, 582] on div "Privacy Policy Effective Date: October 2, 2025 Last Updated: October 2, 2025 Ca…" at bounding box center [760, 332] width 798 height 743
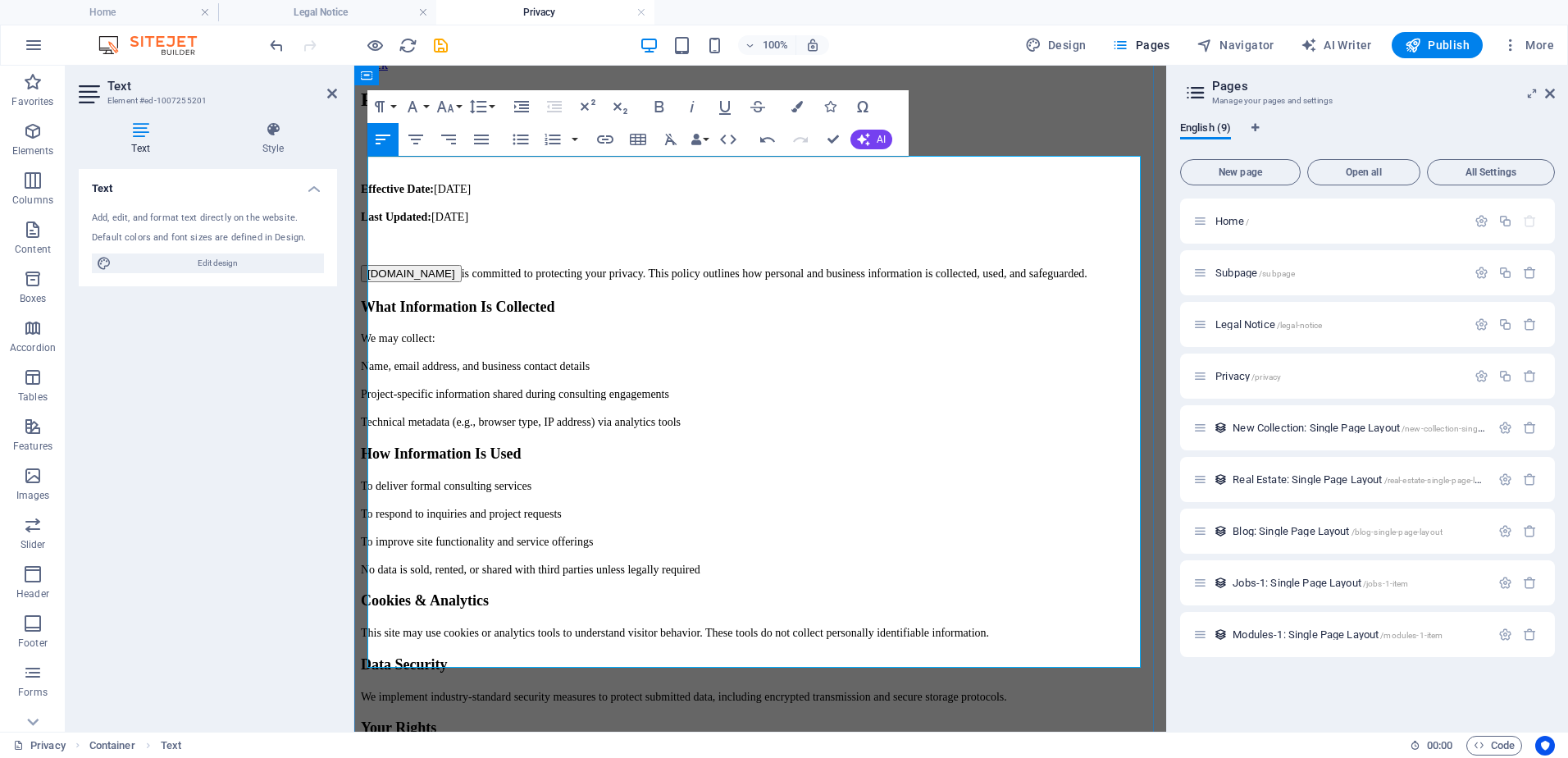
scroll to position [0, 0]
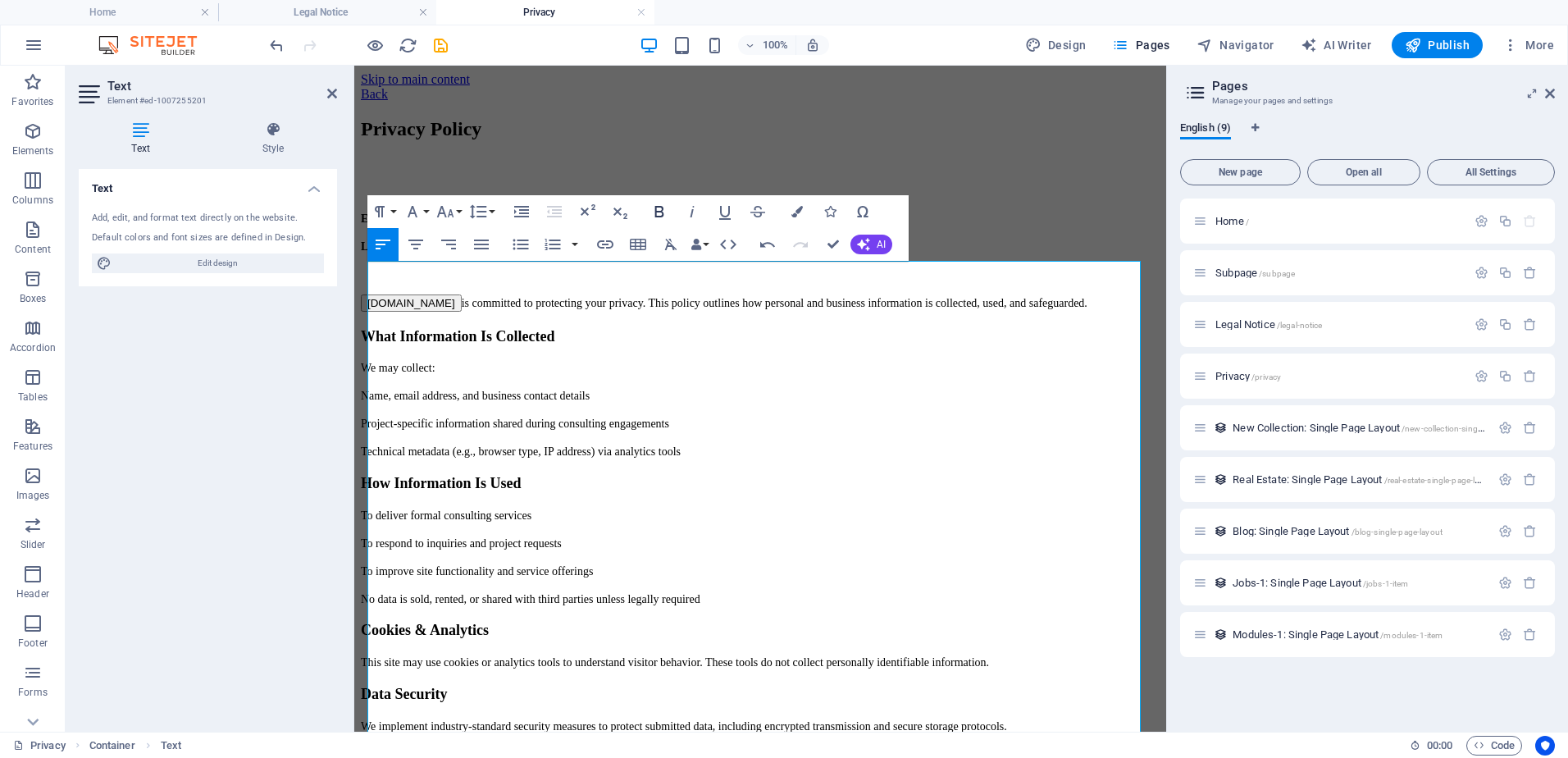
click at [657, 206] on icon "button" at bounding box center [659, 211] width 19 height 19
click at [515, 253] on p "Last Updated: October 2, 2025" at bounding box center [760, 245] width 798 height 14
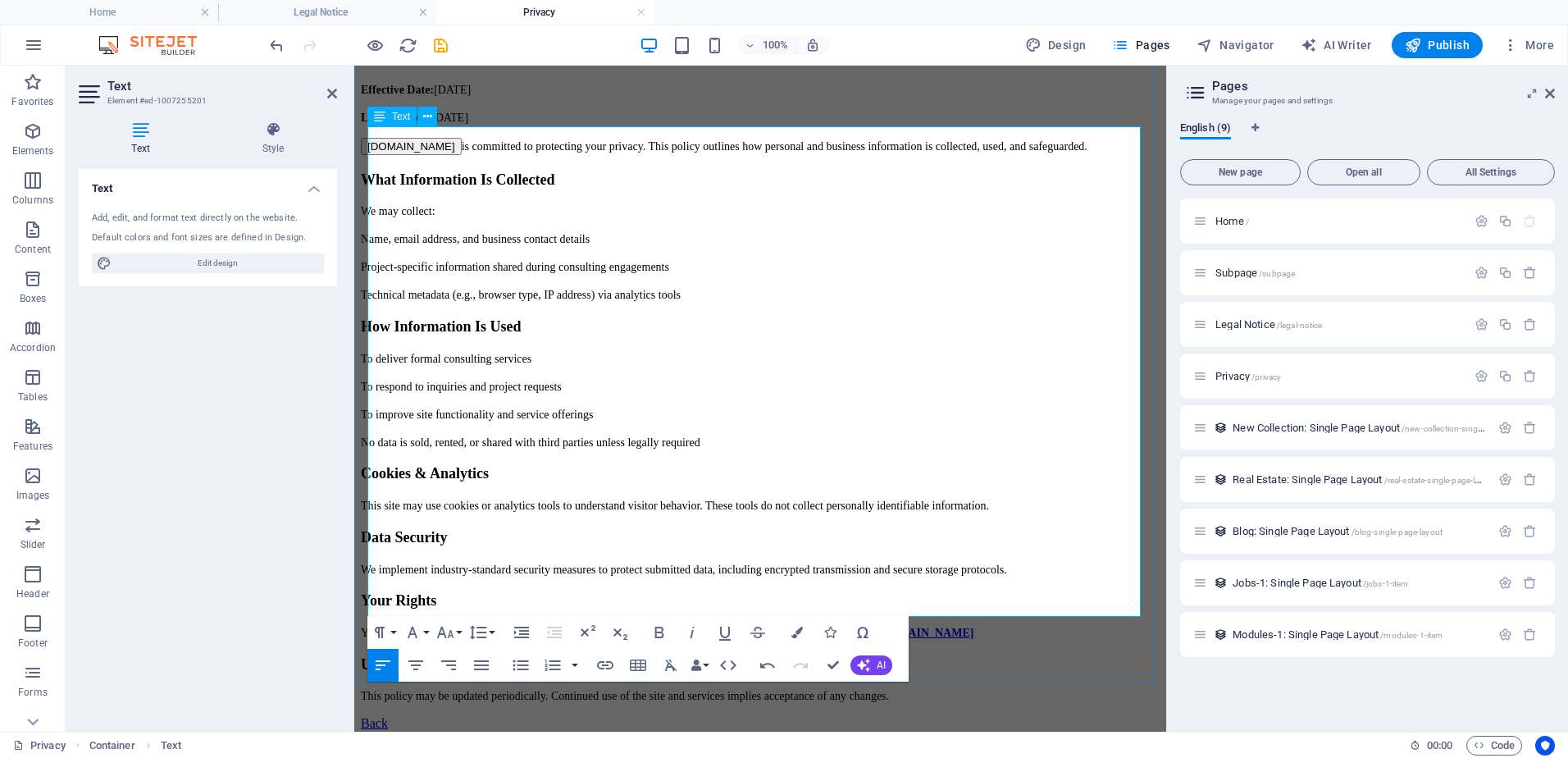
scroll to position [134, 0]
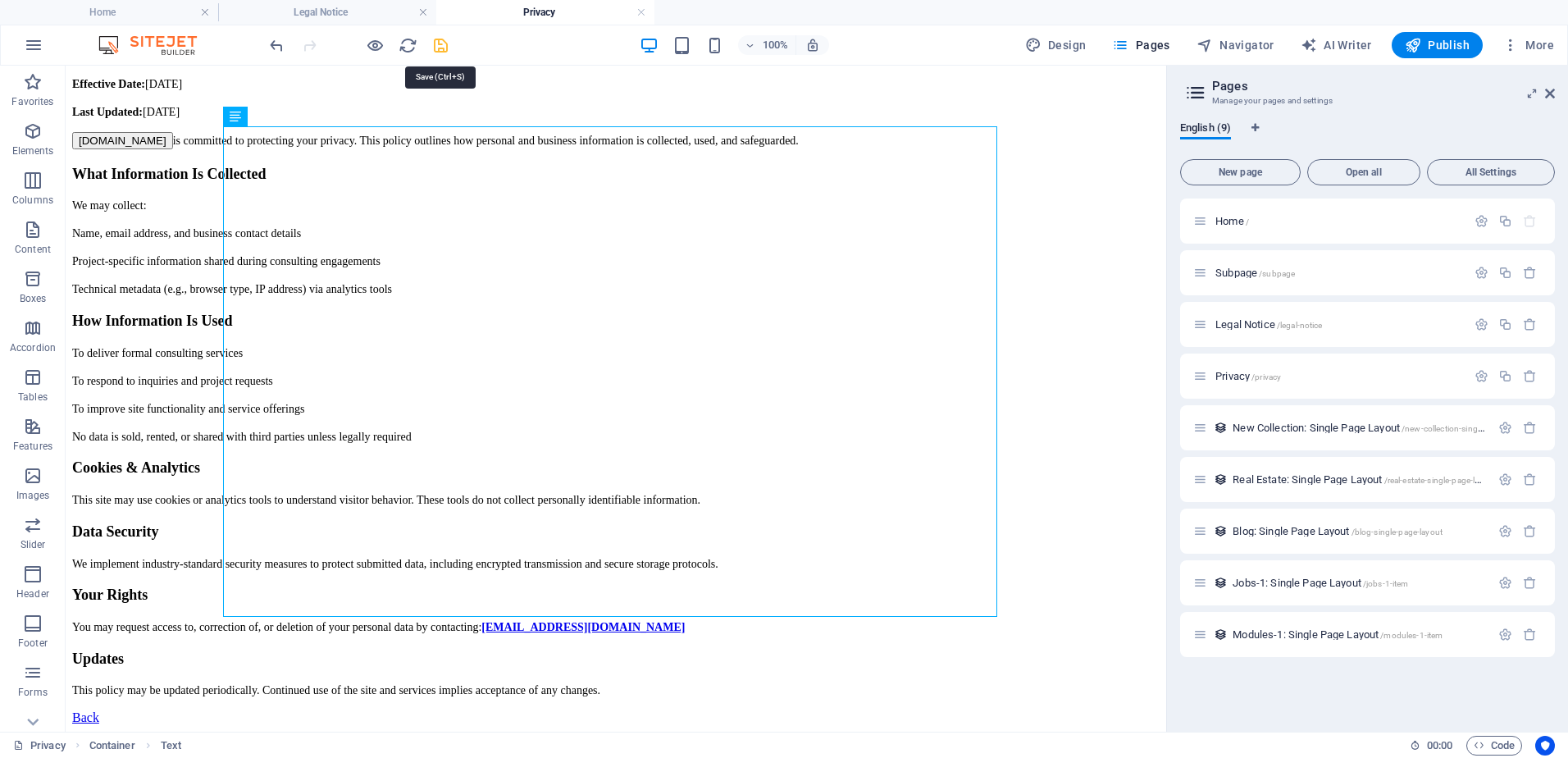
click at [443, 48] on icon "save" at bounding box center [441, 45] width 19 height 19
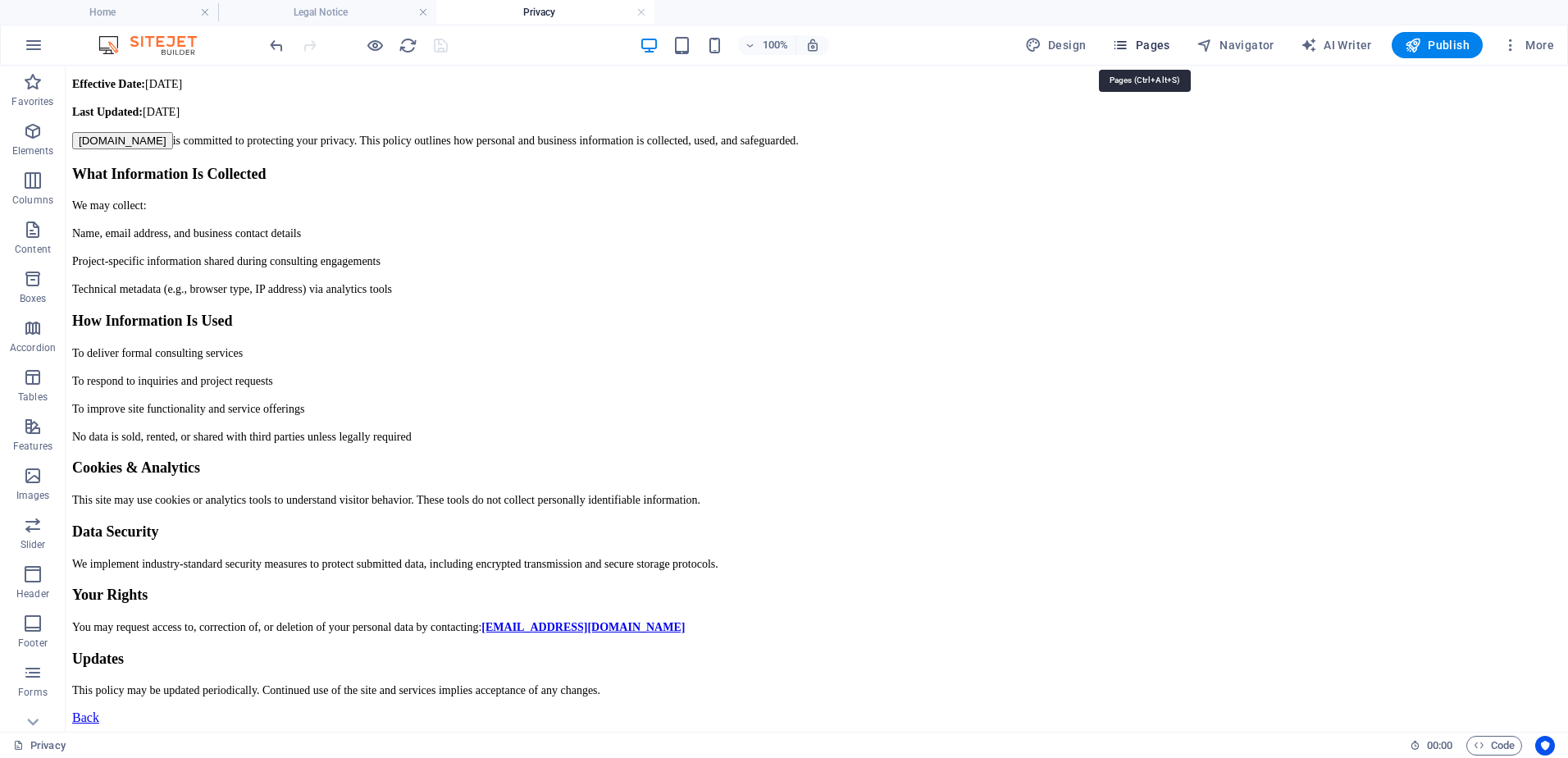
click at [1162, 42] on span "Pages" at bounding box center [1140, 44] width 57 height 16
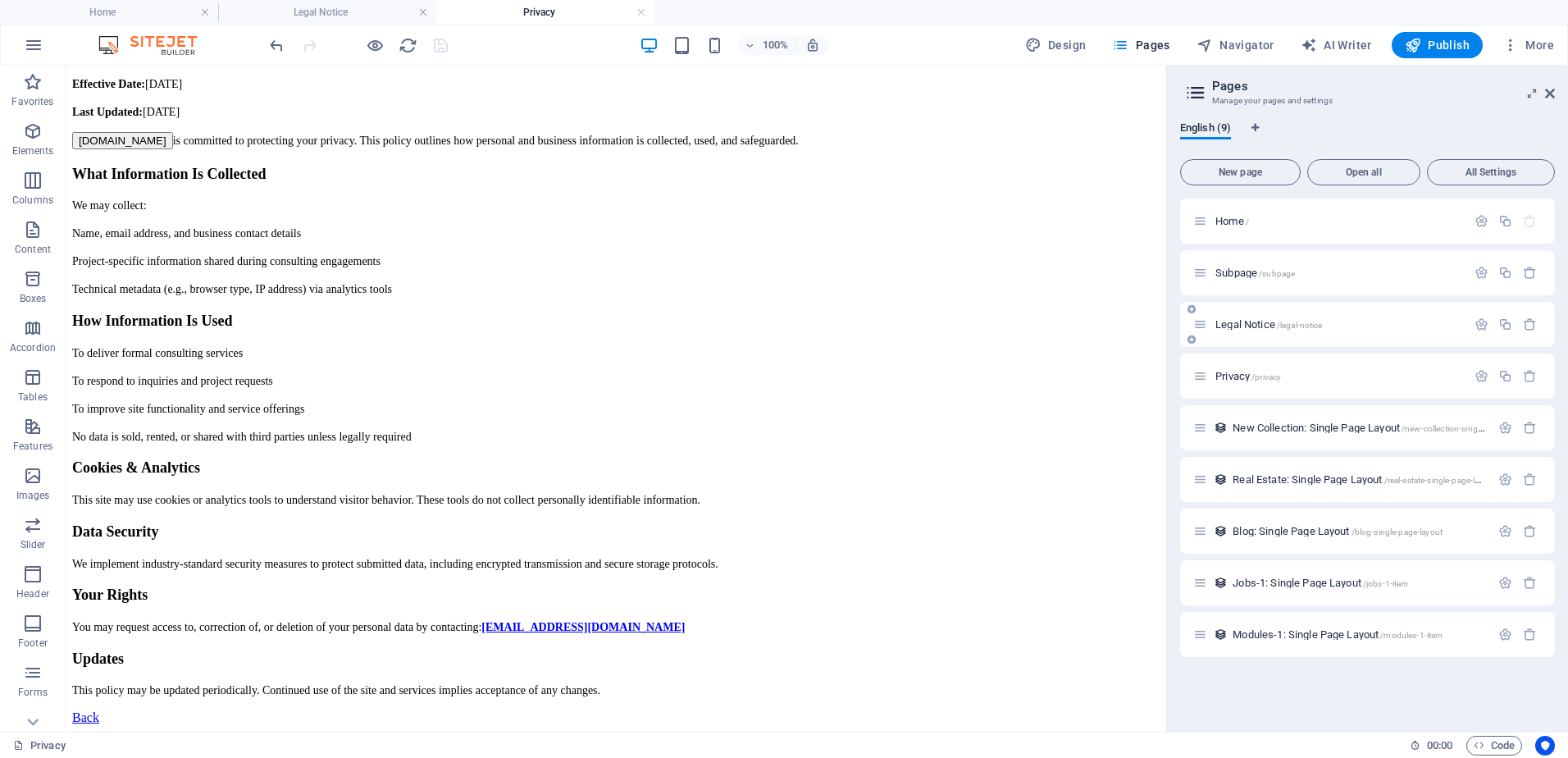
click at [1247, 320] on span "Legal Notice /legal-notice" at bounding box center [1269, 324] width 106 height 13
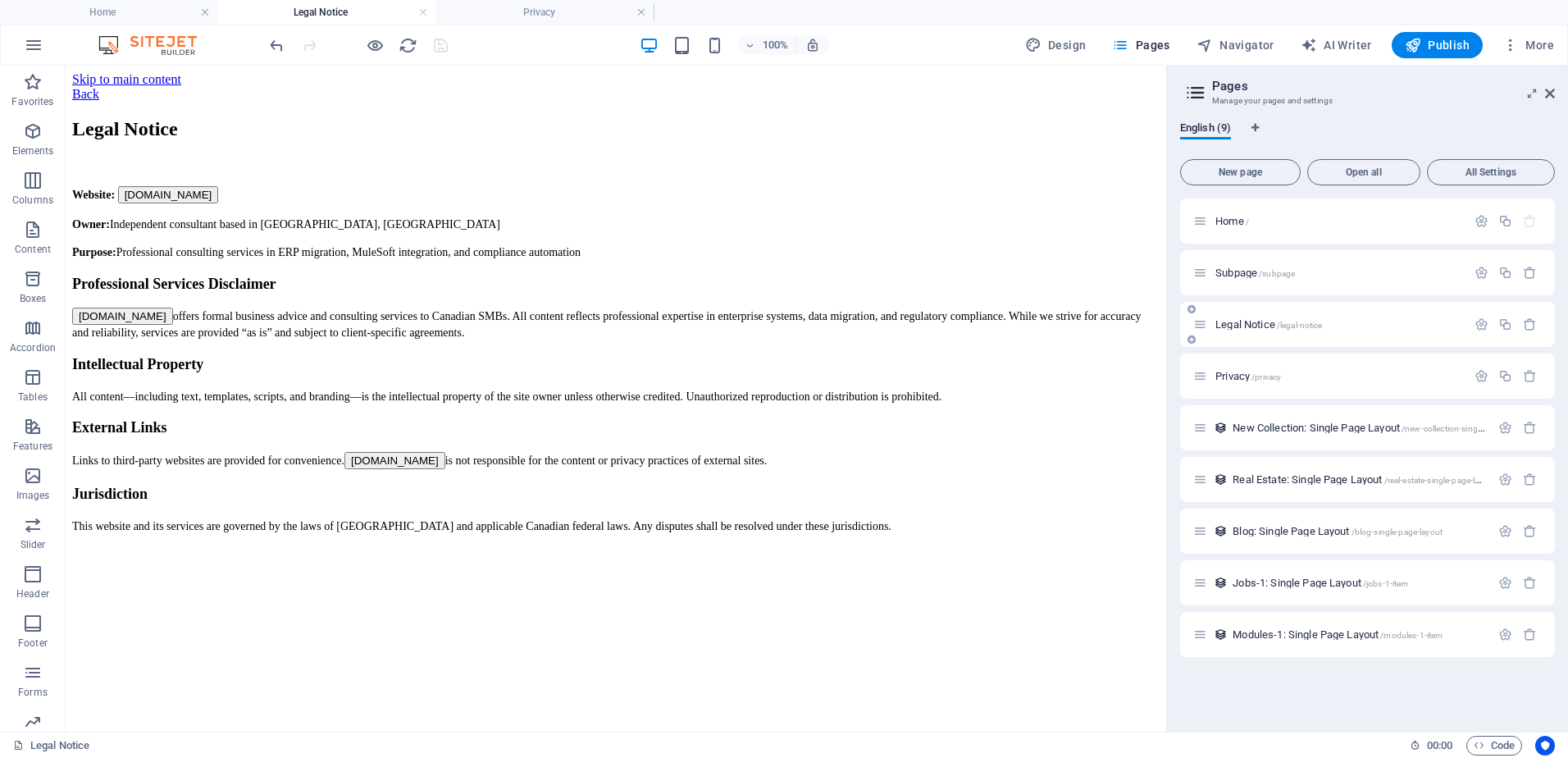
scroll to position [0, 0]
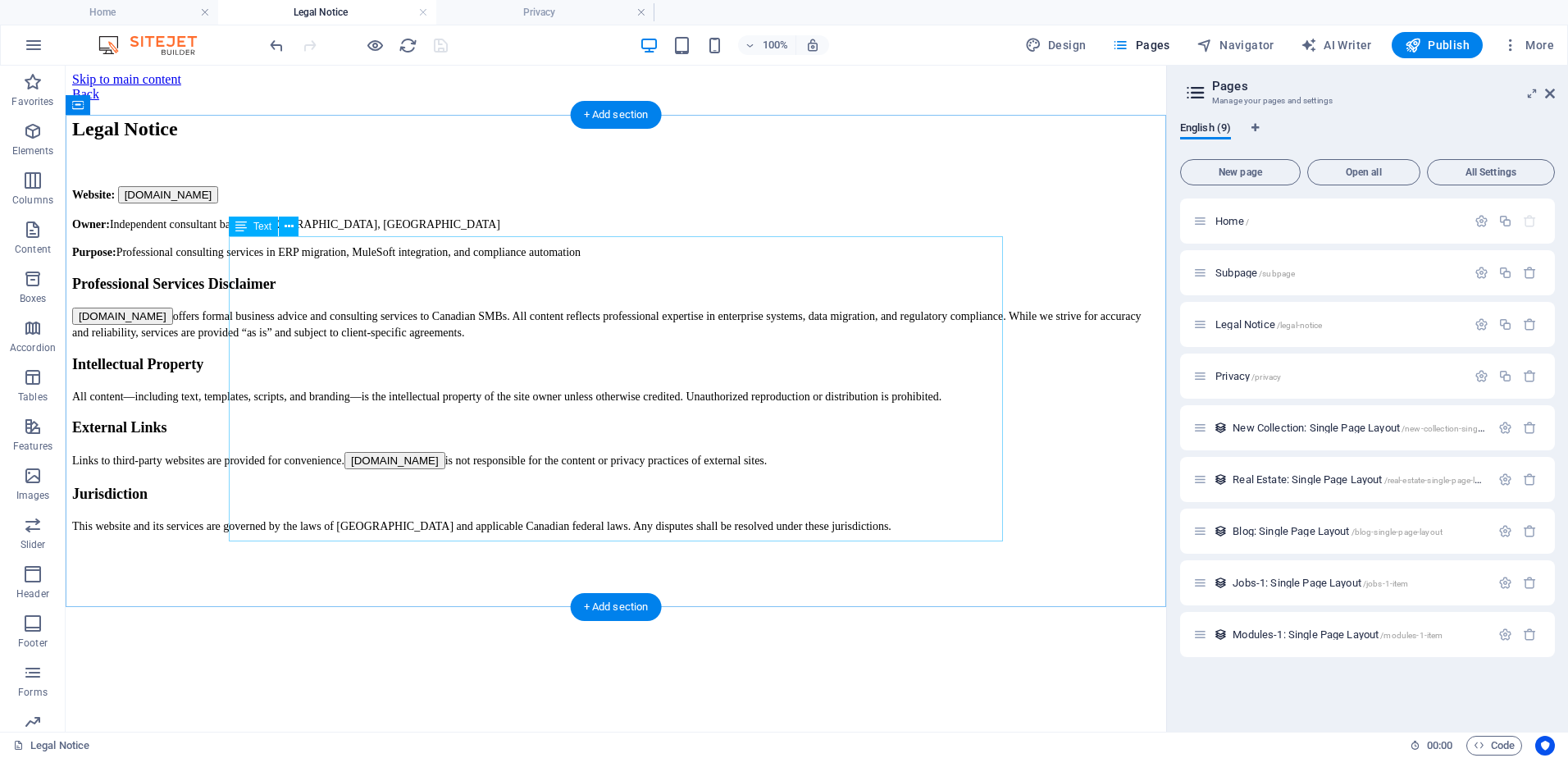
click at [347, 319] on div "Website : www.cascadelogic.ca Owner: Independent consultant based in British Co…" at bounding box center [616, 359] width 1087 height 347
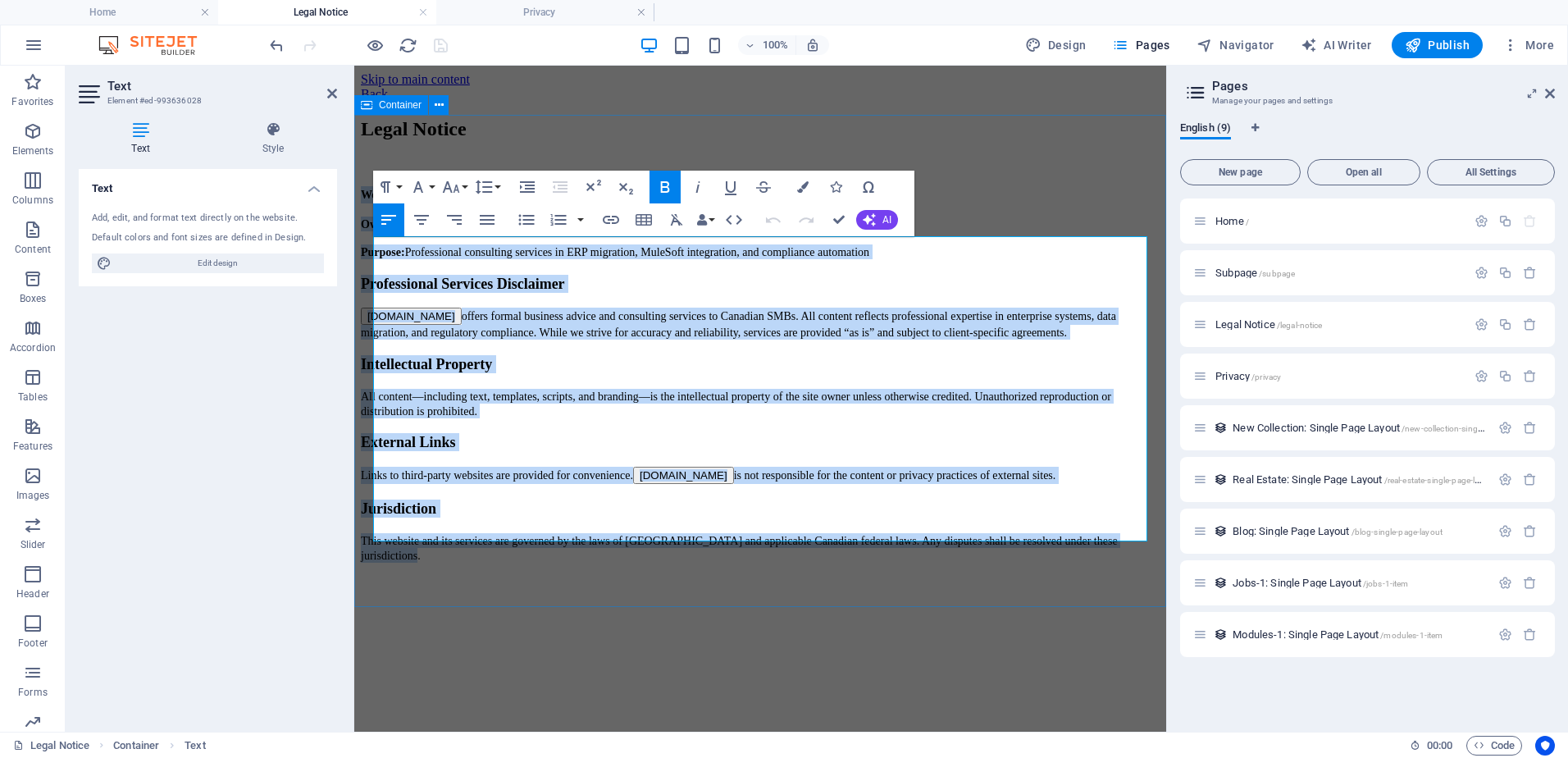
drag, startPoint x: 375, startPoint y: 247, endPoint x: 1148, endPoint y: 537, distance: 825.6
click at [1148, 537] on div "Legal Notice Website : www.cascadelogic.ca Owner: Independent consultant based …" at bounding box center [760, 340] width 798 height 444
click at [714, 373] on h3 "Intellectual Property" at bounding box center [760, 364] width 798 height 18
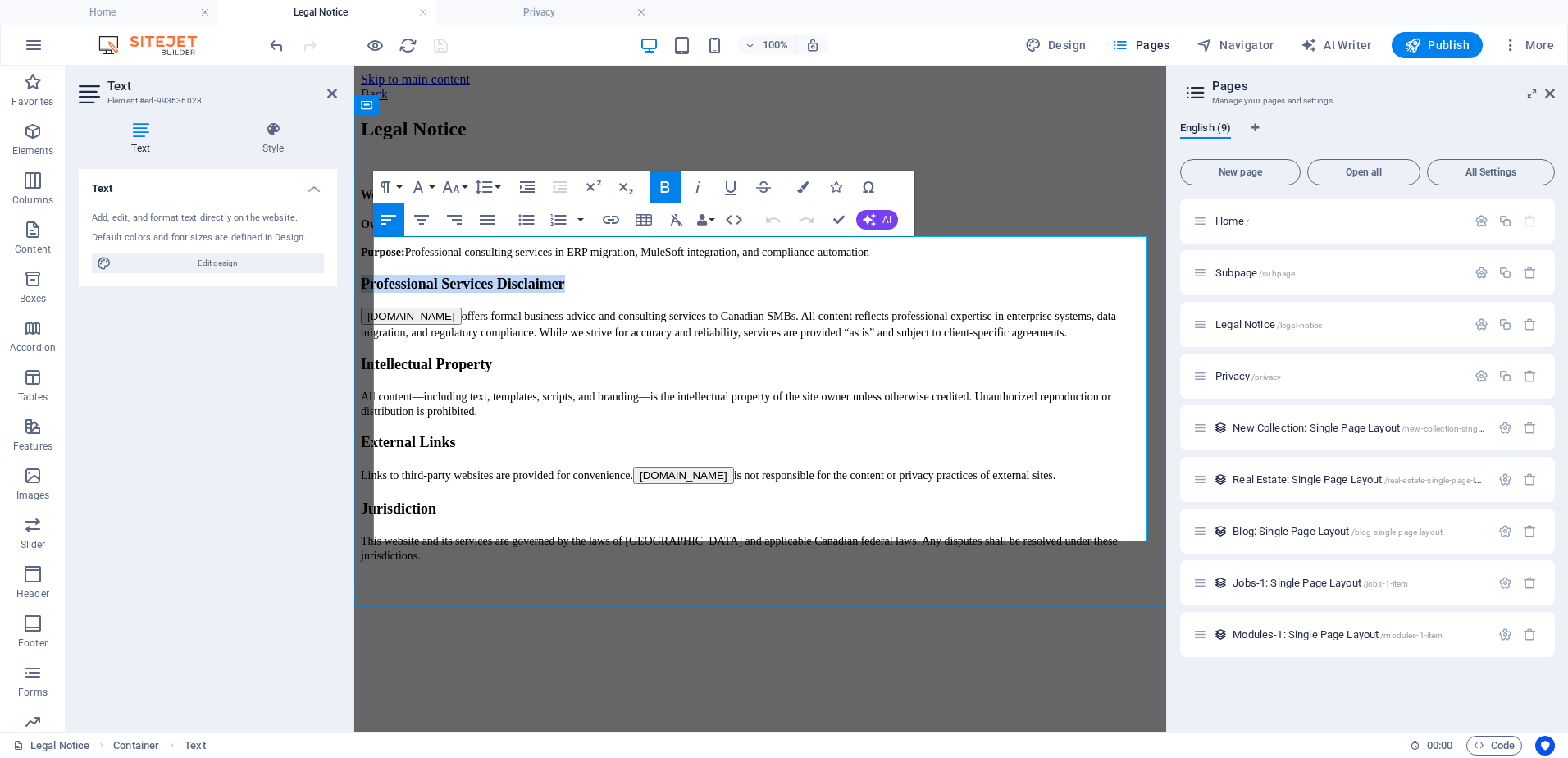
drag, startPoint x: 618, startPoint y: 318, endPoint x: 373, endPoint y: 313, distance: 245.1
click at [373, 293] on h3 "Professional Services Disclaimer" at bounding box center [760, 284] width 798 height 18
click at [665, 190] on icon "button" at bounding box center [665, 186] width 19 height 19
drag, startPoint x: 540, startPoint y: 389, endPoint x: 370, endPoint y: 384, distance: 170.1
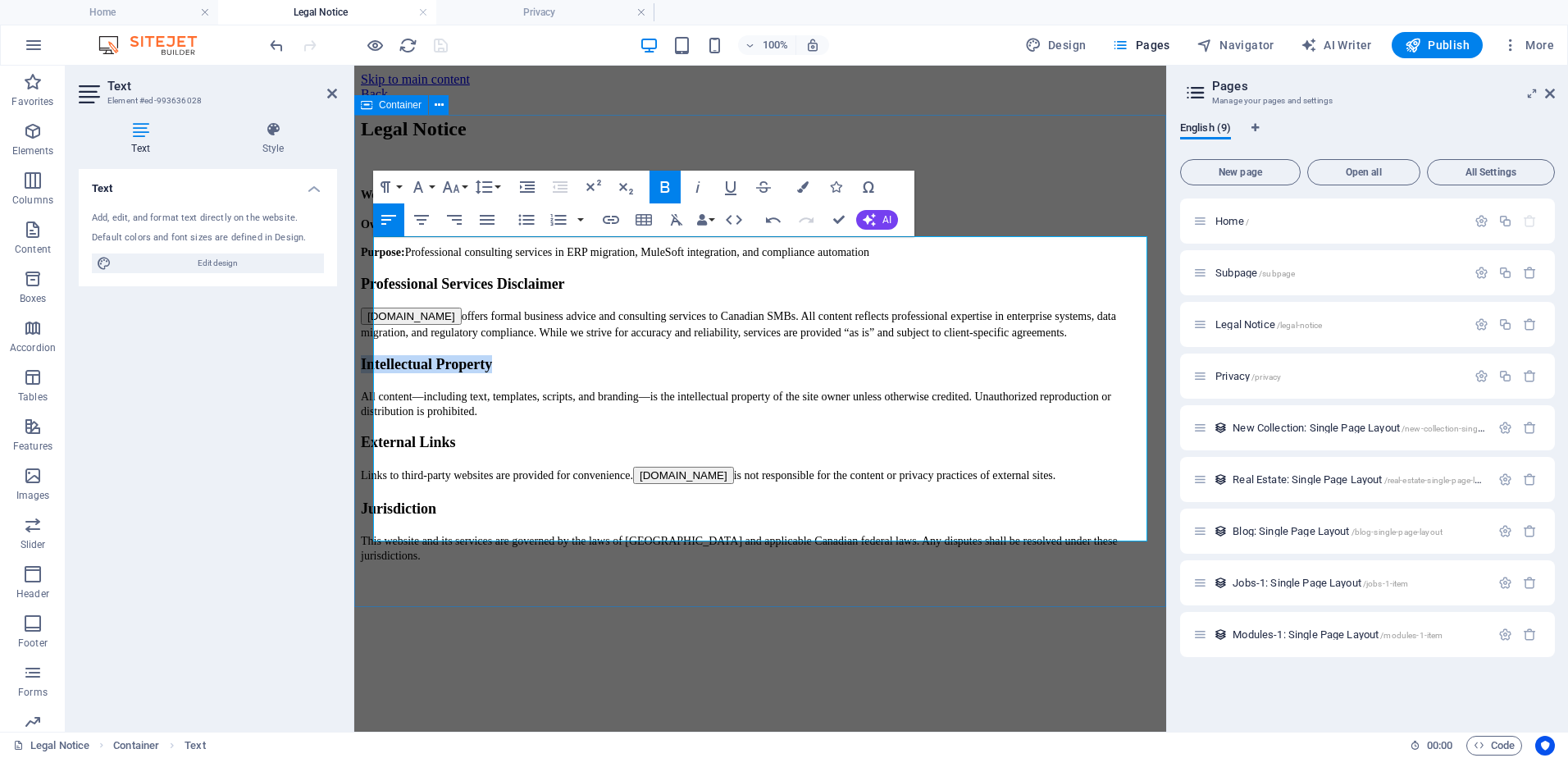
click at [370, 384] on div "Legal Notice Website : www.cascadelogic.ca Owner: Independent consultant based …" at bounding box center [760, 340] width 798 height 444
click at [669, 181] on icon "button" at bounding box center [665, 186] width 19 height 19
drag, startPoint x: 480, startPoint y: 462, endPoint x: 373, endPoint y: 459, distance: 107.0
click at [373, 459] on div "Legal Notice Website : www.cascadelogic.ca Owner: Independent consultant based …" at bounding box center [760, 340] width 798 height 444
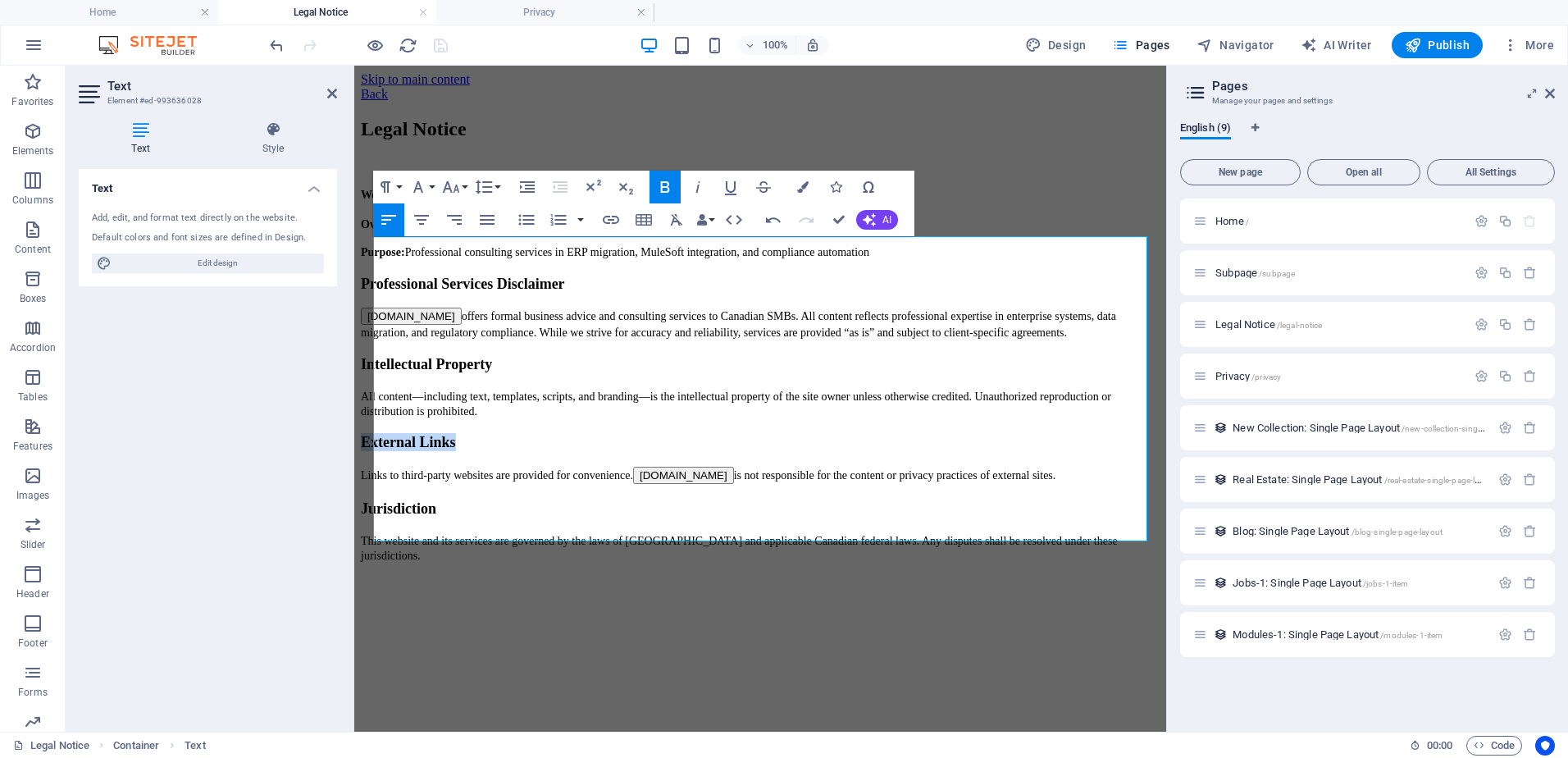
click at [661, 185] on icon "button" at bounding box center [665, 187] width 9 height 12
drag, startPoint x: 470, startPoint y: 513, endPoint x: 372, endPoint y: 513, distance: 98.0
click at [372, 513] on div "Legal Notice Website : www.cascadelogic.ca Owner: Independent consultant based …" at bounding box center [760, 340] width 798 height 444
click at [664, 184] on icon "button" at bounding box center [665, 186] width 19 height 19
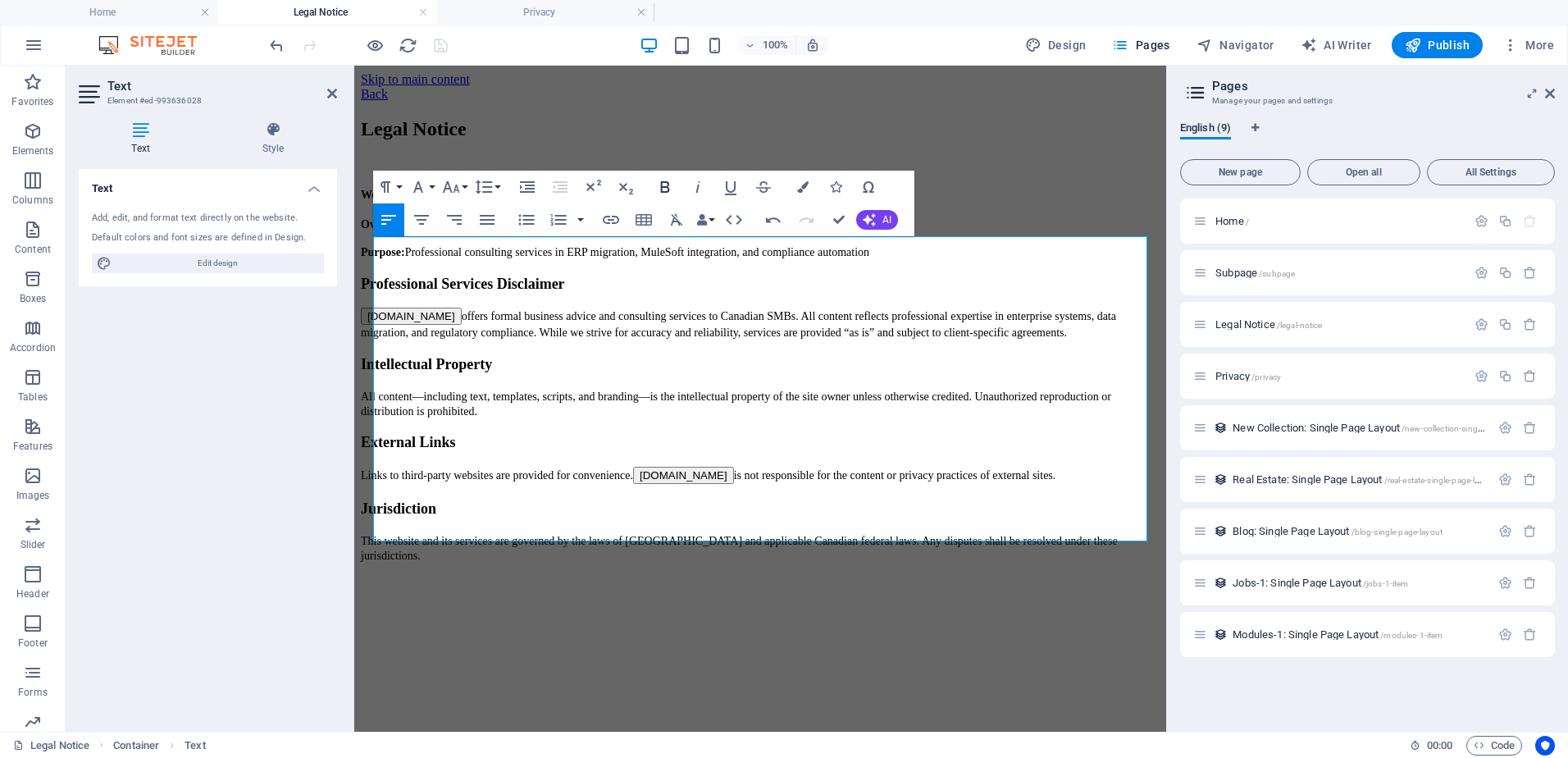
click at [664, 184] on icon "button" at bounding box center [665, 186] width 19 height 19
click at [662, 339] on span "CascadeLogic.ca offers formal business advice and consulting services to Canadi…" at bounding box center [739, 324] width 755 height 29
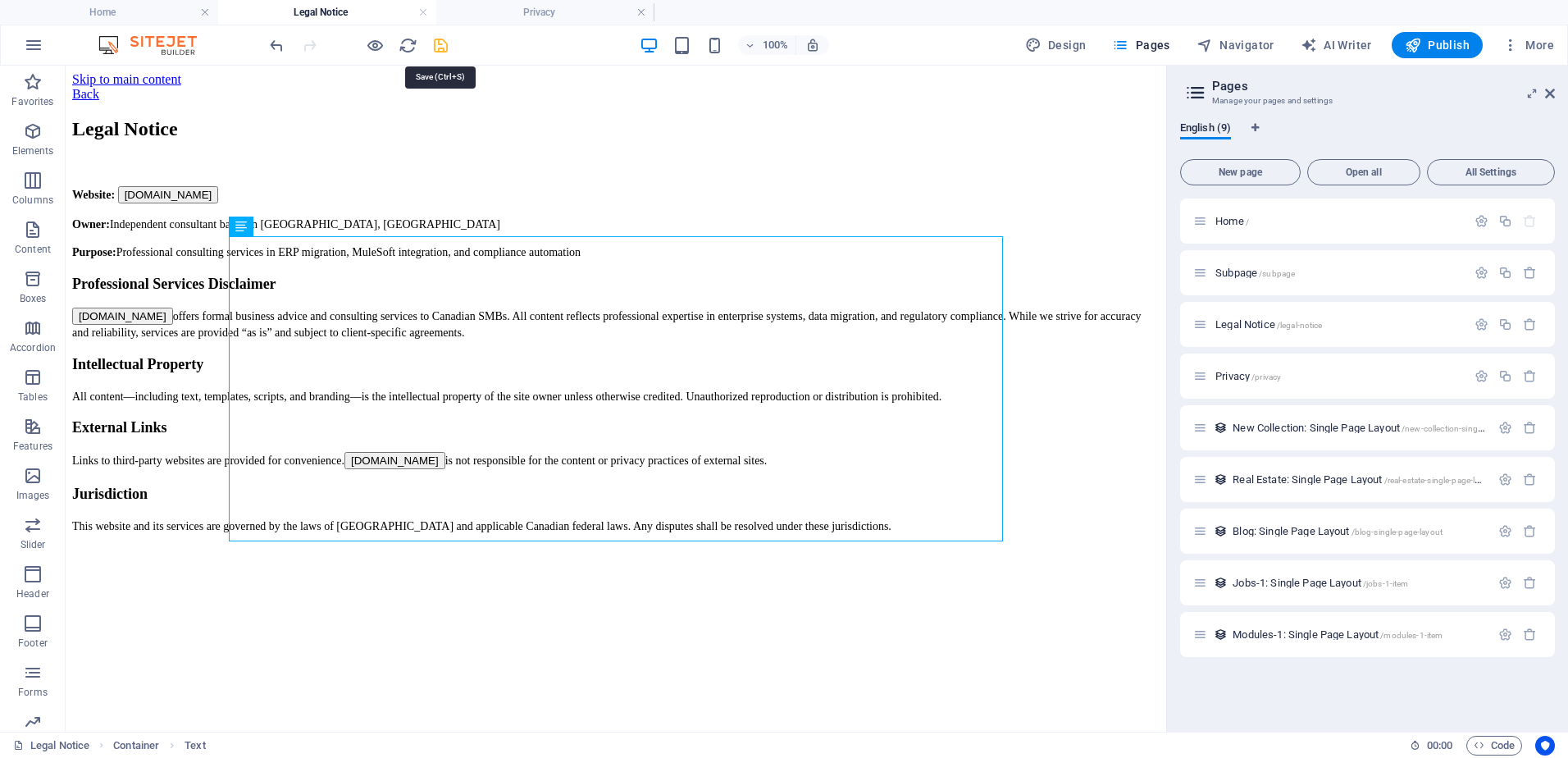
click at [443, 43] on icon "save" at bounding box center [441, 45] width 19 height 19
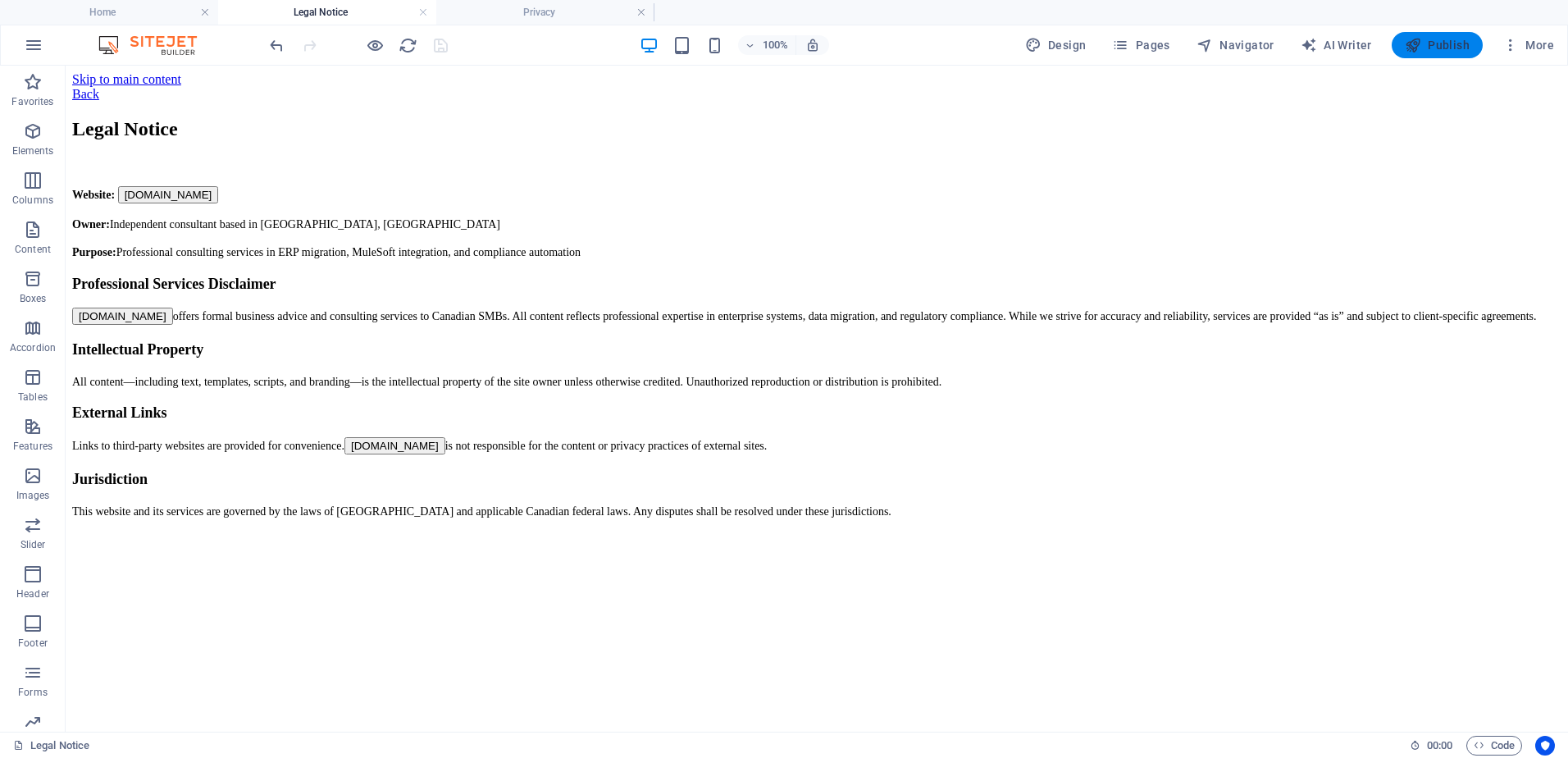
click at [1426, 43] on span "Publish" at bounding box center [1437, 44] width 65 height 16
